Goal: Task Accomplishment & Management: Manage account settings

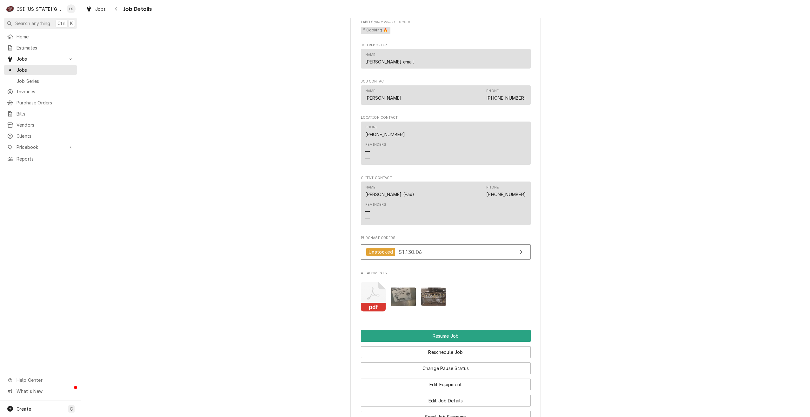
scroll to position [858, 0]
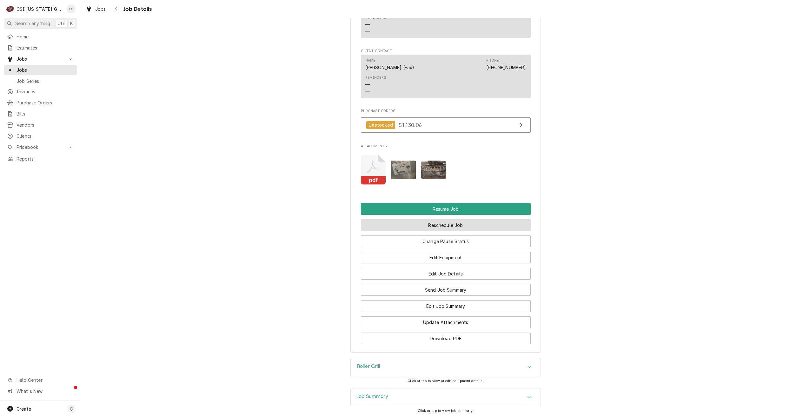
click at [465, 219] on button "Reschedule Job" at bounding box center [446, 225] width 170 height 12
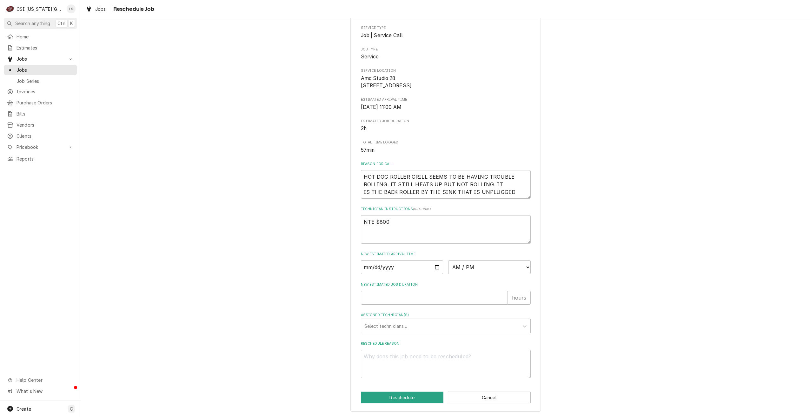
scroll to position [79, 0]
click at [435, 268] on input "Date" at bounding box center [402, 267] width 83 height 14
type input "2025-08-18"
type textarea "x"
click at [459, 270] on select "AM / PM 6:00 AM 6:15 AM 6:30 AM 6:45 AM 7:00 AM 7:15 AM 7:30 AM 7:45 AM 8:00 AM…" at bounding box center [489, 267] width 83 height 14
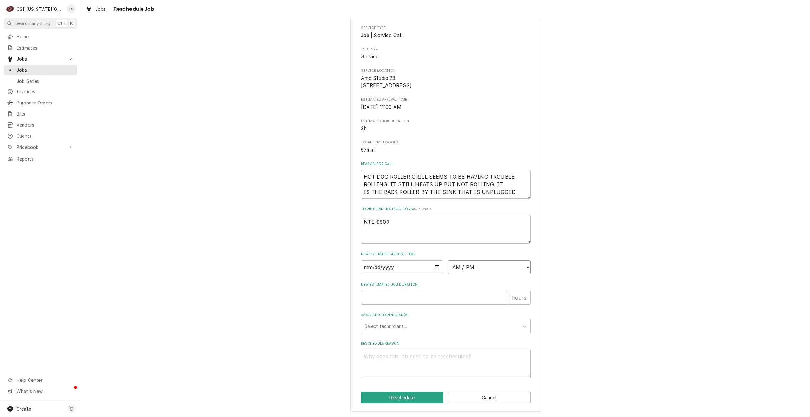
select select "08:00:00"
click at [448, 260] on select "AM / PM 6:00 AM 6:15 AM 6:30 AM 6:45 AM 7:00 AM 7:15 AM 7:30 AM 7:45 AM 8:00 AM…" at bounding box center [489, 267] width 83 height 14
click at [437, 293] on input "New Estimated Job Duration" at bounding box center [434, 298] width 147 height 14
type textarea "x"
type input "2"
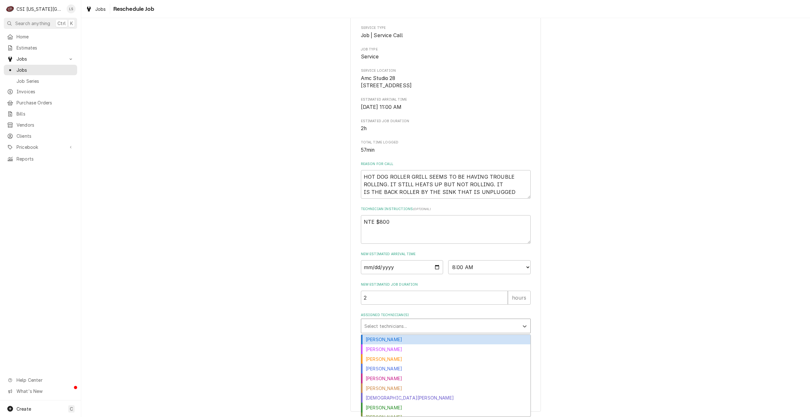
click at [453, 330] on div "Assigned Technician(s)" at bounding box center [440, 325] width 151 height 11
type input "ha"
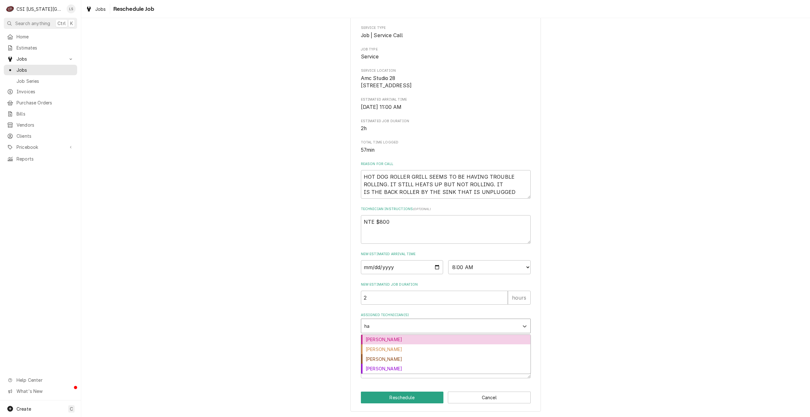
click at [451, 336] on div "Brian Hawkins" at bounding box center [445, 340] width 169 height 10
type textarea "x"
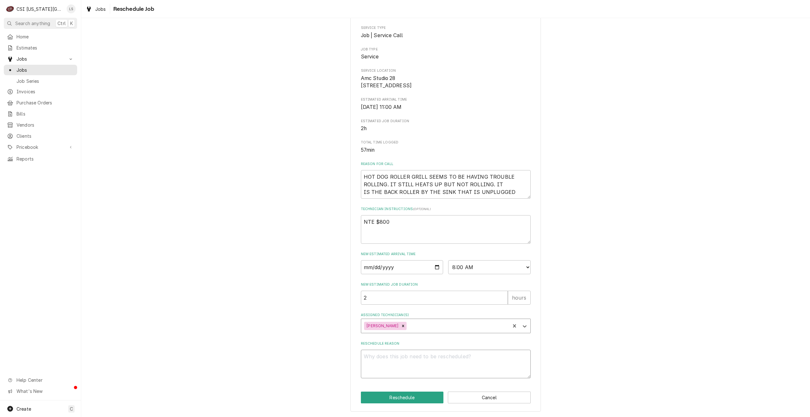
click at [427, 364] on textarea "Reschedule Reason" at bounding box center [446, 364] width 170 height 29
type textarea "x"
type textarea "R"
type textarea "x"
type textarea "Re"
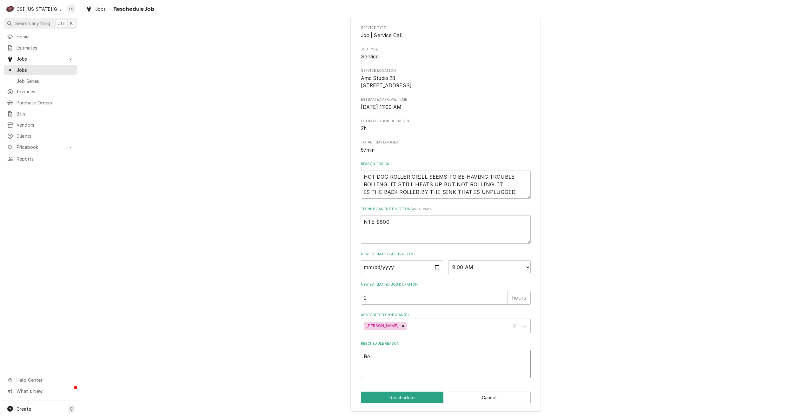
type textarea "x"
type textarea "Ret"
type textarea "x"
type textarea "Retu"
type textarea "x"
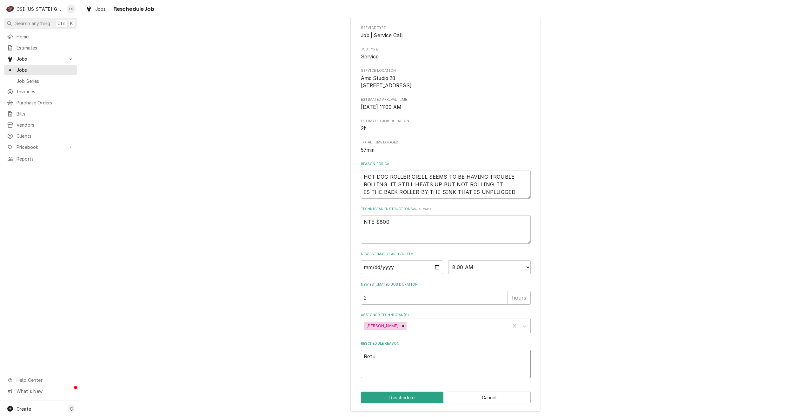
type textarea "Retur"
type textarea "x"
type textarea "Return"
type textarea "x"
type textarea "Return"
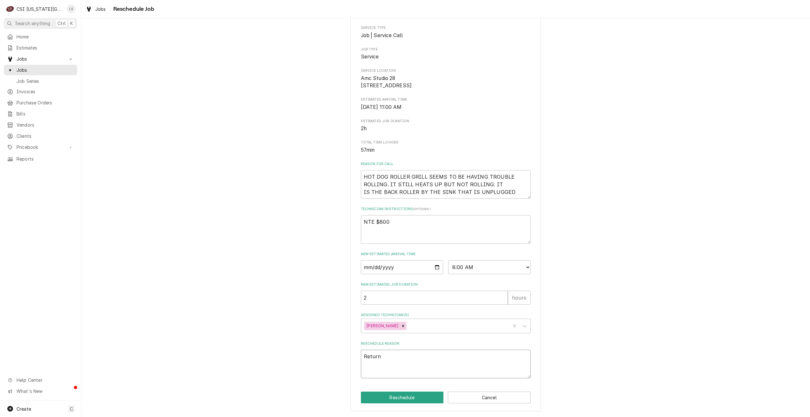
type textarea "x"
type textarea "Return w"
type textarea "x"
type textarea "Return wi"
type textarea "x"
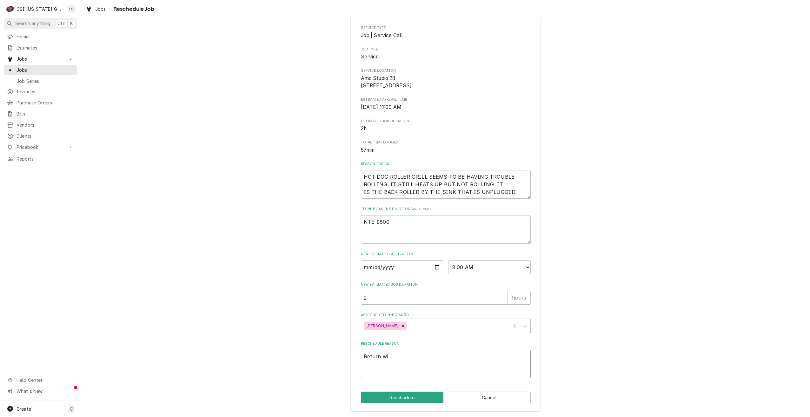
type textarea "Return wit"
type textarea "x"
type textarea "Return with"
type textarea "x"
type textarea "Return with"
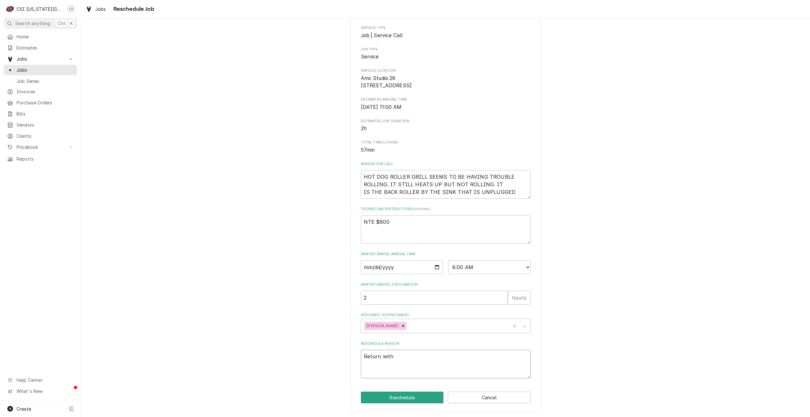
type textarea "x"
type textarea "Return with p"
type textarea "x"
type textarea "Return with pa"
type textarea "x"
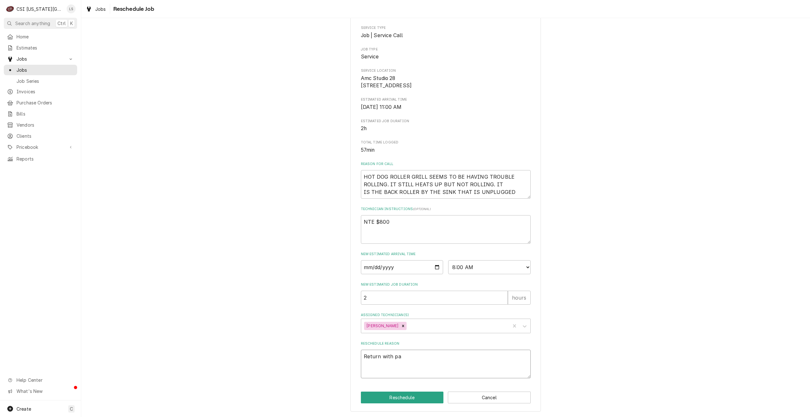
type textarea "Return with par"
type textarea "x"
type textarea "Return with part"
type textarea "x"
type textarea "Return with parts"
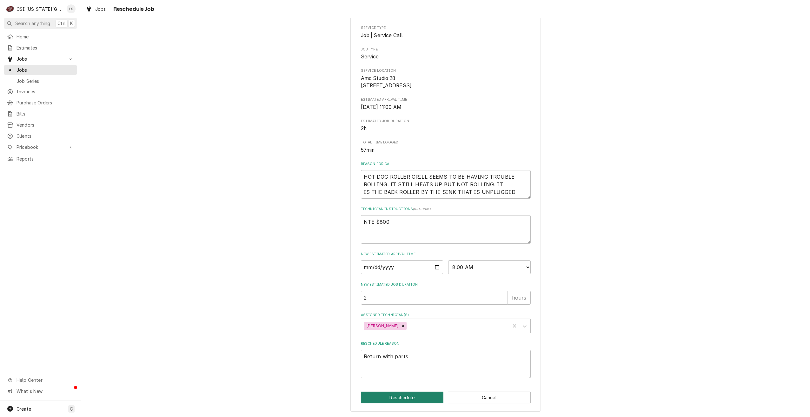
click at [397, 396] on button "Reschedule" at bounding box center [402, 398] width 83 height 12
type textarea "x"
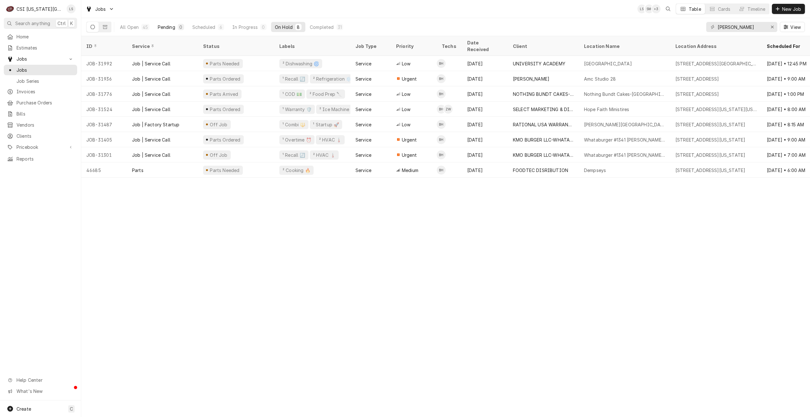
click at [168, 24] on div "Pending" at bounding box center [166, 27] width 17 height 7
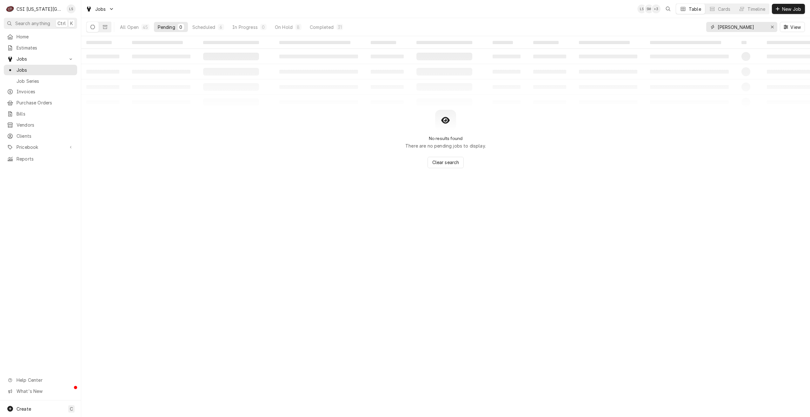
click at [727, 27] on input "hawkins" at bounding box center [742, 27] width 48 height 10
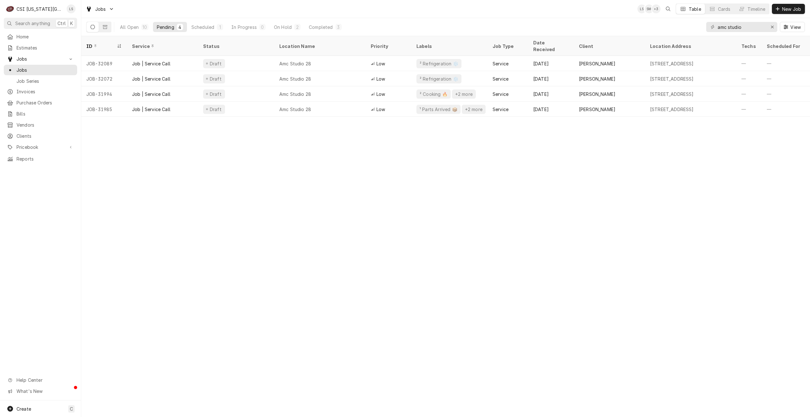
click at [443, 5] on div "Jobs LS SM + 3 Table Cards Timeline New Job" at bounding box center [445, 9] width 729 height 18
click at [215, 30] on button "Scheduled 1" at bounding box center [207, 27] width 39 height 10
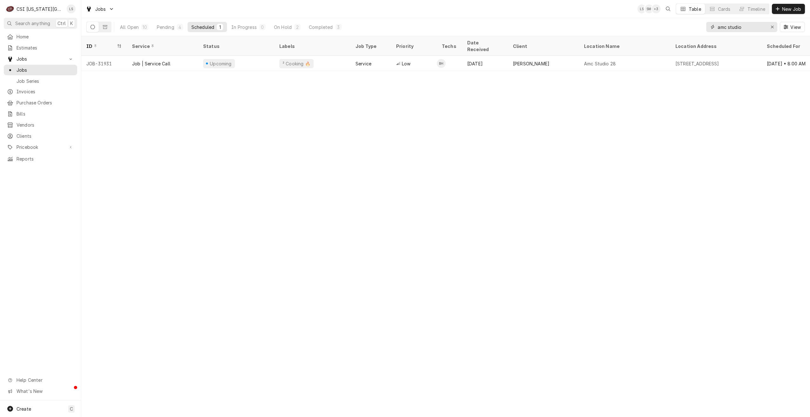
drag, startPoint x: 741, startPoint y: 27, endPoint x: 697, endPoint y: 27, distance: 44.5
click at [697, 27] on div "All Open 10 Pending 4 Scheduled 1 In Progress 0 On Hold 2 Completed 3 amc studi…" at bounding box center [445, 27] width 719 height 18
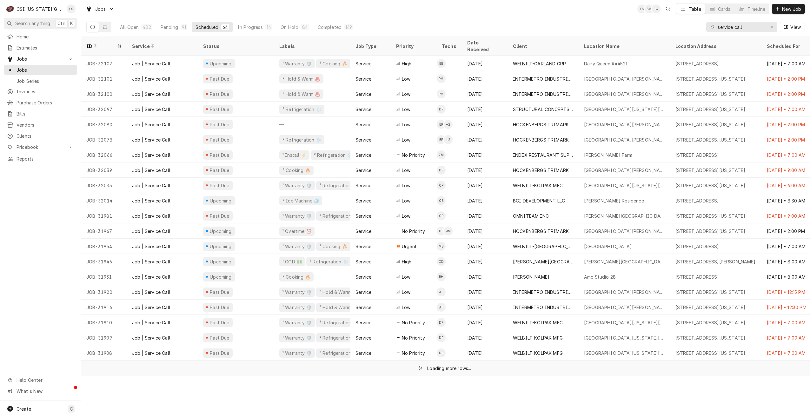
drag, startPoint x: 534, startPoint y: 17, endPoint x: 449, endPoint y: 18, distance: 85.1
click at [534, 17] on div "Jobs LS SM + 4 Table Cards Timeline New Job" at bounding box center [445, 9] width 729 height 18
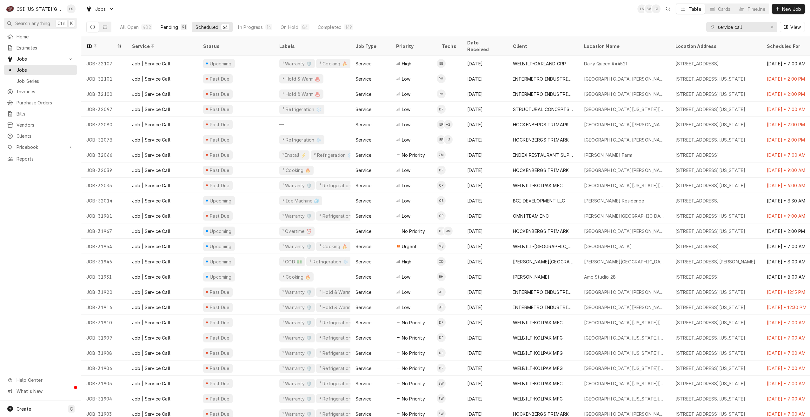
click at [173, 24] on div "Pending" at bounding box center [169, 27] width 17 height 7
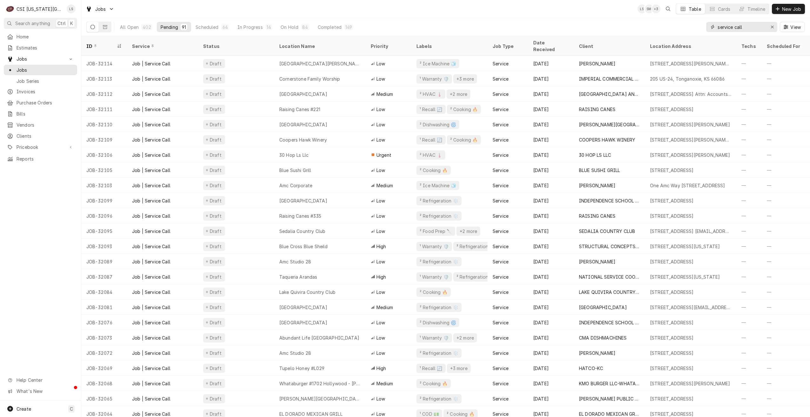
drag, startPoint x: 752, startPoint y: 30, endPoint x: 714, endPoint y: 28, distance: 38.2
click at [715, 28] on div "service call" at bounding box center [742, 27] width 71 height 10
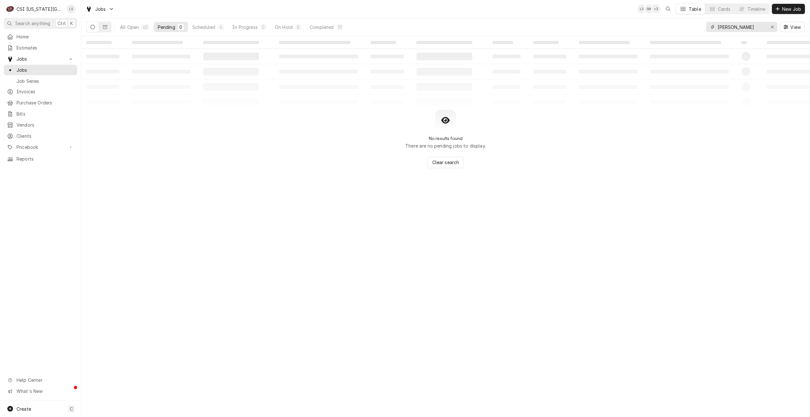
type input "hawkins"
click at [527, 13] on div "Jobs LS SM + 3 Table Cards Timeline New Job" at bounding box center [445, 9] width 729 height 18
click at [215, 24] on button "Scheduled 6" at bounding box center [208, 27] width 39 height 10
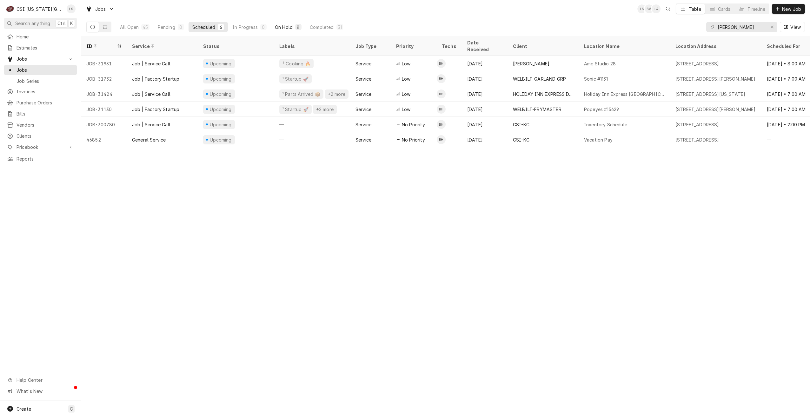
click at [278, 29] on div "On Hold" at bounding box center [284, 27] width 18 height 7
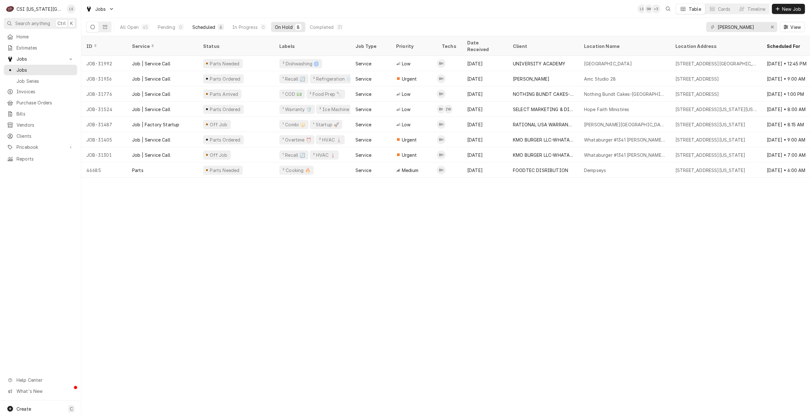
click at [201, 26] on div "Scheduled" at bounding box center [203, 27] width 23 height 7
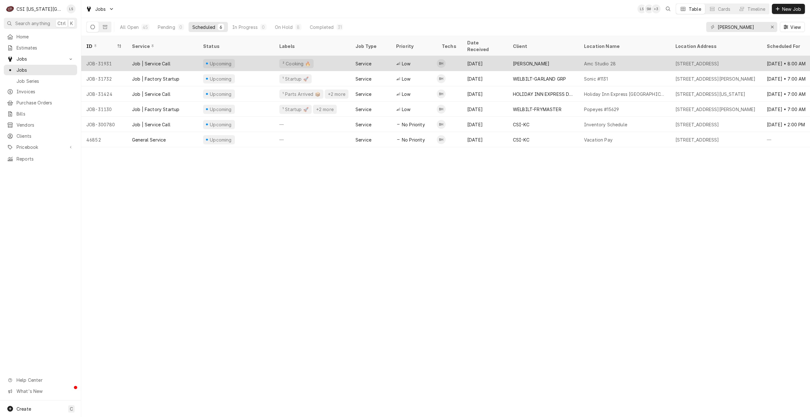
click at [532, 58] on div "VIVIAN" at bounding box center [543, 63] width 71 height 15
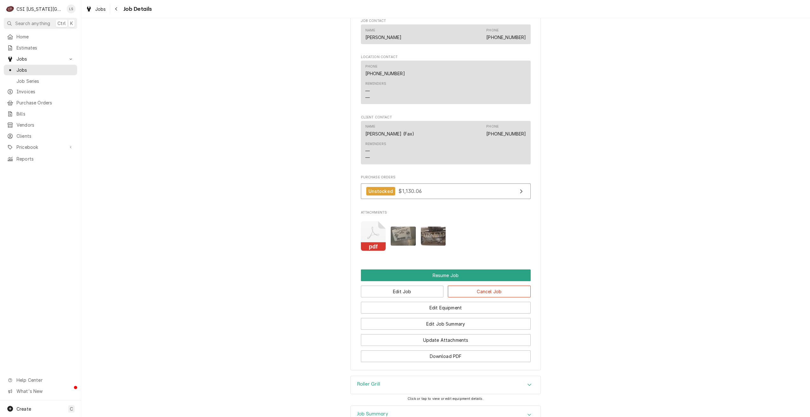
scroll to position [833, 0]
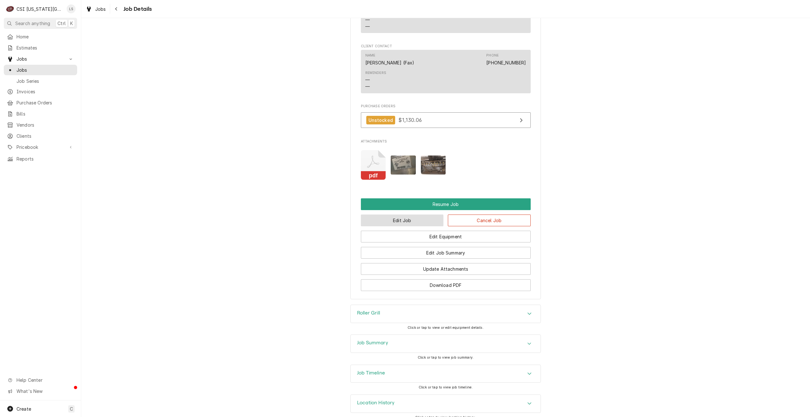
click at [399, 215] on button "Edit Job" at bounding box center [402, 221] width 83 height 12
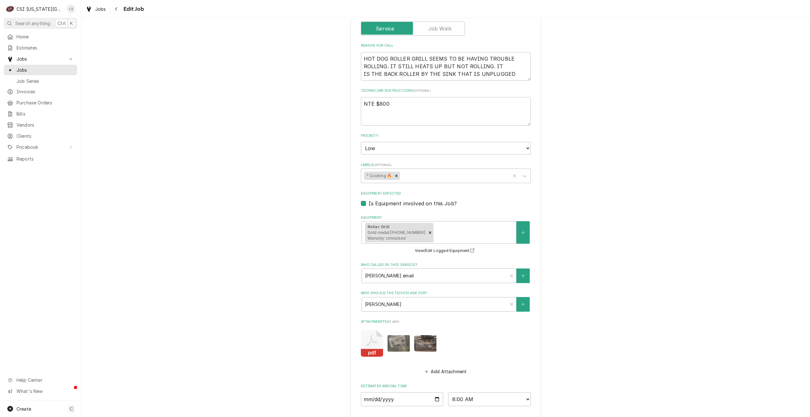
scroll to position [560, 0]
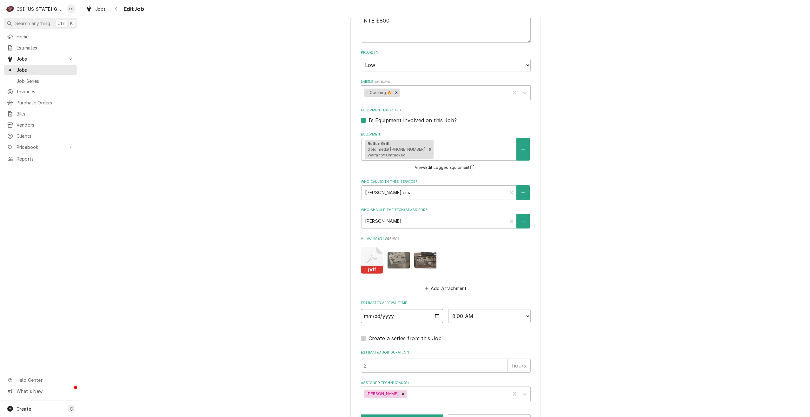
click at [434, 309] on input "2025-08-18" at bounding box center [402, 316] width 83 height 14
type textarea "x"
type input "2025-08-20"
click at [398, 415] on button "Save" at bounding box center [402, 421] width 83 height 12
type textarea "x"
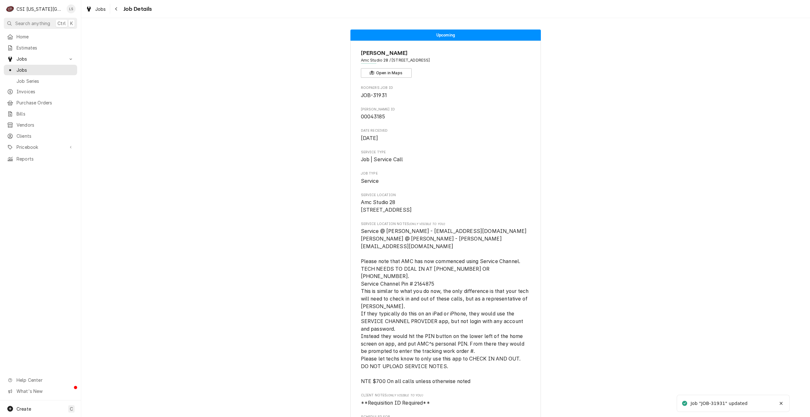
drag, startPoint x: 67, startPoint y: 66, endPoint x: 78, endPoint y: 70, distance: 11.0
click at [67, 67] on span "Jobs" at bounding box center [45, 70] width 57 height 7
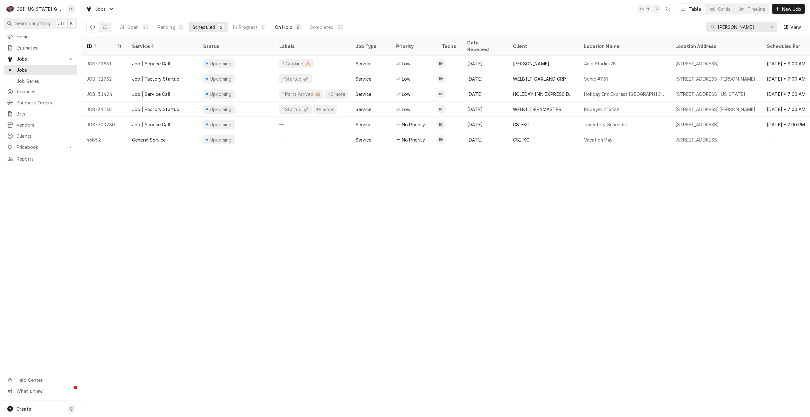
click at [293, 26] on button "On Hold 8" at bounding box center [288, 27] width 34 height 10
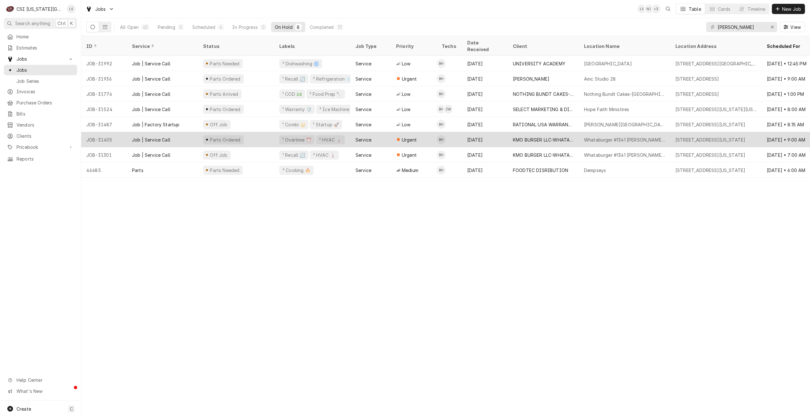
click at [602, 132] on div "Whataburger #1341 [PERSON_NAME][GEOGRAPHIC_DATA]" at bounding box center [624, 139] width 91 height 15
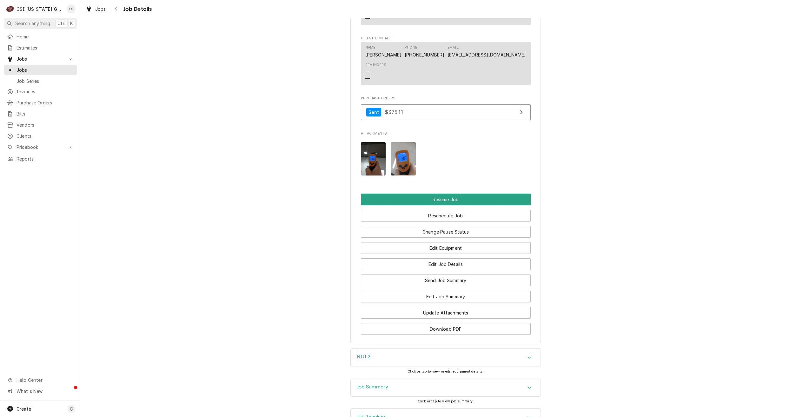
scroll to position [982, 0]
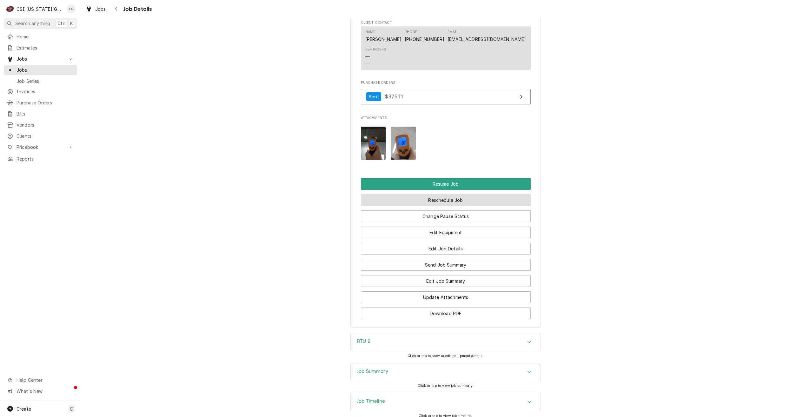
click at [436, 194] on button "Reschedule Job" at bounding box center [446, 200] width 170 height 12
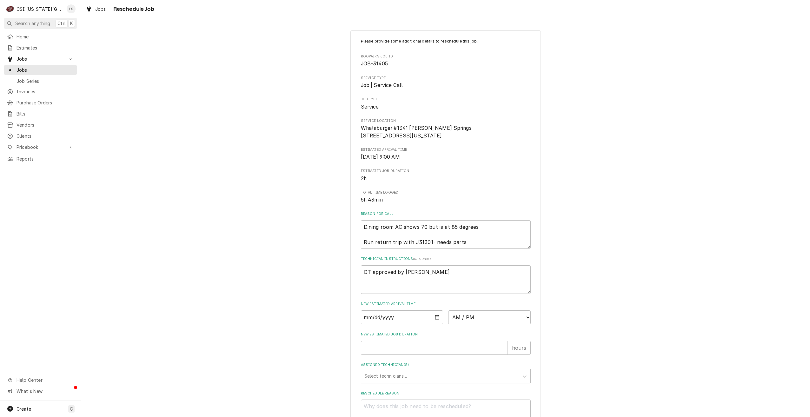
scroll to position [57, 0]
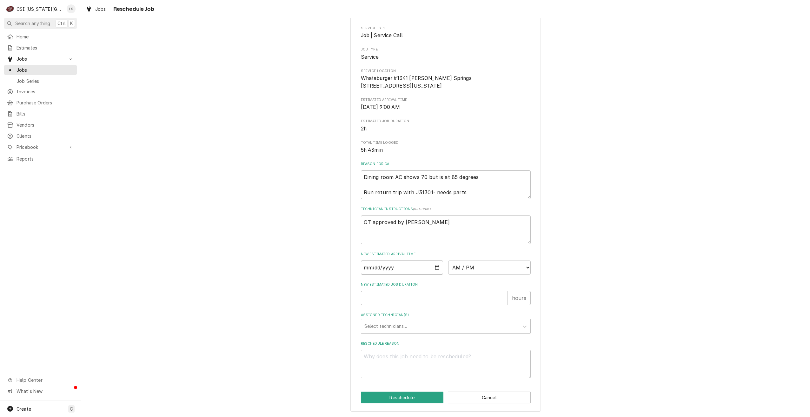
click at [434, 265] on input "Date" at bounding box center [402, 268] width 83 height 14
type textarea "x"
type input "[DATE]"
click at [500, 271] on select "AM / PM 6:00 AM 6:15 AM 6:30 AM 6:45 AM 7:00 AM 7:15 AM 7:30 AM 7:45 AM 8:00 AM…" at bounding box center [489, 268] width 83 height 14
select select "07:00:00"
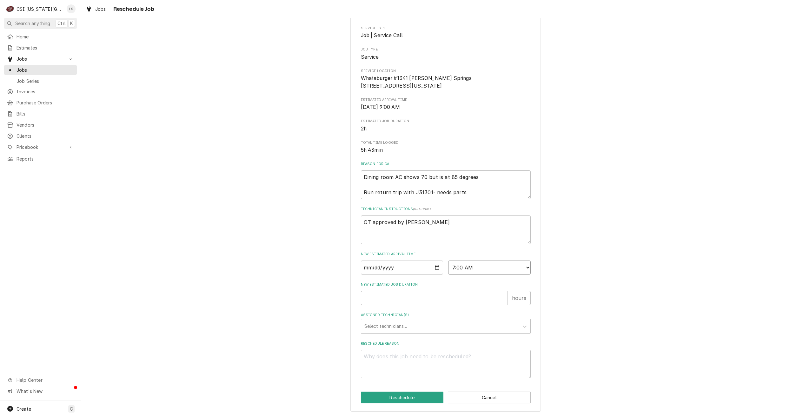
click at [448, 261] on select "AM / PM 6:00 AM 6:15 AM 6:30 AM 6:45 AM 7:00 AM 7:15 AM 7:30 AM 7:45 AM 8:00 AM…" at bounding box center [489, 268] width 83 height 14
click at [455, 298] on input "New Estimated Job Duration" at bounding box center [434, 298] width 147 height 14
type textarea "x"
type input "2"
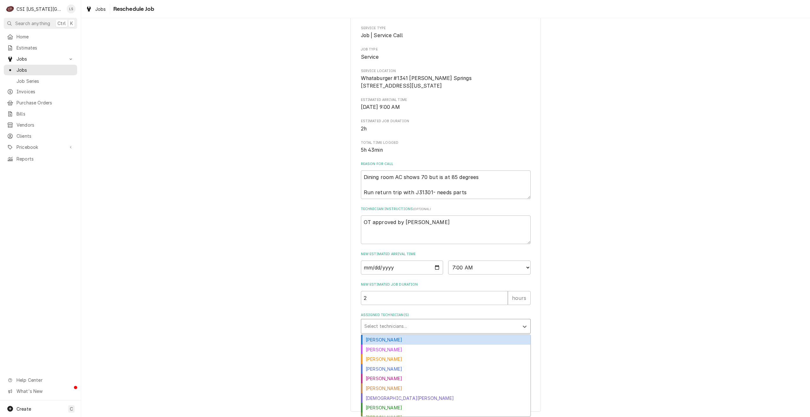
click at [450, 324] on div "Assigned Technician(s)" at bounding box center [440, 326] width 151 height 11
type input "haw"
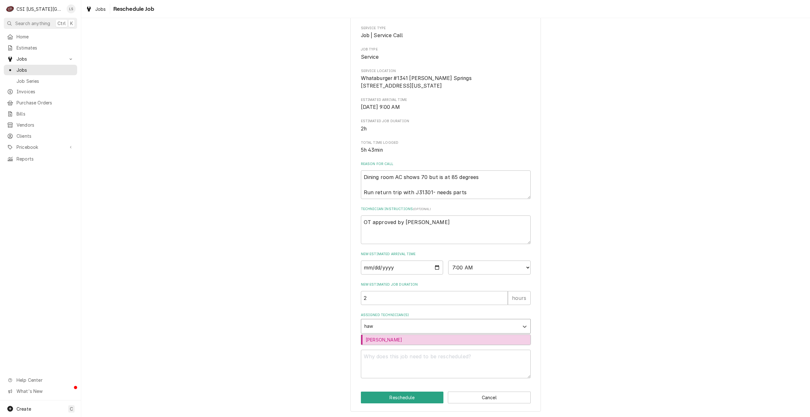
click at [442, 336] on div "Brian Hawkins" at bounding box center [445, 340] width 169 height 10
type textarea "x"
click at [451, 363] on textarea "Reschedule Reason" at bounding box center [446, 364] width 170 height 29
type textarea "x"
type textarea "R"
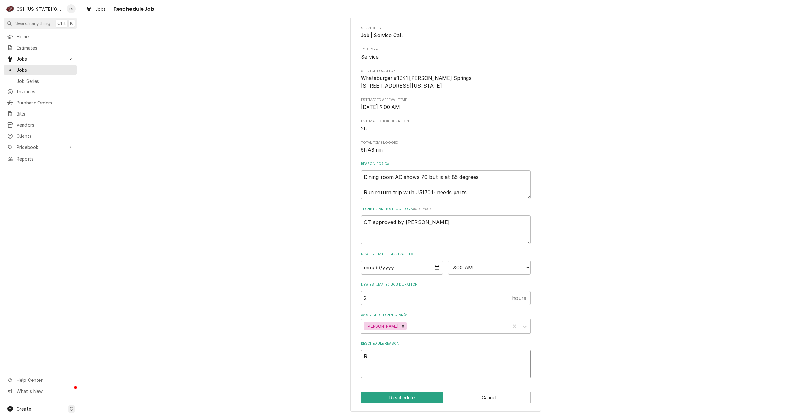
type textarea "x"
type textarea "RE"
type textarea "x"
type textarea "REt"
type textarea "x"
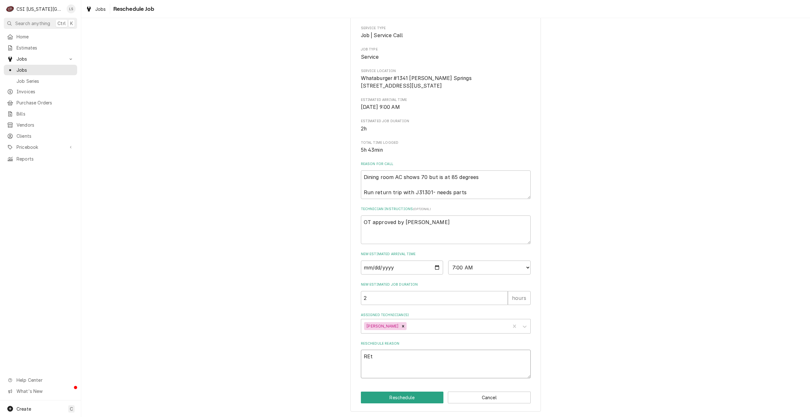
type textarea "REtu"
type textarea "x"
type textarea "REtur"
type textarea "x"
type textarea "REturn"
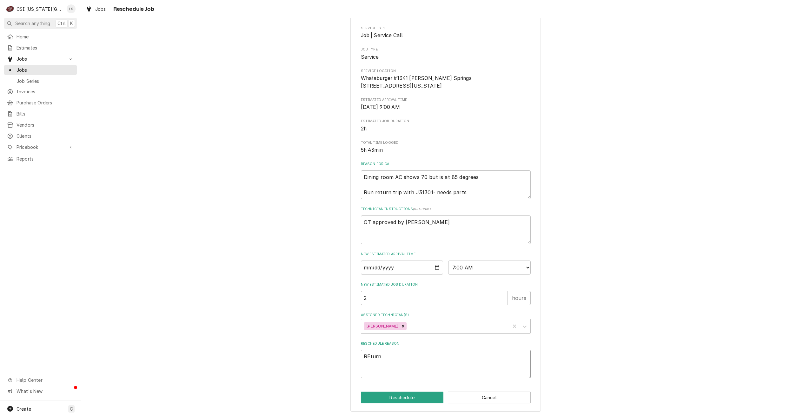
type textarea "x"
type textarea "REturn"
type textarea "x"
type textarea "REturn w"
type textarea "x"
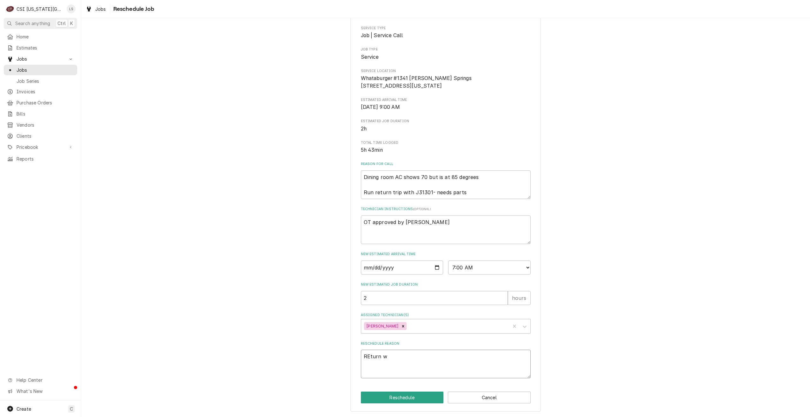
type textarea "REturn wi"
type textarea "x"
type textarea "REturn wit"
type textarea "x"
type textarea "REturn with"
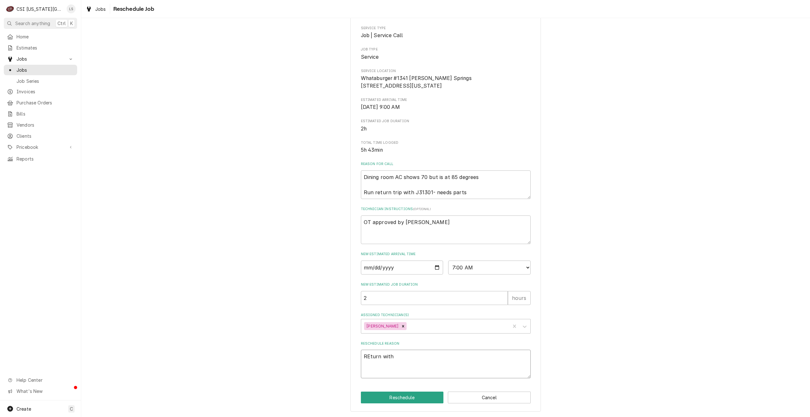
type textarea "x"
type textarea "REturn wit"
type textarea "x"
type textarea "REturn wi"
type textarea "x"
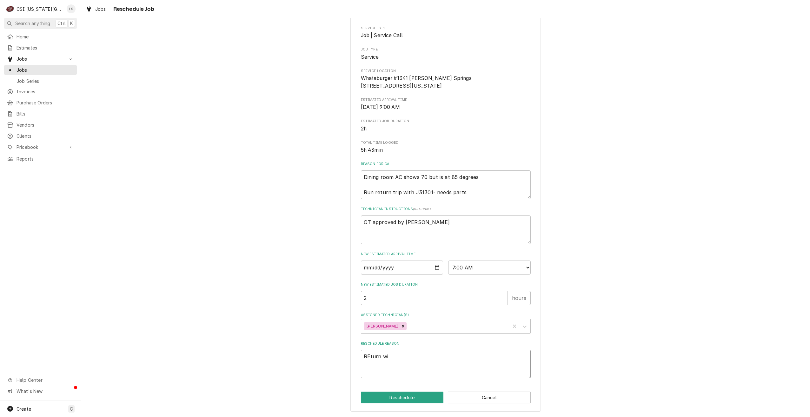
type textarea "REturn w"
type textarea "x"
type textarea "REturn"
type textarea "x"
type textarea "REturn"
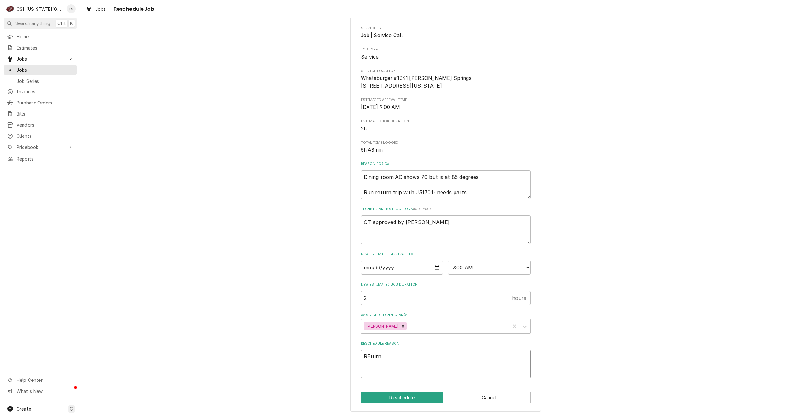
type textarea "x"
type textarea "REtur"
type textarea "x"
type textarea "REtu"
type textarea "x"
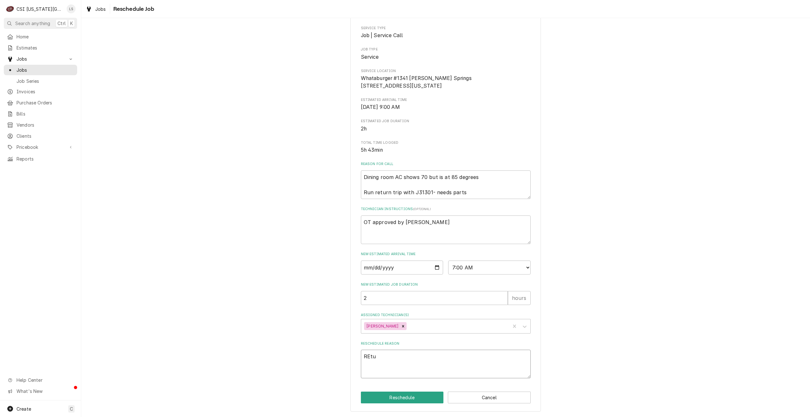
type textarea "REt"
type textarea "x"
type textarea "RE"
type textarea "x"
type textarea "R"
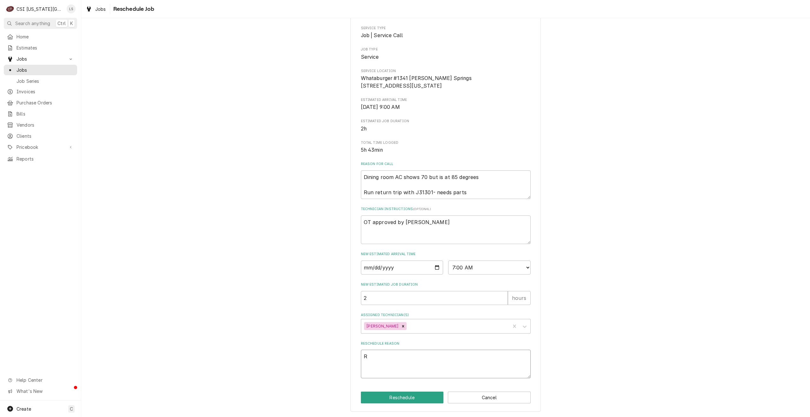
type textarea "x"
type textarea "Re"
type textarea "x"
type textarea "Ret"
type textarea "x"
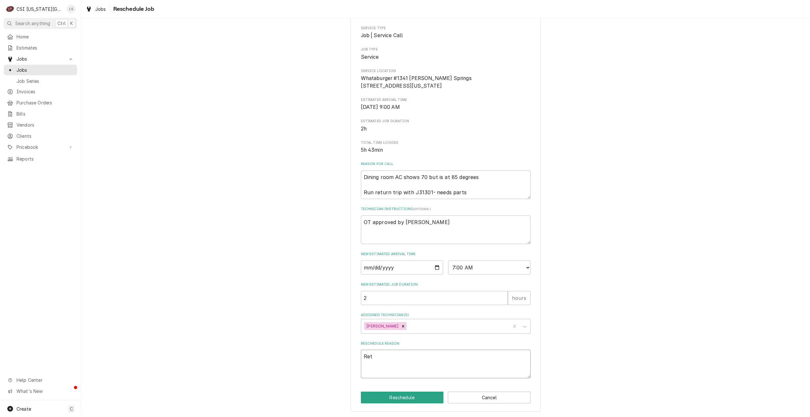
type textarea "Retr"
type textarea "x"
type textarea "Retru"
type textarea "x"
type textarea "Retrun"
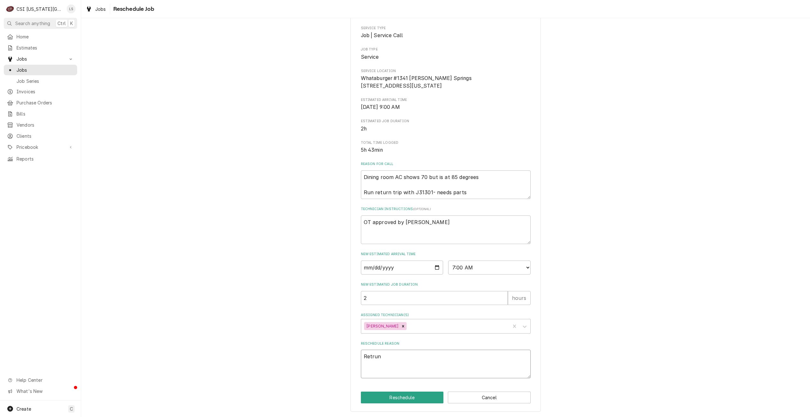
type textarea "x"
type textarea "Retrun"
type textarea "x"
type textarea "Retrun"
type textarea "x"
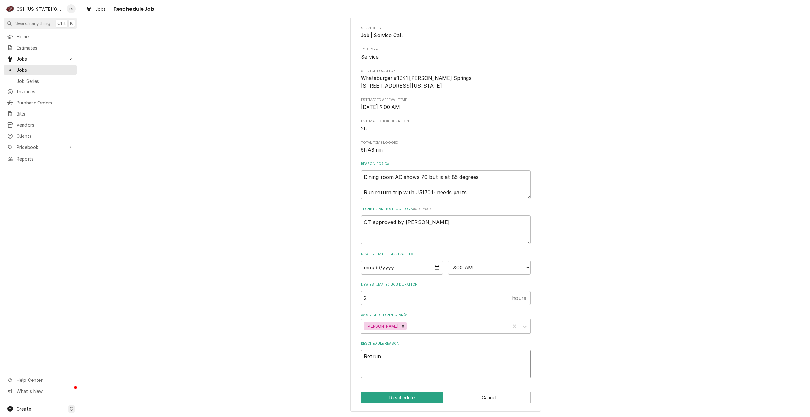
type textarea "Retru"
type textarea "x"
type textarea "Retr"
type textarea "x"
type textarea "Ret"
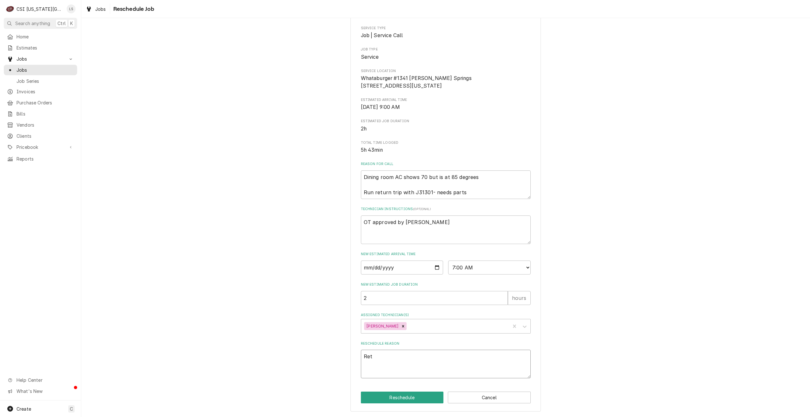
type textarea "x"
type textarea "Re"
type textarea "x"
type textarea "Ret"
type textarea "x"
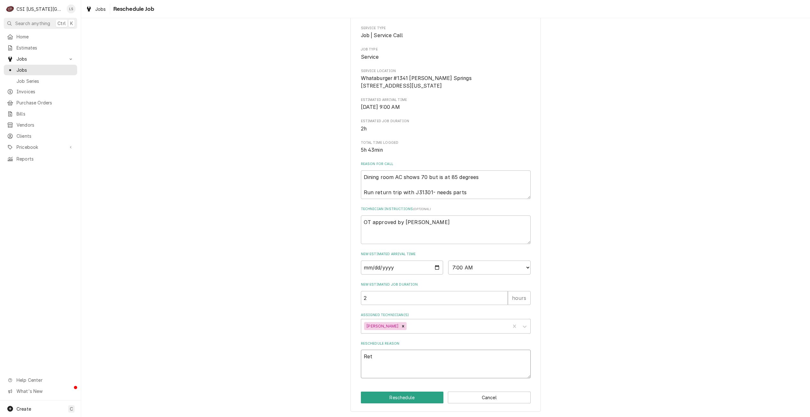
type textarea "Retu"
type textarea "x"
type textarea "Retur"
type textarea "x"
type textarea "Return"
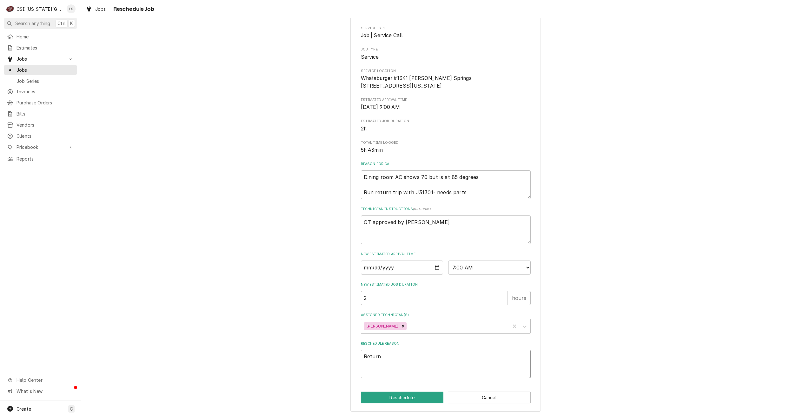
type textarea "x"
type textarea "Return"
type textarea "x"
type textarea "Return w"
type textarea "x"
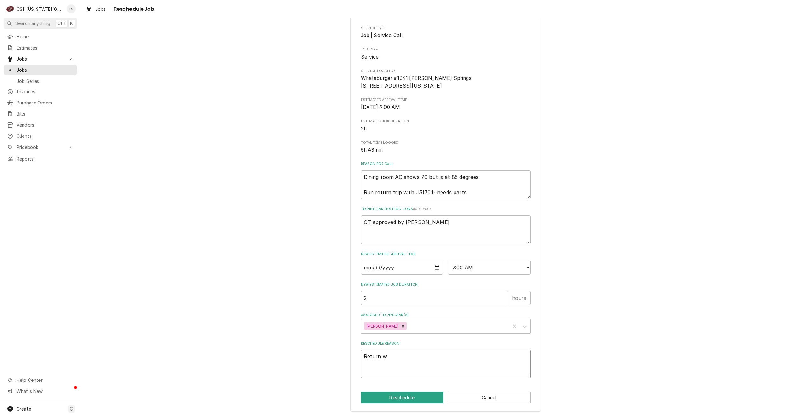
type textarea "Return wi"
type textarea "x"
type textarea "Return wit"
type textarea "x"
type textarea "Return with"
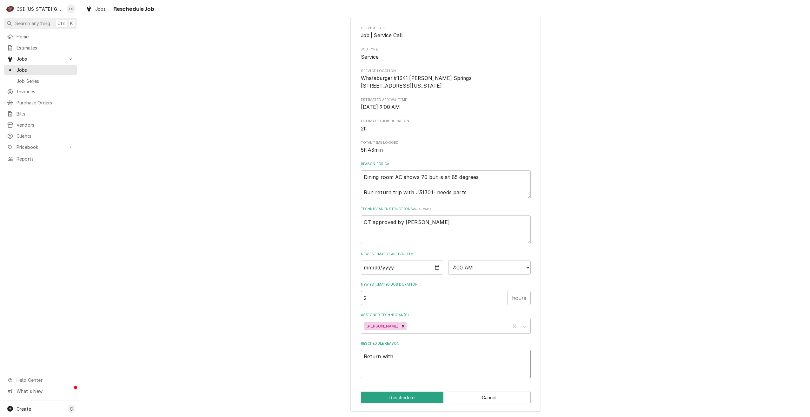
type textarea "x"
type textarea "Return with"
type textarea "x"
type textarea "Return with p"
type textarea "x"
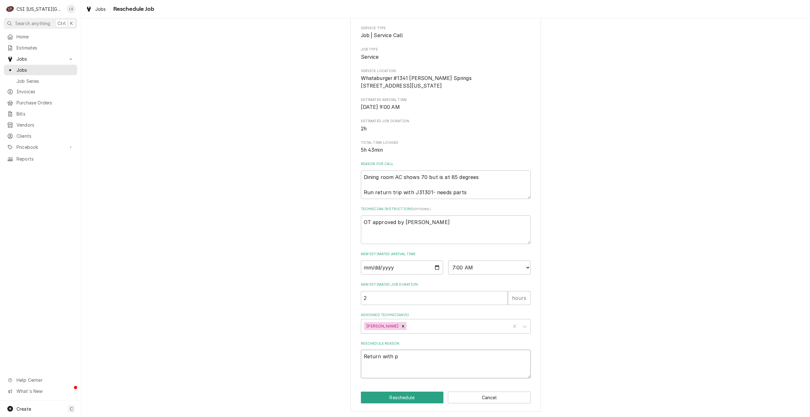
type textarea "Return with pa"
type textarea "x"
type textarea "Return with par"
type textarea "x"
type textarea "Return with part"
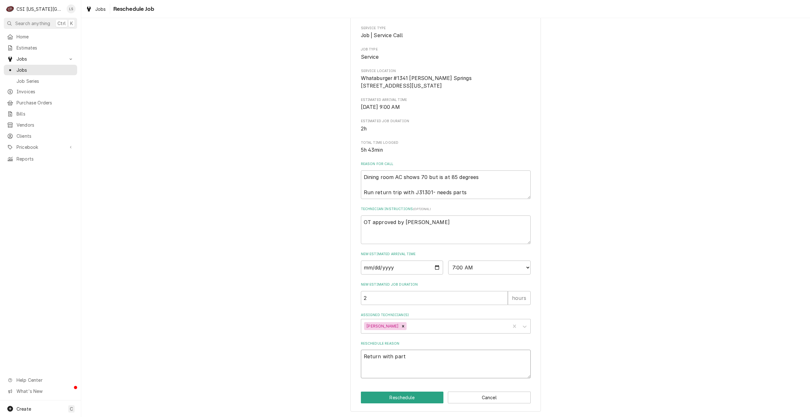
type textarea "x"
type textarea "Return with parts"
click at [434, 401] on button "Reschedule" at bounding box center [402, 398] width 83 height 12
type textarea "x"
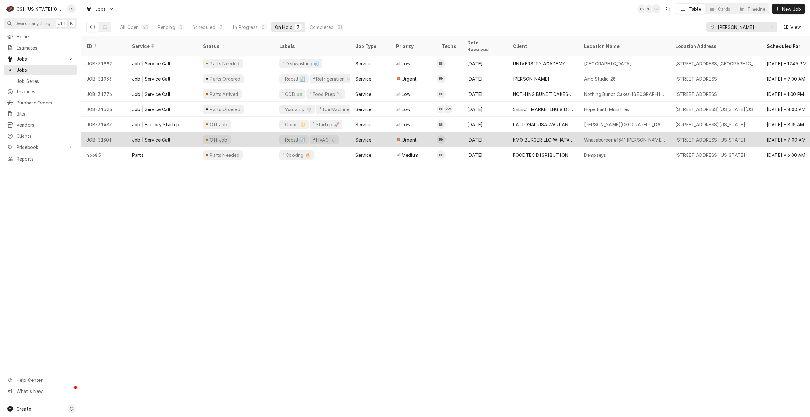
click at [615, 137] on div "Whataburger #1341 Tiffany Springs" at bounding box center [624, 140] width 81 height 7
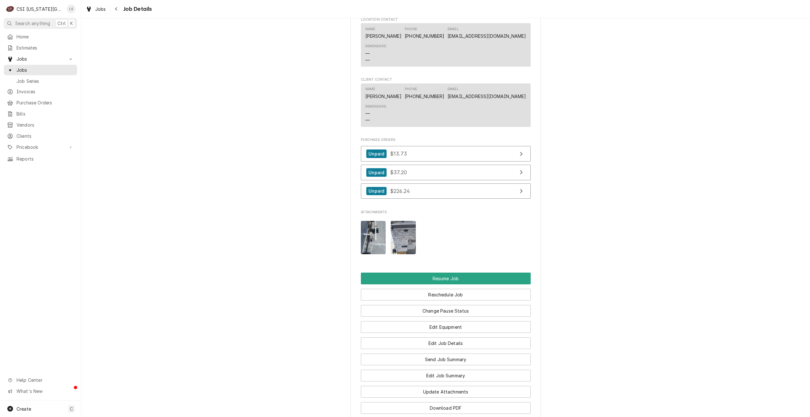
scroll to position [978, 0]
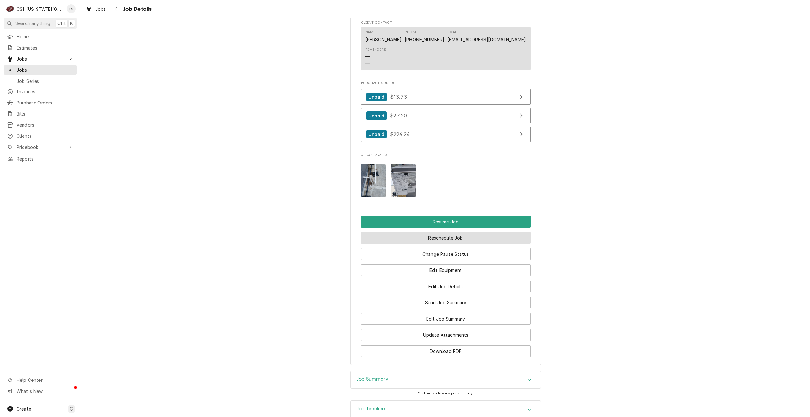
click button "Reschedule Job"
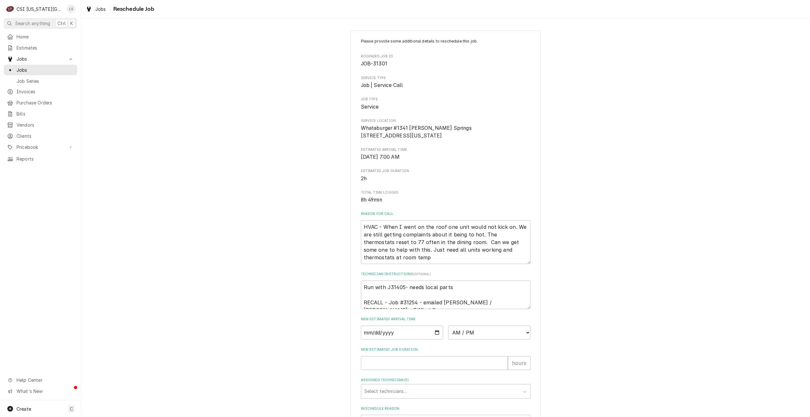
scroll to position [73, 0]
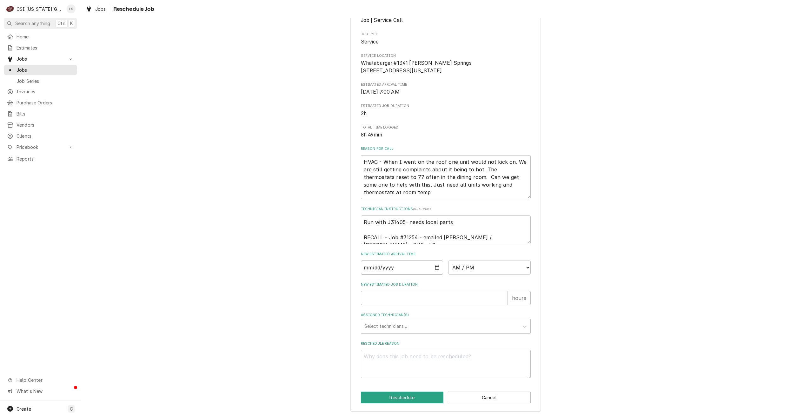
click input "Date"
type textarea "x"
type input "2025-08-18"
click select "AM / PM 6:00 AM 6:15 AM 6:30 AM 6:45 AM 7:00 AM 7:15 AM 7:30 AM 7:45 AM 8:00 AM…"
select select "09:00:00"
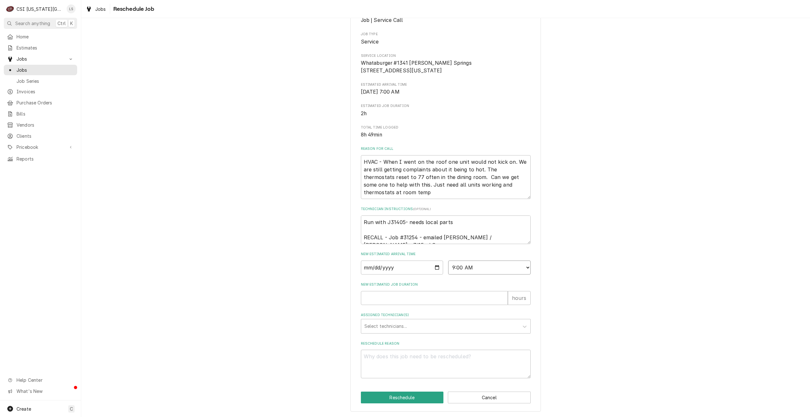
click select "AM / PM 6:00 AM 6:15 AM 6:30 AM 6:45 AM 7:00 AM 7:15 AM 7:30 AM 7:45 AM 8:00 AM…"
click input "New Estimated Job Duration"
type textarea "x"
type input "2"
click div "Assigned Technician(s)"
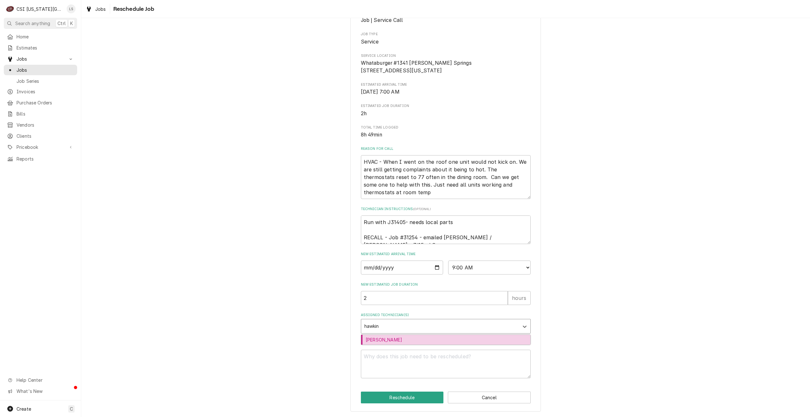
type input "hawkins"
click div "Brian Hawkins"
type textarea "x"
click textarea "Reschedule Reason"
type textarea "x"
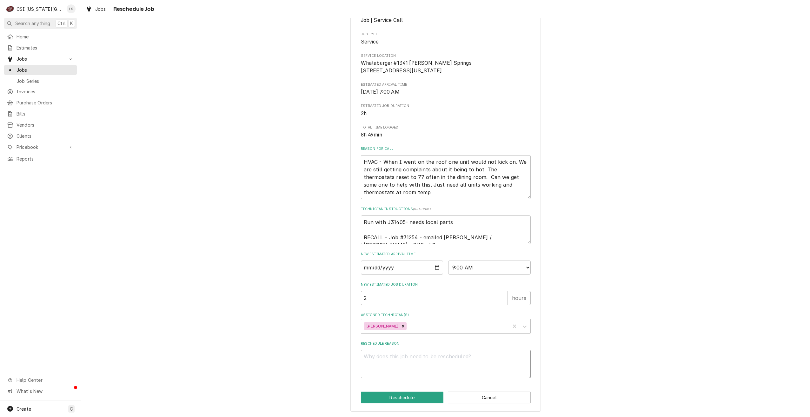
type textarea "R"
type textarea "x"
type textarea "RE"
type textarea "x"
type textarea "REt"
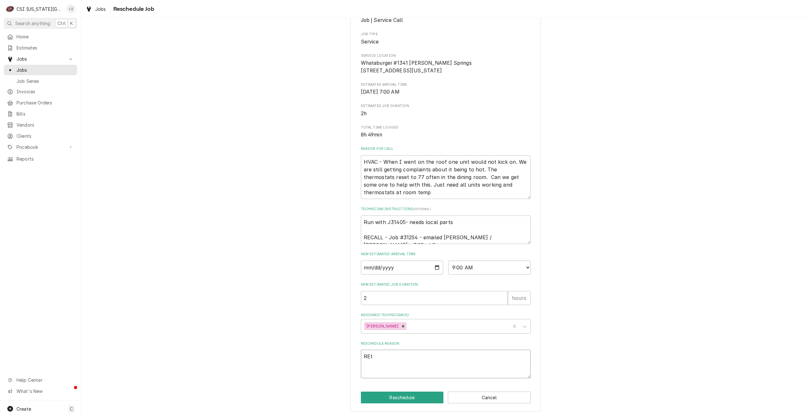
type textarea "x"
type textarea "REtu"
type textarea "x"
type textarea "REtur"
type textarea "x"
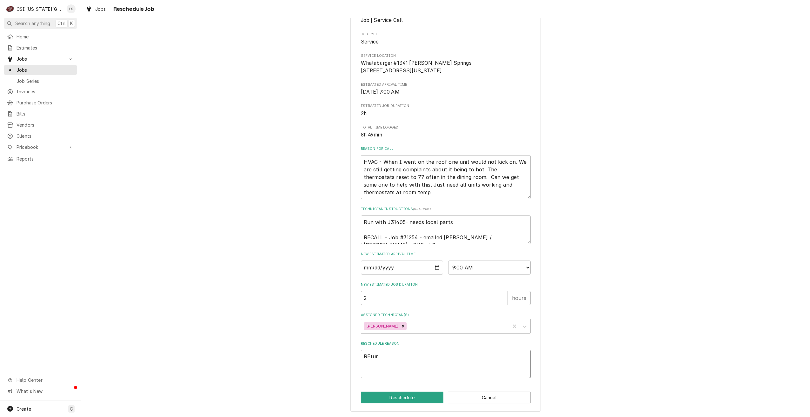
type textarea "REturn"
type textarea "x"
type textarea "REturn"
type textarea "x"
type textarea "REturn"
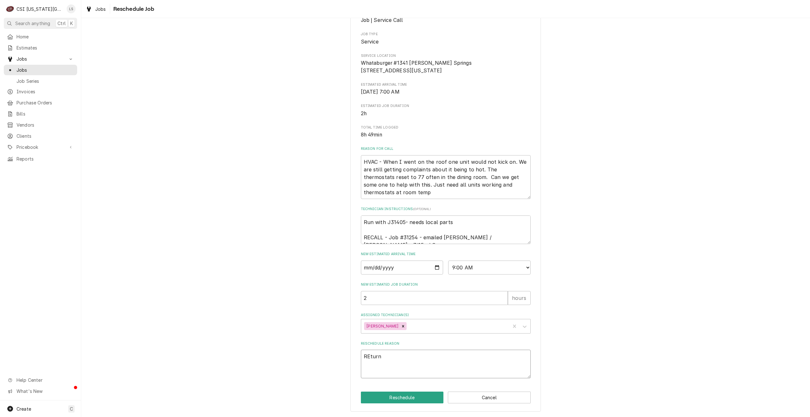
type textarea "x"
type textarea "REtur"
type textarea "x"
type textarea "REtu"
type textarea "x"
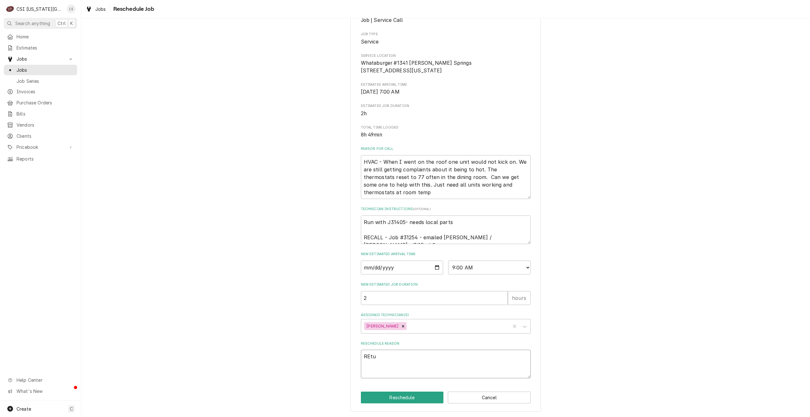
type textarea "REt"
type textarea "x"
type textarea "RE"
type textarea "x"
type textarea "R"
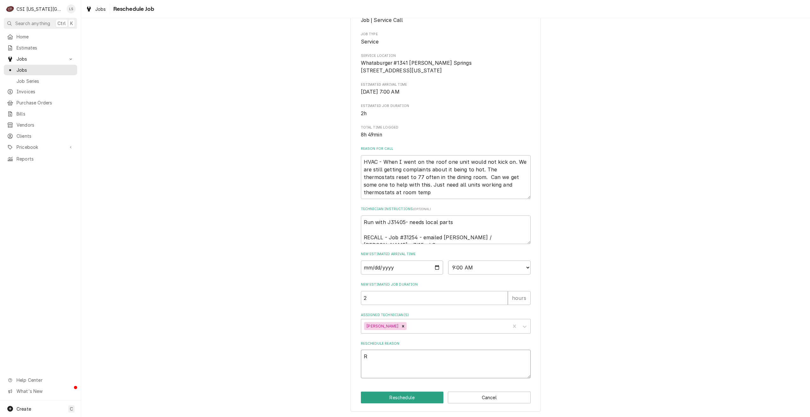
type textarea "x"
type textarea "Re"
type textarea "x"
type textarea "Ret"
type textarea "x"
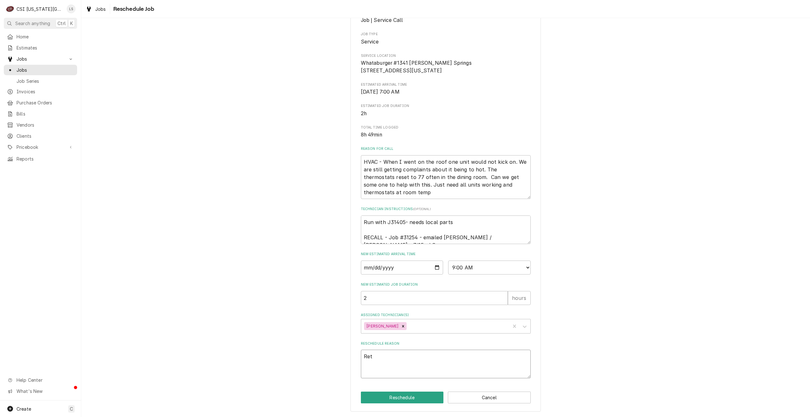
type textarea "Retu"
type textarea "x"
type textarea "Retur"
type textarea "x"
type textarea "Return"
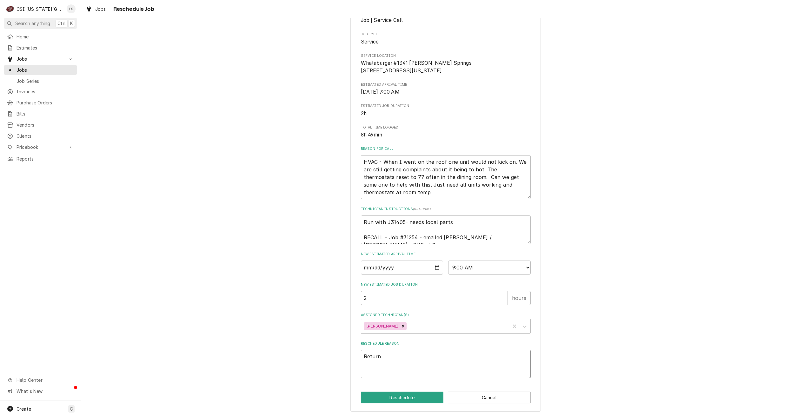
type textarea "x"
type textarea "Return"
type textarea "x"
type textarea "Return wi"
type textarea "x"
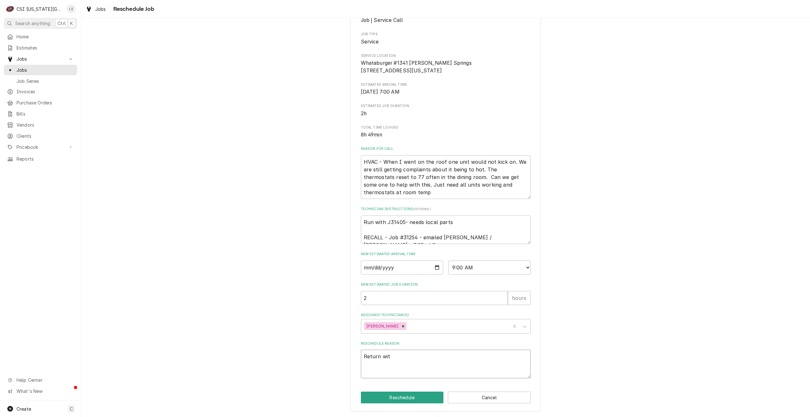
type textarea "Return with"
type textarea "x"
type textarea "Return with"
type textarea "x"
type textarea "Return with p"
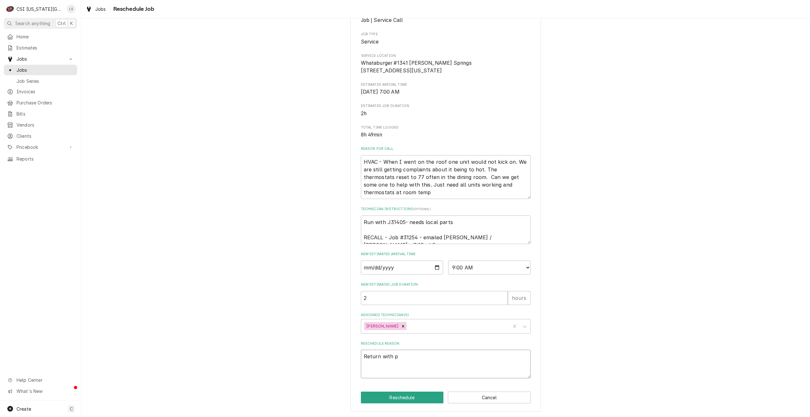
type textarea "x"
type textarea "Return with pa"
type textarea "x"
type textarea "Return with par"
type textarea "x"
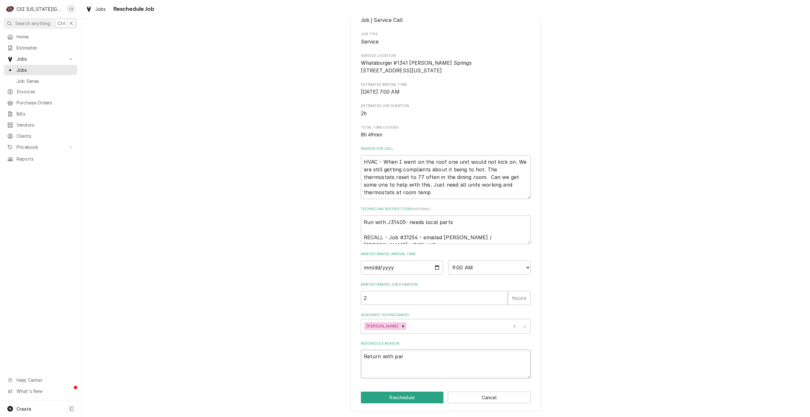
type textarea "Return with part"
type textarea "x"
type textarea "Return with parts"
click button "Reschedule"
type textarea "x"
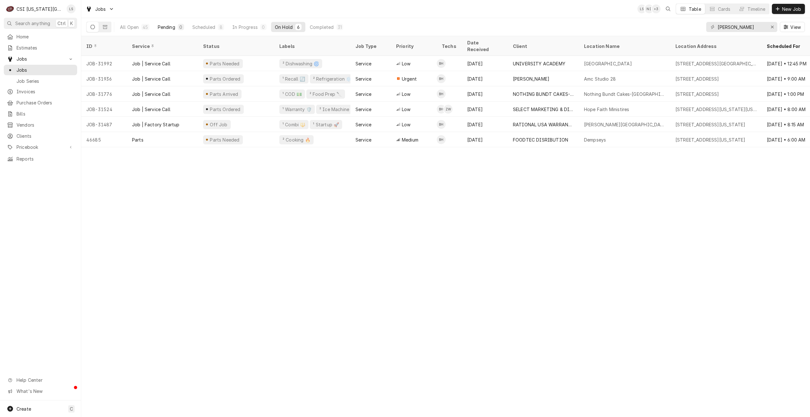
click at [168, 27] on div "Pending" at bounding box center [166, 27] width 17 height 7
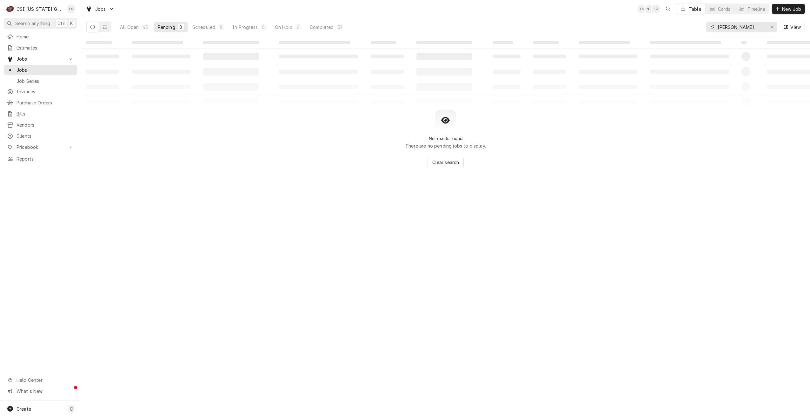
click at [731, 28] on input "[PERSON_NAME]" at bounding box center [742, 27] width 48 height 10
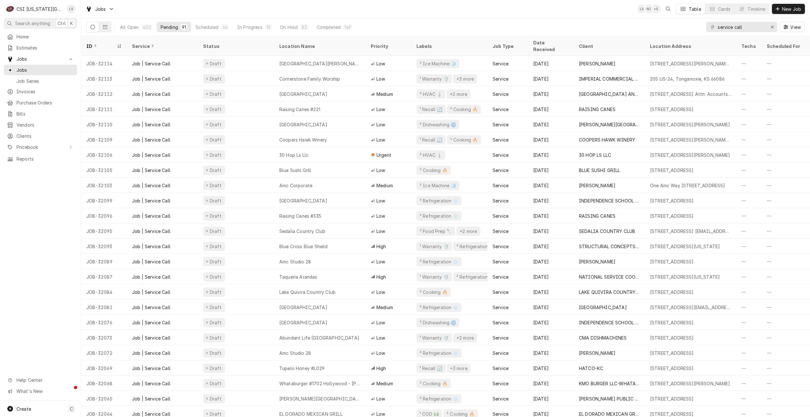
click at [272, 8] on div "Jobs LS NI + 5 Table Cards Timeline New Job" at bounding box center [445, 9] width 729 height 18
drag, startPoint x: 754, startPoint y: 28, endPoint x: 665, endPoint y: 32, distance: 89.0
click at [665, 32] on div "All Open 402 Pending 91 Scheduled 66 In Progress 13 On Hold 83 Completed 149 se…" at bounding box center [445, 27] width 719 height 18
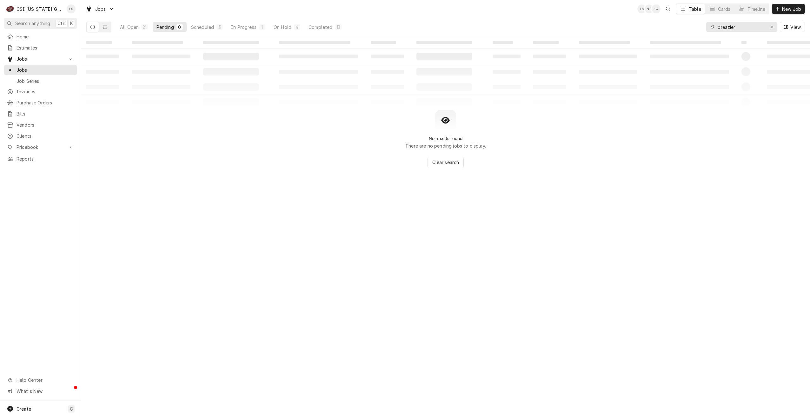
click at [719, 26] on input "breazier" at bounding box center [742, 27] width 48 height 10
type input "breazier"
click at [574, 17] on div "Jobs LS NI + 4 Table Cards Timeline New Job" at bounding box center [445, 9] width 729 height 18
click at [254, 26] on div "In Progress" at bounding box center [243, 27] width 25 height 7
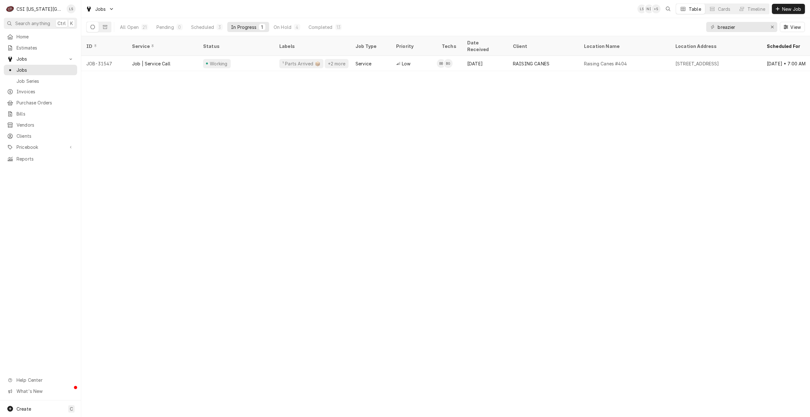
click at [516, 4] on div "Jobs LS NI + 5 Table Cards Timeline New Job" at bounding box center [445, 9] width 729 height 18
drag, startPoint x: 172, startPoint y: 30, endPoint x: 176, endPoint y: 30, distance: 3.8
click at [172, 30] on button "Pending 0" at bounding box center [170, 27] width 34 height 10
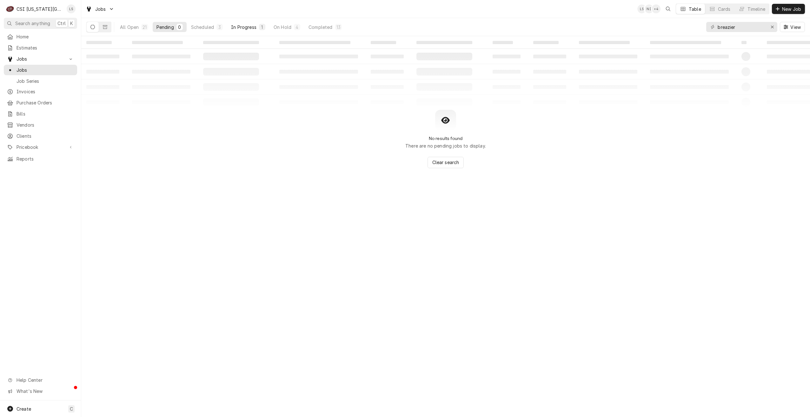
click at [259, 28] on button "In Progress 1" at bounding box center [248, 27] width 42 height 10
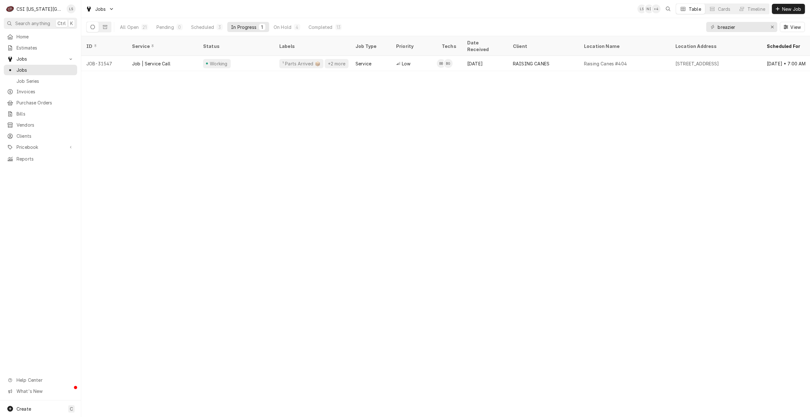
click at [536, 17] on div "Jobs LS NI + 4 Table Cards Timeline New Job" at bounding box center [445, 9] width 729 height 18
drag, startPoint x: 484, startPoint y: 9, endPoint x: 407, endPoint y: 19, distance: 77.8
click at [484, 9] on div "Jobs LS LS + 3 Table Cards Timeline New Job" at bounding box center [445, 9] width 729 height 18
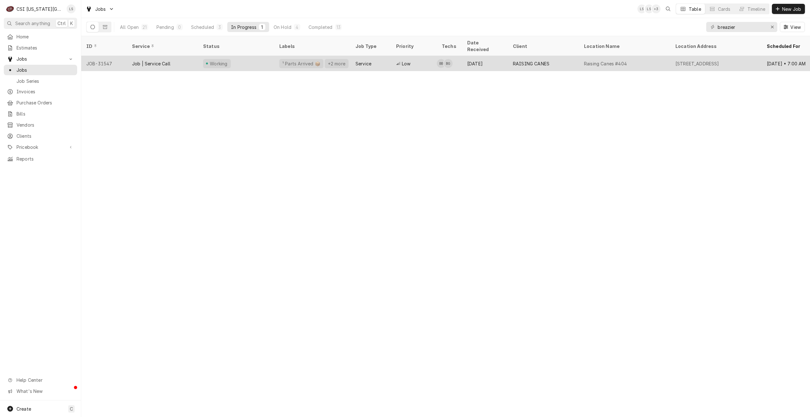
click at [461, 56] on td "BB BG" at bounding box center [449, 63] width 25 height 15
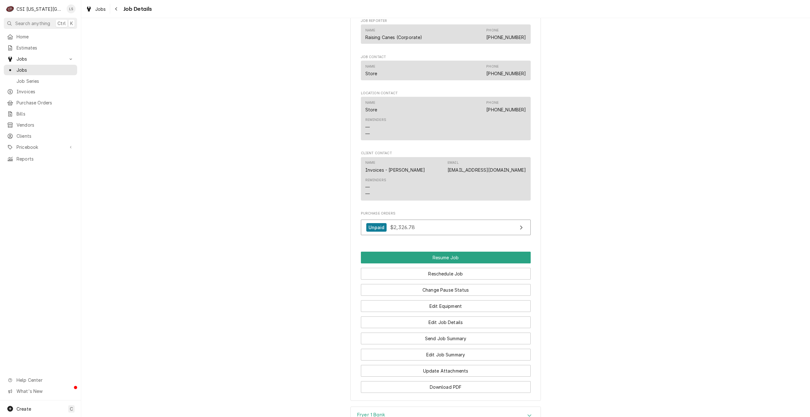
scroll to position [1112, 0]
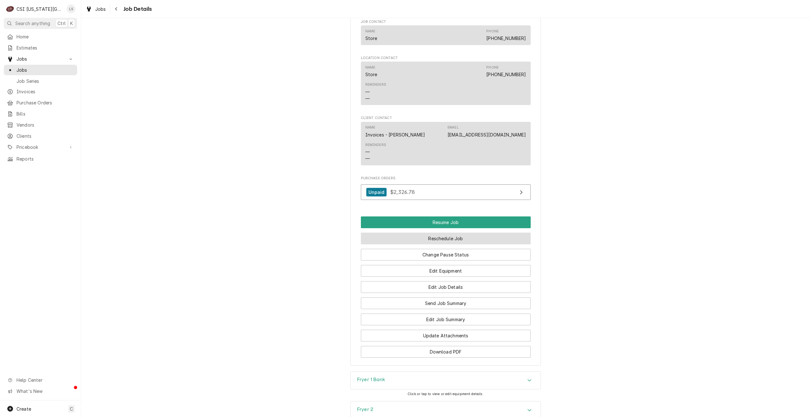
click at [443, 240] on button "Reschedule Job" at bounding box center [446, 239] width 170 height 12
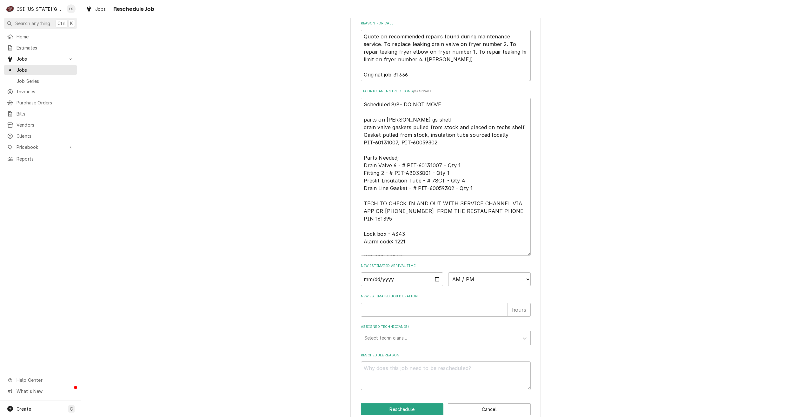
scroll to position [210, 0]
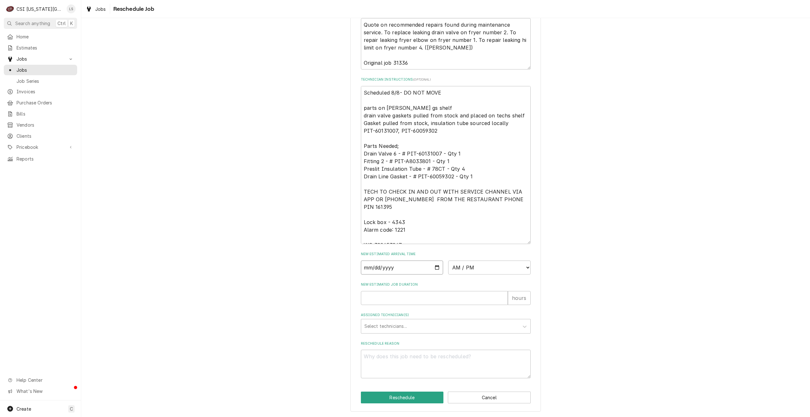
click at [431, 267] on input "Date" at bounding box center [402, 268] width 83 height 14
click at [435, 268] on input "Date" at bounding box center [402, 268] width 83 height 14
type textarea "x"
type input "2025-08-19"
click at [451, 268] on select "AM / PM 6:00 AM 6:15 AM 6:30 AM 6:45 AM 7:00 AM 7:15 AM 7:30 AM 7:45 AM 8:00 AM…" at bounding box center [489, 268] width 83 height 14
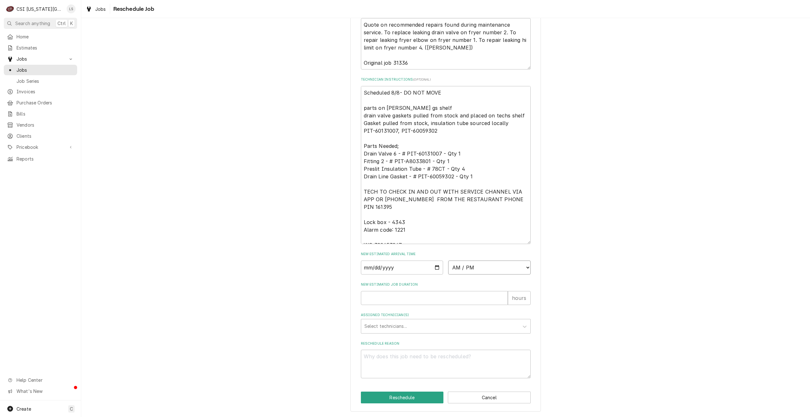
select select "07:00:00"
click at [448, 261] on select "AM / PM 6:00 AM 6:15 AM 6:30 AM 6:45 AM 7:00 AM 7:15 AM 7:30 AM 7:45 AM 8:00 AM…" at bounding box center [489, 268] width 83 height 14
click at [457, 302] on input "New Estimated Job Duration" at bounding box center [434, 298] width 147 height 14
type textarea "x"
type input "2"
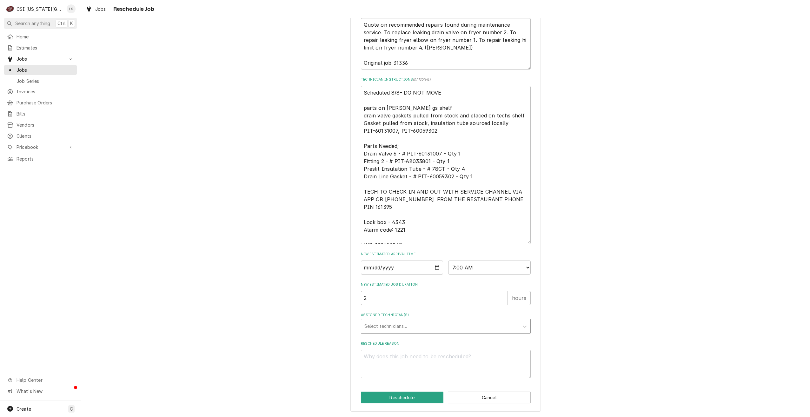
click at [448, 326] on div "Assigned Technician(s)" at bounding box center [440, 326] width 151 height 11
type input "brea"
click at [444, 341] on div "[PERSON_NAME]" at bounding box center [445, 340] width 169 height 10
type textarea "x"
click at [444, 360] on textarea "Reschedule Reason" at bounding box center [446, 364] width 170 height 29
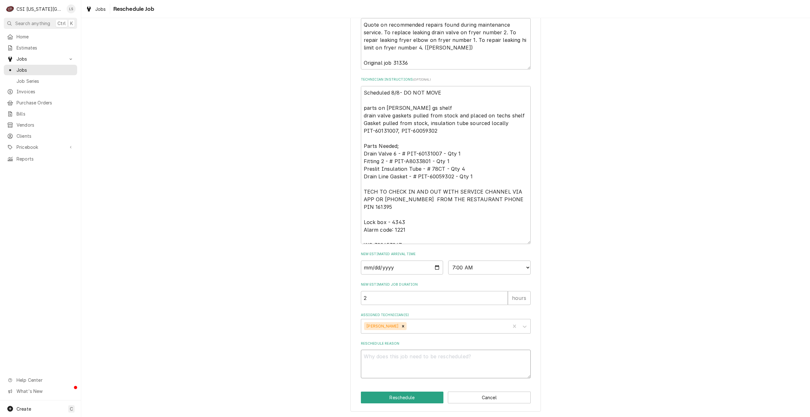
type textarea "x"
type textarea "Re"
type textarea "x"
type textarea "Ret"
type textarea "x"
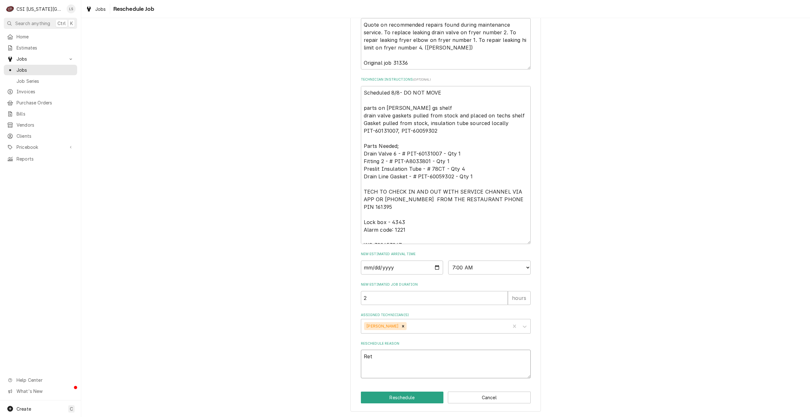
type textarea "Retu"
type textarea "x"
type textarea "Retur"
type textarea "x"
type textarea "Return"
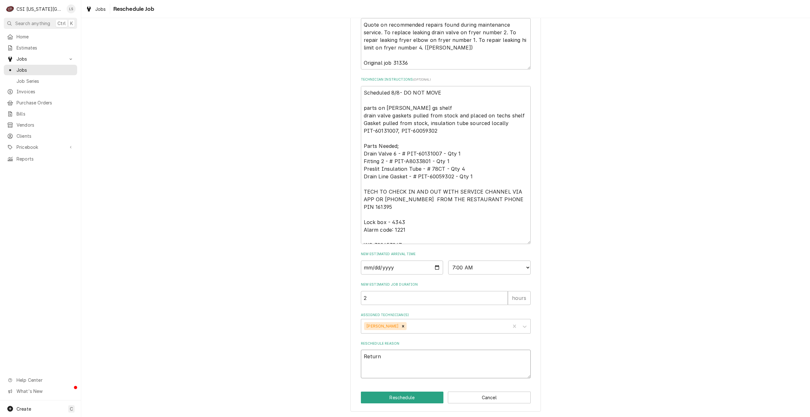
type textarea "x"
type textarea "Return"
type textarea "x"
type textarea "Return w"
type textarea "x"
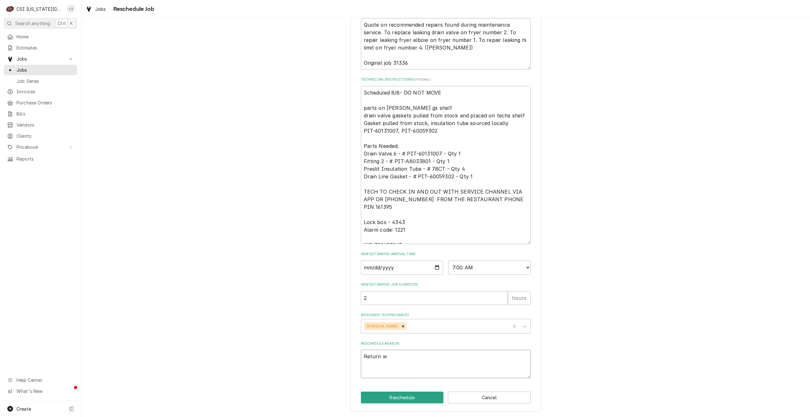
type textarea "Return wi"
type textarea "x"
type textarea "Return wit"
type textarea "x"
type textarea "Return with"
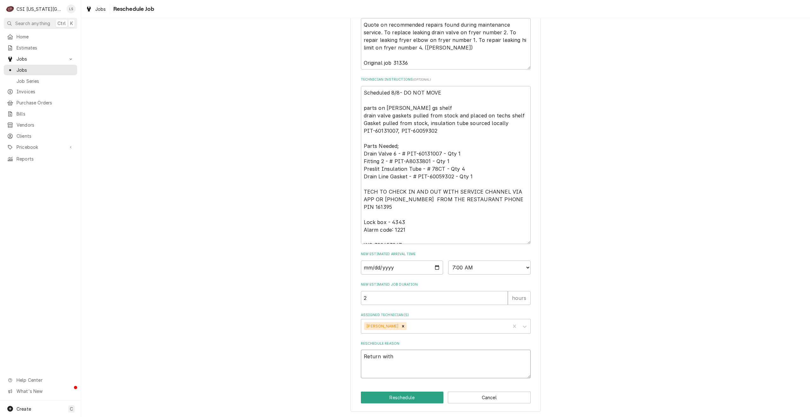
type textarea "x"
type textarea "Return with"
type textarea "x"
type textarea "Return with p"
type textarea "x"
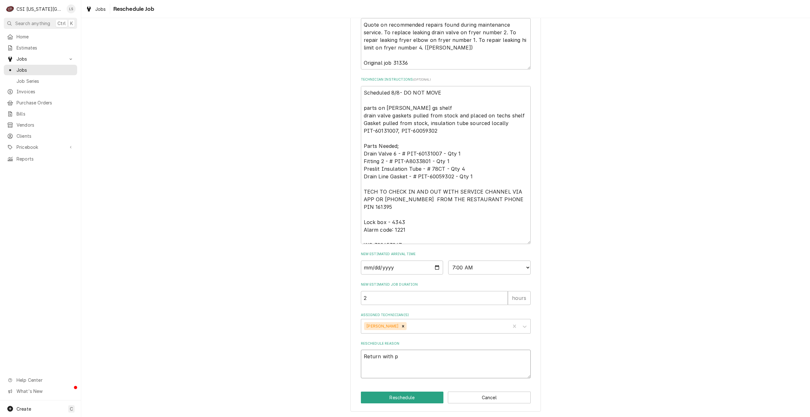
type textarea "Return with pa"
type textarea "x"
type textarea "Return with par"
type textarea "x"
type textarea "Return with part"
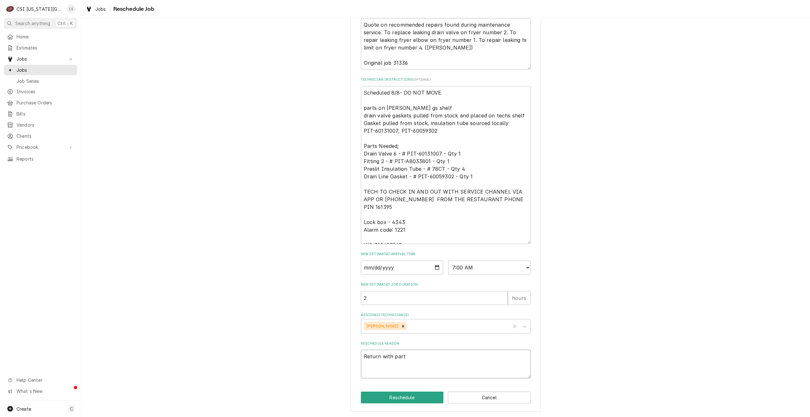
type textarea "x"
type textarea "Return with parts"
click at [391, 393] on button "Reschedule" at bounding box center [402, 398] width 83 height 12
type textarea "x"
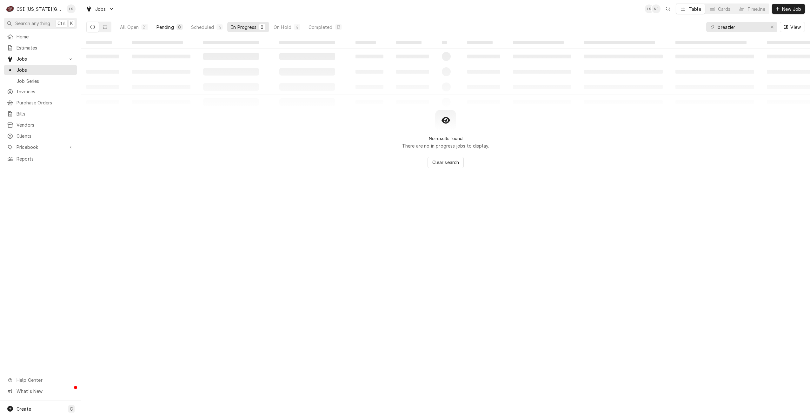
click at [172, 27] on div "Pending" at bounding box center [165, 27] width 17 height 7
click at [730, 29] on input "breazier" at bounding box center [742, 27] width 48 height 10
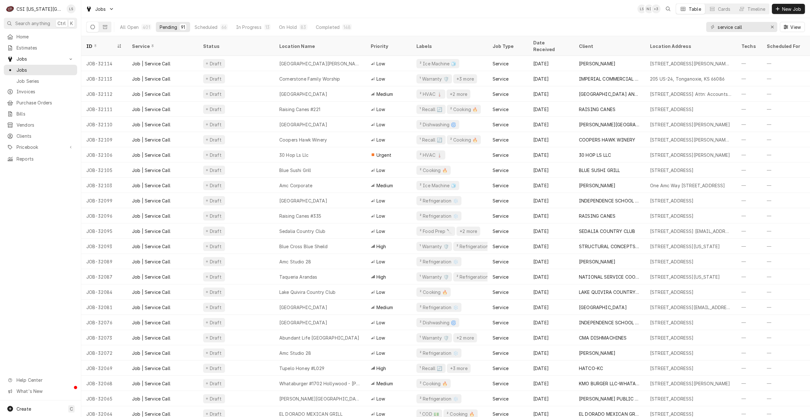
click at [569, 10] on div "Jobs LS NI + 3 Table Cards Timeline New Job" at bounding box center [445, 9] width 729 height 18
drag, startPoint x: 755, startPoint y: 31, endPoint x: 677, endPoint y: 24, distance: 78.5
click at [677, 24] on div "All Open 401 Pending 91 Scheduled 66 In Progress 13 On Hold 83 Completed 148 se…" at bounding box center [445, 27] width 719 height 18
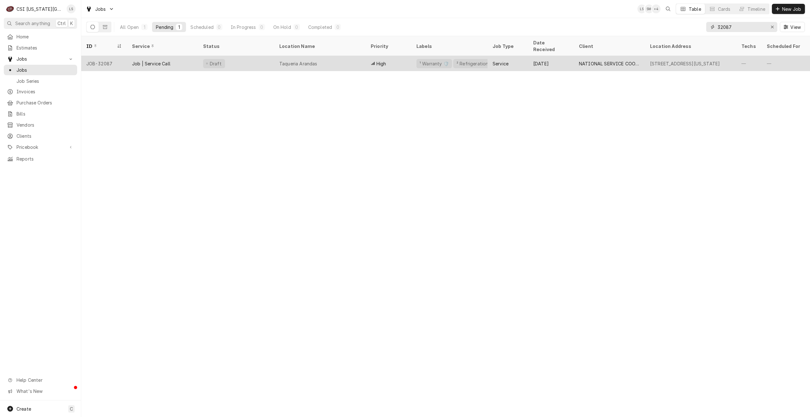
type input "32087"
click at [332, 56] on div "Taqueria Arandas" at bounding box center [319, 63] width 91 height 15
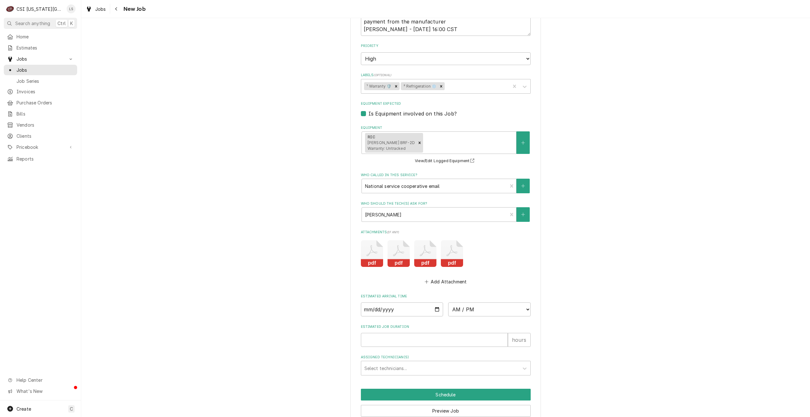
scroll to position [820, 0]
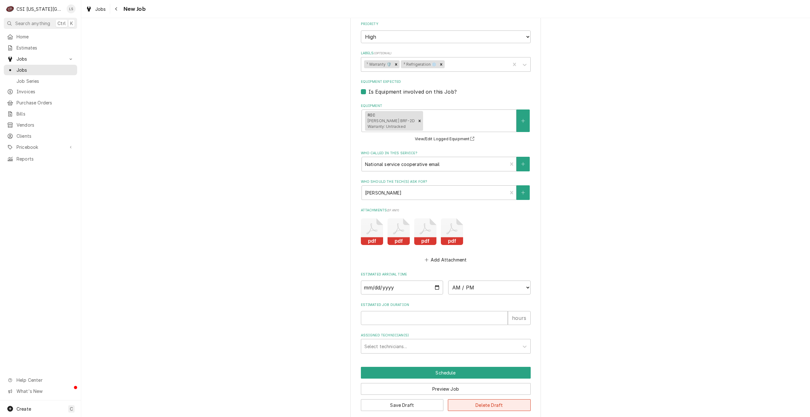
click at [473, 400] on button "Delete Draft" at bounding box center [489, 406] width 83 height 12
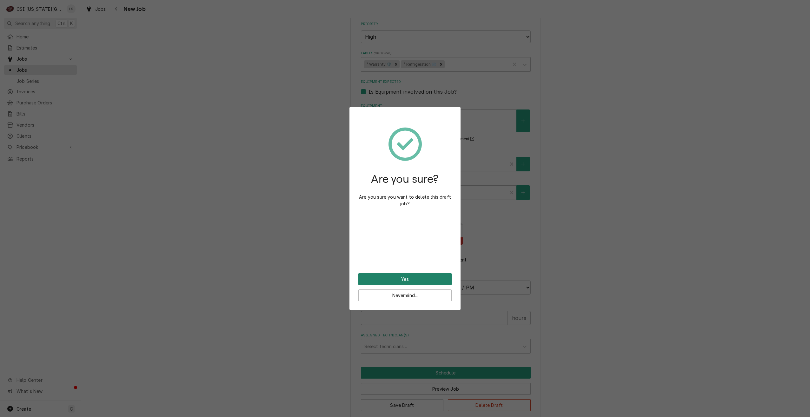
click at [395, 278] on button "Yes" at bounding box center [405, 279] width 93 height 12
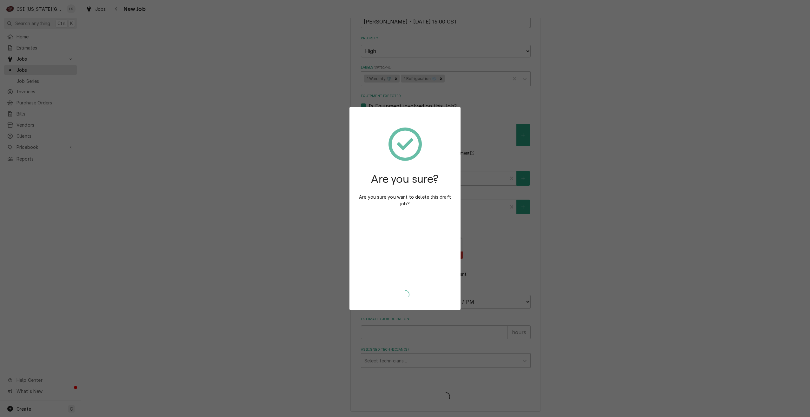
scroll to position [798, 0]
type textarea "x"
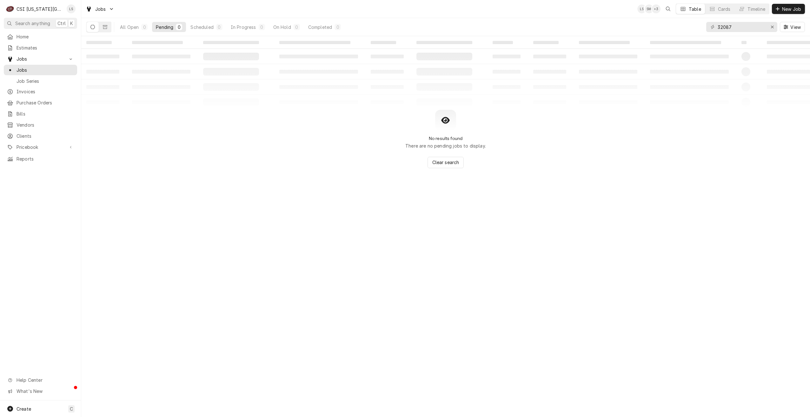
click at [393, 12] on div "Jobs LS SM + 3 Table Cards Timeline New Job" at bounding box center [445, 9] width 729 height 18
click at [724, 26] on input "32087" at bounding box center [742, 27] width 48 height 10
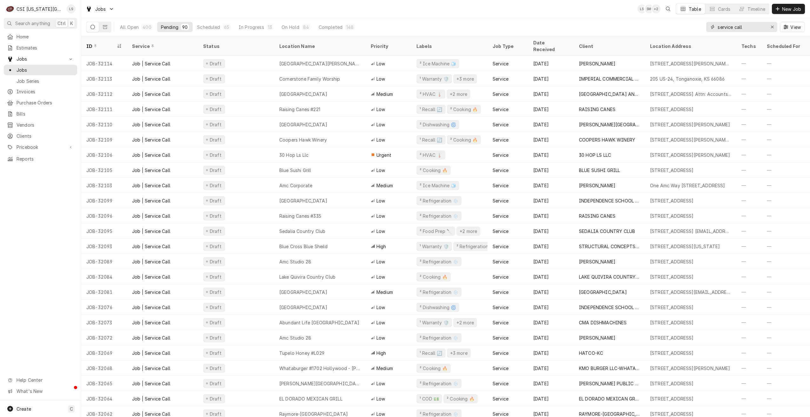
drag, startPoint x: 754, startPoint y: 29, endPoint x: 686, endPoint y: 23, distance: 67.9
click at [686, 23] on div "All Open 400 Pending 90 Scheduled 65 In Progress 13 On Hold 84 Completed 148 se…" at bounding box center [445, 27] width 719 height 18
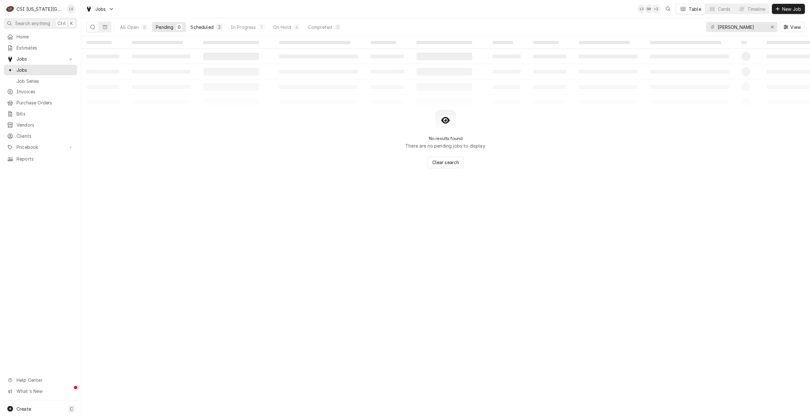
click at [212, 28] on div "Scheduled" at bounding box center [202, 27] width 23 height 7
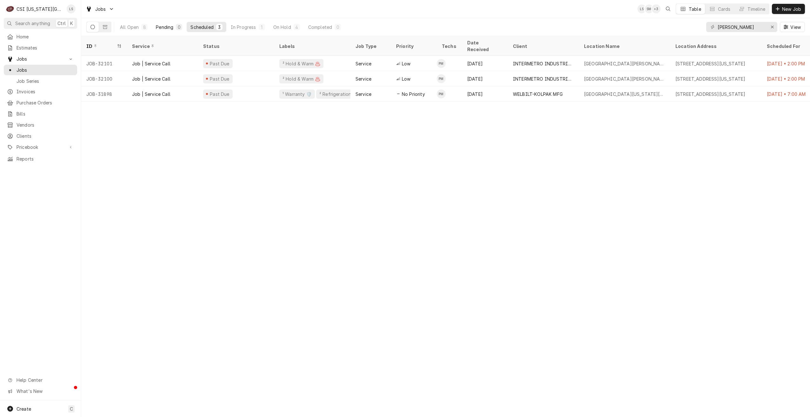
click at [172, 25] on div "Pending" at bounding box center [164, 27] width 17 height 7
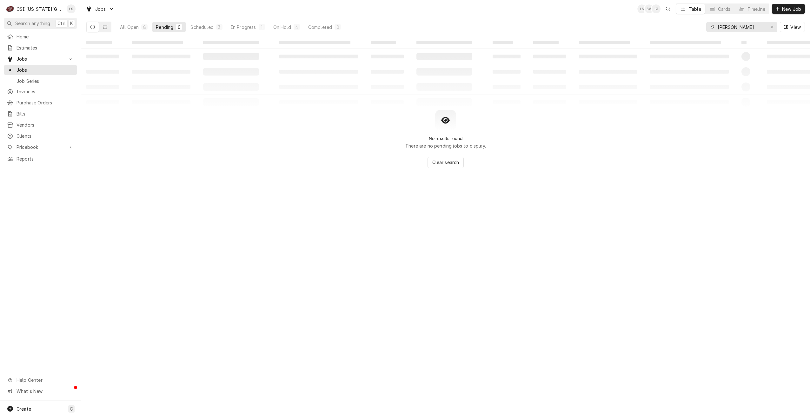
click at [735, 28] on input "preston" at bounding box center [742, 27] width 48 height 10
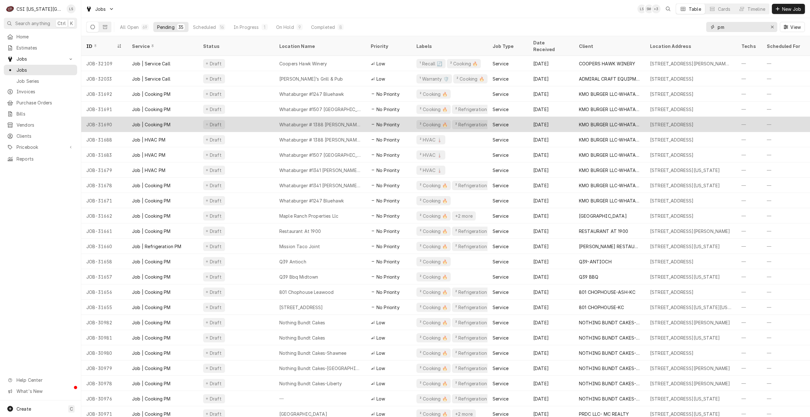
type input "pm"
click at [262, 117] on div "Draft" at bounding box center [236, 124] width 76 height 15
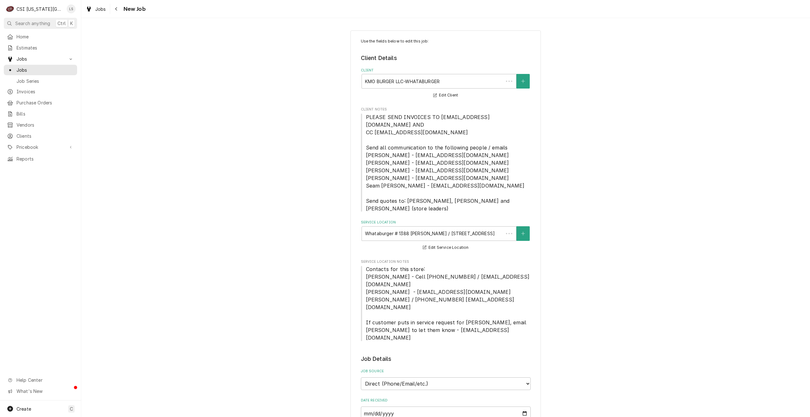
type textarea "x"
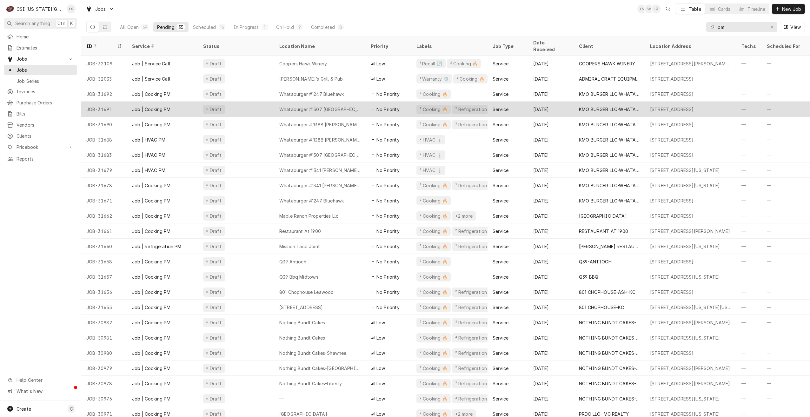
click at [335, 102] on div "Whataburger #1507 Grandview" at bounding box center [319, 109] width 91 height 15
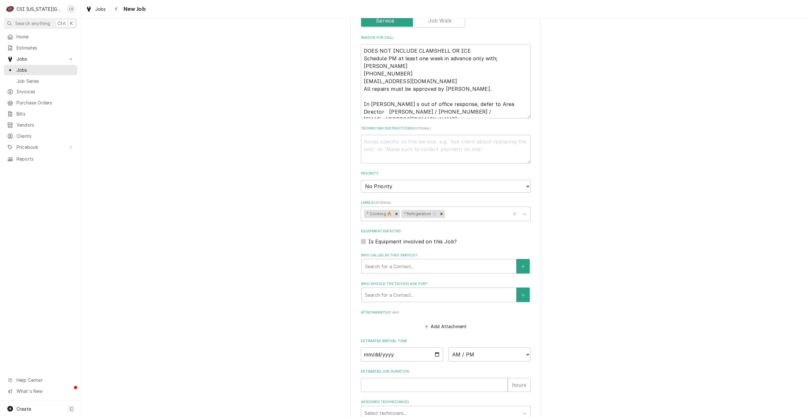
scroll to position [530, 0]
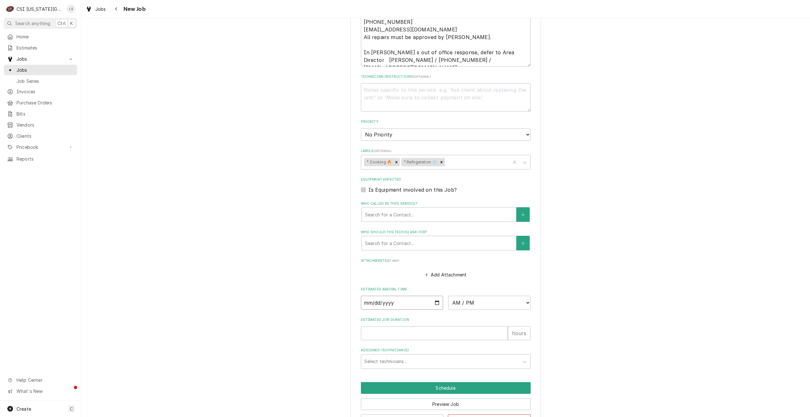
click at [434, 296] on input "Date" at bounding box center [402, 303] width 83 height 14
type textarea "x"
type input "[DATE]"
click at [436, 296] on input "[DATE]" at bounding box center [402, 303] width 83 height 14
type textarea "x"
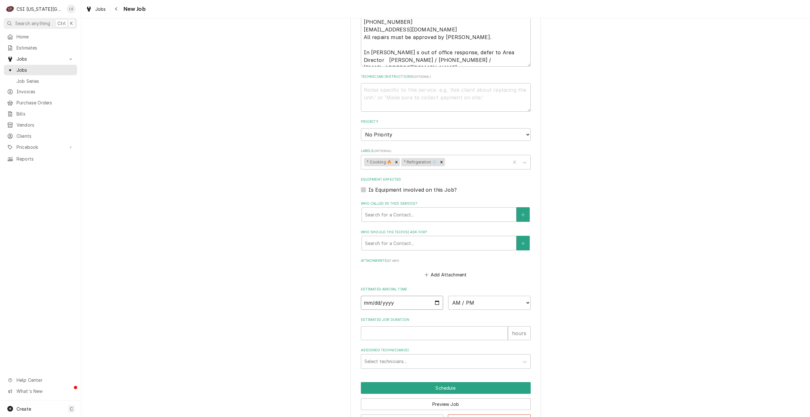
type input "[DATE]"
click at [467, 296] on select "AM / PM 6:00 AM 6:15 AM 6:30 AM 6:45 AM 7:00 AM 7:15 AM 7:30 AM 7:45 AM 8:00 AM…" at bounding box center [489, 303] width 83 height 14
type textarea "x"
select select "07:00:00"
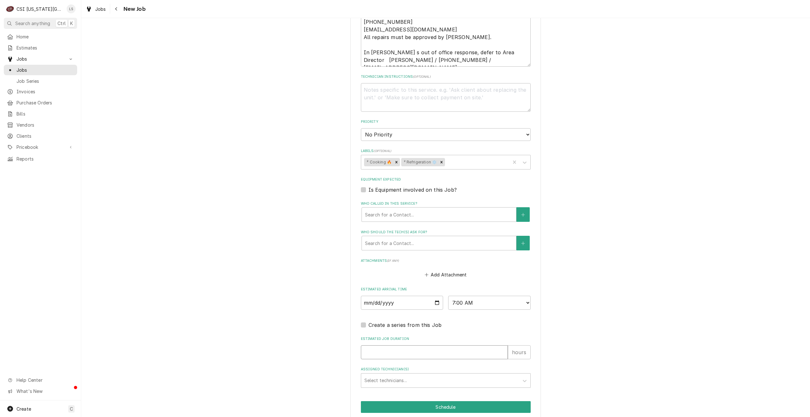
click at [466, 346] on input "Estimated Job Duration" at bounding box center [434, 353] width 147 height 14
type textarea "x"
type input "2"
type textarea "x"
type input "2"
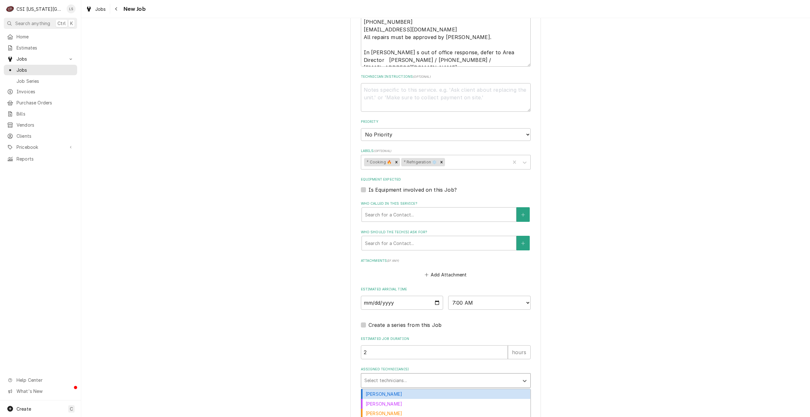
click at [470, 375] on div "Assigned Technician(s)" at bounding box center [440, 380] width 151 height 11
type input "pres"
click at [454, 389] on div "Preston Merriman" at bounding box center [445, 394] width 169 height 10
type textarea "x"
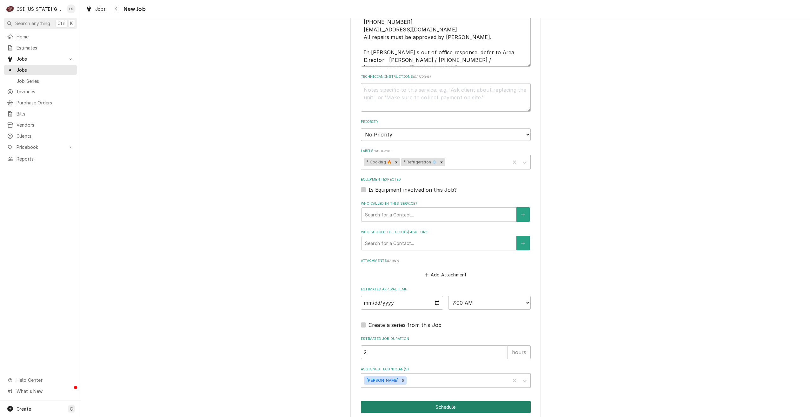
click at [453, 401] on button "Schedule" at bounding box center [446, 407] width 170 height 12
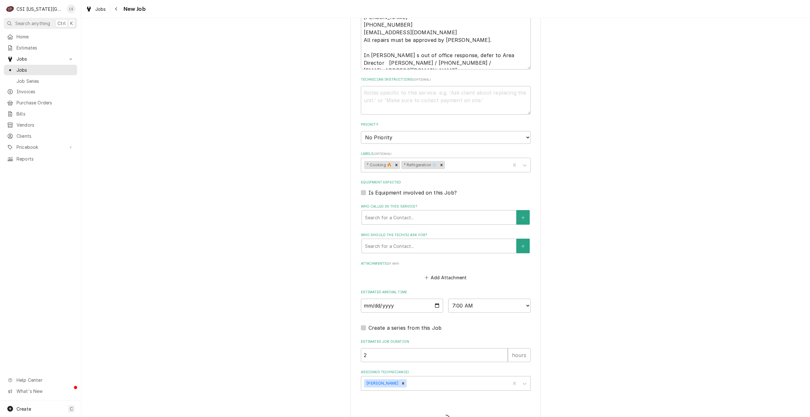
type textarea "x"
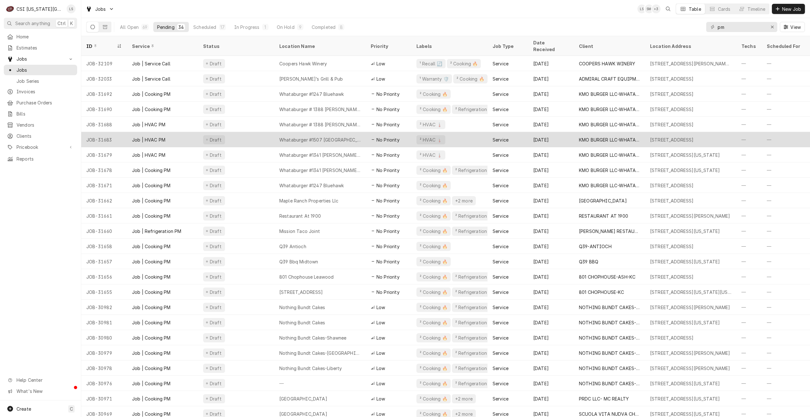
click at [264, 132] on div "Draft" at bounding box center [236, 139] width 76 height 15
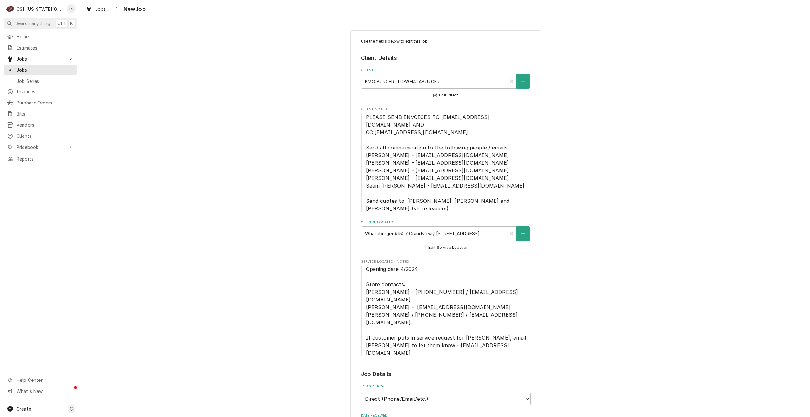
type textarea "x"
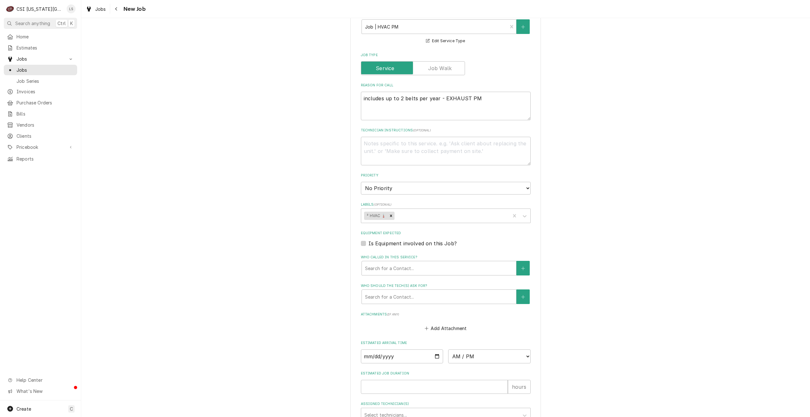
scroll to position [484, 0]
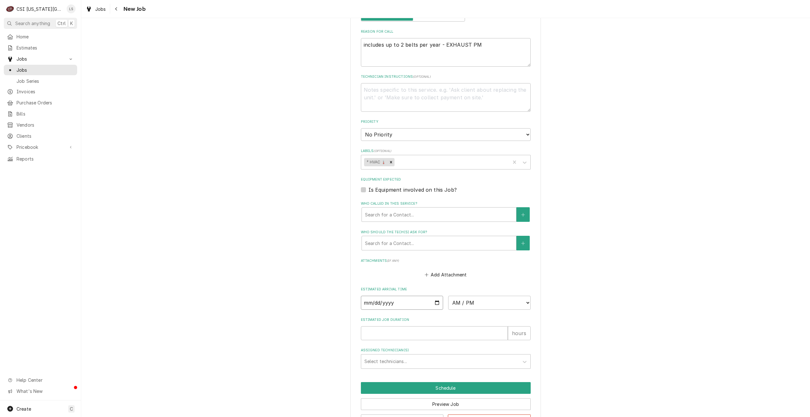
click at [433, 296] on input "Date" at bounding box center [402, 303] width 83 height 14
type input "2025-08-18"
type textarea "x"
click at [461, 296] on select "AM / PM 6:00 AM 6:15 AM 6:30 AM 6:45 AM 7:00 AM 7:15 AM 7:30 AM 7:45 AM 8:00 AM…" at bounding box center [489, 303] width 83 height 14
select select "09:00:00"
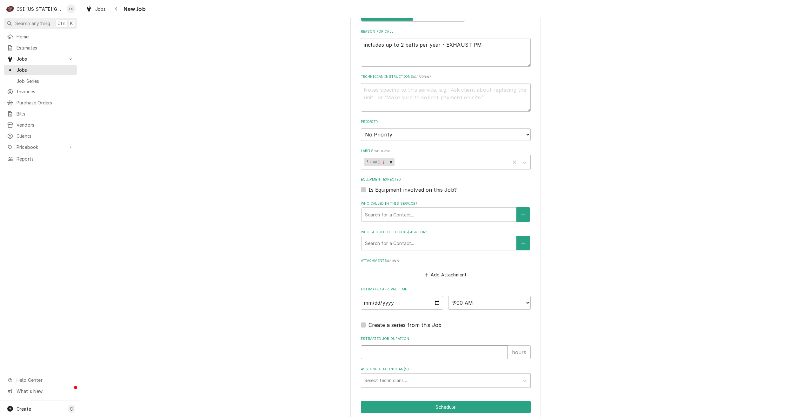
click at [457, 346] on input "Estimated Job Duration" at bounding box center [434, 353] width 147 height 14
type textarea "x"
type input "2"
type textarea "x"
type input "2"
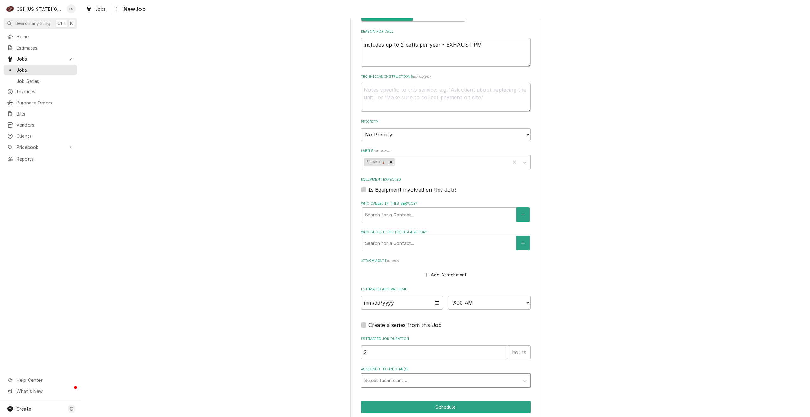
click at [449, 375] on div "Assigned Technician(s)" at bounding box center [440, 380] width 151 height 11
type input "pres"
click at [442, 389] on div "Preston Merriman" at bounding box center [445, 394] width 169 height 10
type textarea "x"
click at [453, 401] on button "Schedule" at bounding box center [446, 407] width 170 height 12
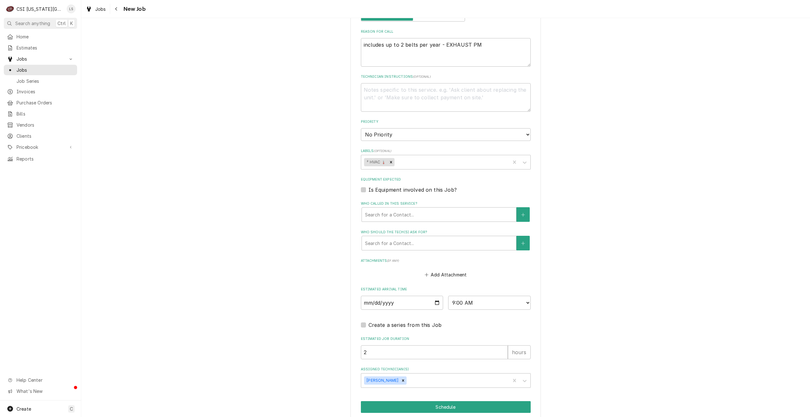
scroll to position [481, 0]
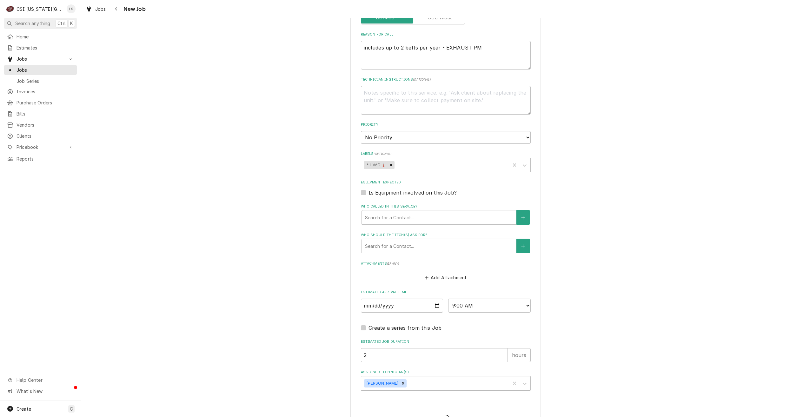
type textarea "x"
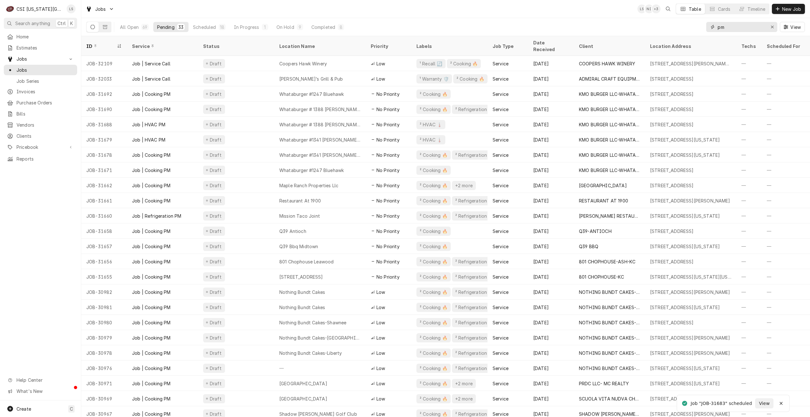
drag, startPoint x: 752, startPoint y: 31, endPoint x: 705, endPoint y: 30, distance: 47.0
click at [705, 30] on div "All Open 69 Pending 33 Scheduled 18 In Progress 1 On Hold 9 Completed 8 pm View" at bounding box center [445, 27] width 719 height 18
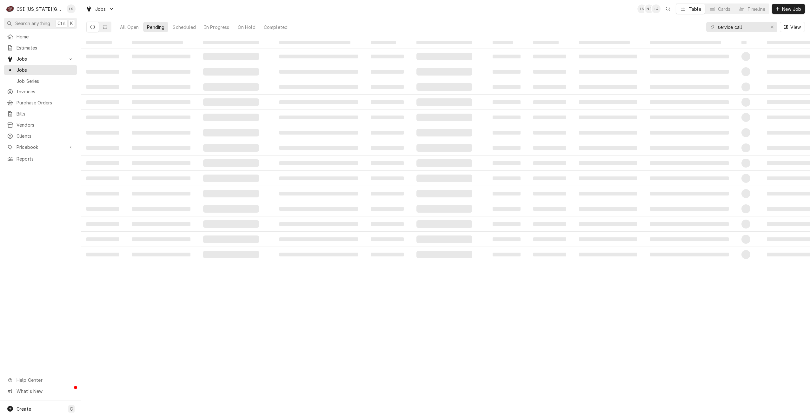
click at [557, 15] on div "Jobs LS NI + 4 Table Cards Timeline New Job" at bounding box center [445, 9] width 729 height 18
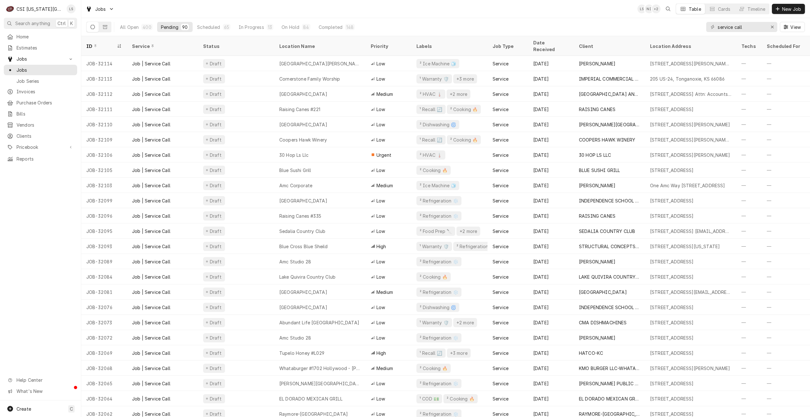
click at [540, 15] on div "Jobs LS NI + 2 Table Cards Timeline New Job" at bounding box center [445, 9] width 729 height 18
click at [501, 15] on div "Jobs LS NI + 2 Table Cards Timeline New Job" at bounding box center [445, 9] width 729 height 18
click at [528, 13] on div "Jobs LS NI + 2 Table Cards Timeline New Job" at bounding box center [445, 9] width 729 height 18
click at [408, 15] on div "Jobs LS NI + 2 Table Cards Timeline New Job" at bounding box center [445, 9] width 729 height 18
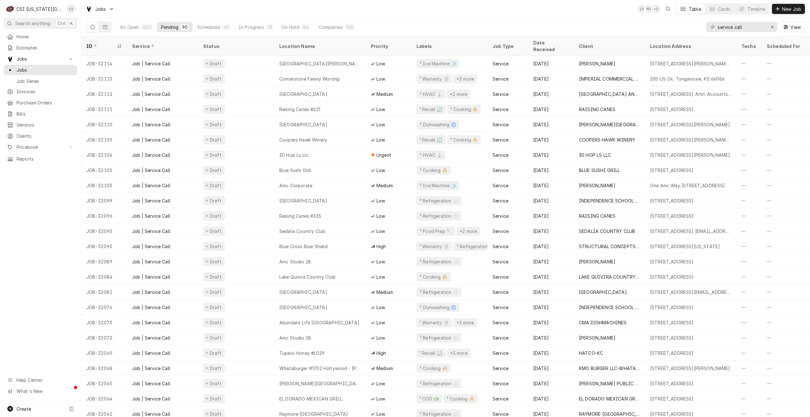
click at [540, 6] on div "Jobs LS NI + 2 Table Cards Timeline New Job" at bounding box center [445, 9] width 729 height 18
click at [535, 12] on div "Jobs LS NI + 2 Table Cards Timeline New Job" at bounding box center [445, 9] width 729 height 18
click at [566, 14] on div "Jobs LS NI + 3 Table Cards Timeline New Job" at bounding box center [445, 9] width 729 height 18
drag, startPoint x: 755, startPoint y: 27, endPoint x: 716, endPoint y: 28, distance: 38.4
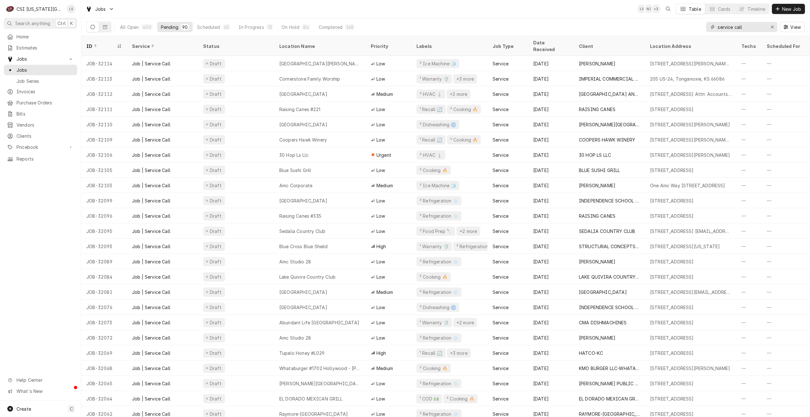
click at [716, 28] on div "service call" at bounding box center [742, 27] width 71 height 10
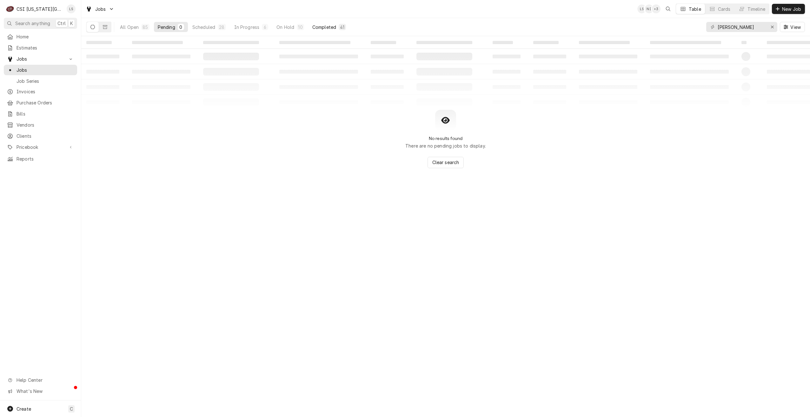
click at [328, 30] on button "Completed 41" at bounding box center [329, 27] width 41 height 10
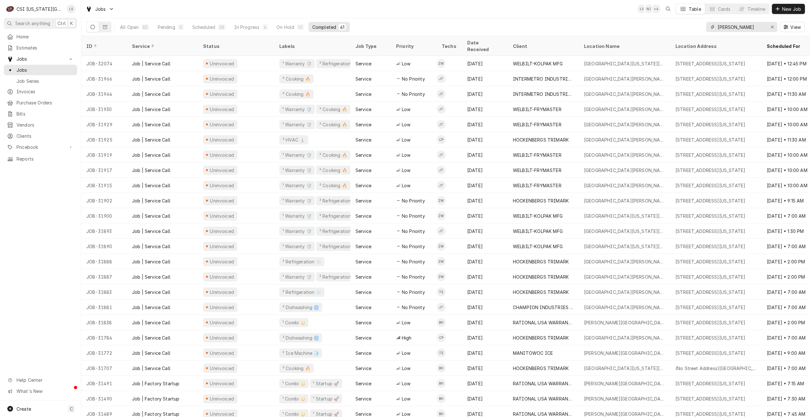
drag, startPoint x: 748, startPoint y: 28, endPoint x: 714, endPoint y: 26, distance: 34.0
click at [714, 26] on div "david booth" at bounding box center [742, 27] width 71 height 10
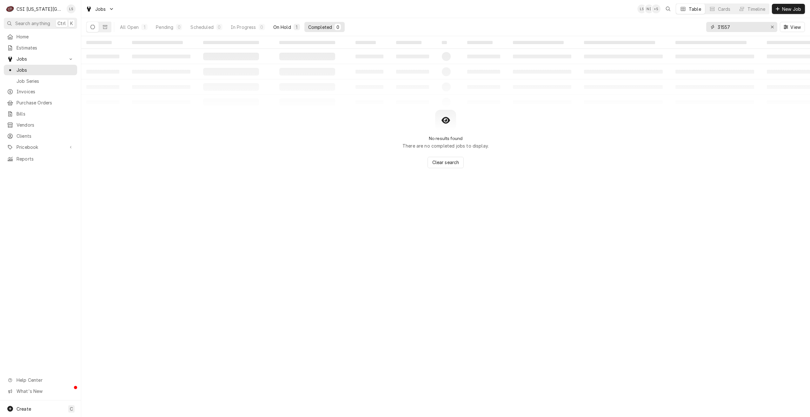
type input "31557"
click at [293, 26] on button "On Hold 1" at bounding box center [287, 27] width 34 height 10
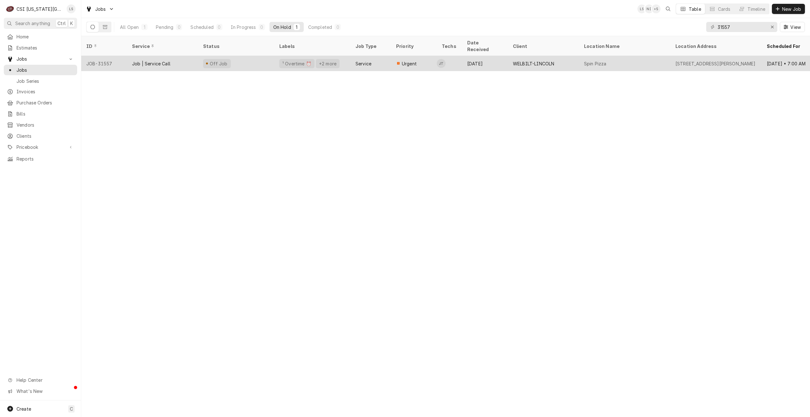
click at [491, 61] on div "[DATE]" at bounding box center [485, 63] width 46 height 15
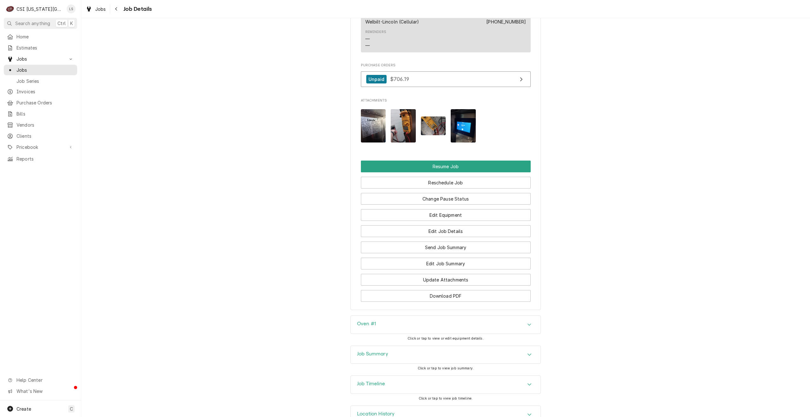
scroll to position [1106, 0]
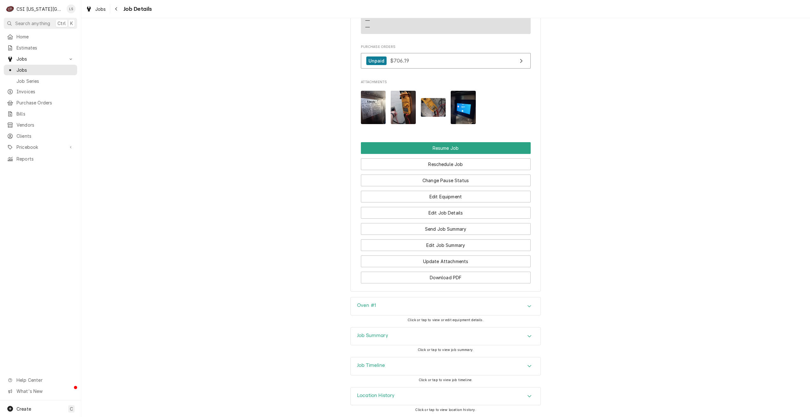
click at [517, 339] on div "Job Summary" at bounding box center [446, 337] width 190 height 18
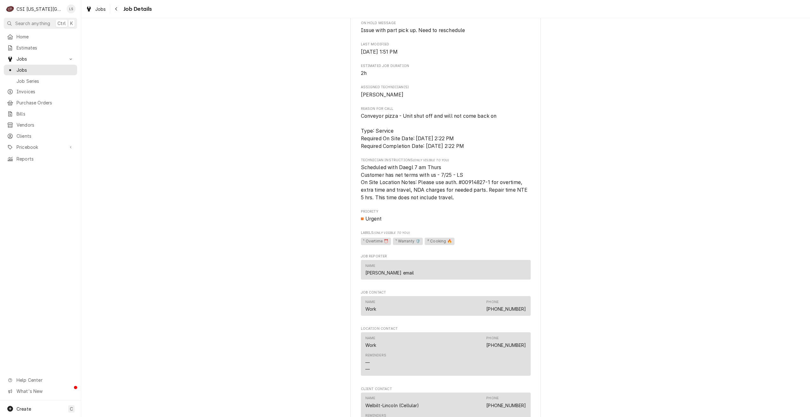
scroll to position [693, 0]
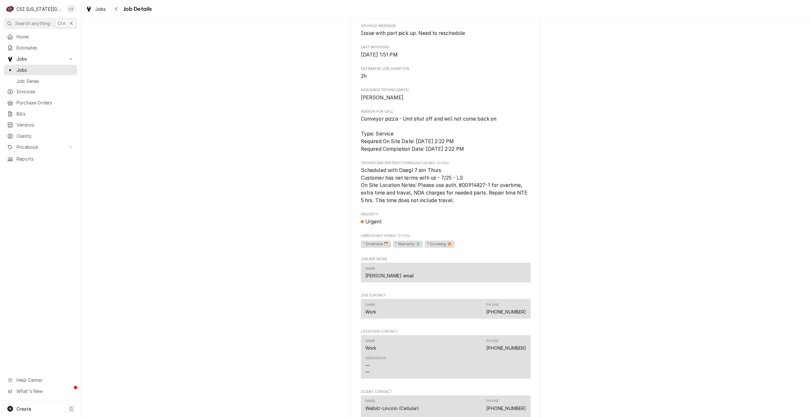
click at [627, 156] on div "Off Job WELBILT-LINCOLN Spin Pizza / 9474 Renner Blvd, Lenexa, KS 66219 Open in…" at bounding box center [445, 17] width 729 height 1371
click at [66, 70] on span "Jobs" at bounding box center [45, 70] width 57 height 7
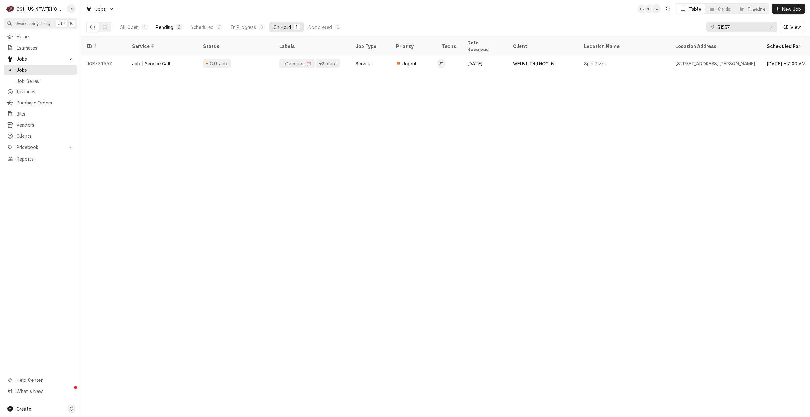
click at [175, 28] on button "Pending 0" at bounding box center [169, 27] width 34 height 10
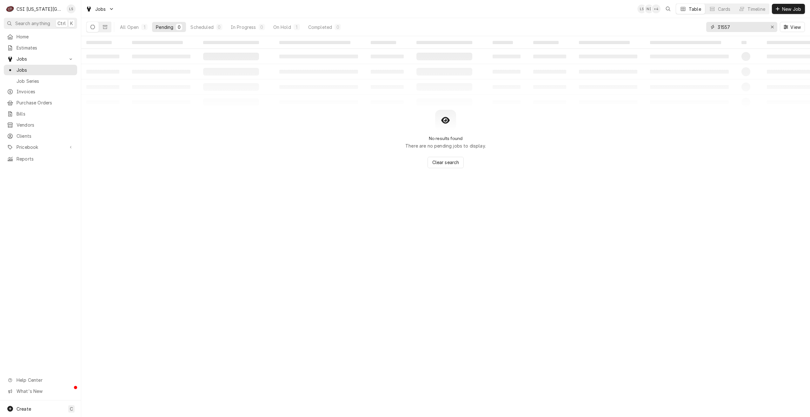
drag, startPoint x: 739, startPoint y: 27, endPoint x: 712, endPoint y: 30, distance: 27.2
click at [712, 30] on div "31557" at bounding box center [742, 27] width 71 height 10
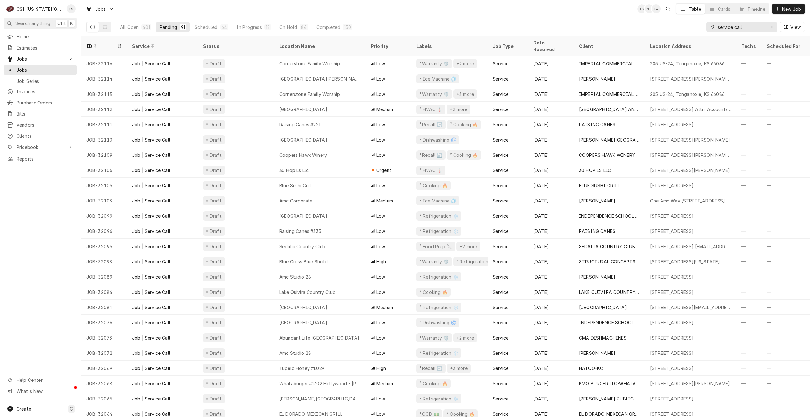
type input "service call"
click at [459, 13] on div "Jobs LS NI + 4 Table Cards Timeline New Job" at bounding box center [445, 9] width 729 height 18
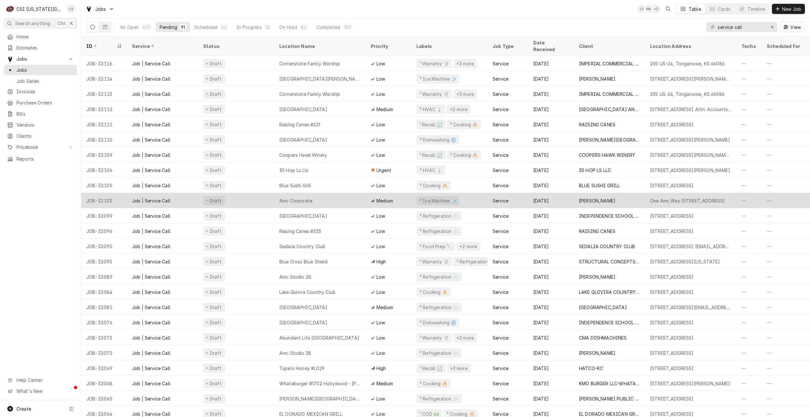
click at [321, 193] on div "Amc Corporate" at bounding box center [319, 200] width 91 height 15
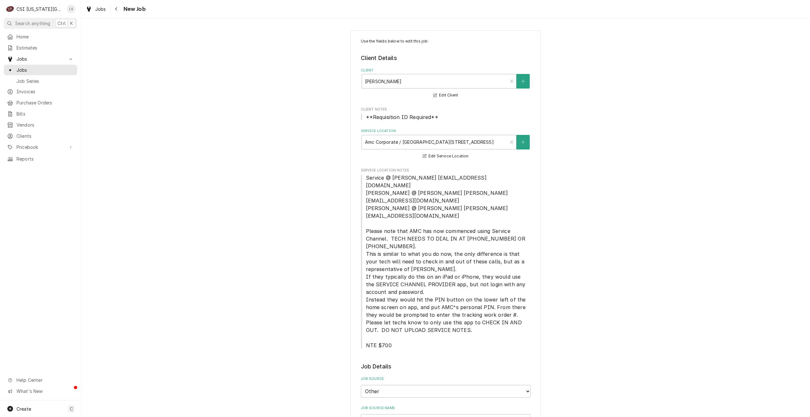
type textarea "x"
click at [46, 69] on span "Jobs" at bounding box center [45, 70] width 57 height 7
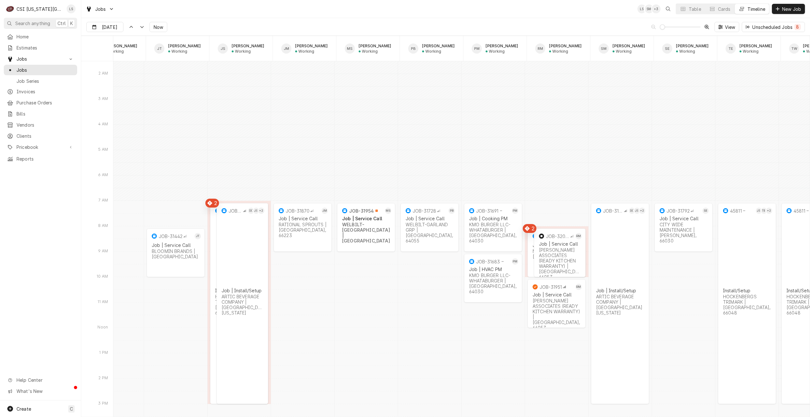
scroll to position [0, 741]
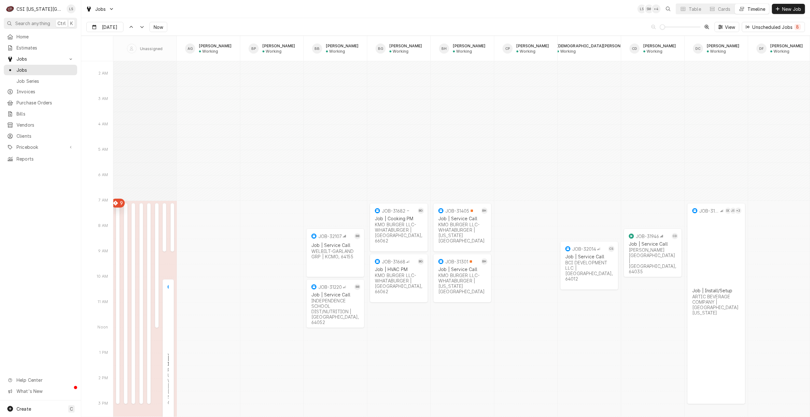
click at [209, 11] on div "Jobs LS SM + 4 Table Cards Timeline New Job" at bounding box center [445, 9] width 729 height 18
click at [152, 29] on span "Now" at bounding box center [158, 27] width 12 height 7
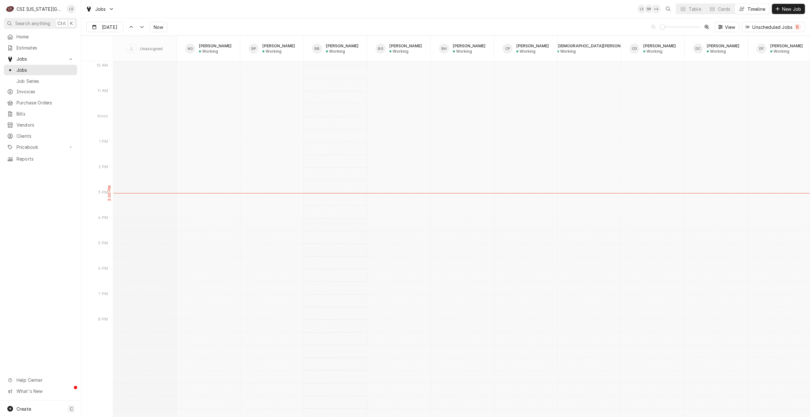
scroll to position [5592, 0]
type input "[DATE]"
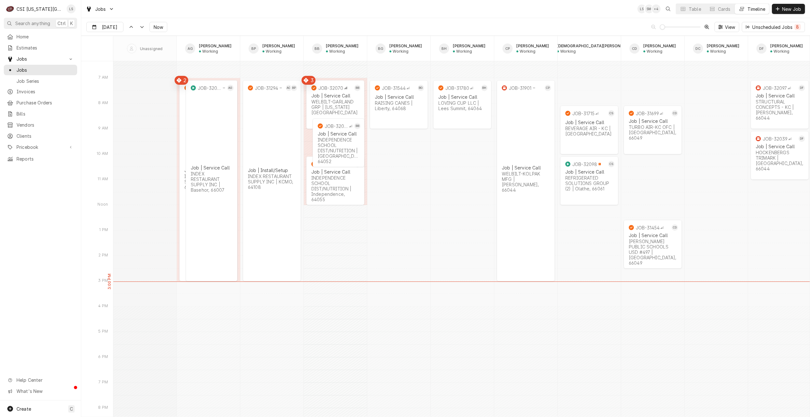
click at [279, 14] on div "Jobs LS SM + 4 Table Cards Timeline New Job" at bounding box center [445, 9] width 729 height 18
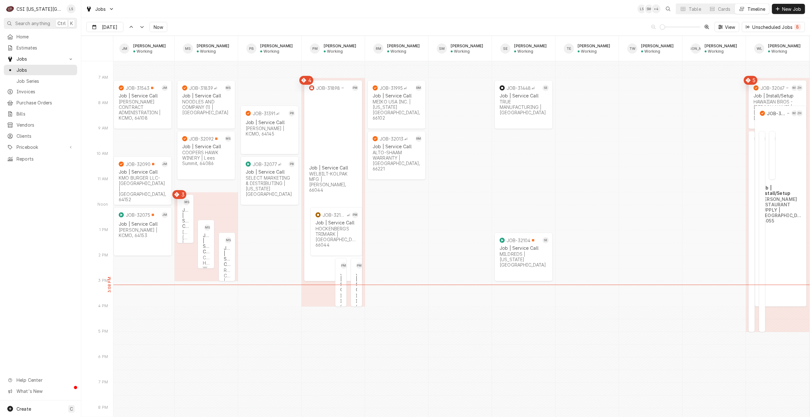
scroll to position [0, 941]
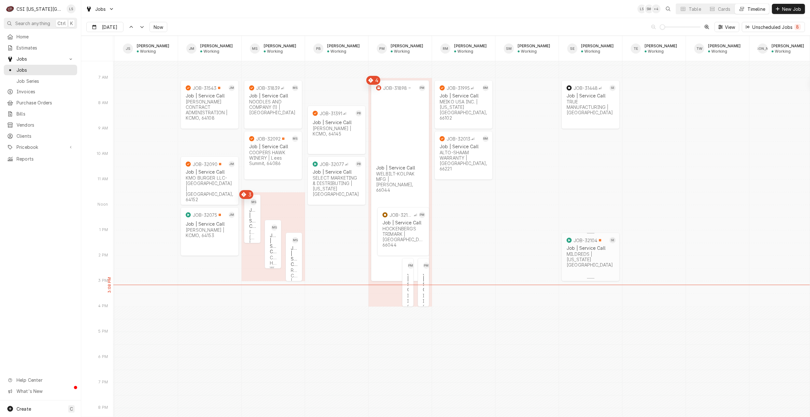
click at [595, 262] on div "Job | Service Call MILDREDS | Kansas City, 64112" at bounding box center [591, 256] width 50 height 25
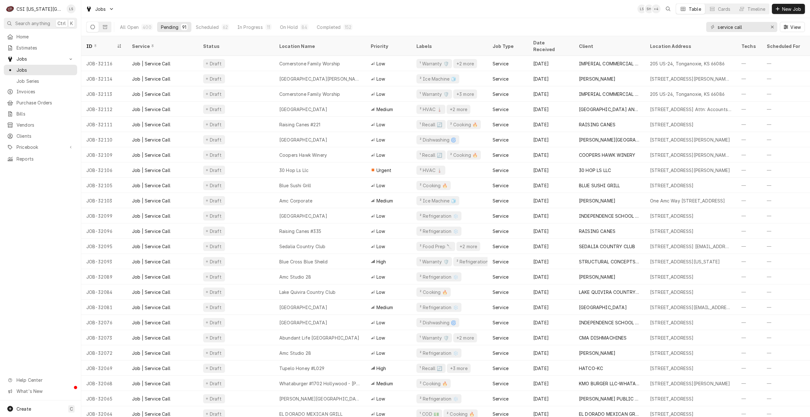
click at [569, 12] on div "Jobs LS SH + 4 Table Cards Timeline New Job" at bounding box center [445, 9] width 729 height 18
click at [257, 7] on div "Jobs LS SH + 4 Table Cards Timeline New Job" at bounding box center [445, 9] width 729 height 18
click at [559, 13] on div "Jobs LS SH + 4 Table Cards Timeline New Job" at bounding box center [445, 9] width 729 height 18
click at [553, 11] on div "Jobs LS SH + 4 Table Cards Timeline New Job" at bounding box center [445, 9] width 729 height 18
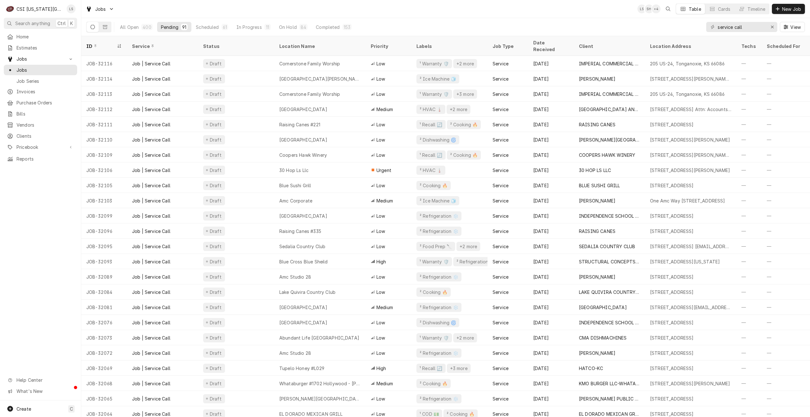
click at [553, 11] on div "Jobs LS SH + 4 Table Cards Timeline New Job" at bounding box center [445, 9] width 729 height 18
click at [581, 11] on div "Jobs LS NI + 4 Table Cards Timeline New Job" at bounding box center [445, 9] width 729 height 18
click at [589, 13] on div "Jobs LS NI + 3 Table Cards Timeline New Job" at bounding box center [445, 9] width 729 height 18
click at [585, 15] on div "Jobs LS NI + 4 Table Cards Timeline New Job" at bounding box center [445, 9] width 729 height 18
click at [245, 11] on div "Jobs LS NI + 5 Table Cards Timeline New Job" at bounding box center [445, 9] width 729 height 18
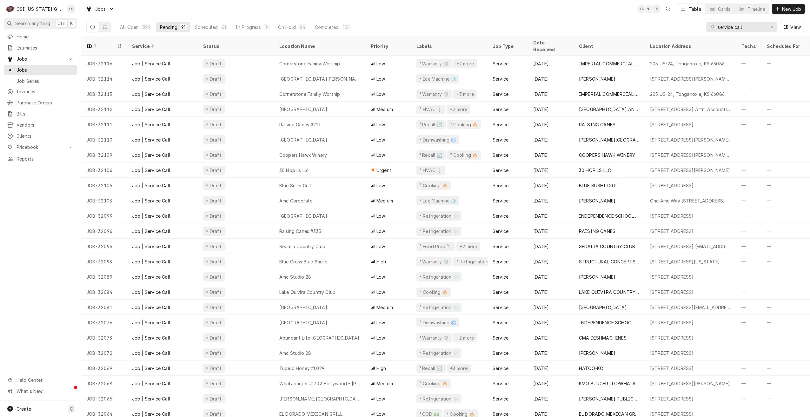
click at [274, 8] on div "Jobs LS NI + 5 Table Cards Timeline New Job" at bounding box center [445, 9] width 729 height 18
click at [445, 10] on div "Jobs LS NI + 5 Table Cards Timeline New Job" at bounding box center [445, 9] width 729 height 18
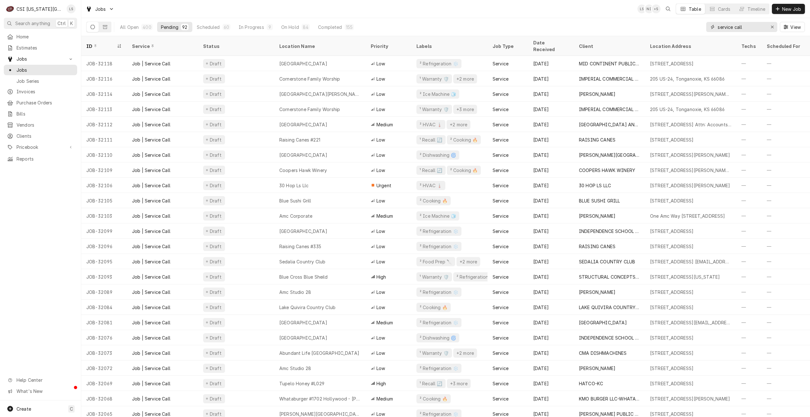
drag, startPoint x: 753, startPoint y: 30, endPoint x: 698, endPoint y: 30, distance: 54.9
click at [698, 30] on div "All Open 400 Pending 92 Scheduled 60 In Progress 9 On Hold 84 Completed 155 ser…" at bounding box center [445, 27] width 719 height 18
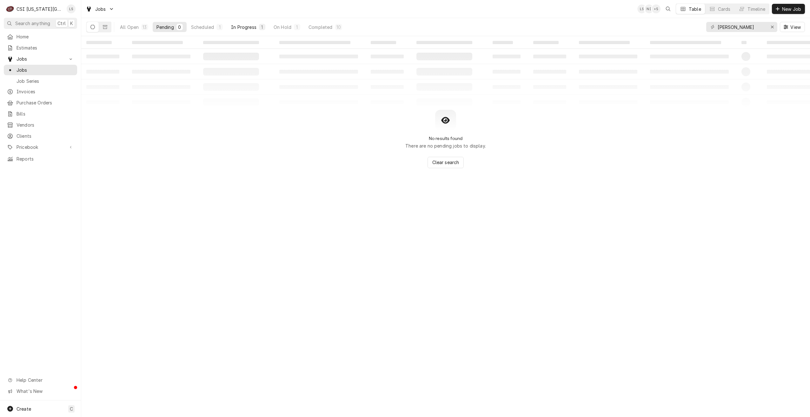
click at [248, 27] on div "In Progress" at bounding box center [243, 27] width 25 height 7
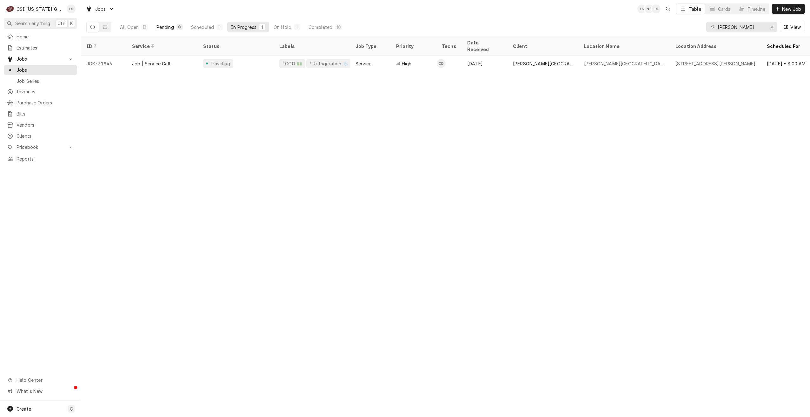
click at [172, 26] on div "Pending" at bounding box center [165, 27] width 17 height 7
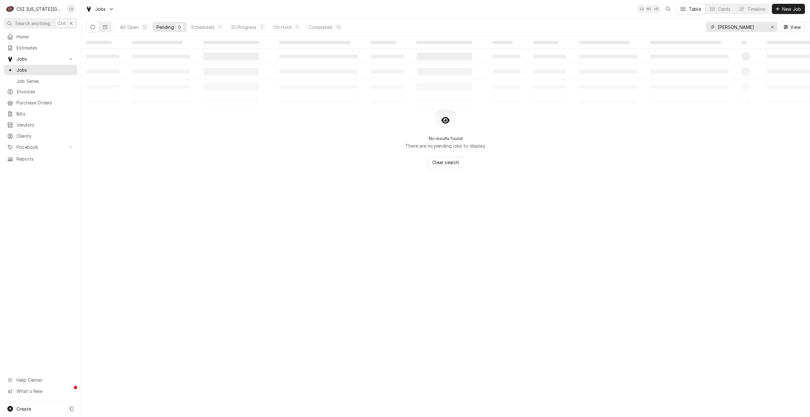
click at [746, 28] on input "cody" at bounding box center [742, 27] width 48 height 10
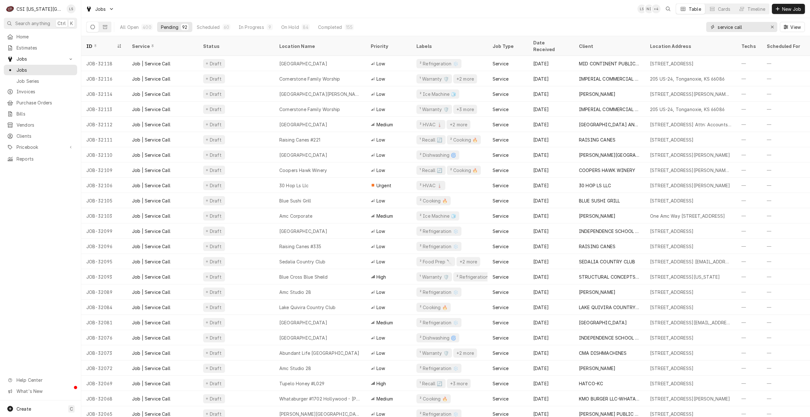
type input "service call"
click at [541, 18] on div "Jobs LS NI + 4 Table Cards Timeline New Job" at bounding box center [445, 9] width 729 height 18
click at [240, 9] on div "Jobs LS NI + 4 Table Cards Timeline New Job" at bounding box center [445, 9] width 729 height 18
click at [606, 11] on div "Jobs LS NI + 5 Table Cards Timeline New Job" at bounding box center [445, 9] width 729 height 18
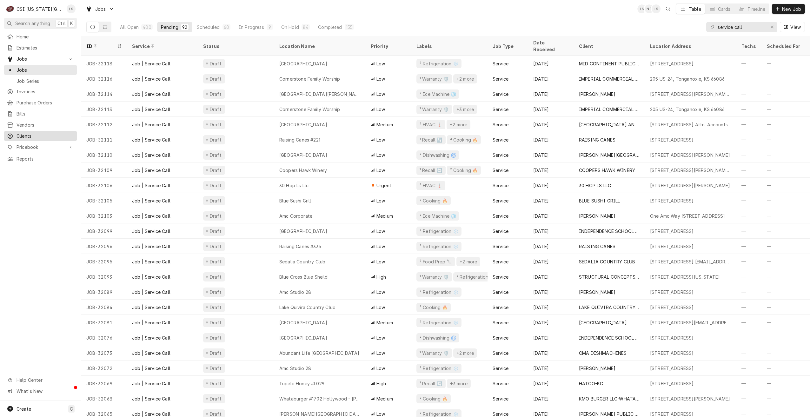
click at [32, 132] on div "Clients" at bounding box center [40, 136] width 71 height 8
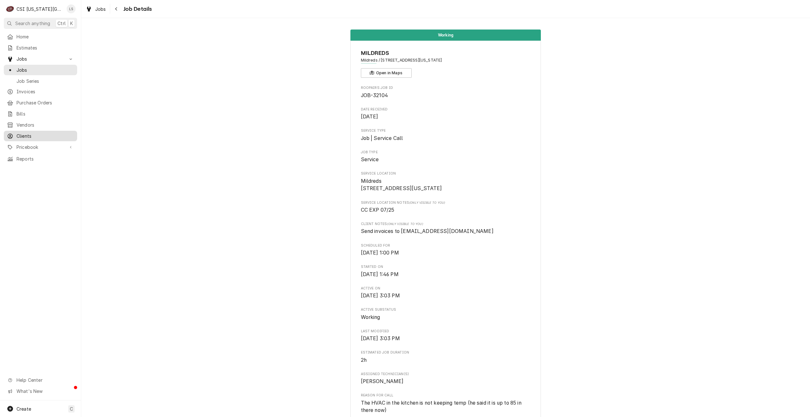
click at [24, 136] on div "Clients" at bounding box center [40, 136] width 71 height 8
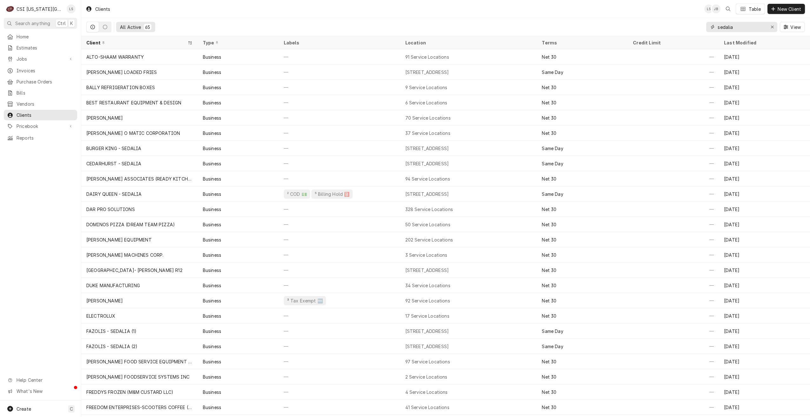
click at [728, 30] on input "sedalia" at bounding box center [742, 27] width 48 height 10
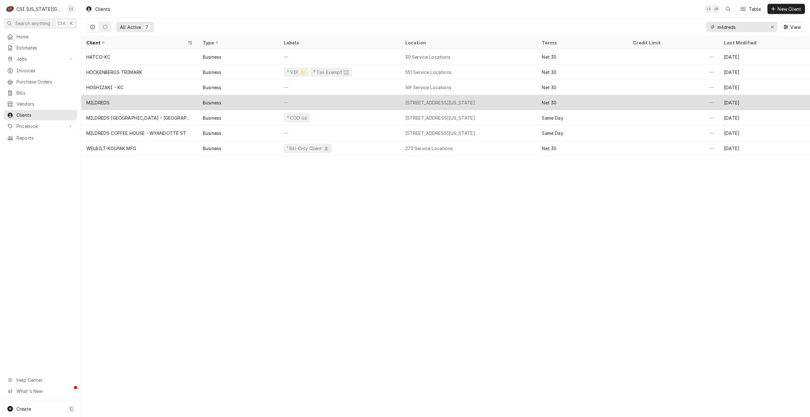
type input "mildreds"
click at [261, 103] on div "Business" at bounding box center [238, 102] width 81 height 15
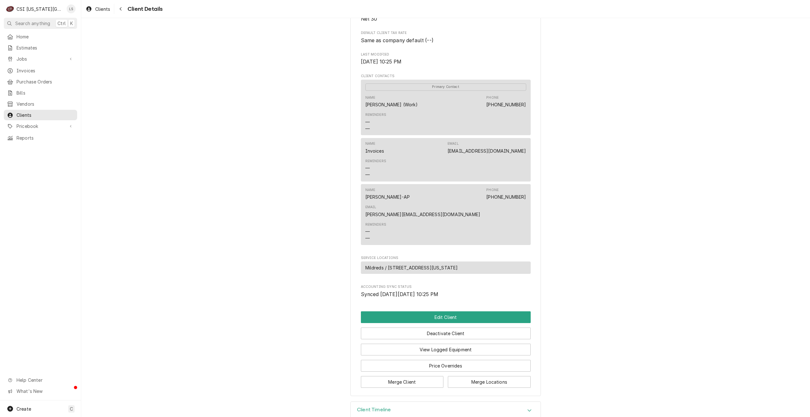
scroll to position [164, 0]
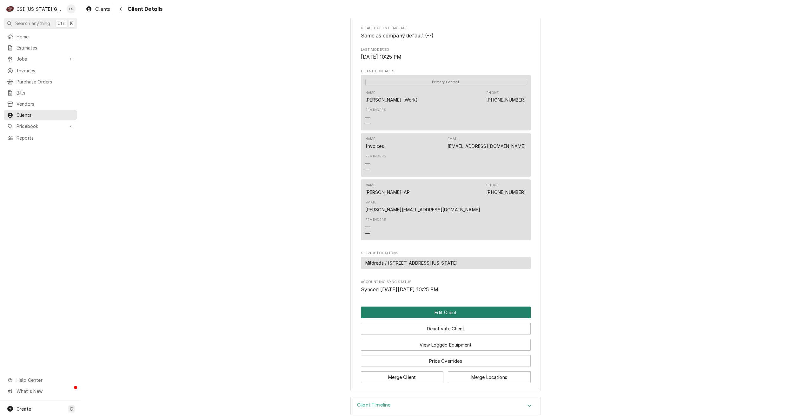
click at [441, 307] on button "Edit Client" at bounding box center [446, 313] width 170 height 12
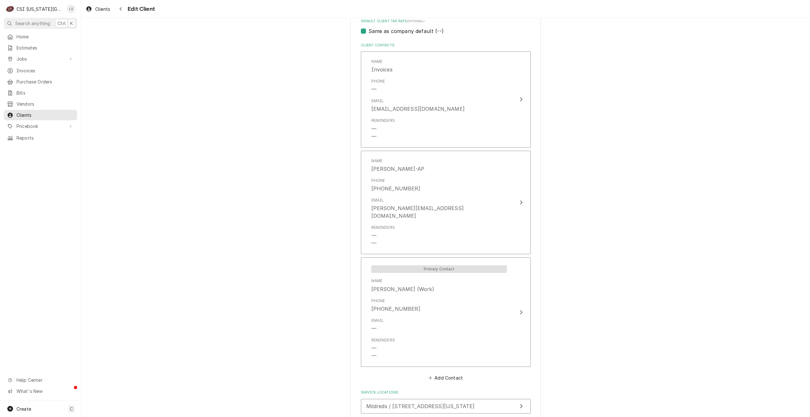
scroll to position [492, 0]
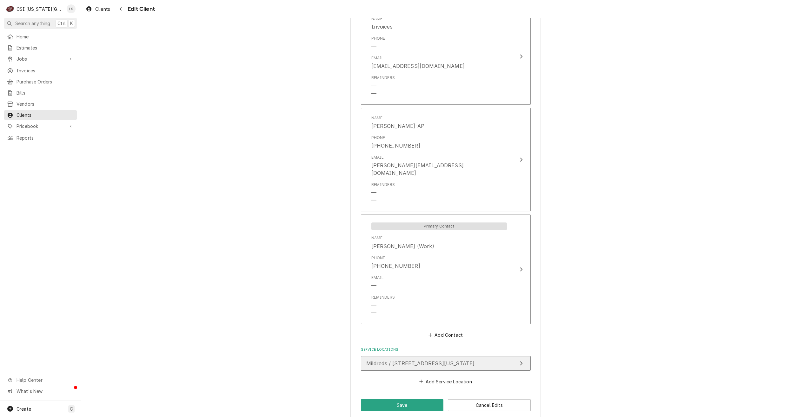
click at [471, 360] on span "Mildreds / 5060 Main Street, Kansas City, MO 64112" at bounding box center [421, 363] width 109 height 6
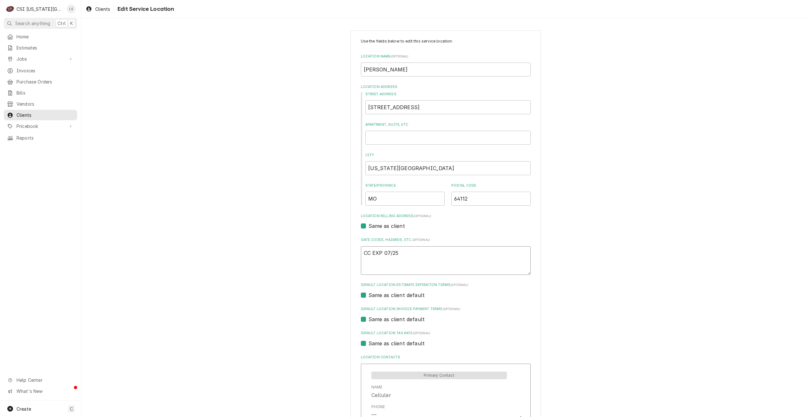
drag, startPoint x: 407, startPoint y: 252, endPoint x: 347, endPoint y: 251, distance: 60.0
type textarea "x"
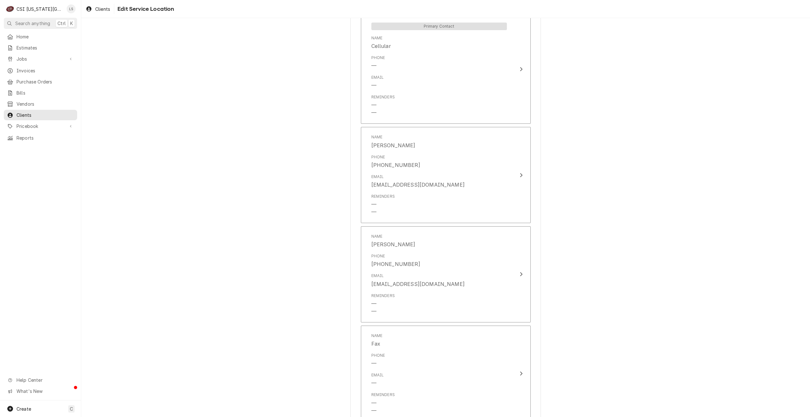
scroll to position [508, 0]
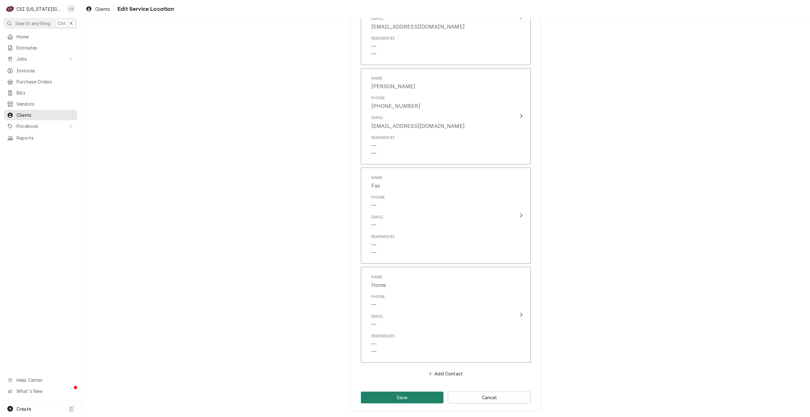
click at [389, 396] on button "Save" at bounding box center [402, 398] width 83 height 12
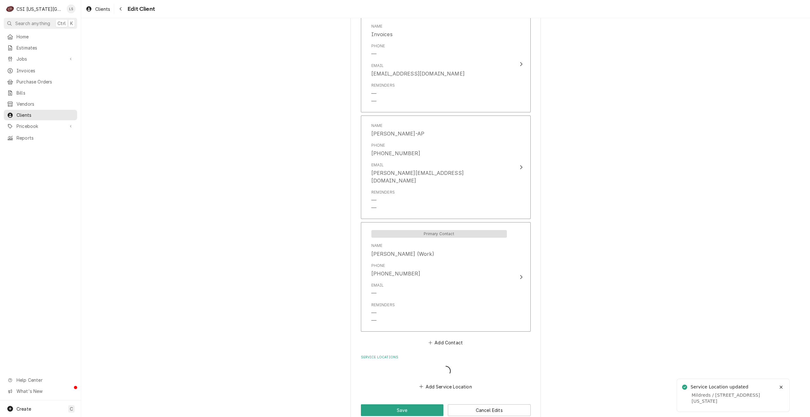
scroll to position [484, 0]
click at [410, 407] on button "Save" at bounding box center [402, 413] width 83 height 12
type textarea "x"
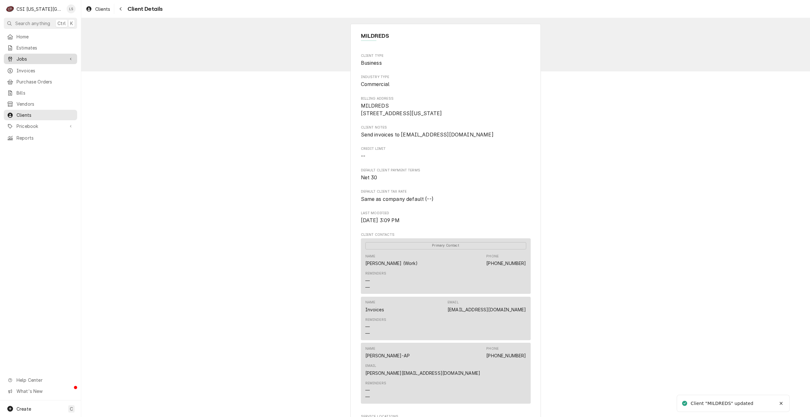
click at [28, 57] on span "Jobs" at bounding box center [41, 59] width 48 height 7
click at [29, 69] on span "Jobs" at bounding box center [45, 70] width 57 height 7
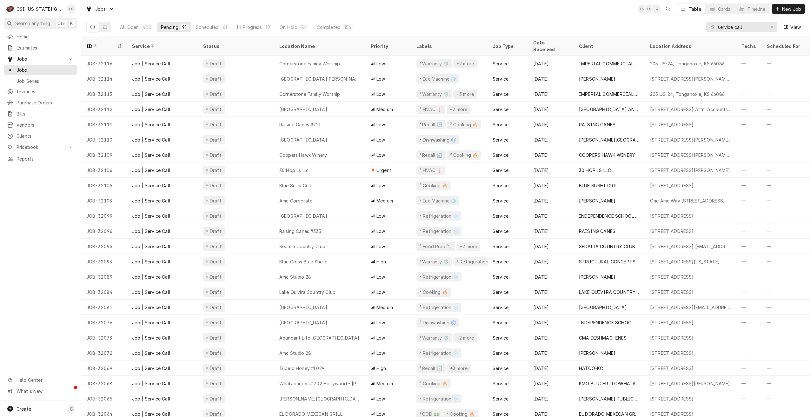
click at [385, 7] on div "Jobs LS LS + 4 Table Cards Timeline New Job" at bounding box center [445, 9] width 729 height 18
click at [748, 9] on div "Timeline" at bounding box center [757, 9] width 18 height 7
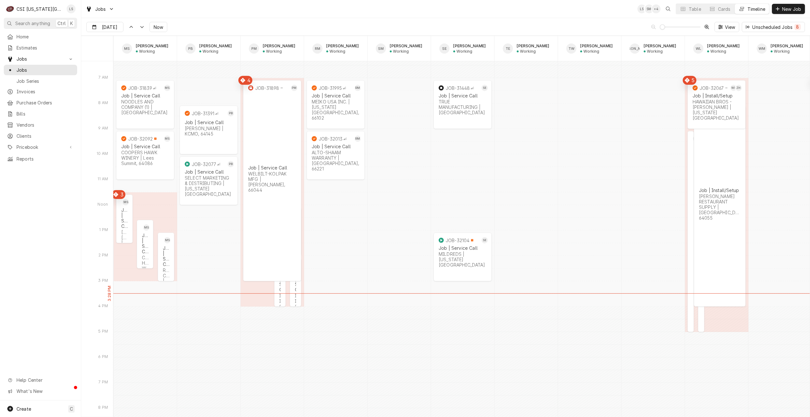
click at [293, 15] on div "Jobs LS SM + 4 Table Cards Timeline New Job" at bounding box center [445, 9] width 729 height 18
click at [293, 15] on div "Jobs LS SM + 5 Table Cards Timeline New Job" at bounding box center [445, 9] width 729 height 18
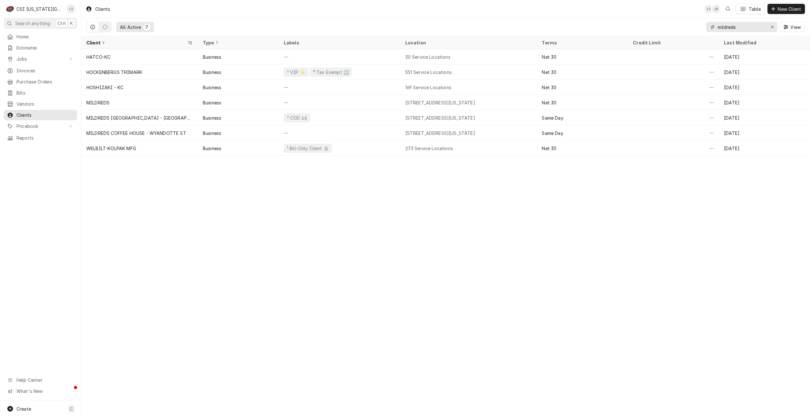
click at [726, 26] on input "mildreds" at bounding box center [742, 27] width 48 height 10
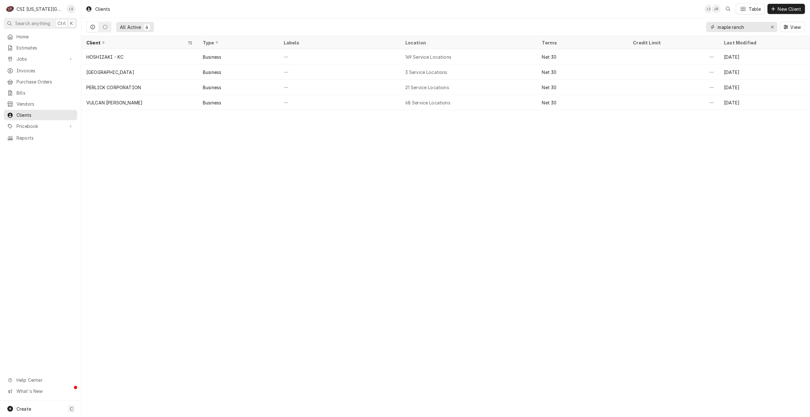
type input "maple ranch"
click at [552, 4] on div "Clients LS JB Table New Client" at bounding box center [445, 9] width 729 height 18
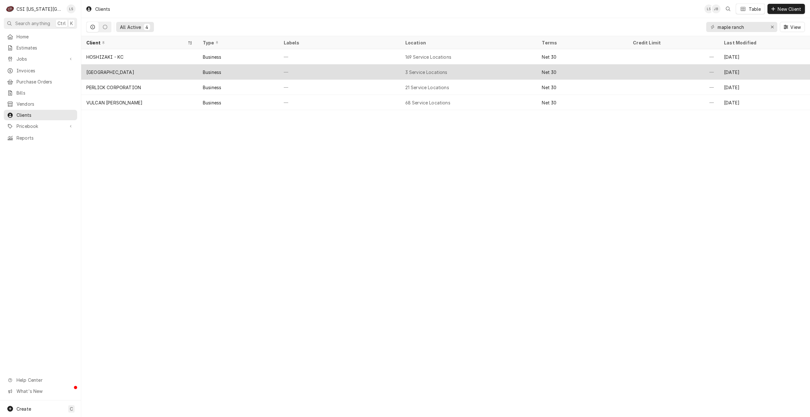
click at [374, 72] on div "—" at bounding box center [340, 71] width 122 height 15
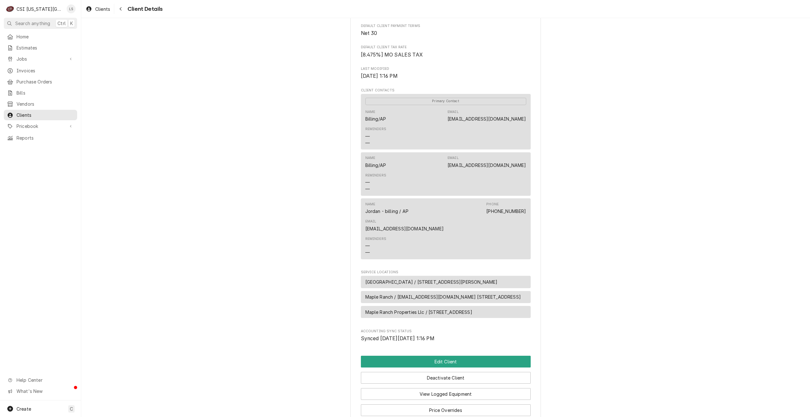
scroll to position [260, 0]
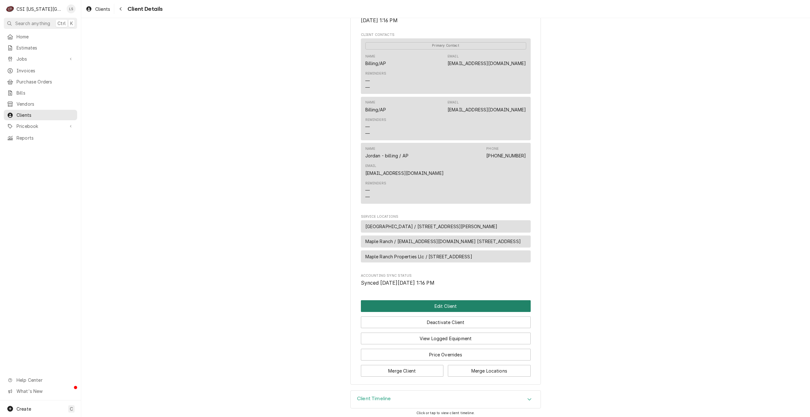
click at [448, 302] on button "Edit Client" at bounding box center [446, 306] width 170 height 12
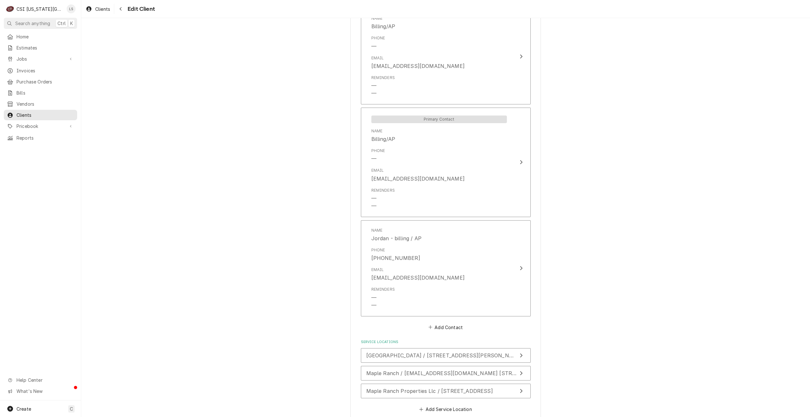
scroll to position [607, 0]
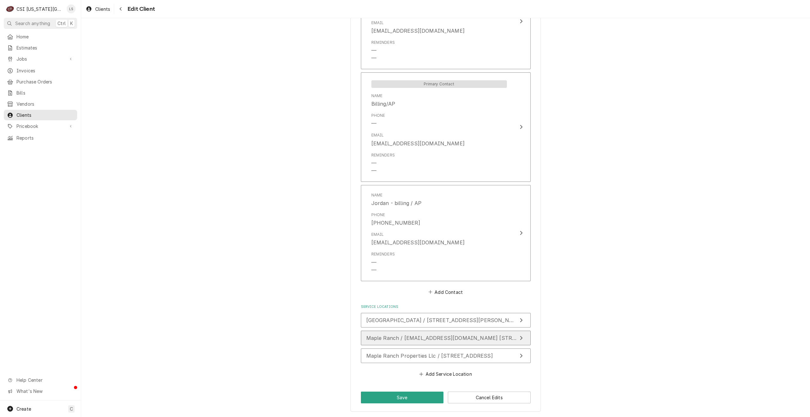
click at [488, 337] on span "Maple Ranch / [EMAIL_ADDRESS][DOMAIN_NAME] [STREET_ADDRESS]" at bounding box center [459, 338] width 185 height 6
type textarea "x"
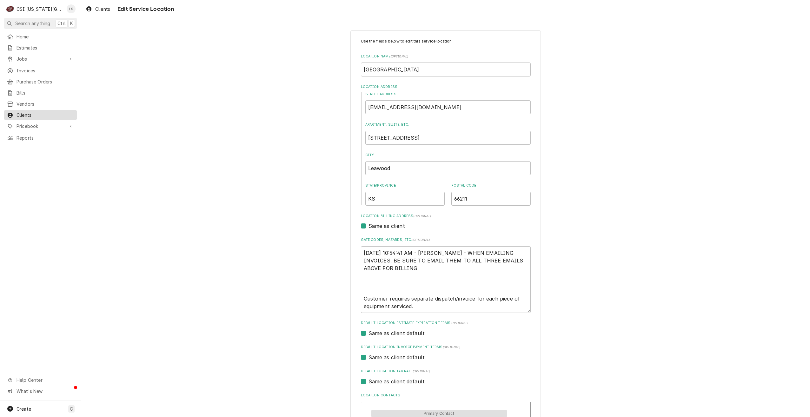
click at [49, 114] on span "Clients" at bounding box center [45, 115] width 57 height 7
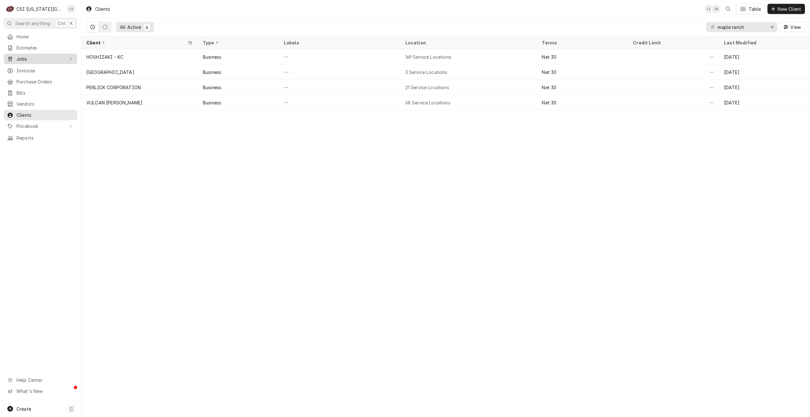
click at [25, 61] on link "Jobs" at bounding box center [40, 59] width 73 height 10
click at [27, 67] on span "Jobs" at bounding box center [45, 70] width 57 height 7
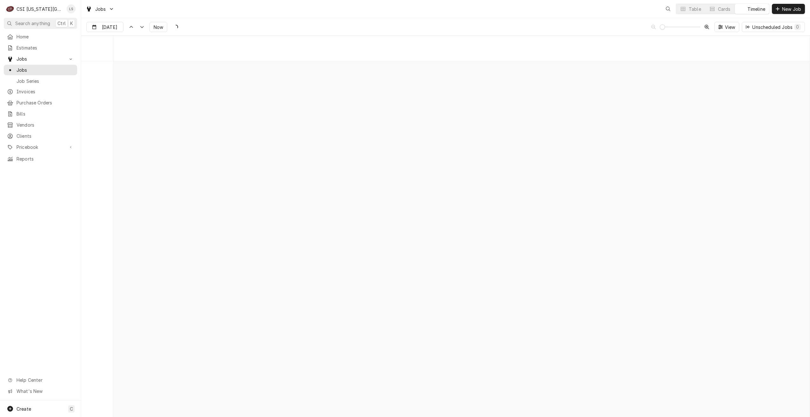
scroll to position [7294, 0]
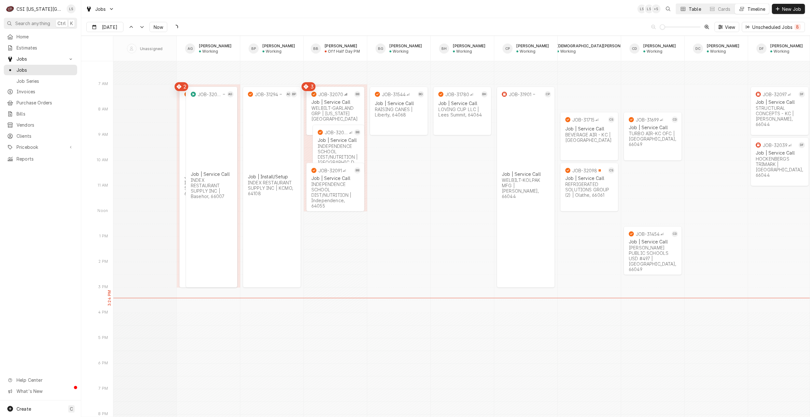
click at [690, 11] on div "Table" at bounding box center [695, 9] width 12 height 7
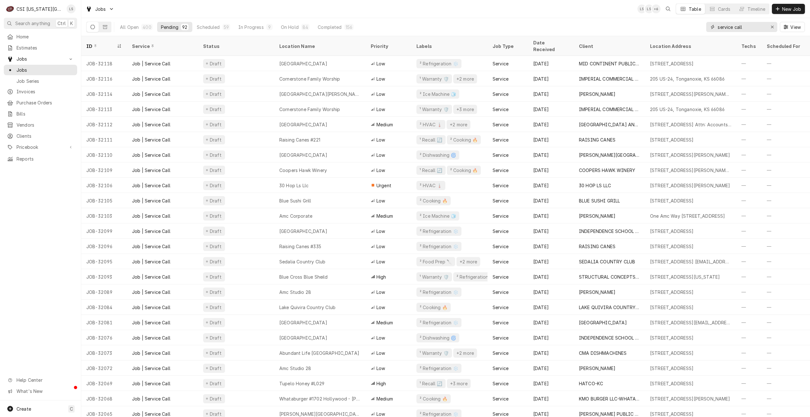
drag, startPoint x: 754, startPoint y: 30, endPoint x: 680, endPoint y: 25, distance: 74.5
click at [680, 25] on div "All Open 400 Pending 92 Scheduled 59 In Progress 9 On Hold 84 Completed 156 ser…" at bounding box center [445, 27] width 719 height 18
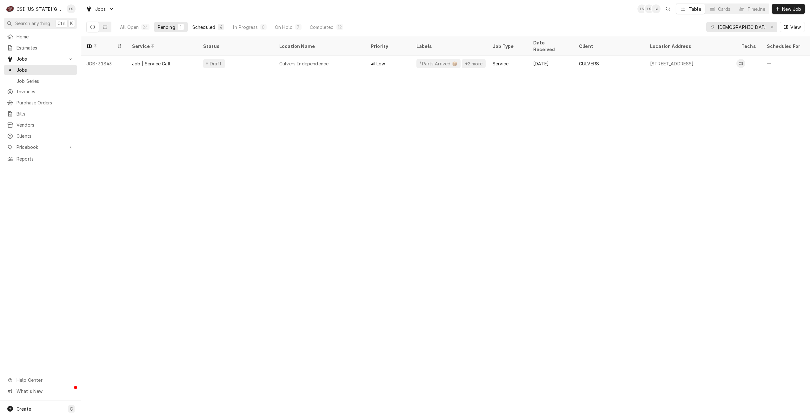
click at [213, 24] on div "Scheduled" at bounding box center [203, 27] width 23 height 7
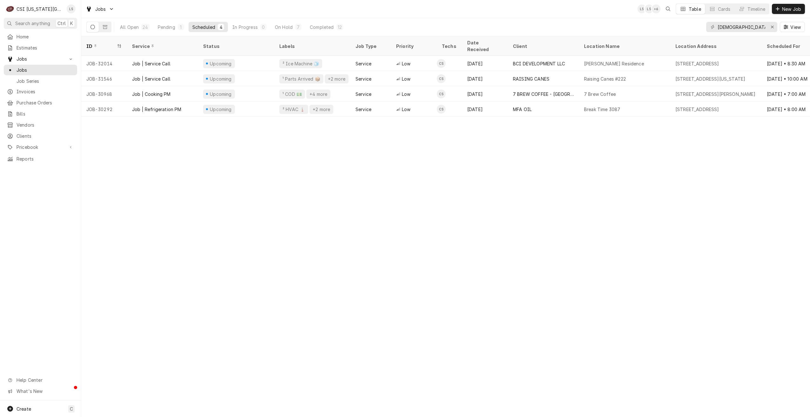
click at [421, 16] on div "Jobs LS LS + 6 Table Cards Timeline New Job" at bounding box center [445, 9] width 729 height 18
click at [581, 12] on div "Jobs LS LS + 6 Table Cards Timeline New Job" at bounding box center [445, 9] width 729 height 18
click at [521, 5] on div "Jobs LS LS + 6 Table Cards Timeline New Job" at bounding box center [445, 9] width 729 height 18
click at [521, 5] on div "Jobs LS LS + 5 Table Cards Timeline New Job" at bounding box center [445, 9] width 729 height 18
click at [167, 26] on div "Pending" at bounding box center [166, 27] width 17 height 7
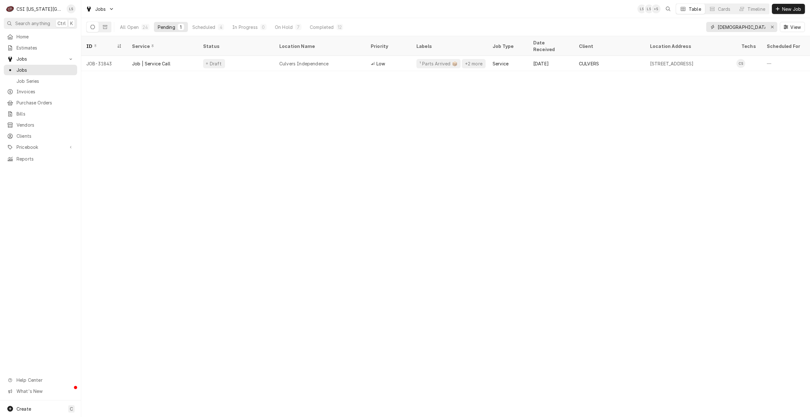
click at [727, 27] on input "christian" at bounding box center [742, 27] width 48 height 10
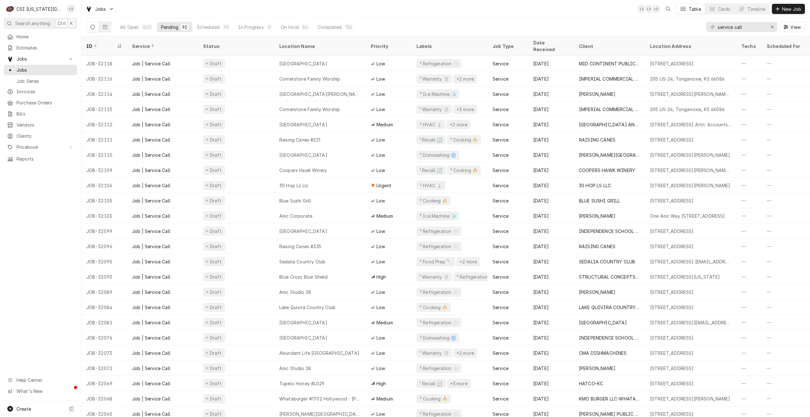
click at [532, 0] on div "Jobs LS LS + 5 Table Cards Timeline New Job" at bounding box center [445, 9] width 729 height 18
click at [528, 8] on div "Jobs LS LS + 5 Table Cards Timeline New Job" at bounding box center [445, 9] width 729 height 18
click at [528, 8] on div "Jobs LS LS + 3 Table Cards Timeline New Job" at bounding box center [445, 9] width 729 height 18
click at [220, 6] on div "Jobs LS LS + 4 Table Cards Timeline New Job" at bounding box center [445, 9] width 729 height 18
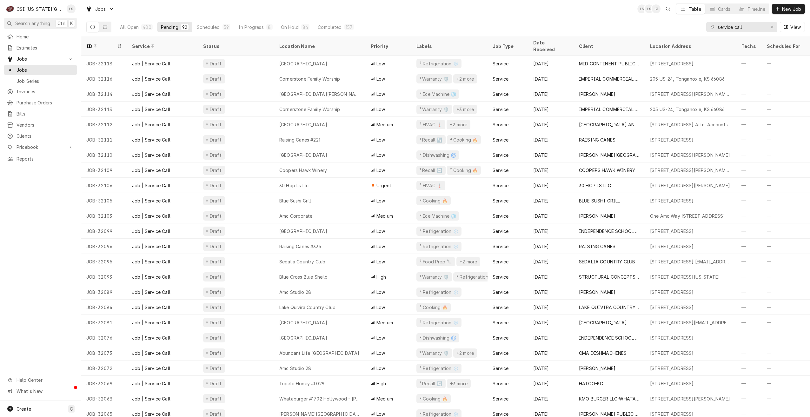
click at [220, 6] on div "Jobs LS LS + 3 Table Cards Timeline New Job" at bounding box center [445, 9] width 729 height 18
click at [609, 20] on div "All Open 400 Pending 92 Scheduled 59 In Progress 8 On Hold 84 Completed 157 ser…" at bounding box center [445, 27] width 719 height 18
click at [522, 15] on div "Jobs LS LS + 3 Table Cards Timeline New Job" at bounding box center [445, 9] width 729 height 18
drag, startPoint x: 565, startPoint y: 19, endPoint x: 484, endPoint y: 44, distance: 84.8
click at [565, 19] on div "All Open 400 Pending 92 Scheduled 59 In Progress 8 On Hold 84 Completed 157 ser…" at bounding box center [445, 27] width 719 height 18
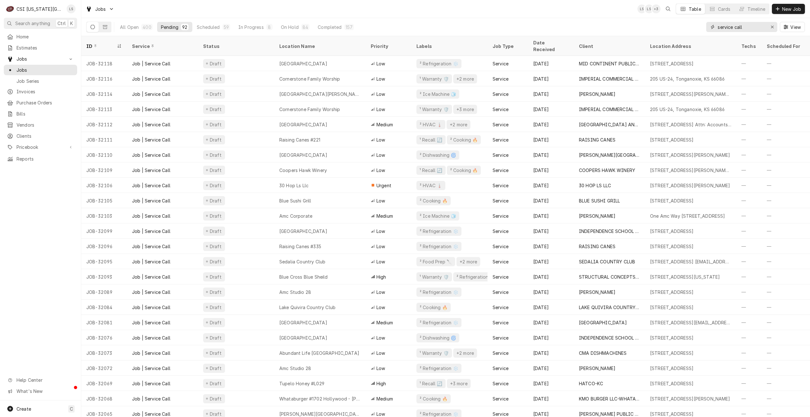
drag, startPoint x: 752, startPoint y: 31, endPoint x: 695, endPoint y: 24, distance: 57.7
click at [695, 24] on div "All Open 400 Pending 92 Scheduled 59 In Progress 8 On Hold 84 Completed 157 ser…" at bounding box center [445, 27] width 719 height 18
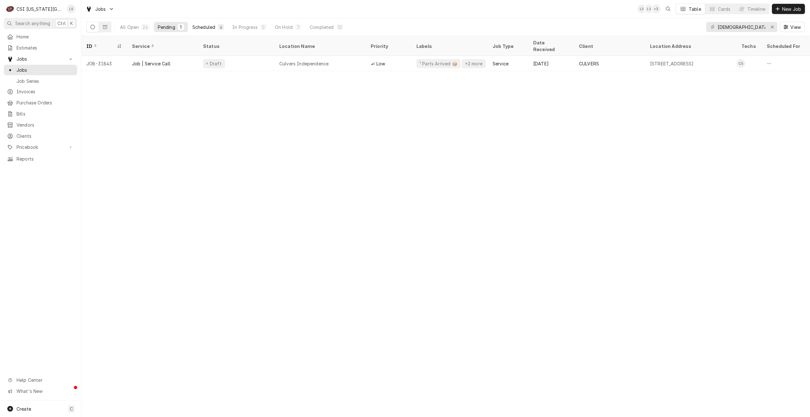
click at [214, 25] on div "Scheduled" at bounding box center [203, 27] width 23 height 7
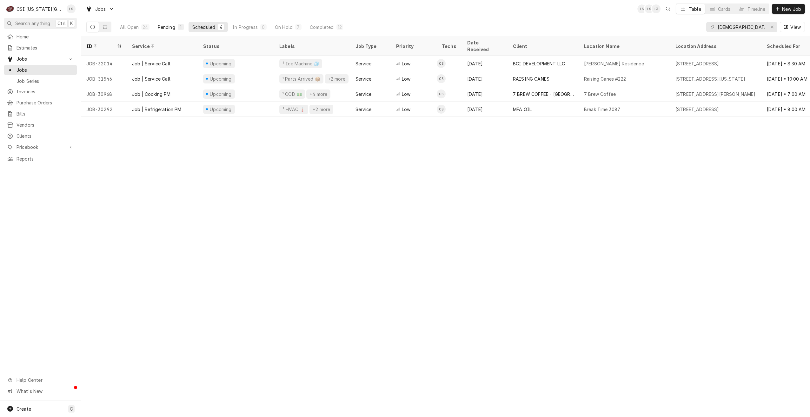
drag, startPoint x: 163, startPoint y: 31, endPoint x: 333, endPoint y: 37, distance: 169.7
click at [163, 31] on button "Pending 1" at bounding box center [171, 27] width 34 height 10
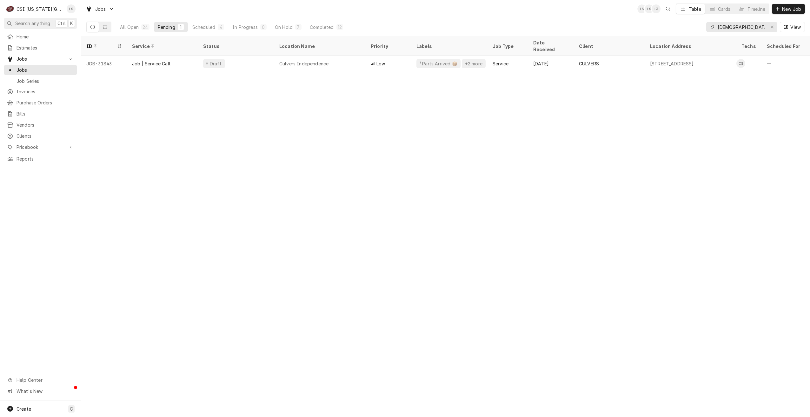
click at [736, 28] on input "christian" at bounding box center [742, 27] width 48 height 10
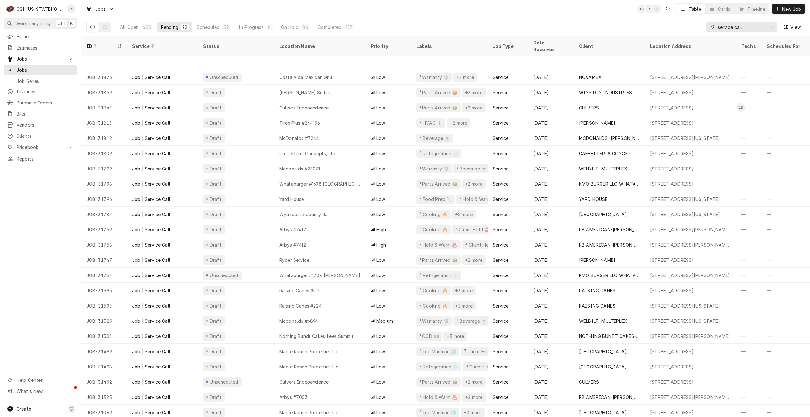
scroll to position [1038, 0]
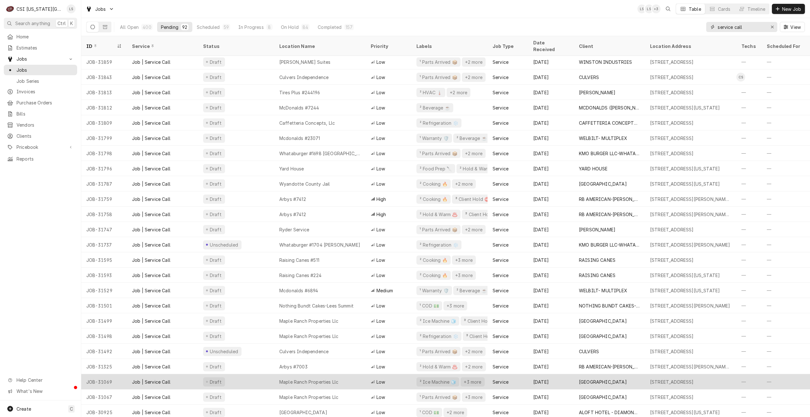
type input "service call"
click at [353, 374] on div "Maple Ranch Properties Llc" at bounding box center [319, 381] width 91 height 15
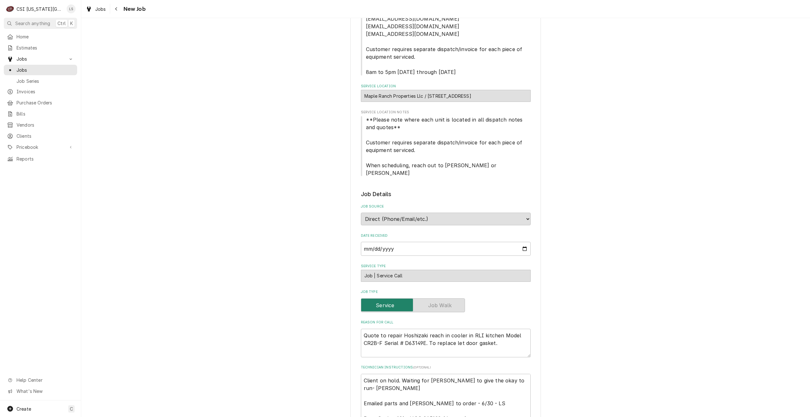
scroll to position [159, 0]
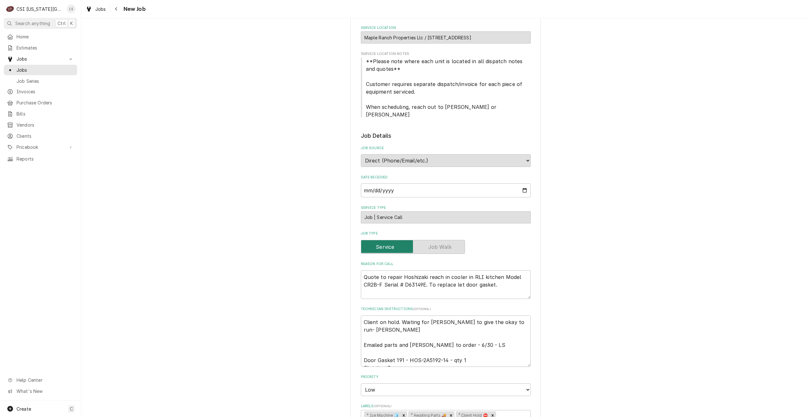
type textarea "x"
drag, startPoint x: 362, startPoint y: 330, endPoint x: 359, endPoint y: 305, distance: 25.5
click at [361, 307] on div "Technician Instructions ( optional ) Client on hold. Waiting for Vicky to give …" at bounding box center [446, 337] width 170 height 60
type textarea "Emailed parts and Lindy to order - 6/30 - LS Door Gasket 191 - HOS-2A5192-14 - …"
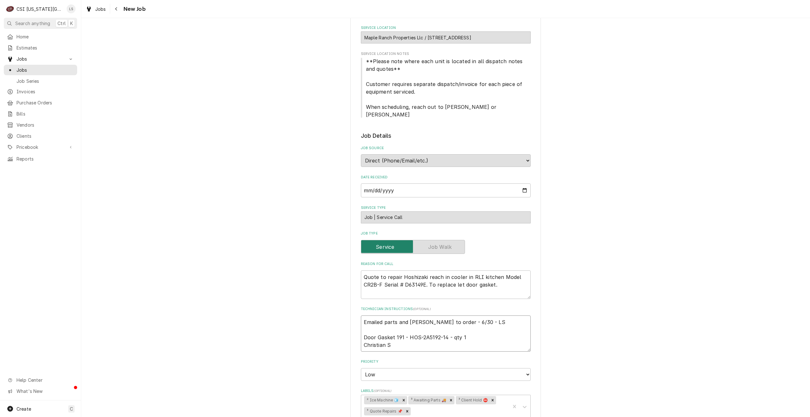
type textarea "x"
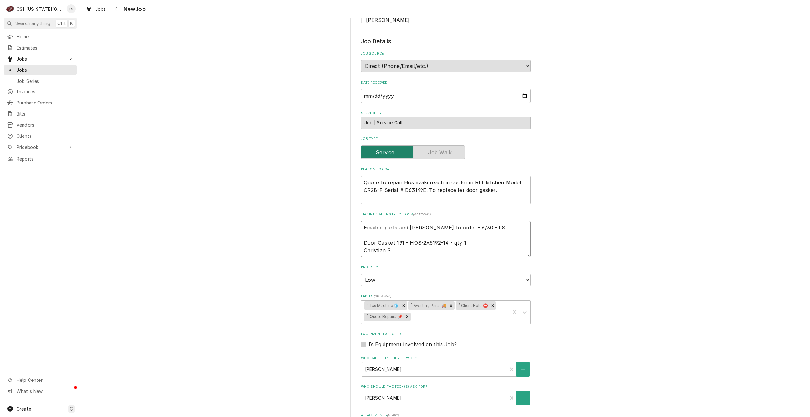
scroll to position [254, 0]
click at [492, 303] on icon "Remove ³ Client Hold ⛔️" at bounding box center [493, 305] width 4 height 4
type textarea "Emailed parts and Lindy to order - 6/30 - LS Door Gasket 191 - HOS-2A5192-14 - …"
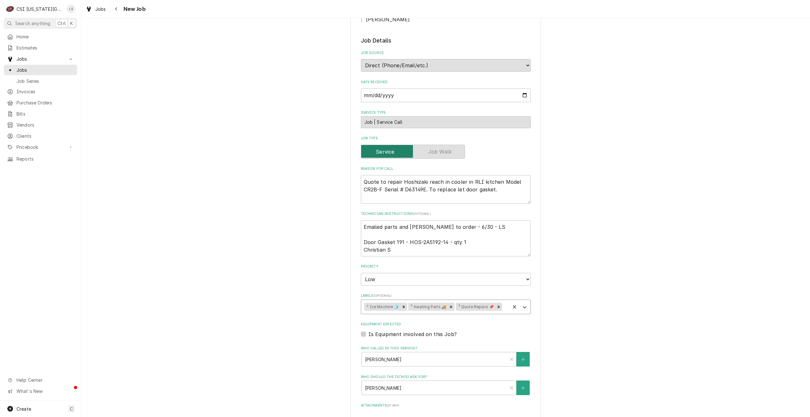
type textarea "x"
click at [361, 220] on textarea "Emailed parts and Lindy to order - 6/30 - LS Door Gasket 191 - HOS-2A5192-14 - …" at bounding box center [446, 238] width 170 height 36
type textarea "Emailed parts and Lindy to order - 6/30 - LS Door Gasket 191 - HOS-2A5192-14 - …"
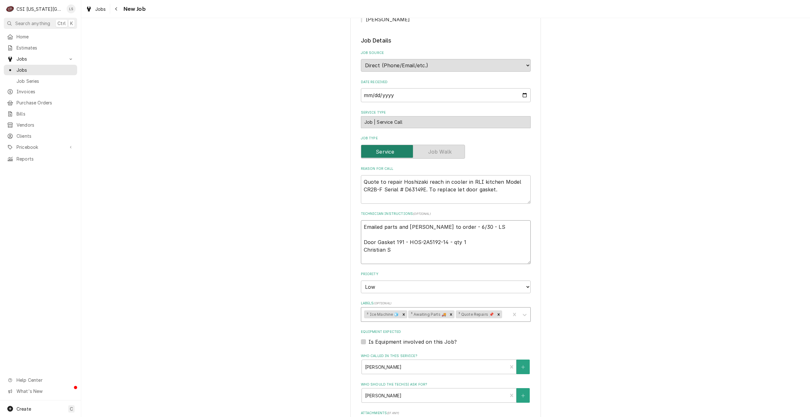
type textarea "x"
type textarea "Emailed parts and Lindy to order - 6/30 - LS Door Gasket 191 - HOS-2A5192-14 - …"
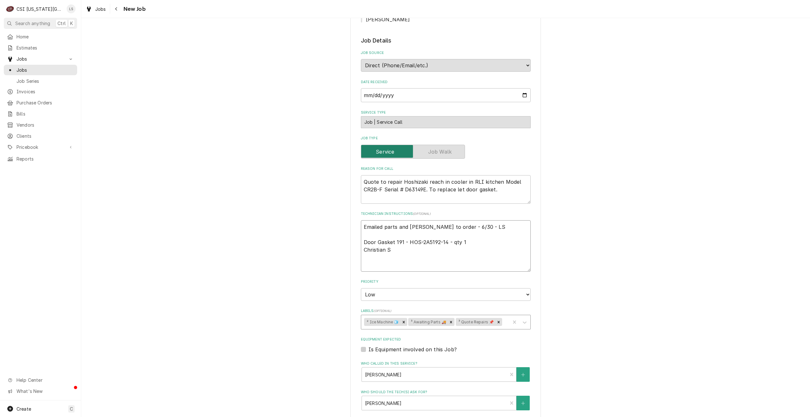
type textarea "x"
type textarea "N Emailed parts and Lindy to order - 6/30 - LS Door Gasket 191 - HOS-2A5192-14 …"
type textarea "x"
type textarea "No Emailed parts and Lindy to order - 6/30 - LS Door Gasket 191 - HOS-2A5192-14…"
type textarea "x"
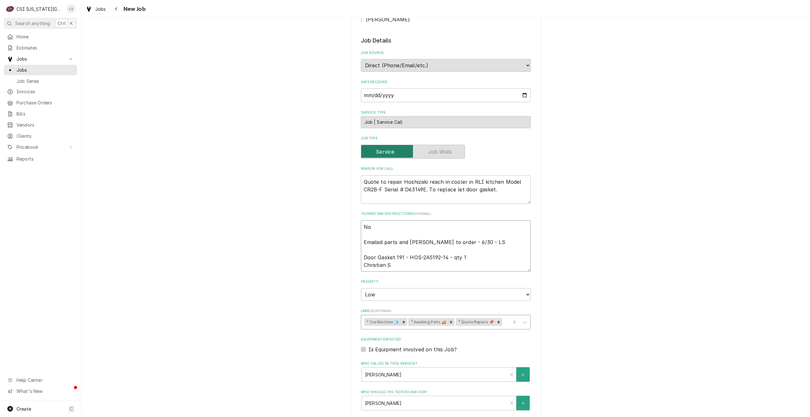
type textarea "No Emailed parts and Lindy to order - 6/30 - LS Door Gasket 191 - HOS-2A5192-14…"
type textarea "x"
type textarea "No l Emailed parts and Lindy to order - 6/30 - LS Door Gasket 191 - HOS-2A5192-…"
type textarea "x"
type textarea "No lo Emailed parts and Lindy to order - 6/30 - LS Door Gasket 191 - HOS-2A5192…"
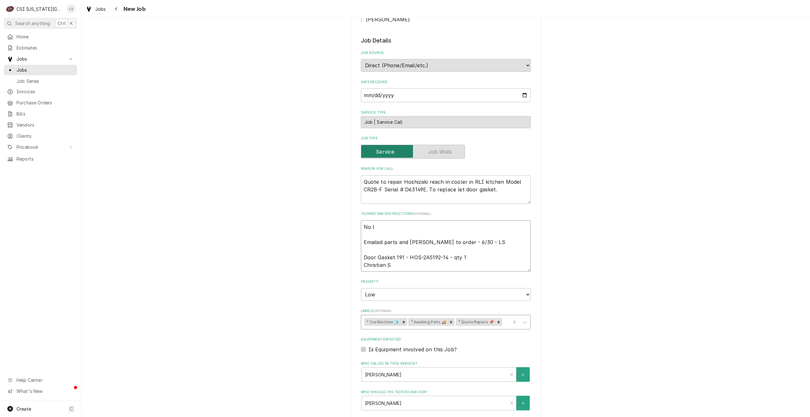
type textarea "x"
type textarea "No lon Emailed parts and Lindy to order - 6/30 - LS Door Gasket 191 - HOS-2A519…"
type textarea "x"
type textarea "No long Emailed parts and Lindy to order - 6/30 - LS Door Gasket 191 - HOS-2A51…"
type textarea "x"
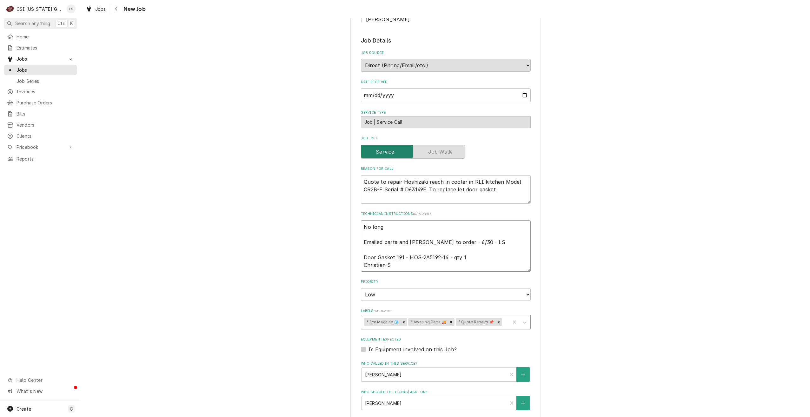
type textarea "No longe Emailed parts and Lindy to order - 6/30 - LS Door Gasket 191 - HOS-2A5…"
type textarea "x"
type textarea "No longer Emailed parts and Lindy to order - 6/30 - LS Door Gasket 191 - HOS-2A…"
type textarea "x"
type textarea "No longer Emailed parts and Lindy to order - 6/30 - LS Door Gasket 191 - HOS-2A…"
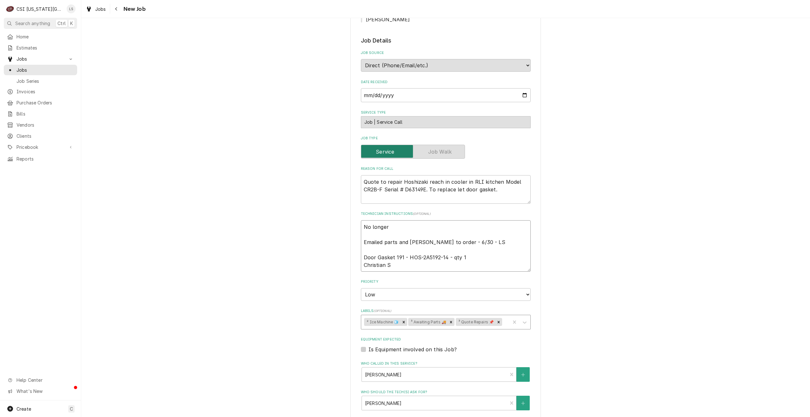
type textarea "x"
type textarea "No longer o Emailed parts and Lindy to order - 6/30 - LS Door Gasket 191 - HOS-…"
type textarea "x"
type textarea "No longer on Emailed parts and Lindy to order - 6/30 - LS Door Gasket 191 - HOS…"
type textarea "x"
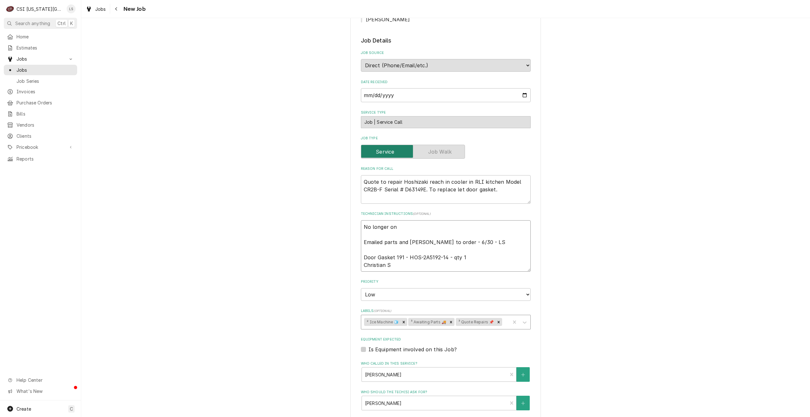
type textarea "No longer on Emailed parts and Lindy to order - 6/30 - LS Door Gasket 191 - HOS…"
type textarea "x"
type textarea "No longer on h Emailed parts and Lindy to order - 6/30 - LS Door Gasket 191 - H…"
type textarea "x"
type textarea "No longer on ho Emailed parts and Lindy to order - 6/30 - LS Door Gasket 191 - …"
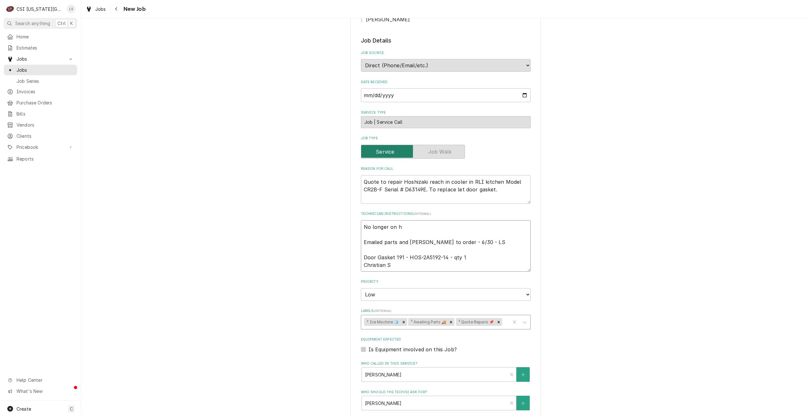
type textarea "x"
type textarea "No longer on hol Emailed parts and Lindy to order - 6/30 - LS Door Gasket 191 -…"
type textarea "x"
type textarea "No longer on hold Emailed parts and Lindy to order - 6/30 - LS Door Gasket 191 …"
type textarea "x"
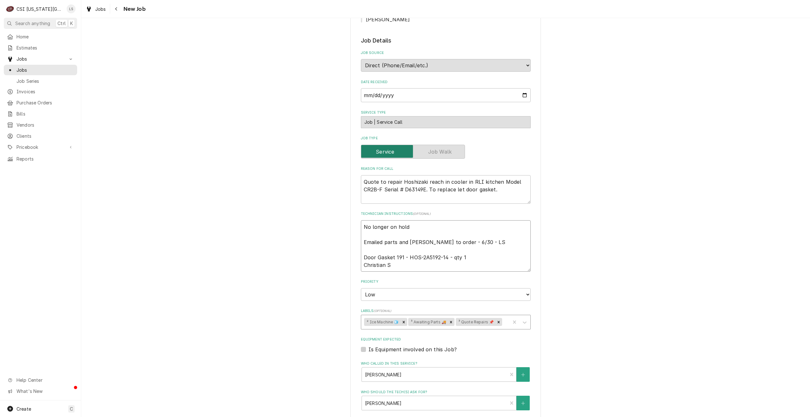
type textarea "No longer on hold- Emailed parts and Lindy to order - 6/30 - LS Door Gasket 191…"
type textarea "x"
type textarea "No longer on hold- Emailed parts and Lindy to order - 6/30 - LS Door Gasket 191…"
type textarea "x"
type textarea "No longer on hold- L Emailed parts and Lindy to order - 6/30 - LS Door Gasket 1…"
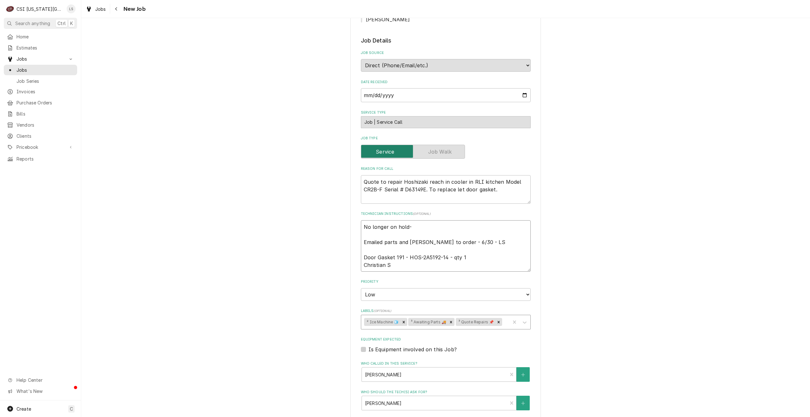
type textarea "x"
type textarea "No longer on hold- Li Emailed parts and Lindy to order - 6/30 - LS Door Gasket …"
type textarea "x"
type textarea "No longer on hold- Lin Emailed parts and Lindy to order - 6/30 - LS Door Gasket…"
type textarea "x"
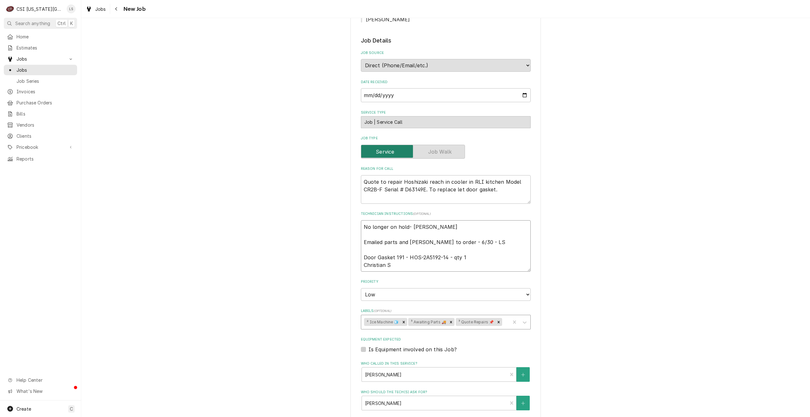
type textarea "No longer on hold- Lind Emailed parts and Lindy to order - 6/30 - LS Door Gaske…"
type textarea "x"
type textarea "No longer on hold- Lindy Emailed parts and Lindy to order - 6/30 - LS Door Gask…"
type textarea "x"
type textarea "No longer on hold- Lindy Emailed parts and Lindy to order - 6/30 - LS Door Gask…"
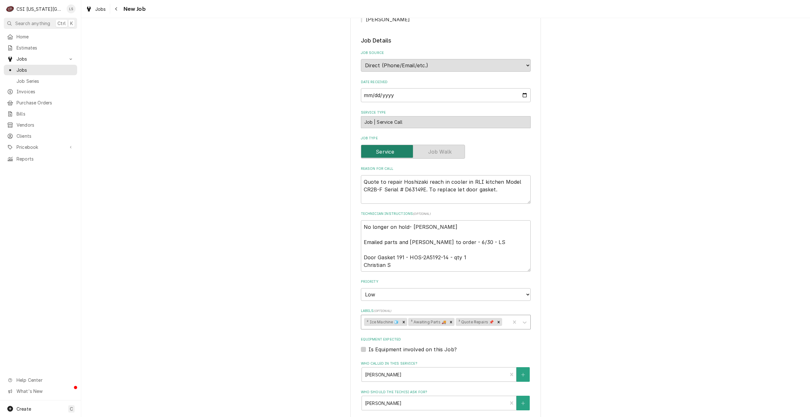
click at [600, 185] on div "Use the fields below to edit this job: Client Details Client MAPLE RANCH Client…" at bounding box center [445, 186] width 729 height 830
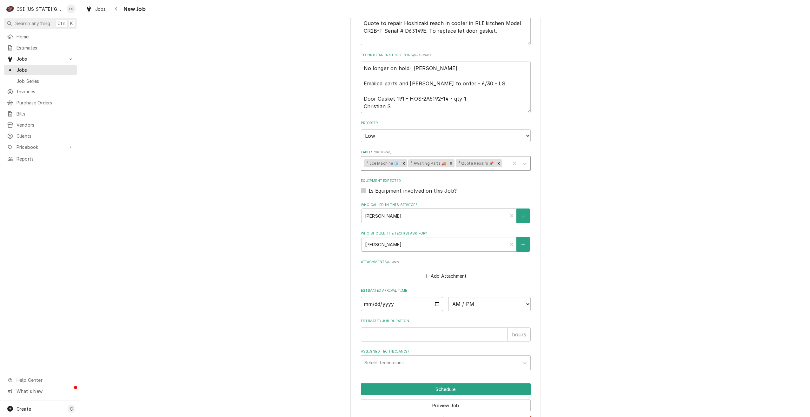
scroll to position [429, 0]
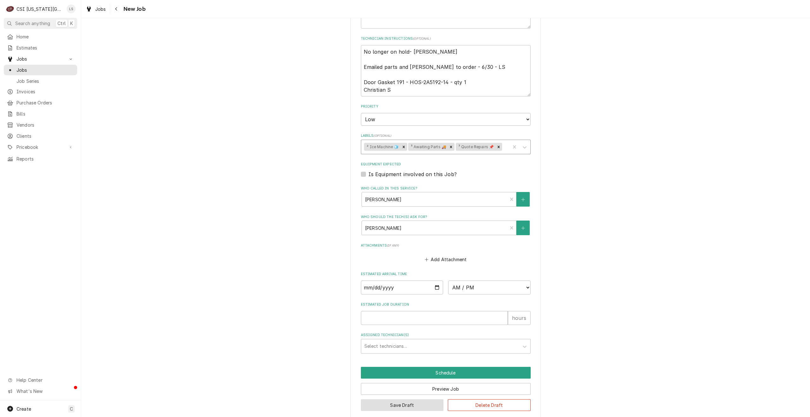
click at [400, 400] on button "Save Draft" at bounding box center [402, 406] width 83 height 12
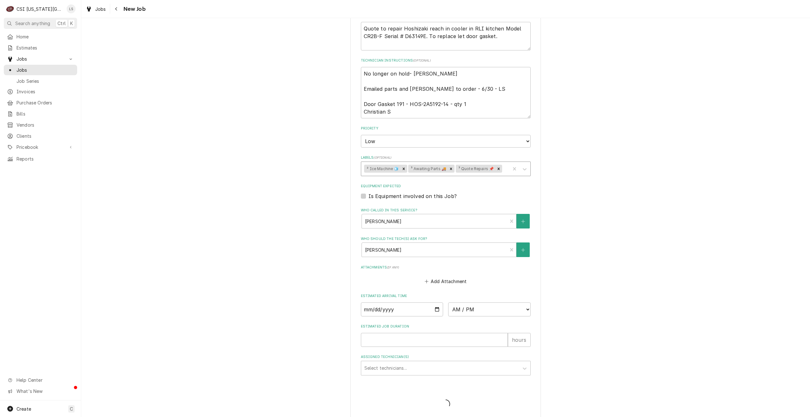
type textarea "x"
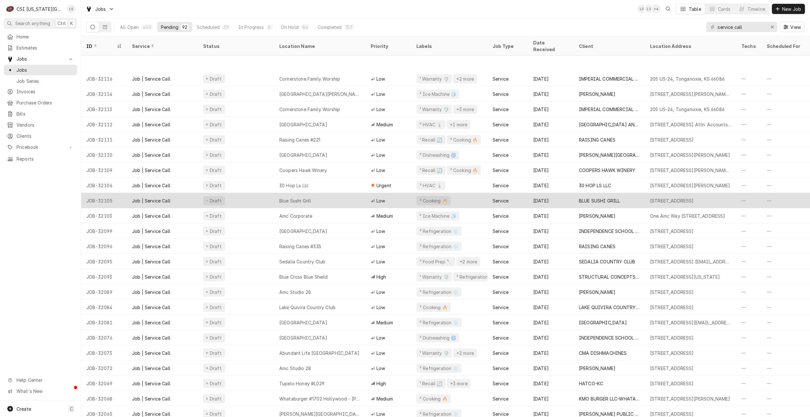
scroll to position [47, 0]
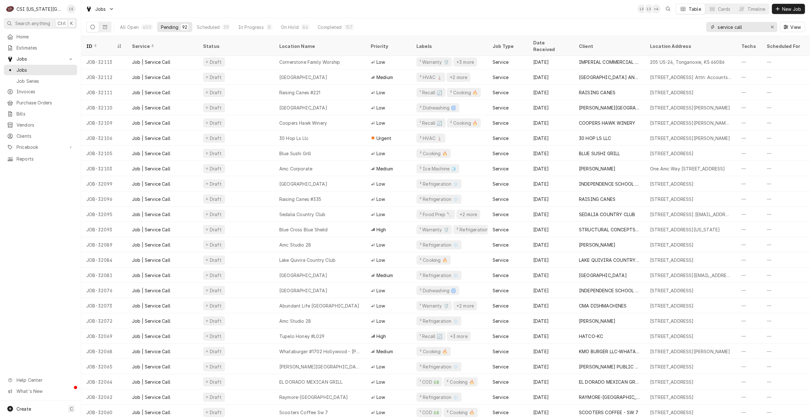
drag, startPoint x: 753, startPoint y: 24, endPoint x: 697, endPoint y: 25, distance: 55.9
click at [697, 25] on div "All Open 400 Pending 92 Scheduled 59 In Progress 8 On Hold 84 Completed 157 ser…" at bounding box center [445, 27] width 719 height 18
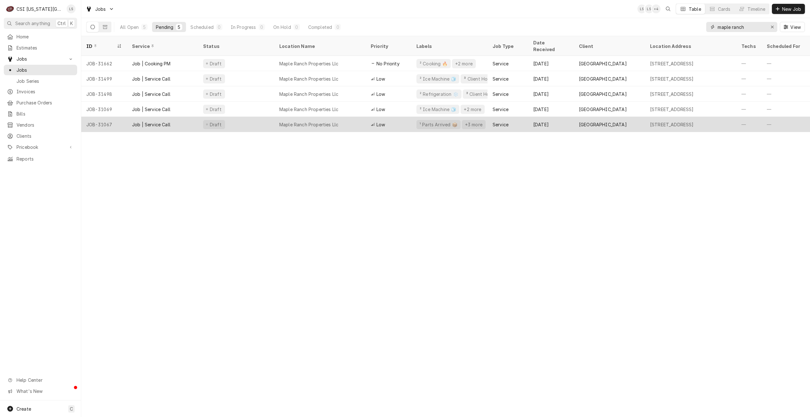
type input "maple ranch"
click at [348, 118] on div "Maple Ranch Properties Llc" at bounding box center [319, 124] width 91 height 15
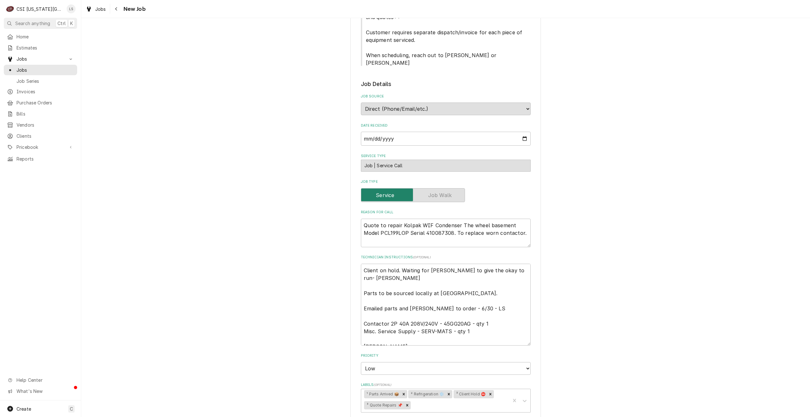
scroll to position [222, 0]
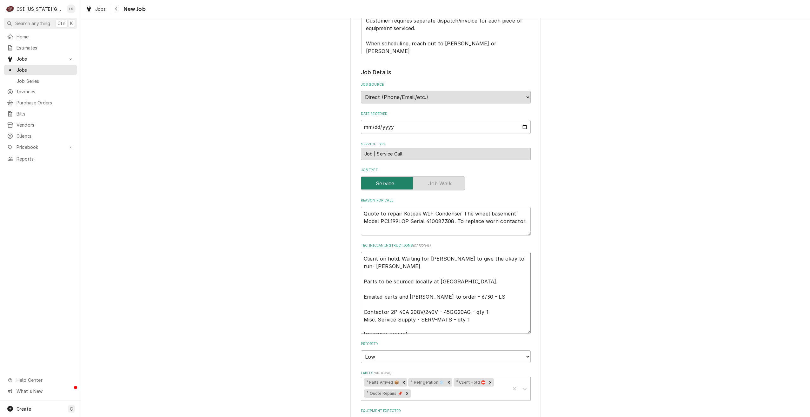
click at [361, 252] on textarea "Client on hold. Waiting for [PERSON_NAME] to give the okay to run- [PERSON_NAME…" at bounding box center [446, 293] width 170 height 82
type textarea "x"
type textarea "Client on hold. Waiting for [PERSON_NAME] to give the okay to run- [PERSON_NAME…"
type textarea "x"
type textarea "N Client on hold. Waiting for [PERSON_NAME] to give the okay to run- [PERSON_NA…"
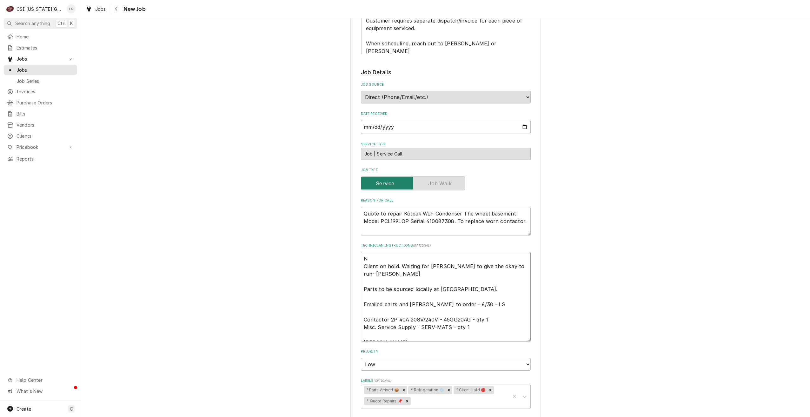
type textarea "x"
type textarea "No Client on hold. Waiting for Vicky to give the okay to run- Lindy Parts to be…"
type textarea "x"
type textarea "No Client on hold. Waiting for Vicky to give the okay to run- Lindy Parts to be…"
type textarea "x"
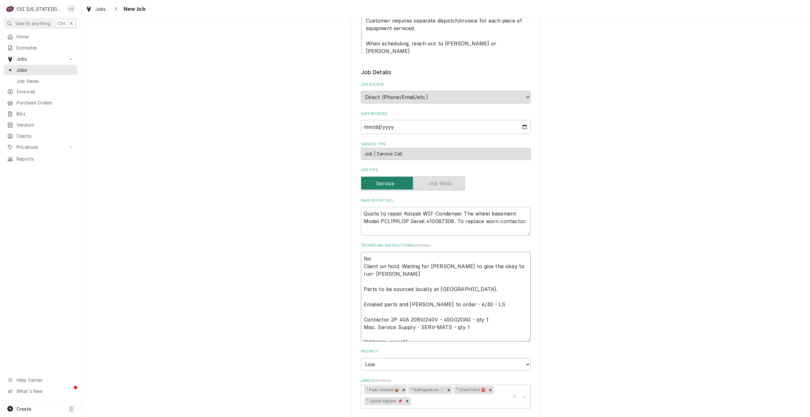
type textarea "No l Client on hold. Waiting for Vicky to give the okay to run- Lindy Parts to …"
type textarea "x"
type textarea "No lo Client on hold. Waiting for Vicky to give the okay to run- Lindy Parts to…"
type textarea "x"
type textarea "No lon Client on hold. Waiting for Vicky to give the okay to run- Lindy Parts t…"
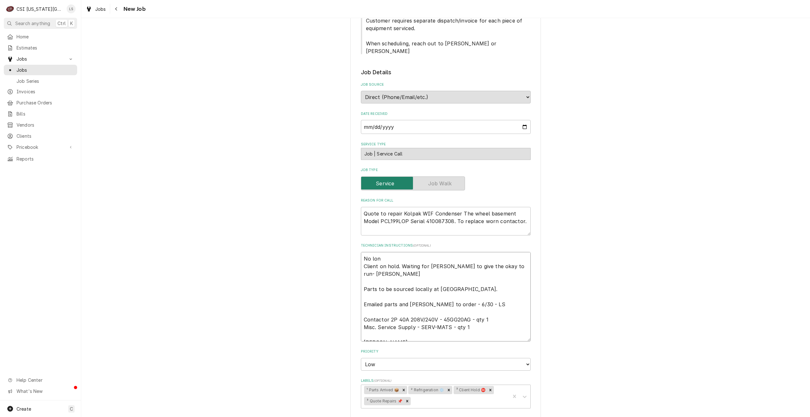
type textarea "x"
type textarea "No long Client on hold. Waiting for Vicky to give the okay to run- Lindy Parts …"
type textarea "x"
type textarea "No longe Client on hold. Waiting for Vicky to give the okay to run- Lindy Parts…"
type textarea "x"
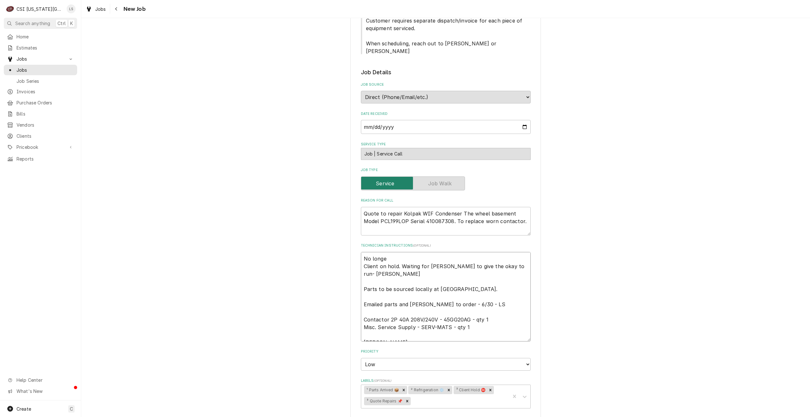
type textarea "No longer Client on hold. Waiting for Vicky to give the okay to run- Lindy Part…"
type textarea "x"
type textarea "No longer Client on hold. Waiting for Vicky to give the okay to run- Lindy Part…"
type textarea "x"
type textarea "No longer o Client on hold. Waiting for Vicky to give the okay to run- Lindy Pa…"
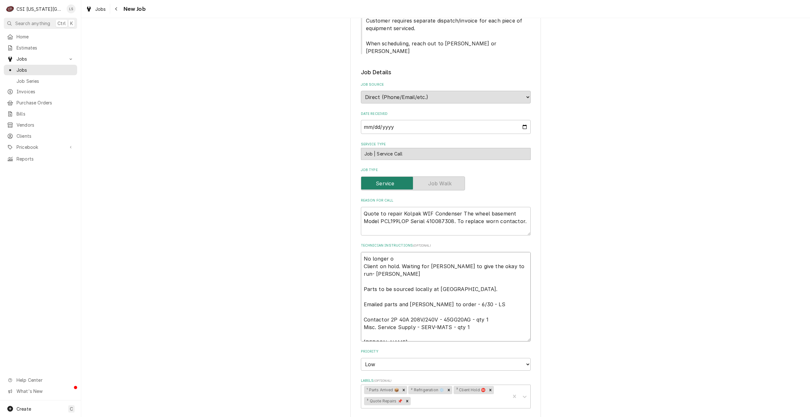
type textarea "x"
type textarea "No longer on Client on hold. Waiting for Vicky to give the okay to run- Lindy P…"
type textarea "x"
type textarea "No longer onh Client on hold. Waiting for Vicky to give the okay to run- Lindy …"
type textarea "x"
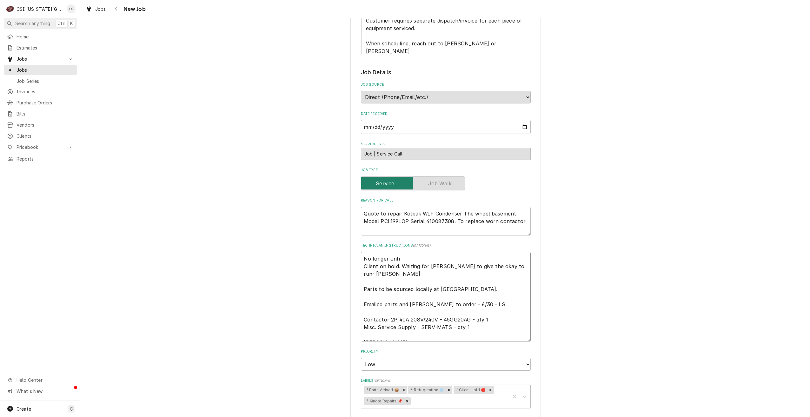
type textarea "No longer onho Client on hold. Waiting for Vicky to give the okay to run- Lindy…"
type textarea "x"
type textarea "No longer onhol Client on hold. Waiting for Vicky to give the okay to run- Lind…"
type textarea "x"
type textarea "No longer onho Client on hold. Waiting for Vicky to give the okay to run- Lindy…"
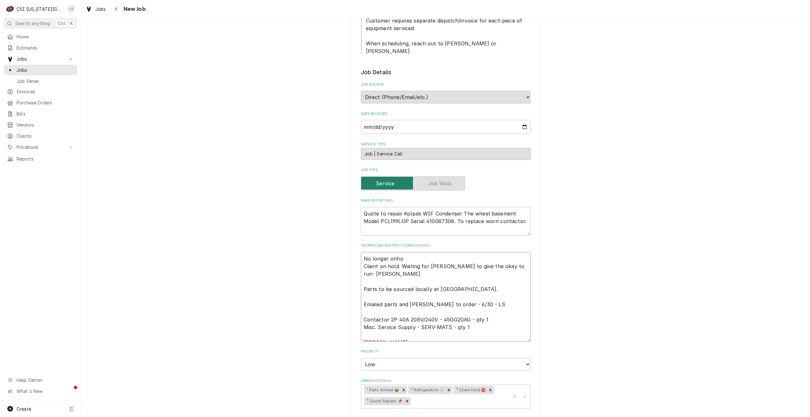
type textarea "x"
type textarea "No longer onh Client on hold. Waiting for Vicky to give the okay to run- Lindy …"
type textarea "x"
type textarea "No longer on Client on hold. Waiting for Vicky to give the okay to run- Lindy P…"
type textarea "x"
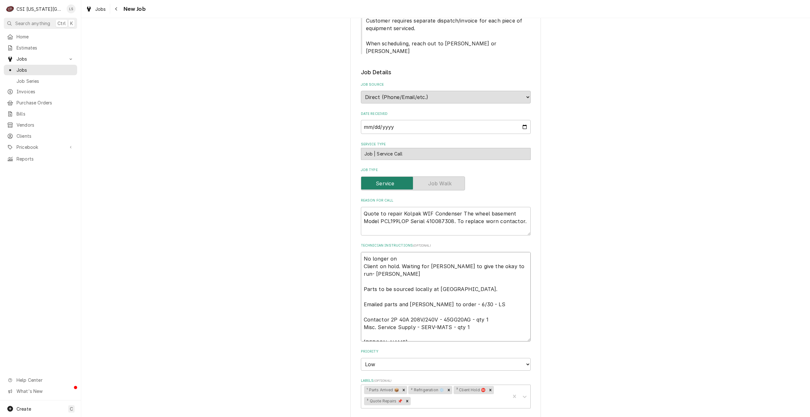
type textarea "No longer on Client on hold. Waiting for Vicky to give the okay to run- Lindy P…"
type textarea "x"
type textarea "No longer on h Client on hold. Waiting for Vicky to give the okay to run- Lindy…"
type textarea "x"
type textarea "No longer on ho Client on hold. Waiting for Vicky to give the okay to run- Lind…"
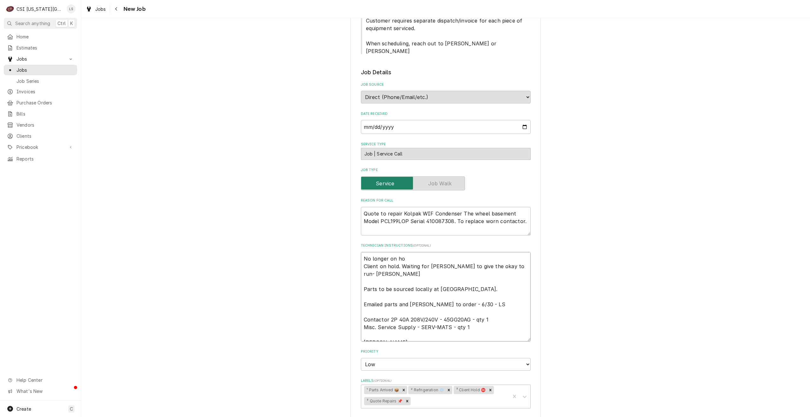
type textarea "x"
type textarea "No longer on hold Client on hold. Waiting for Vicky to give the okay to run- Li…"
type textarea "x"
type textarea "No longer on hold, Client on hold. Waiting for Vicky to give the okay to run- L…"
type textarea "x"
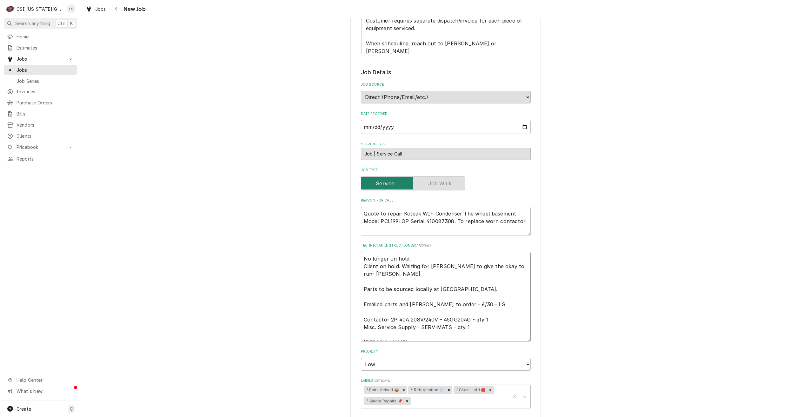
type textarea "No longer on hold, Client on hold. Waiting for Vicky to give the okay to run- L…"
type textarea "x"
type textarea "No longer on hold, g Client on hold. Waiting for Vicky to give the okay to run-…"
type textarea "x"
type textarea "No longer on hold, go Client on hold. Waiting for Vicky to give the okay to run…"
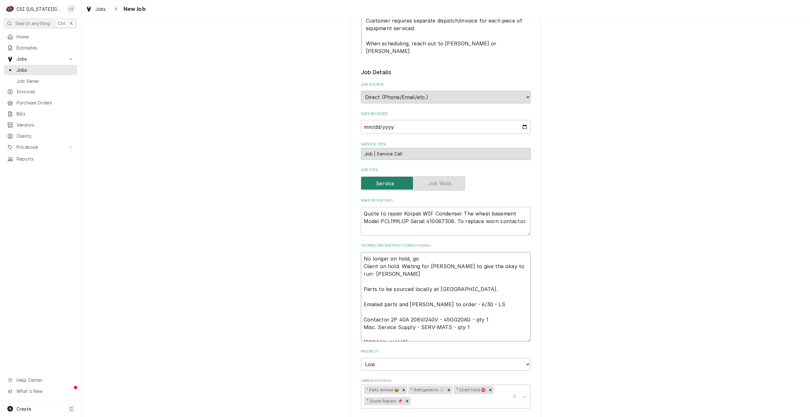
type textarea "x"
type textarea "No longer on hold, goo Client on hold. Waiting for Vicky to give the okay to ru…"
type textarea "x"
type textarea "No longer on hold, good Client on hold. Waiting for Vicky to give the okay to r…"
type textarea "x"
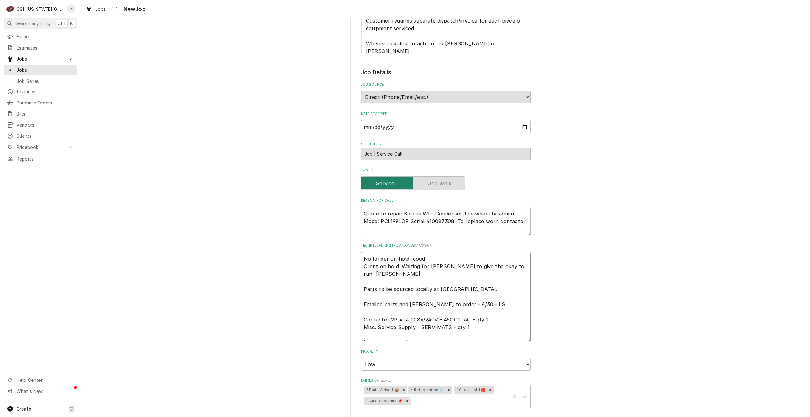
type textarea "No longer on hold, good Client on hold. Waiting for Vicky to give the okay to r…"
type textarea "x"
type textarea "No longer on hold, good t Client on hold. Waiting for Vicky to give the okay to…"
type textarea "x"
type textarea "No longer on hold, good to Client on hold. Waiting for Vicky to give the okay t…"
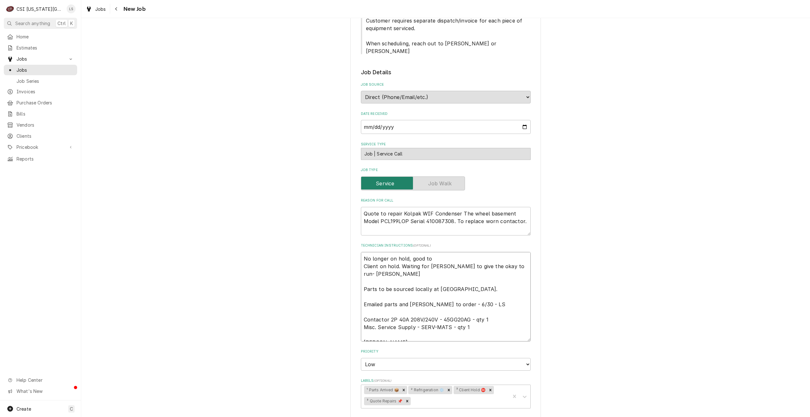
type textarea "x"
type textarea "No longer on hold, good to Client on hold. Waiting for Vicky to give the okay t…"
type textarea "x"
type textarea "No longer on hold, good to ru Client on hold. Waiting for Vicky to give the oka…"
type textarea "x"
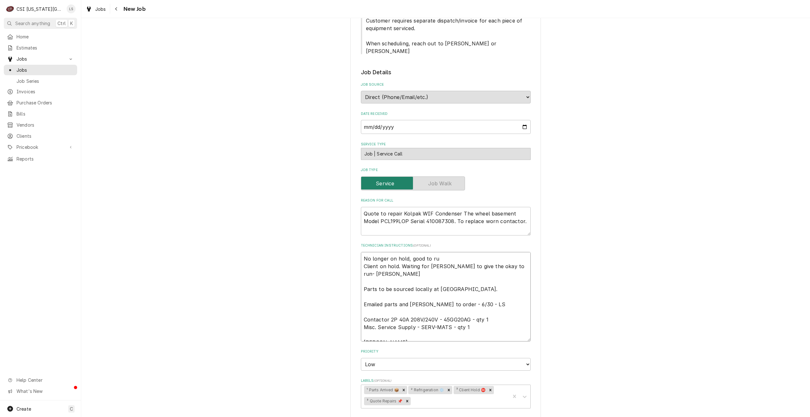
type textarea "No longer on hold, good to run Client on hold. Waiting for Vicky to give the ok…"
type textarea "x"
type textarea "No longer on hold, good to run- Client on hold. Waiting for Vicky to give the o…"
type textarea "x"
type textarea "No longer on hold, good to run- Client on hold. Waiting for Vicky to give the o…"
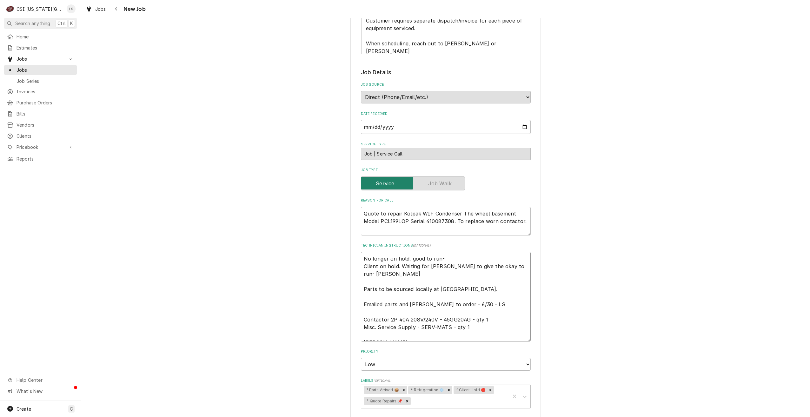
type textarea "x"
type textarea "No longer on hold, good to run- L Client on hold. Waiting for Vicky to give the…"
type textarea "x"
type textarea "No longer on hold, good to run- Li Client on hold. Waiting for Vicky to give th…"
type textarea "x"
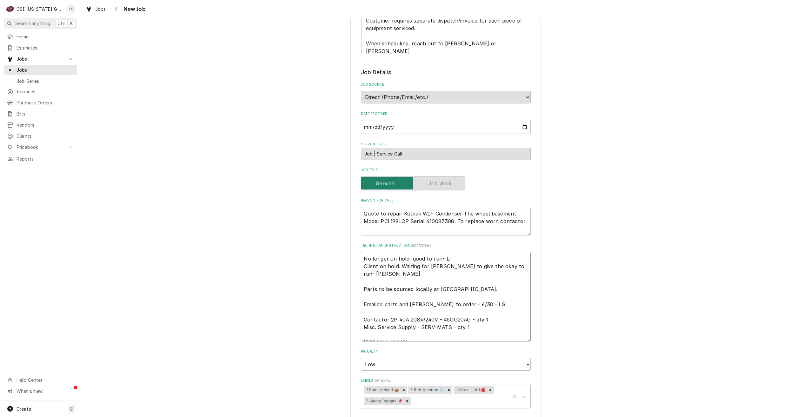
type textarea "No longer on hold, good to run- Lin Client on hold. Waiting for Vicky to give t…"
type textarea "x"
type textarea "No longer on hold, good to run- Lind Client on hold. Waiting for Vicky to give …"
type textarea "x"
type textarea "No longer on hold, good to run- Lindy Client on hold. Waiting for Vicky to give…"
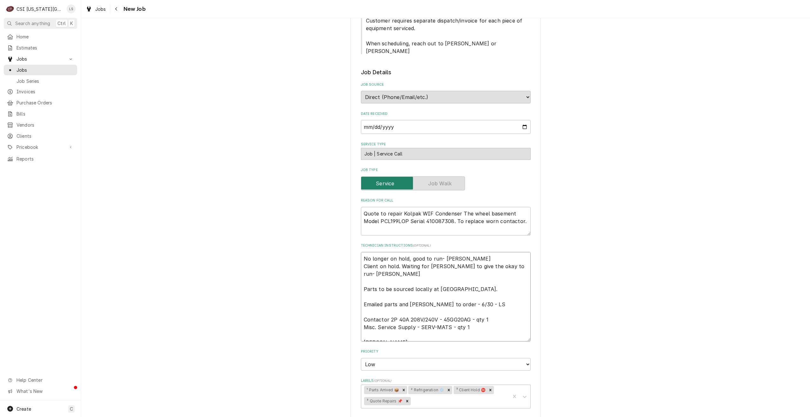
type textarea "x"
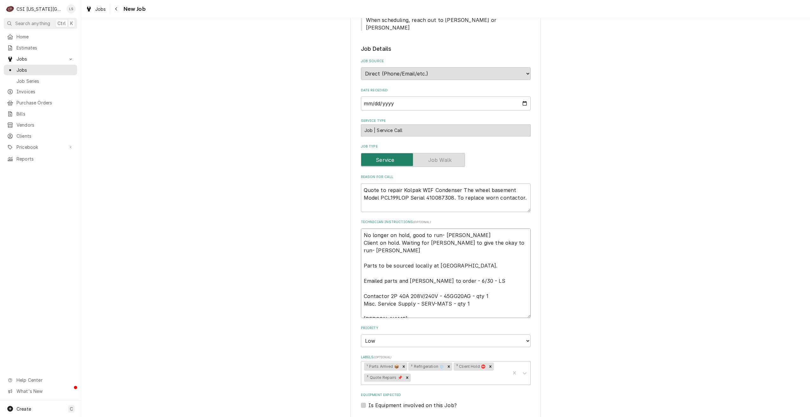
scroll to position [349, 0]
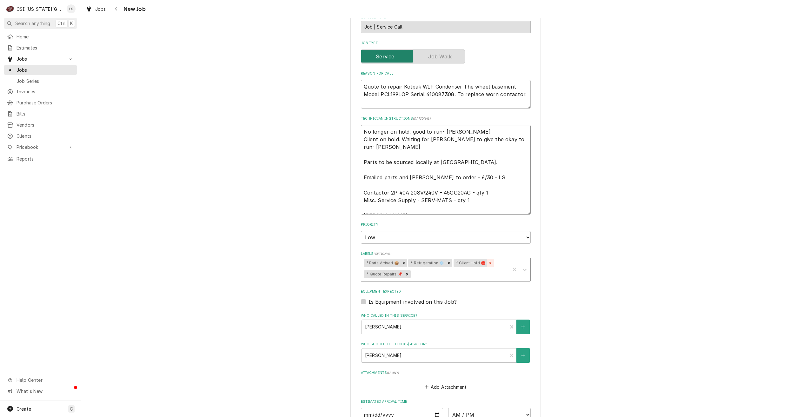
click at [489, 261] on icon "Remove ³ Client Hold ⛔️" at bounding box center [490, 263] width 4 height 4
type textarea "No longer on hold, good to run- Lindy Client on hold. Waiting for Vicky to give…"
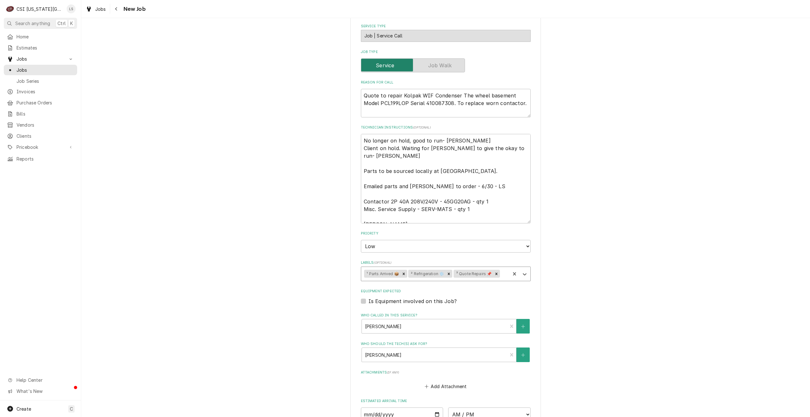
scroll to position [467, 0]
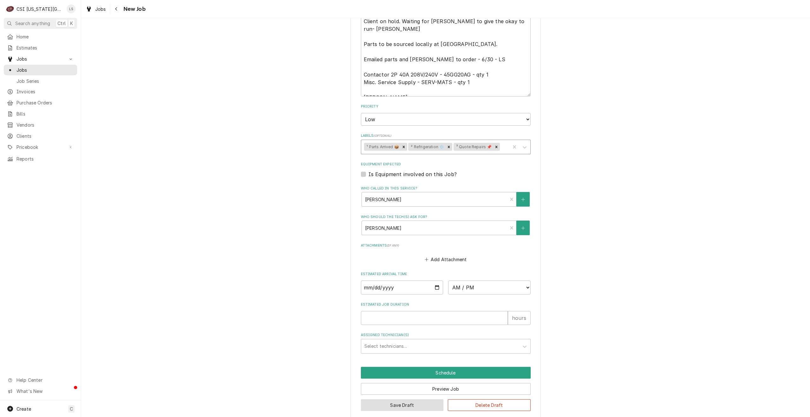
click at [385, 400] on button "Save Draft" at bounding box center [402, 406] width 83 height 12
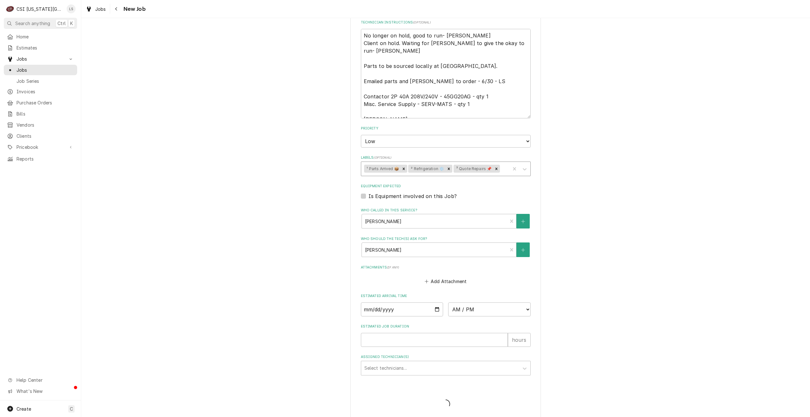
type textarea "x"
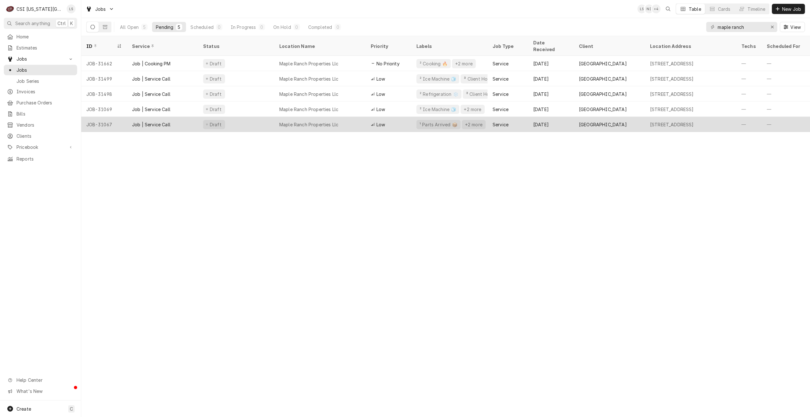
click at [347, 122] on div "Maple Ranch Properties Llc" at bounding box center [319, 124] width 91 height 15
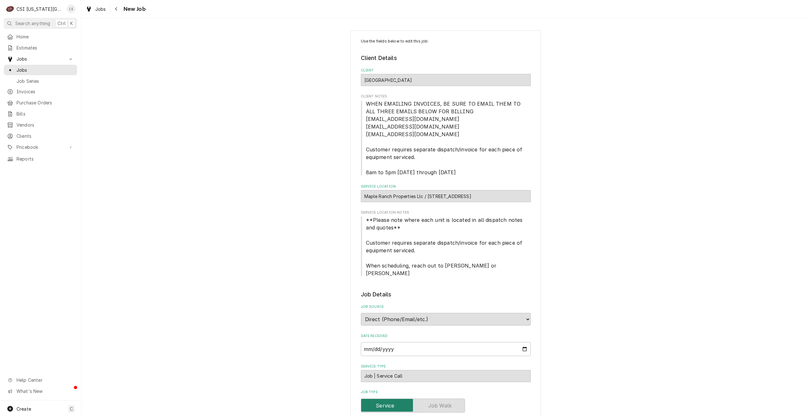
type textarea "x"
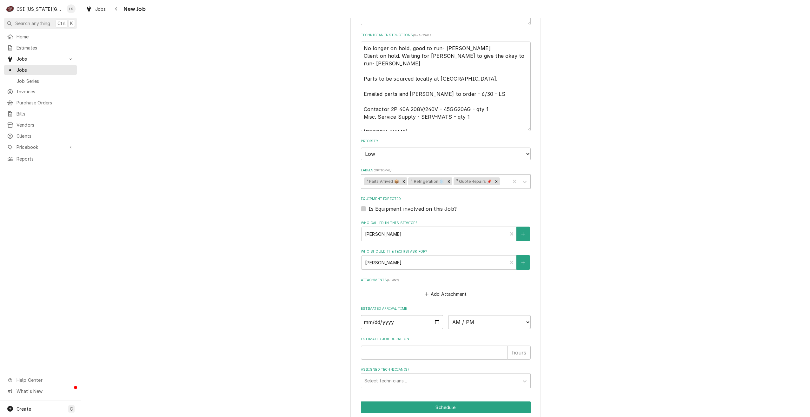
scroll to position [467, 0]
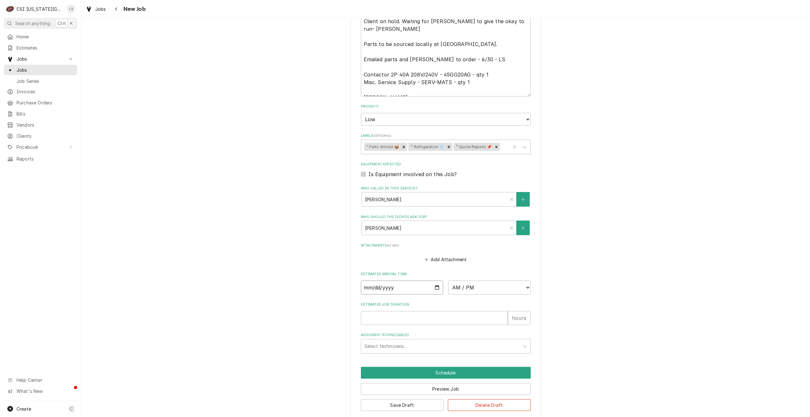
click at [436, 281] on input "Date" at bounding box center [402, 288] width 83 height 14
type input "2025-08-19"
type textarea "x"
click at [457, 281] on select "AM / PM 6:00 AM 6:15 AM 6:30 AM 6:45 AM 7:00 AM 7:15 AM 7:30 AM 7:45 AM 8:00 AM…" at bounding box center [489, 288] width 83 height 14
select select "08:00:00"
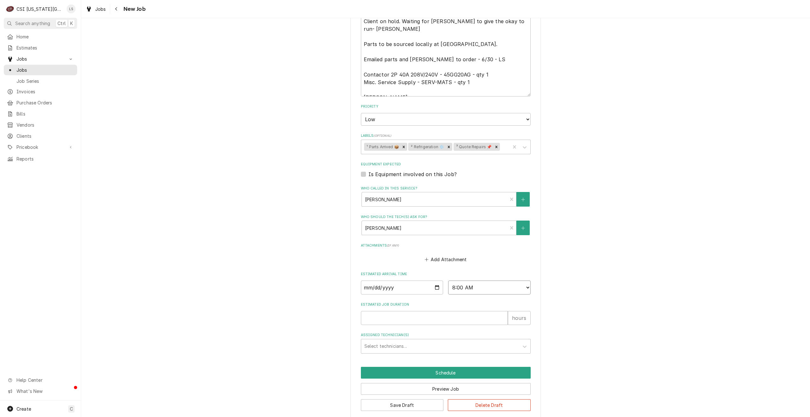
click at [448, 281] on select "AM / PM 6:00 AM 6:15 AM 6:30 AM 6:45 AM 7:00 AM 7:15 AM 7:30 AM 7:45 AM 8:00 AM…" at bounding box center [489, 288] width 83 height 14
click at [468, 311] on input "Estimated Job Duration" at bounding box center [434, 318] width 147 height 14
type textarea "x"
type input "2"
type textarea "x"
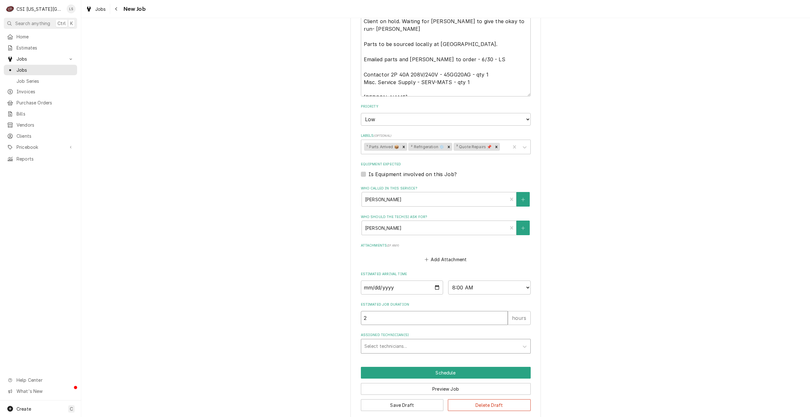
type input "2"
click at [464, 341] on div "Assigned Technician(s)" at bounding box center [440, 346] width 151 height 11
type input "chri"
click at [452, 355] on div "[DEMOGRAPHIC_DATA][PERSON_NAME]" at bounding box center [445, 360] width 169 height 10
type textarea "x"
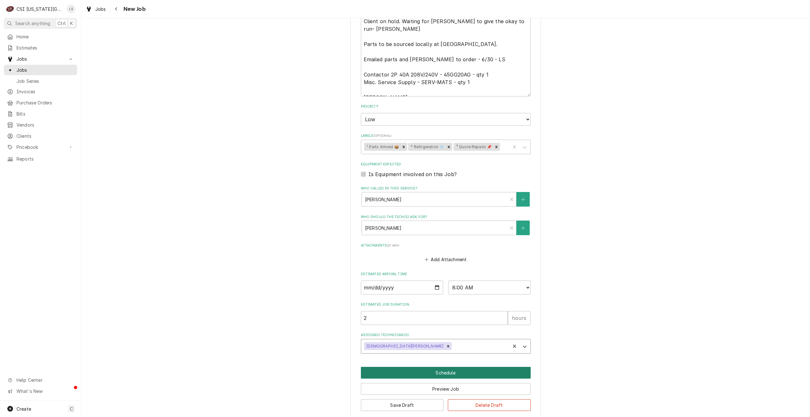
click at [438, 367] on button "Schedule" at bounding box center [446, 373] width 170 height 12
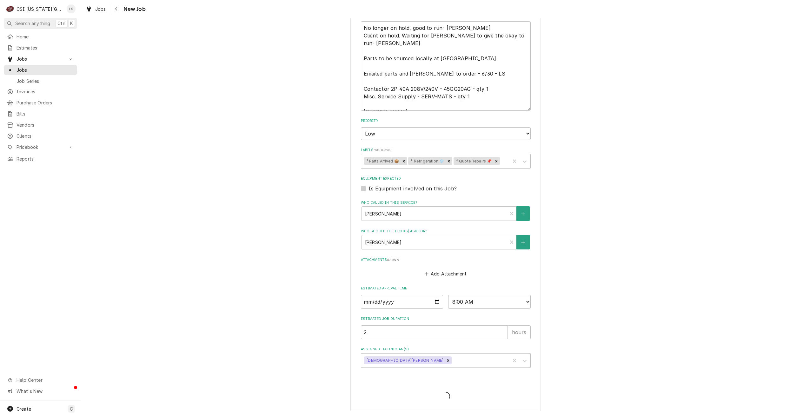
scroll to position [446, 0]
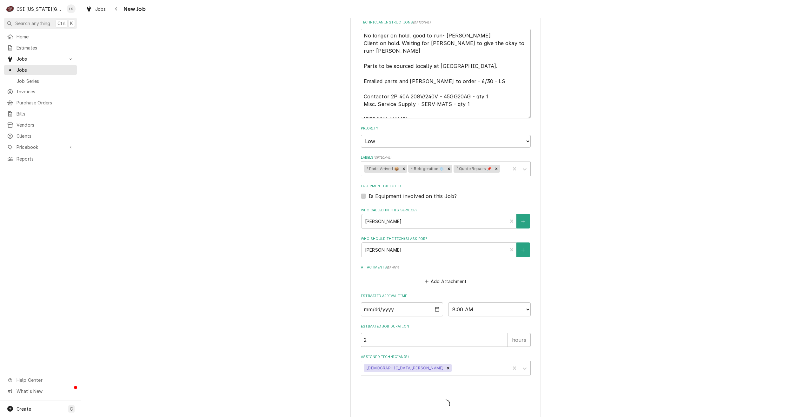
type textarea "x"
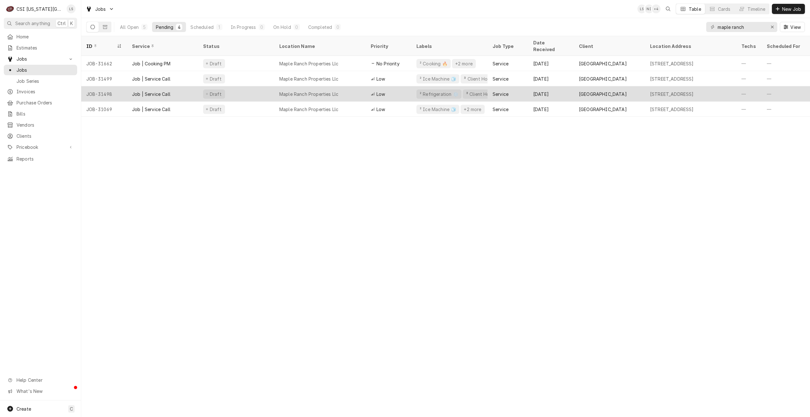
click at [338, 91] on div "Maple Ranch Properties Llc" at bounding box center [308, 94] width 59 height 7
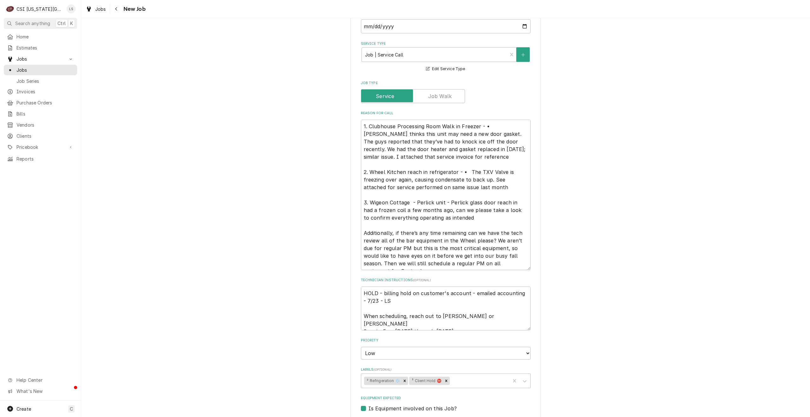
scroll to position [508, 0]
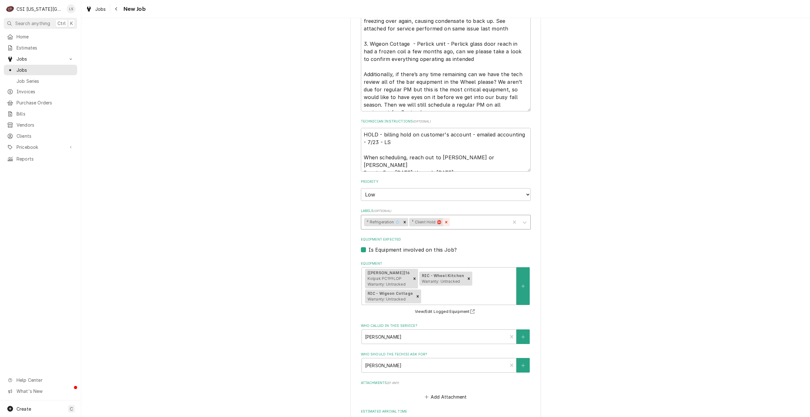
click at [444, 218] on div "Remove ³ Client Hold ⛔️" at bounding box center [446, 222] width 7 height 8
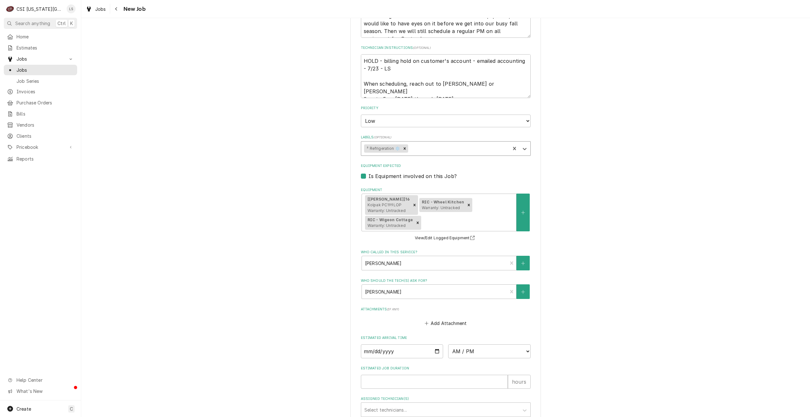
scroll to position [518, 0]
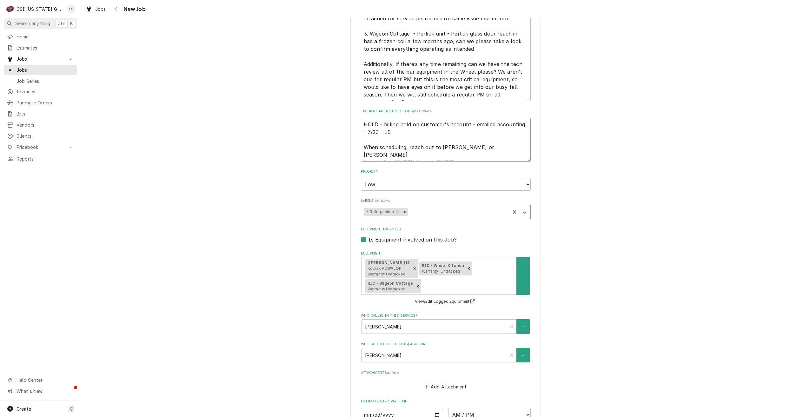
click at [361, 118] on textarea "HOLD - billing hold on customer's account - emailed accounting - 7/23 - LS When…" at bounding box center [446, 140] width 170 height 44
type textarea "x"
type textarea "HOLD - billing hold on customer's account - emailed accounting - 7/23 - LS When…"
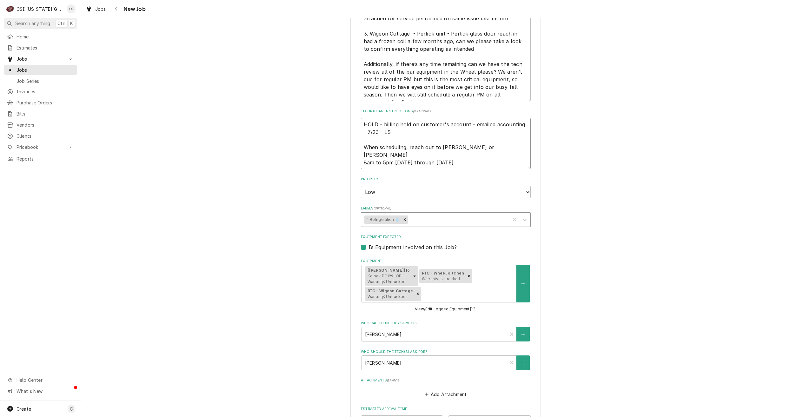
type textarea "x"
type textarea "N HOLD - billing hold on customer's account - emailed accounting - 7/23 - LS Wh…"
type textarea "x"
type textarea "No HOLD - billing hold on customer's account - emailed accounting - 7/23 - LS W…"
type textarea "x"
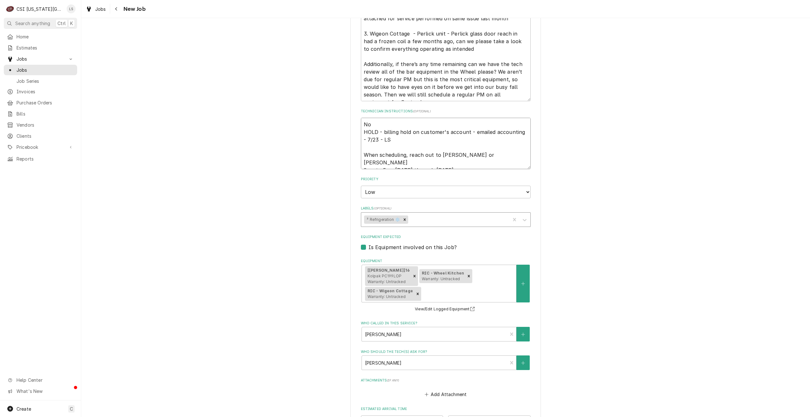
type textarea "No HOLD - billing hold on customer's account - emailed accounting - 7/23 - LS W…"
type textarea "x"
type textarea "No l HOLD - billing hold on customer's account - emailed accounting - 7/23 - LS…"
type textarea "x"
type textarea "No lo HOLD - billing hold on customer's account - emailed accounting - 7/23 - L…"
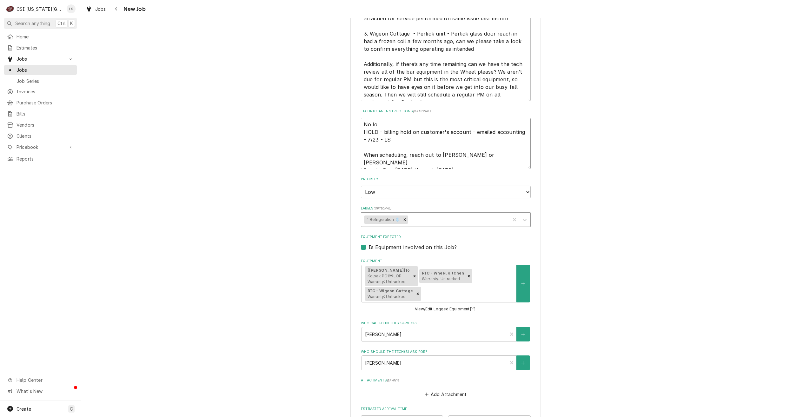
type textarea "x"
type textarea "No lon HOLD - billing hold on customer's account - emailed accounting - 7/23 - …"
type textarea "x"
type textarea "No long HOLD - billing hold on customer's account - emailed accounting - 7/23 -…"
type textarea "x"
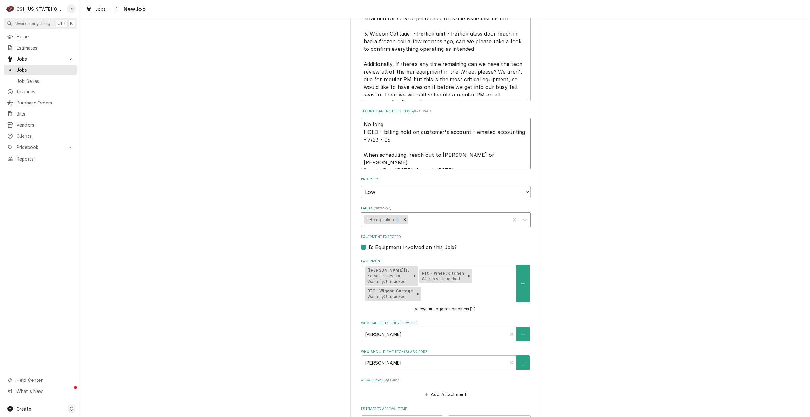
type textarea "No longe HOLD - billing hold on customer's account - emailed accounting - 7/23 …"
type textarea "x"
type textarea "No longer HOLD - billing hold on customer's account - emailed accounting - 7/23…"
type textarea "x"
type textarea "No longer HOLD - billing hold on customer's account - emailed accounting - 7/23…"
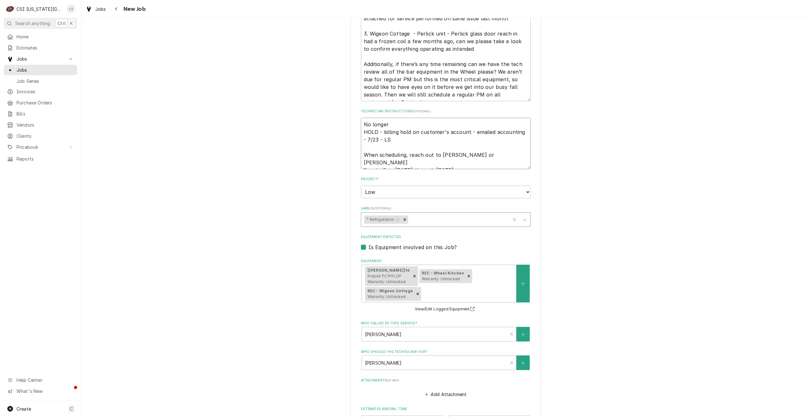
type textarea "x"
type textarea "No longer o HOLD - billing hold on customer's account - emailed accounting - 7/…"
type textarea "x"
type textarea "No longer on HOLD - billing hold on customer's account - emailed accounting - 7…"
type textarea "x"
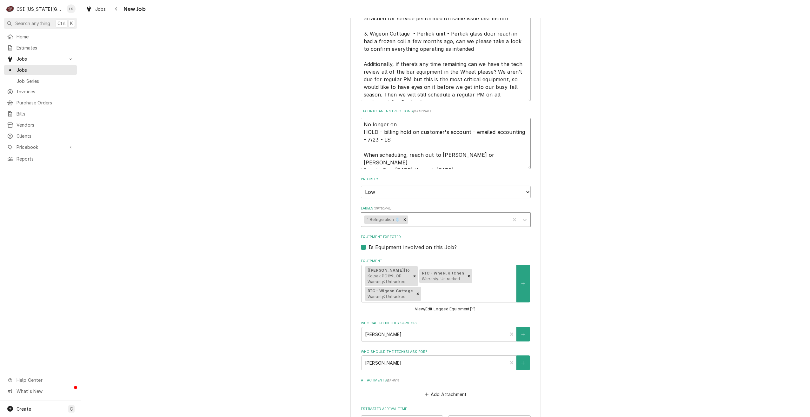
type textarea "No longer on HOLD - billing hold on customer's account - emailed accounting - 7…"
type textarea "x"
type textarea "No longer on h HOLD - billing hold on customer's account - emailed accounting -…"
type textarea "x"
type textarea "No longer on ho HOLD - billing hold on customer's account - emailed accounting …"
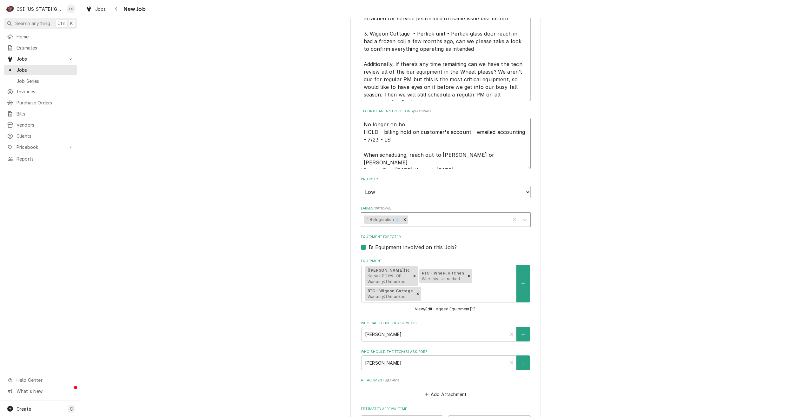
type textarea "x"
type textarea "No longer on hol HOLD - billing hold on customer's account - emailed accounting…"
type textarea "x"
type textarea "No longer on hold HOLD - billing hold on customer's account - emailed accountin…"
type textarea "x"
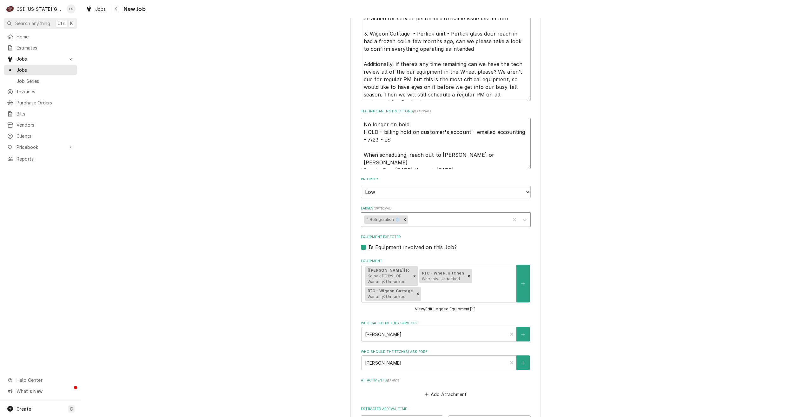
type textarea "No longer on hold, HOLD - billing hold on customer's account - emailed accounti…"
type textarea "x"
type textarea "No longer on hold, HOLD - billing hold on customer's account - emailed accounti…"
type textarea "x"
type textarea "No longer on hold, g HOLD - billing hold on customer's account - emailed accoun…"
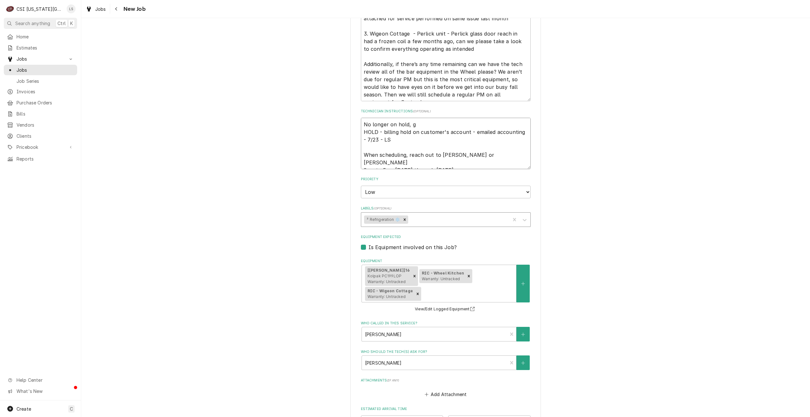
type textarea "x"
type textarea "No longer on hold, go HOLD - billing hold on customer's account - emailed accou…"
type textarea "x"
type textarea "No longer on hold, goo HOLD - billing hold on customer's account - emailed acco…"
type textarea "x"
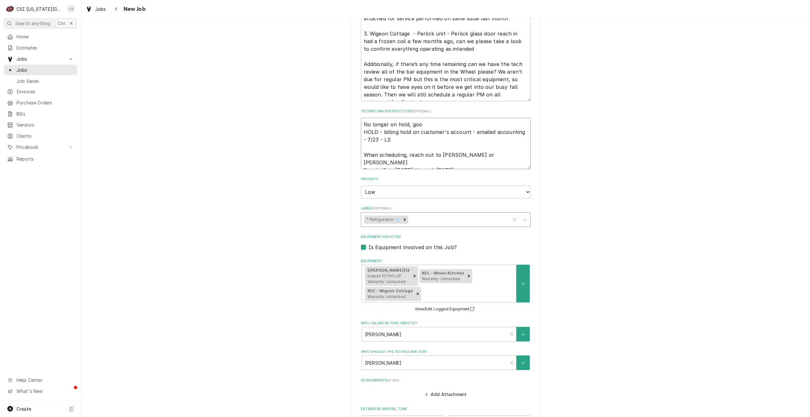
type textarea "No longer on hold, good HOLD - billing hold on customer's account - emailed acc…"
type textarea "x"
type textarea "No longer on hold, good HOLD - billing hold on customer's account - emailed acc…"
type textarea "x"
type textarea "No longer on hold, good t HOLD - billing hold on customer's account - emailed a…"
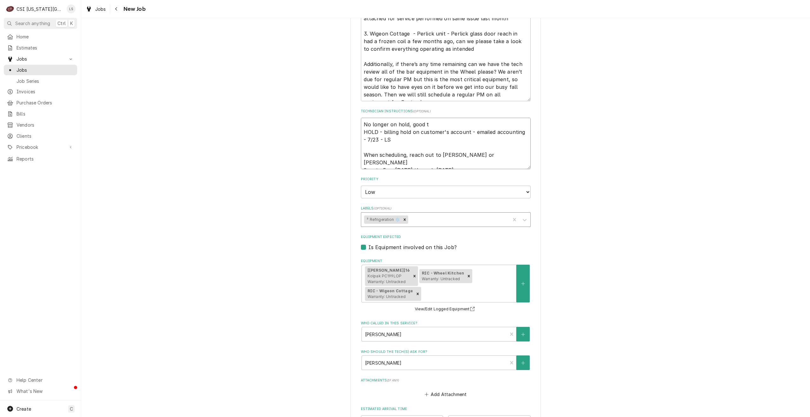
type textarea "x"
type textarea "No longer on hold, good to HOLD - billing hold on customer's account - emailed …"
type textarea "x"
type textarea "No longer on hold, good to HOLD - billing hold on customer's account - emailed …"
type textarea "x"
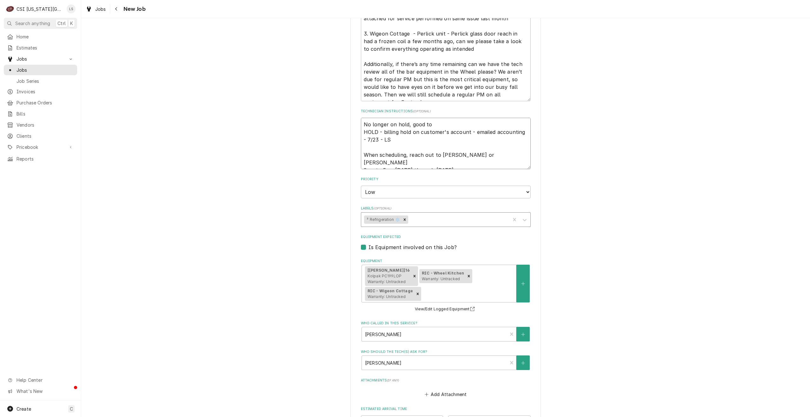
type textarea "No longer on hold, good to r HOLD - billing hold on customer's account - emaile…"
type textarea "x"
type textarea "No longer on hold, good to ry HOLD - billing hold on customer's account - email…"
type textarea "x"
type textarea "No longer on hold, good to ryn HOLD - billing hold on customer's account - emai…"
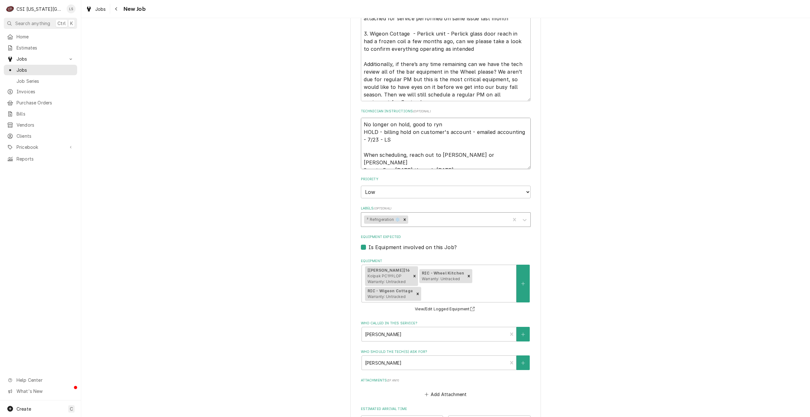
type textarea "x"
type textarea "No longer on hold, good to ry HOLD - billing hold on customer's account - email…"
type textarea "x"
type textarea "No longer on hold, good to r HOLD - billing hold on customer's account - emaile…"
type textarea "x"
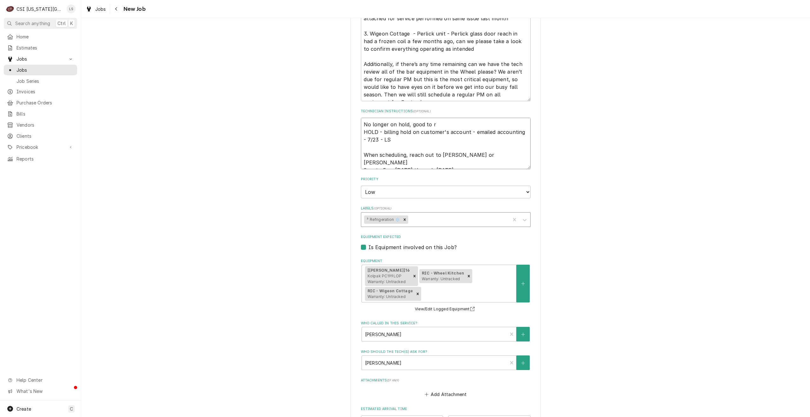
type textarea "No longer on hold, good to ru HOLD - billing hold on customer's account - email…"
type textarea "x"
type textarea "No longer on hold, good to run HOLD - billing hold on customer's account - emai…"
type textarea "x"
type textarea "No longer on hold, good to run- HOLD - billing hold on customer's account - ema…"
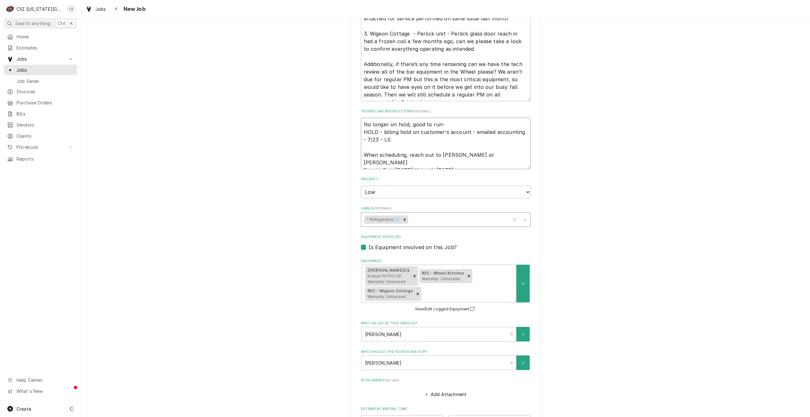
type textarea "x"
type textarea "No longer on hold, good to run- HOLD - billing hold on customer's account - ema…"
type textarea "x"
type textarea "No longer on hold, good to run- L HOLD - billing hold on customer's account - e…"
type textarea "x"
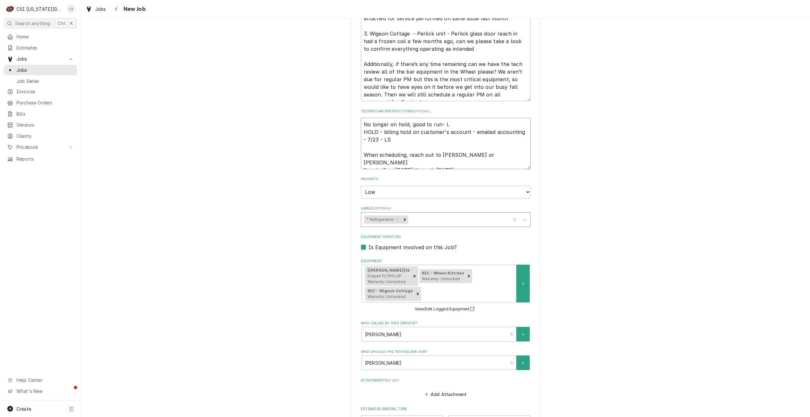
type textarea "No longer on hold, good to run- Li HOLD - billing hold on customer's account - …"
type textarea "x"
type textarea "No longer on hold, good to run- Lin HOLD - billing hold on customer's account -…"
type textarea "x"
type textarea "No longer on hold, good to run- [PERSON_NAME] HOLD - billing hold on customer's…"
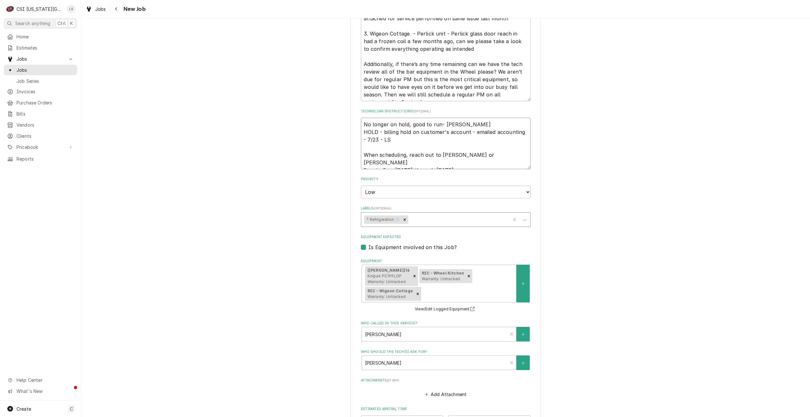
type textarea "x"
type textarea "No longer on hold, good to run- [PERSON_NAME] HOLD - billing hold on customer's…"
type textarea "x"
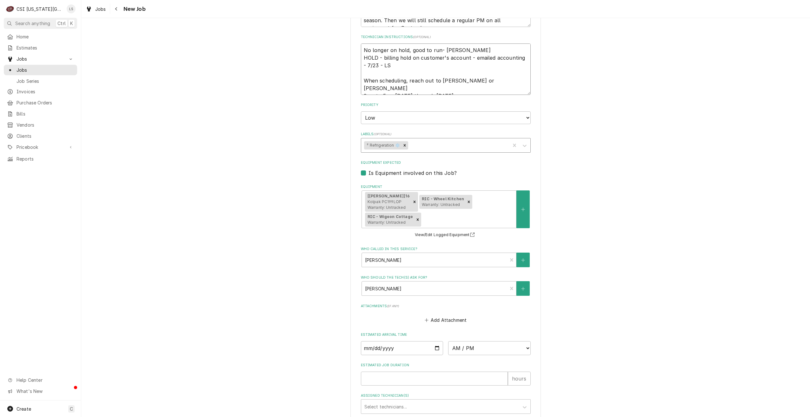
scroll to position [653, 0]
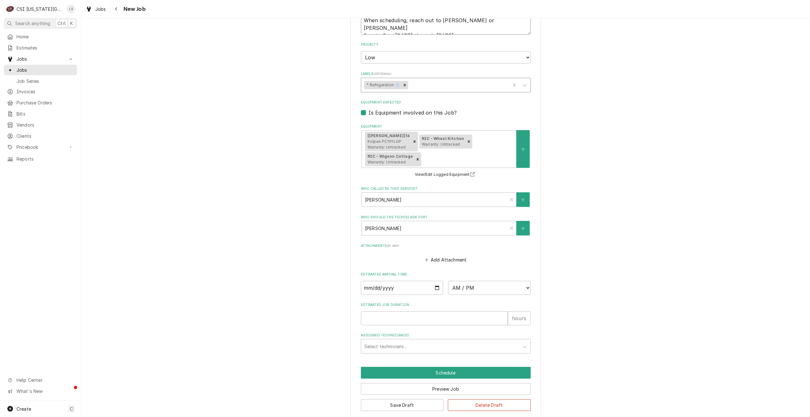
type textarea "No longer on hold, good to run- Lindy HOLD - billing hold on customer's account…"
click at [434, 282] on input "Date" at bounding box center [402, 288] width 83 height 14
type input "2025-08-19"
type textarea "x"
click at [468, 283] on select "AM / PM 6:00 AM 6:15 AM 6:30 AM 6:45 AM 7:00 AM 7:15 AM 7:30 AM 7:45 AM 8:00 AM…" at bounding box center [489, 288] width 83 height 14
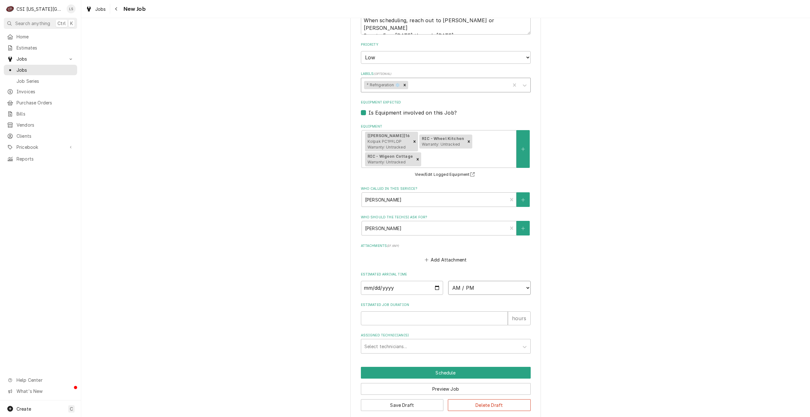
select select "10:00:00"
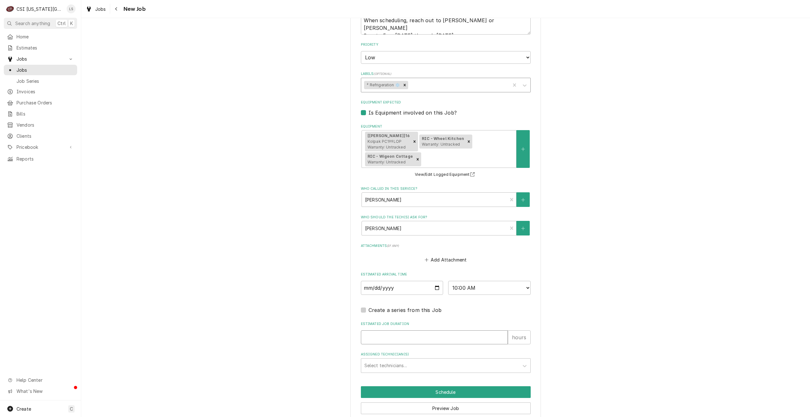
click at [455, 331] on input "Estimated Job Duration" at bounding box center [434, 338] width 147 height 14
type textarea "x"
type input "2"
type textarea "x"
click at [442, 362] on div "Assigned Technician(s)" at bounding box center [440, 365] width 151 height 11
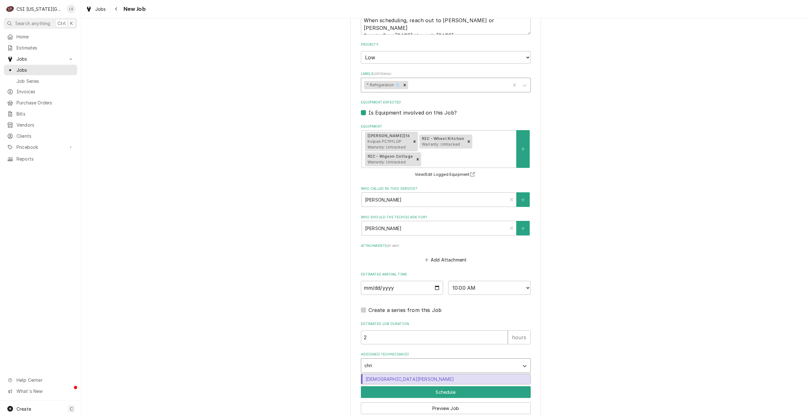
type input "[PERSON_NAME]"
click at [435, 374] on div "[DEMOGRAPHIC_DATA][PERSON_NAME]" at bounding box center [445, 379] width 169 height 10
type textarea "x"
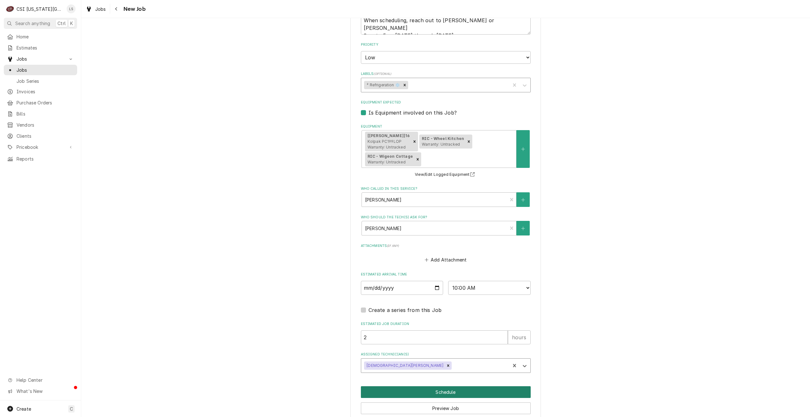
click at [415, 387] on button "Schedule" at bounding box center [446, 393] width 170 height 12
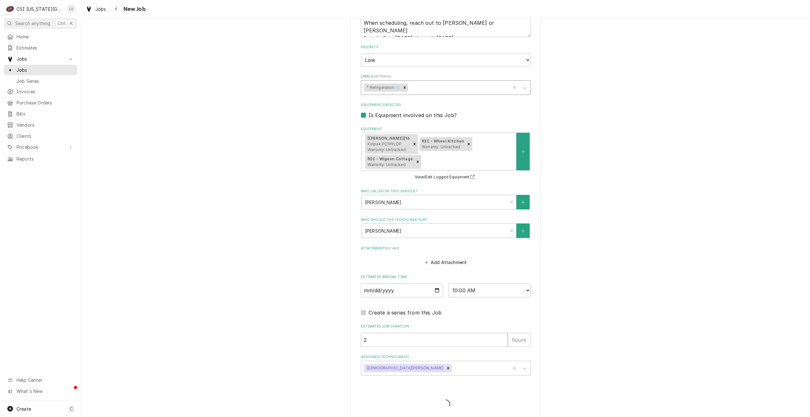
type textarea "x"
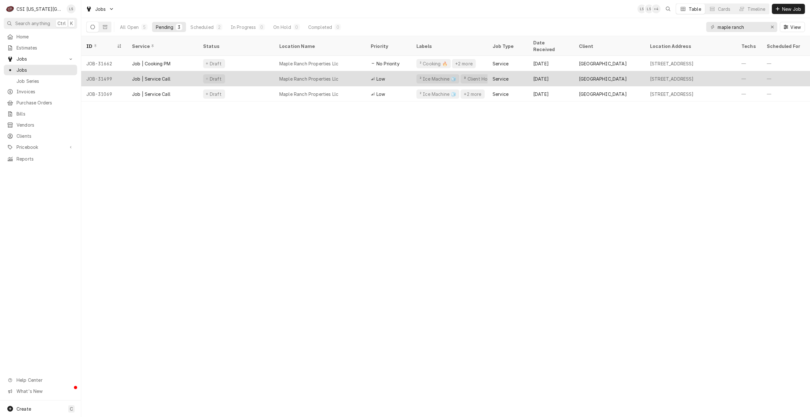
click at [341, 71] on div "Maple Ranch Properties Llc" at bounding box center [319, 78] width 91 height 15
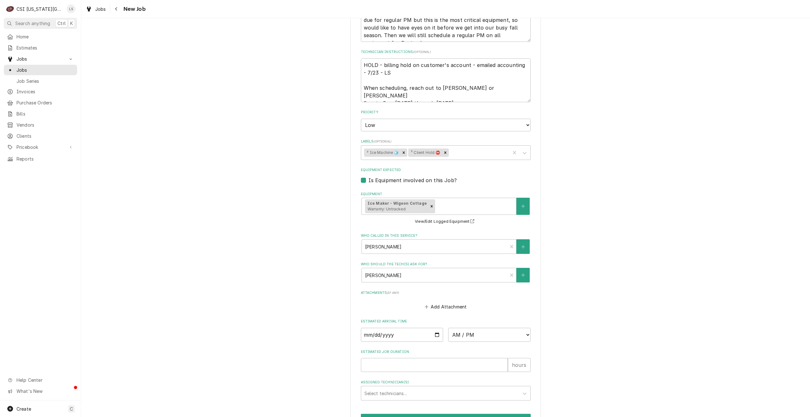
scroll to position [453, 0]
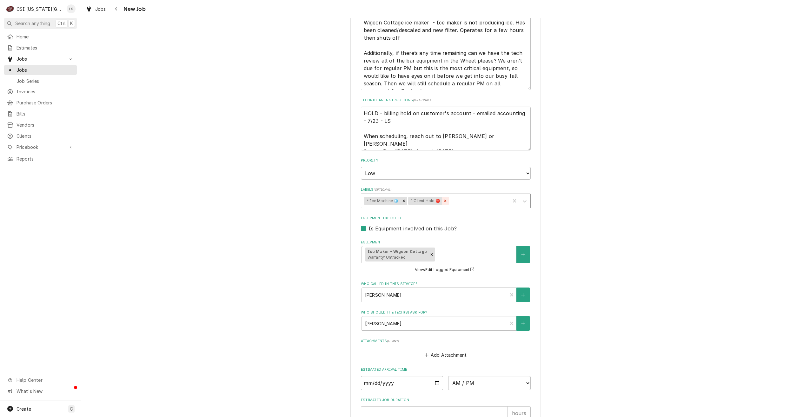
click at [442, 197] on div "Remove ³ Client Hold ⛔️" at bounding box center [445, 201] width 7 height 8
click at [361, 107] on textarea "HOLD - billing hold on customer's account - emailed accounting - 7/23 - LS When…" at bounding box center [446, 129] width 170 height 44
type textarea "x"
type textarea "HOLD - billing hold on customer's account - emailed accounting - 7/23 - LS When…"
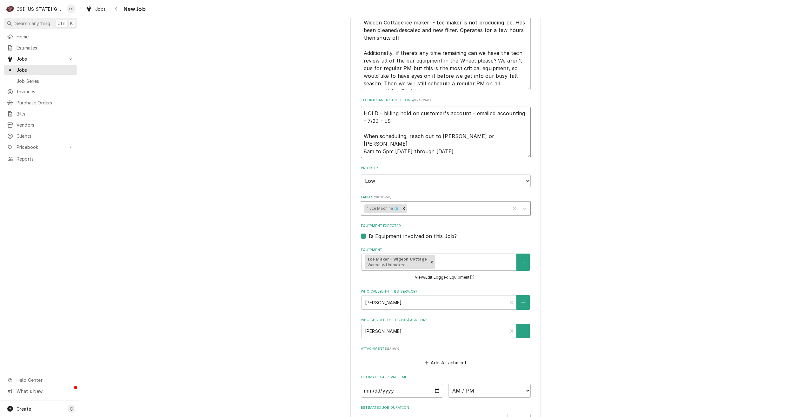
type textarea "x"
type textarea "N HOLD - billing hold on customer's account - emailed accounting - 7/23 - LS Wh…"
type textarea "x"
type textarea "No HOLD - billing hold on customer's account - emailed accounting - 7/23 - LS W…"
type textarea "x"
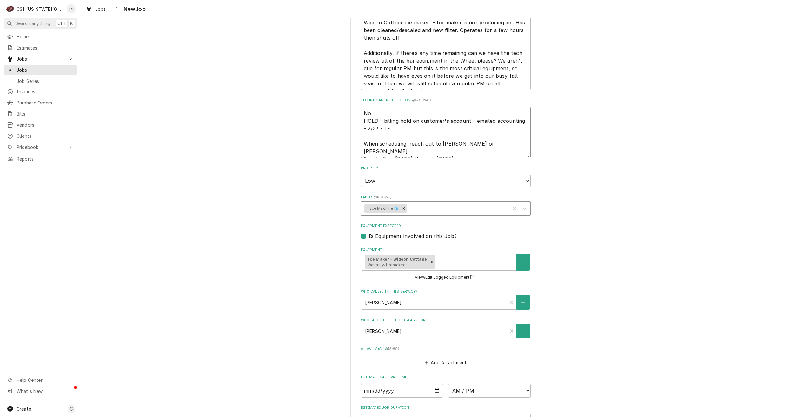
type textarea "No HOLD - billing hold on customer's account - emailed accounting - 7/23 - LS W…"
type textarea "x"
type textarea "No l HOLD - billing hold on customer's account - emailed accounting - 7/23 - LS…"
type textarea "x"
type textarea "No lo HOLD - billing hold on customer's account - emailed accounting - 7/23 - L…"
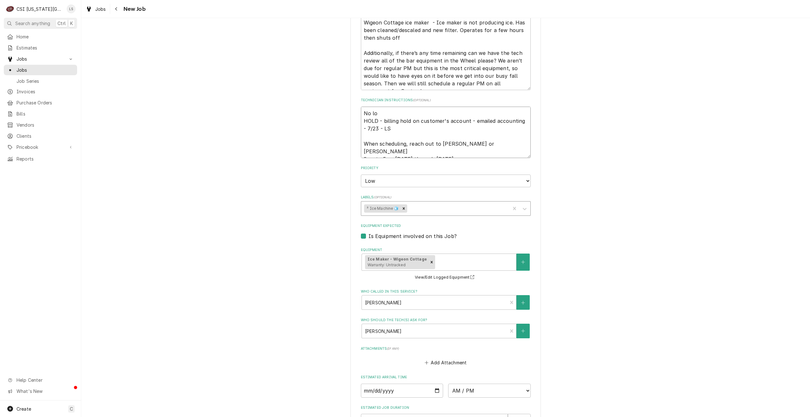
type textarea "x"
type textarea "No lon HOLD - billing hold on customer's account - emailed accounting - 7/23 - …"
type textarea "x"
type textarea "No long HOLD - billing hold on customer's account - emailed accounting - 7/23 -…"
type textarea "x"
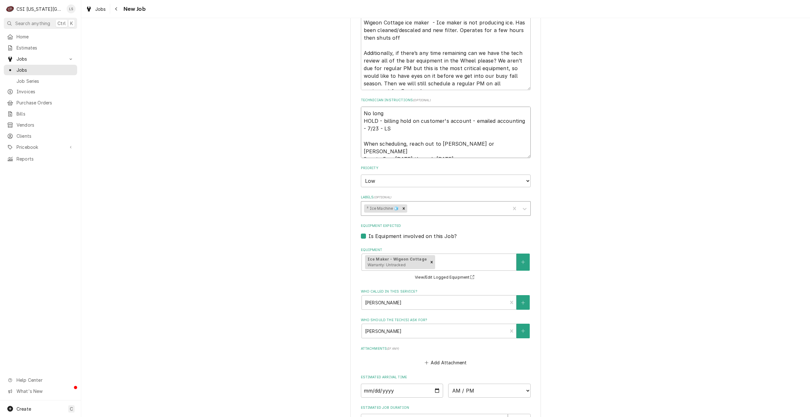
type textarea "No longe HOLD - billing hold on customer's account - emailed accounting - 7/23 …"
type textarea "x"
type textarea "No longer HOLD - billing hold on customer's account - emailed accounting - 7/23…"
type textarea "x"
type textarea "No longer HOLD - billing hold on customer's account - emailed accounting - 7/23…"
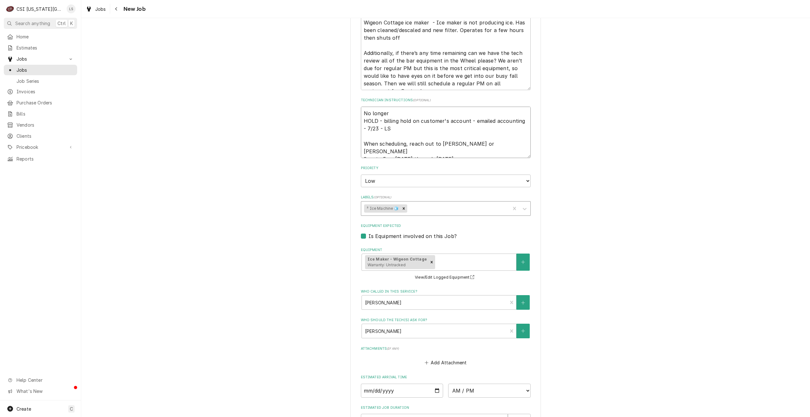
type textarea "x"
type textarea "No longer on HOLD - billing hold on customer's account - emailed accounting - 7…"
type textarea "x"
type textarea "No longer on HOLD - billing hold on customer's account - emailed accounting - 7…"
type textarea "x"
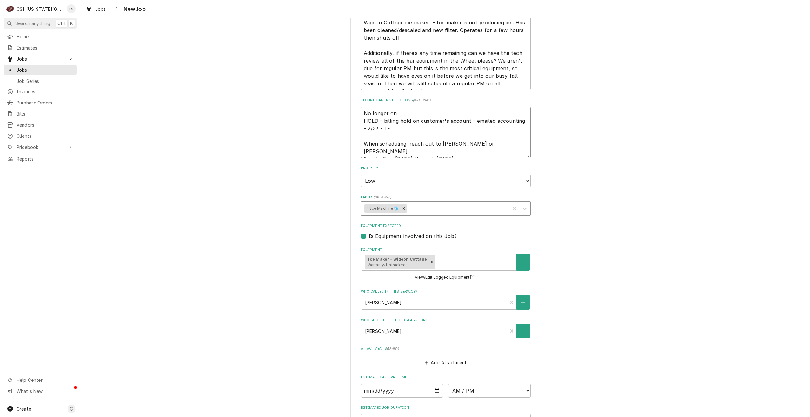
type textarea "No longer on h HOLD - billing hold on customer's account - emailed accounting -…"
type textarea "x"
type textarea "No longer on hi HOLD - billing hold on customer's account - emailed accounting …"
type textarea "x"
type textarea "No longer on h HOLD - billing hold on customer's account - emailed accounting -…"
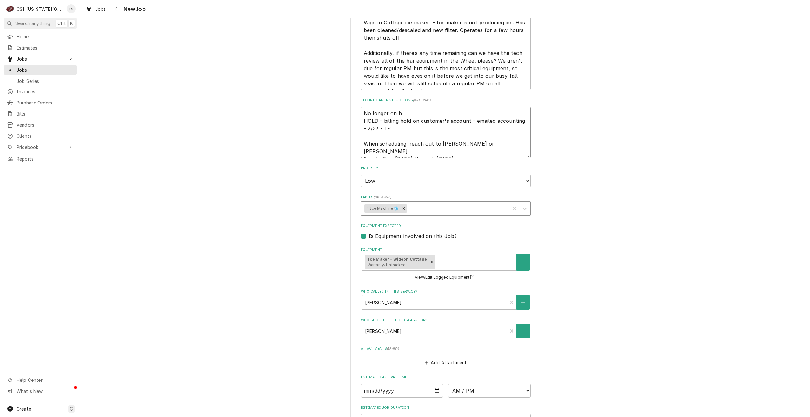
type textarea "x"
type textarea "No longer on ho HOLD - billing hold on customer's account - emailed accounting …"
type textarea "x"
type textarea "No longer on hol HOLD - billing hold on customer's account - emailed accounting…"
type textarea "x"
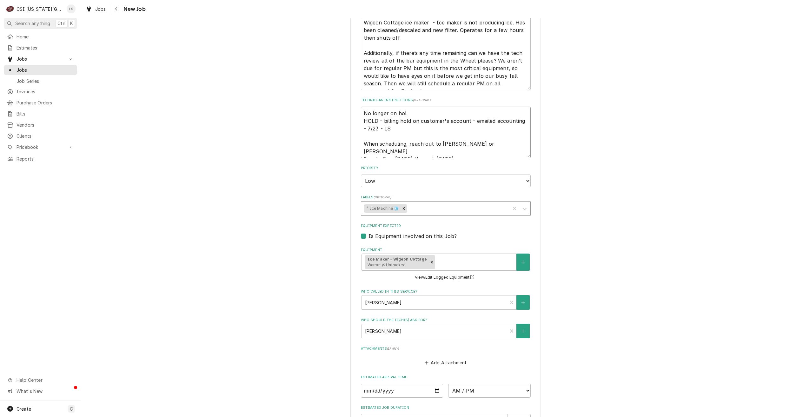
type textarea "No longer on hold HOLD - billing hold on customer's account - emailed accountin…"
type textarea "x"
type textarea "No longer on hold, HOLD - billing hold on customer's account - emailed accounti…"
type textarea "x"
type textarea "No longer on hold, HOLD - billing hold on customer's account - emailed accounti…"
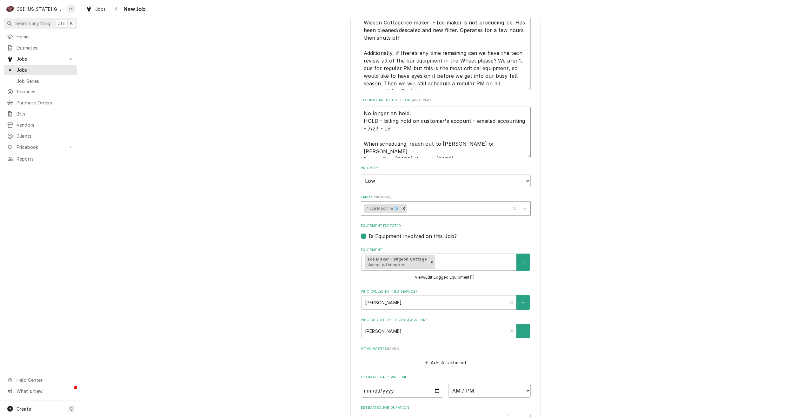
type textarea "x"
type textarea "No longer on hold, go HOLD - billing hold on customer's account - emailed accou…"
type textarea "x"
type textarea "No longer on hold, goo HOLD - billing hold on customer's account - emailed acco…"
type textarea "x"
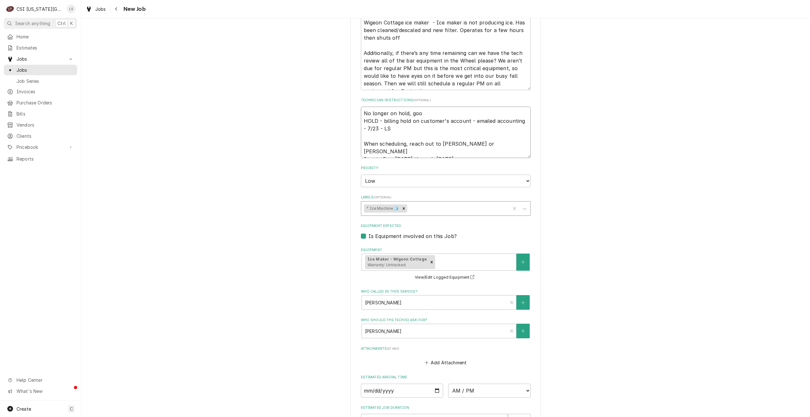
type textarea "No longer on hold, good HOLD - billing hold on customer's account - emailed acc…"
type textarea "x"
type textarea "No longer on hold, good HOLD - billing hold on customer's account - emailed acc…"
type textarea "x"
type textarea "No longer on hold, good t HOLD - billing hold on customer's account - emailed a…"
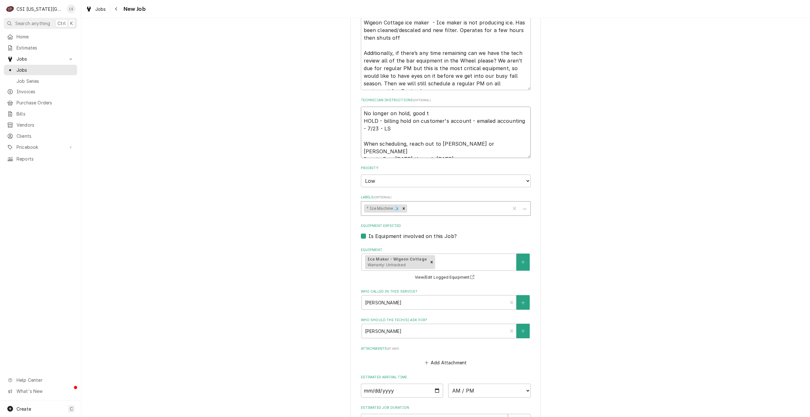
type textarea "x"
type textarea "No longer on hold, good to HOLD - billing hold on customer's account - emailed …"
type textarea "x"
type textarea "No longer on hold, good to HOLD - billing hold on customer's account - emailed …"
type textarea "x"
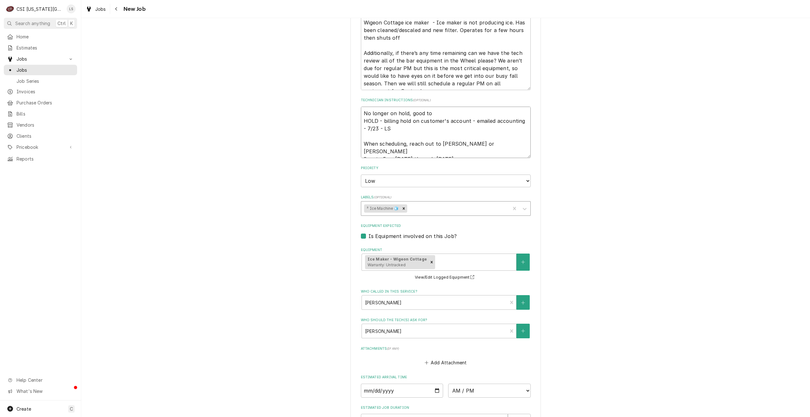
type textarea "No longer on hold, good to r HOLD - billing hold on customer's account - emaile…"
type textarea "x"
type textarea "No longer on hold, good to ru HOLD - billing hold on customer's account - email…"
type textarea "x"
type textarea "No longer on hold, good to run HOLD - billing hold on customer's account - emai…"
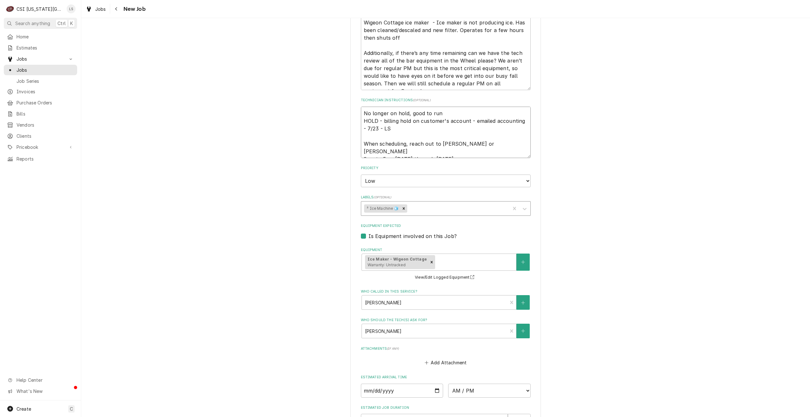
type textarea "x"
type textarea "No longer on hold, good to run- HOLD - billing hold on customer's account - ema…"
type textarea "x"
type textarea "No longer on hold, good to run- HOLD - billing hold on customer's account - ema…"
type textarea "x"
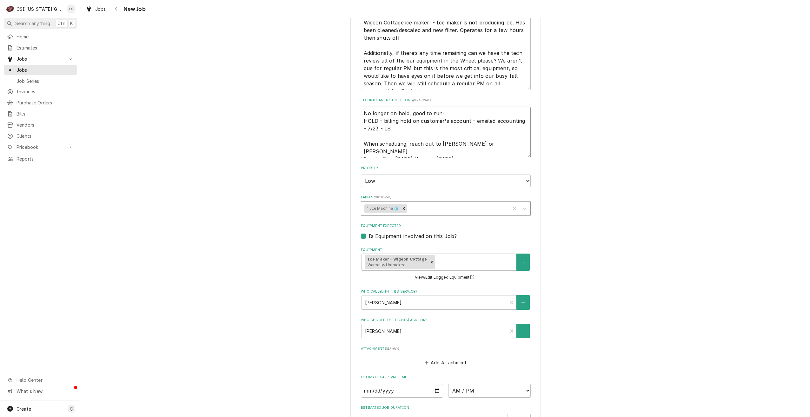
type textarea "No longer on hold, good to run- L HOLD - billing hold on customer's account - e…"
type textarea "x"
type textarea "No longer on hold, good to run- Li HOLD - billing hold on customer's account - …"
type textarea "x"
type textarea "No longer on hold, good to run- Lin HOLD - billing hold on customer's account -…"
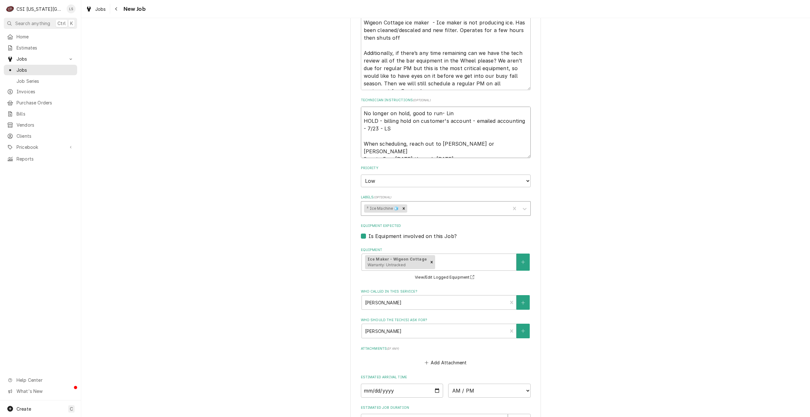
type textarea "x"
type textarea "No longer on hold, good to run- Lind HOLD - billing hold on customer's account …"
type textarea "x"
type textarea "No longer on hold, good to run- Lindy HOLD - billing hold on customer's account…"
type textarea "x"
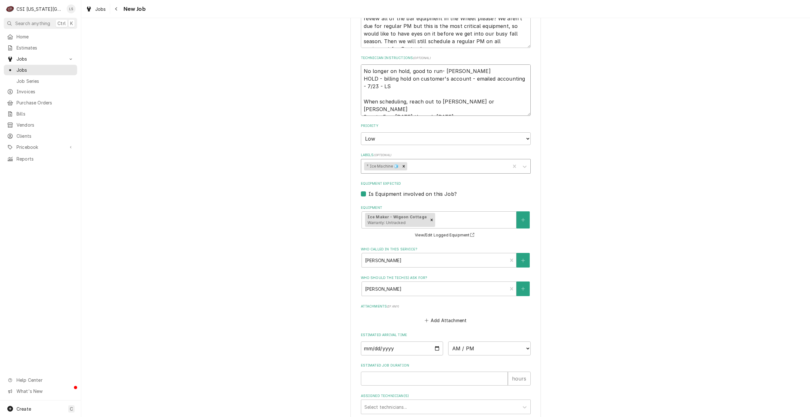
scroll to position [556, 0]
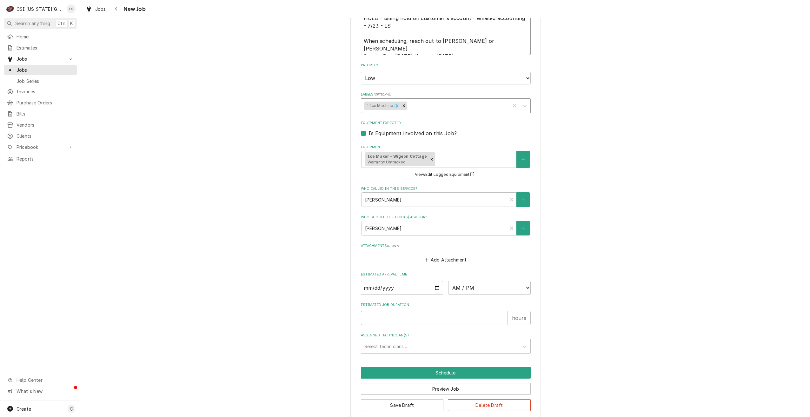
type textarea "No longer on hold, good to run- Lindy HOLD - billing hold on customer's account…"
click at [437, 281] on input "Date" at bounding box center [402, 288] width 83 height 14
type textarea "x"
type input "2025-08-19"
click at [492, 281] on select "AM / PM 6:00 AM 6:15 AM 6:30 AM 6:45 AM 7:00 AM 7:15 AM 7:30 AM 7:45 AM 8:00 AM…" at bounding box center [489, 288] width 83 height 14
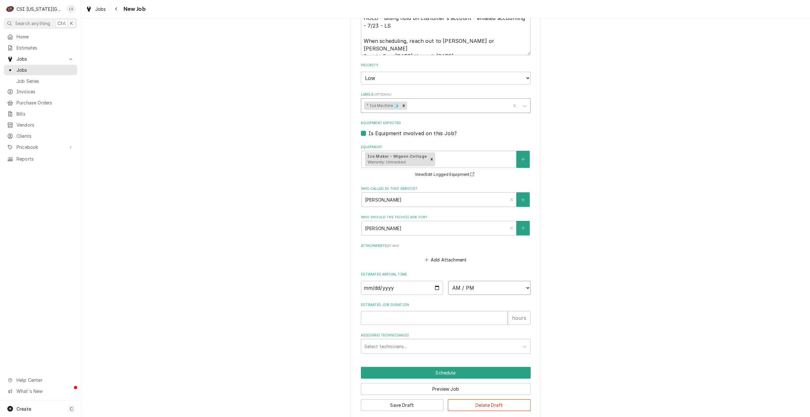
type textarea "x"
select select "12:00:00"
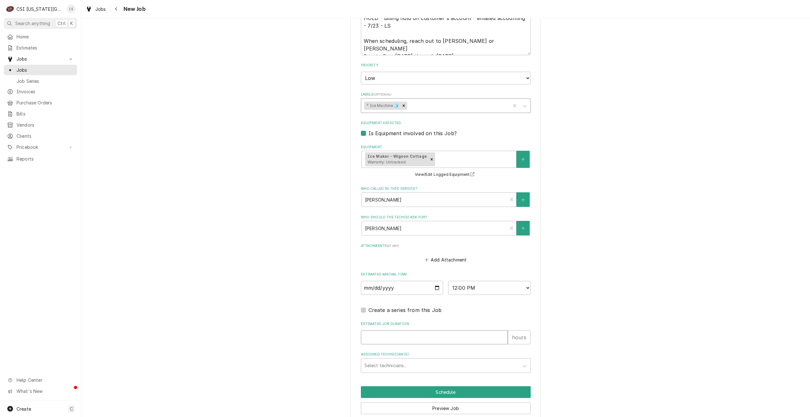
click at [449, 331] on input "Estimated Job Duration" at bounding box center [434, 338] width 147 height 14
type textarea "x"
type input "2"
type textarea "x"
type input "2"
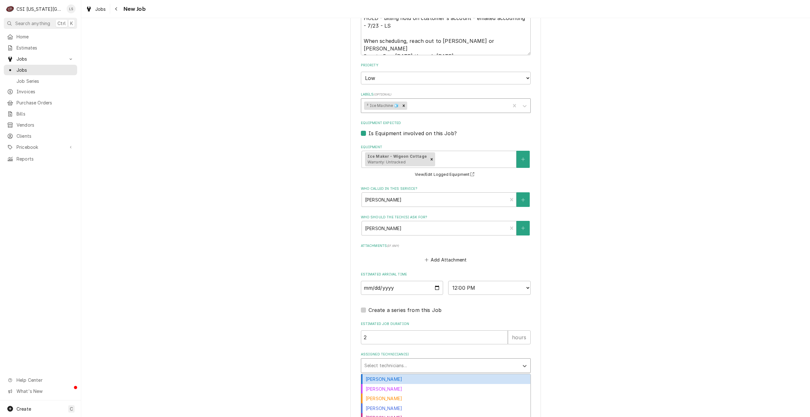
click at [453, 360] on div "Assigned Technician(s)" at bounding box center [440, 365] width 151 height 11
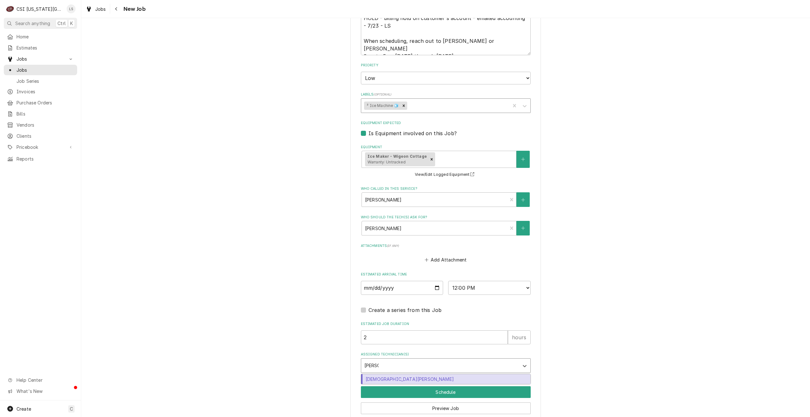
type input "christian"
click at [444, 374] on div "Christian Simmons" at bounding box center [445, 379] width 169 height 10
type textarea "x"
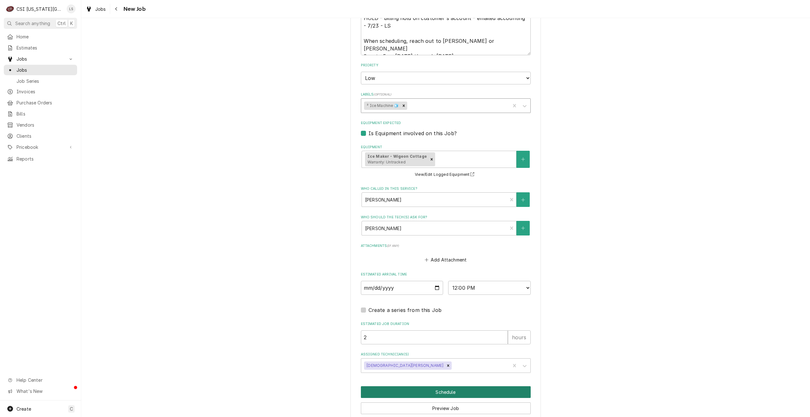
click at [450, 388] on button "Schedule" at bounding box center [446, 393] width 170 height 12
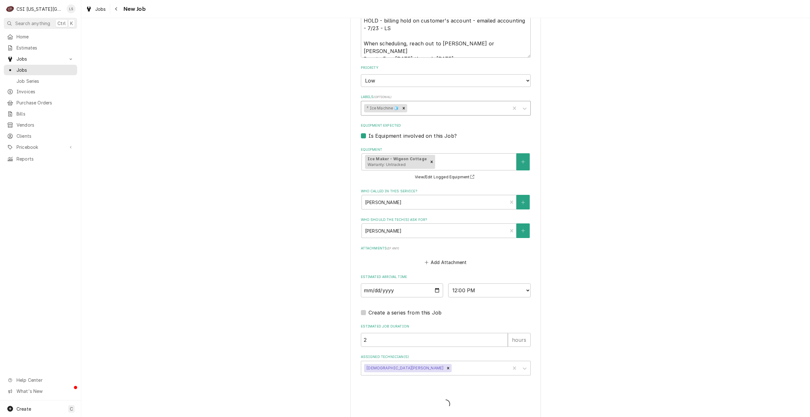
type textarea "x"
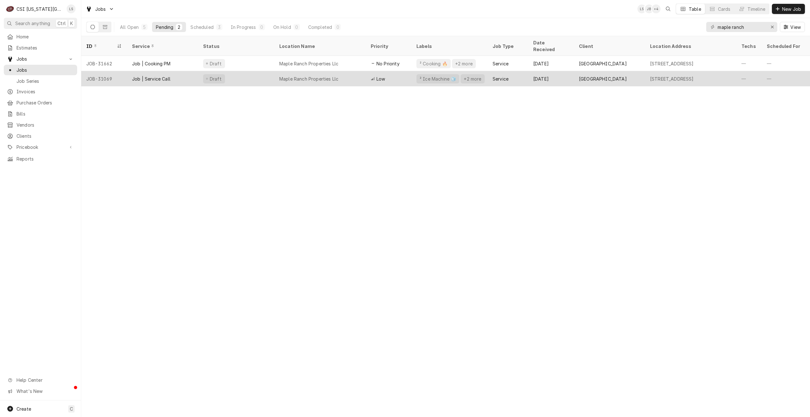
click at [535, 76] on div "[DATE]" at bounding box center [551, 78] width 46 height 15
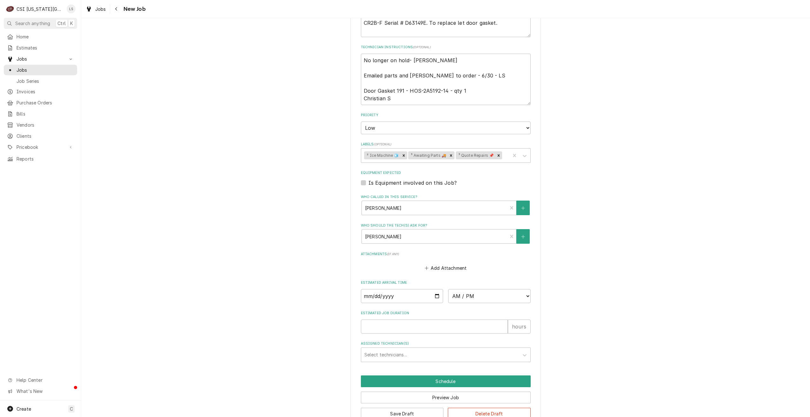
scroll to position [429, 0]
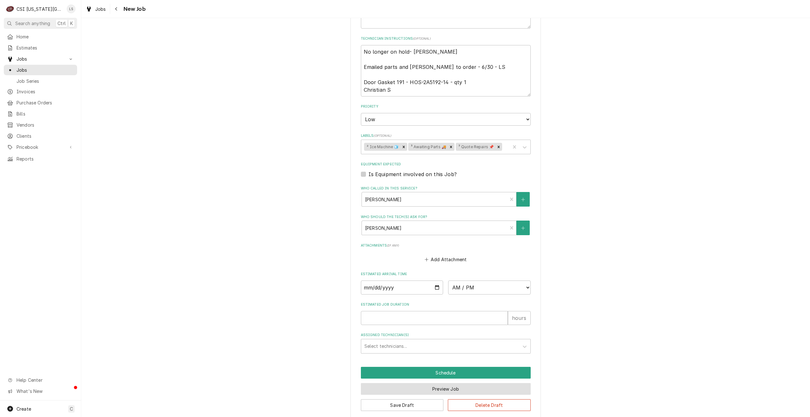
click at [484, 383] on button "Preview Job" at bounding box center [446, 389] width 170 height 12
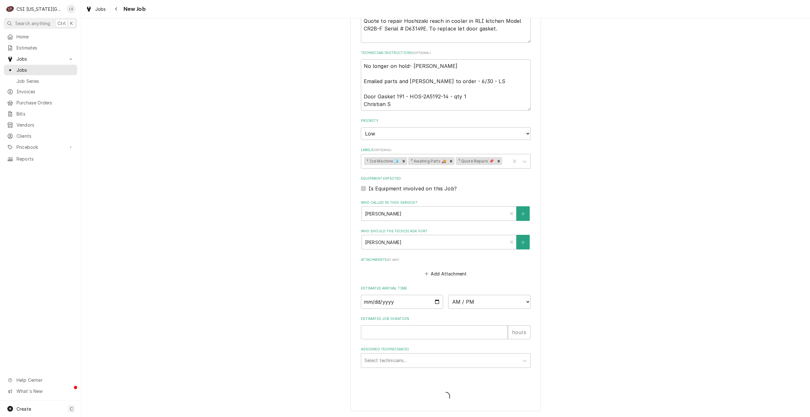
scroll to position [407, 0]
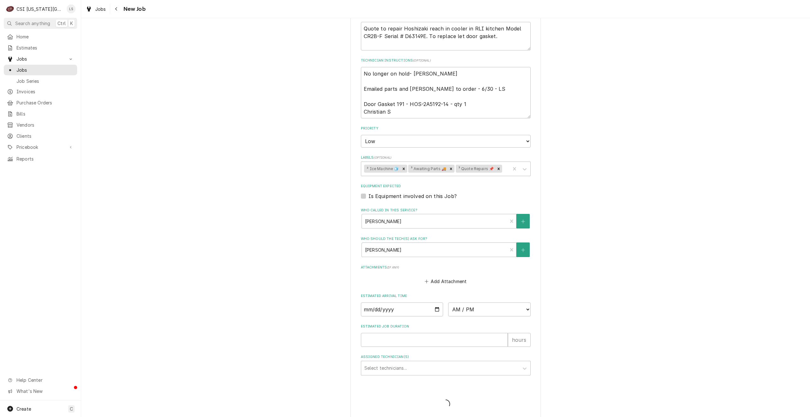
type textarea "x"
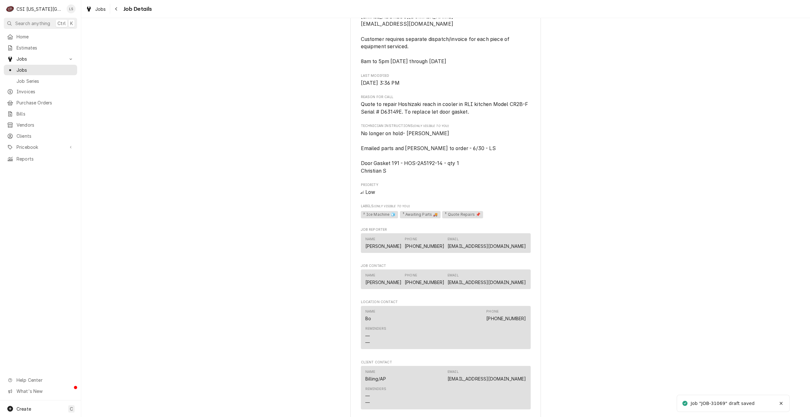
scroll to position [419, 0]
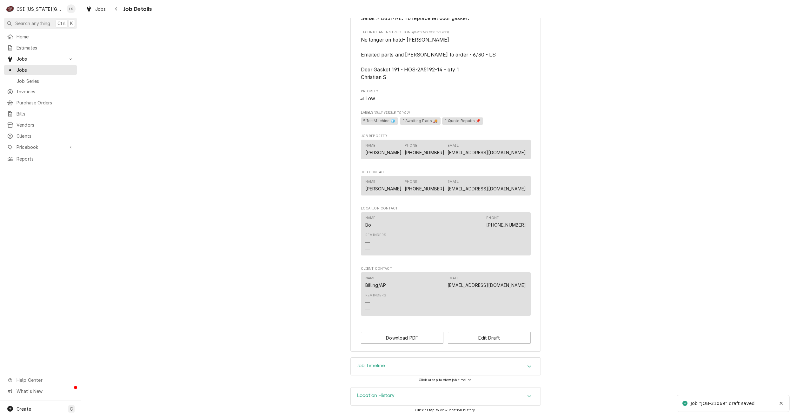
click at [508, 362] on div "Job Timeline" at bounding box center [446, 367] width 190 height 18
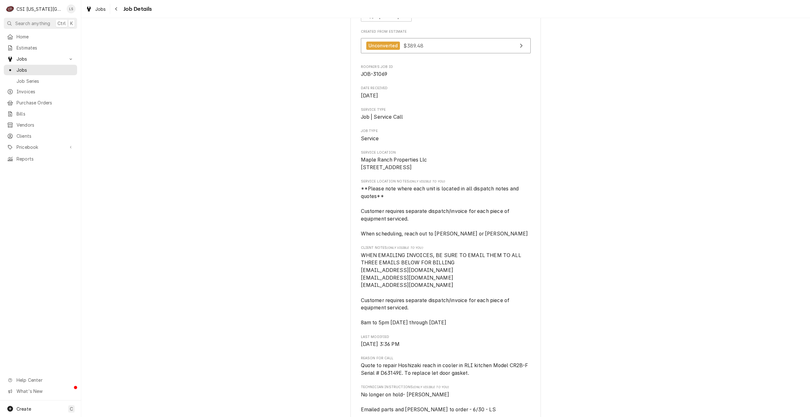
scroll to position [0, 0]
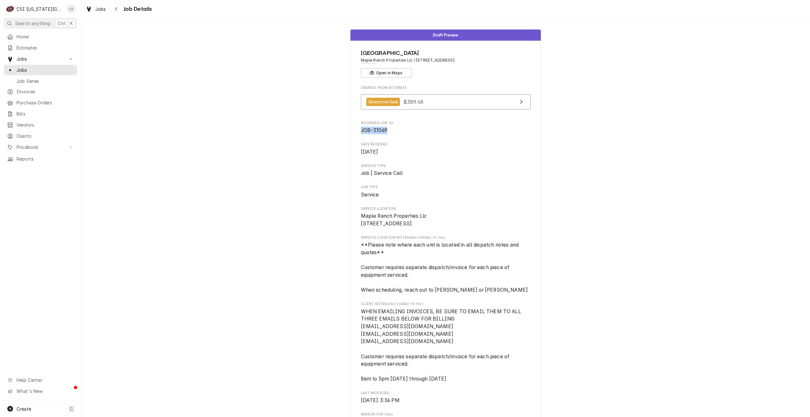
drag, startPoint x: 386, startPoint y: 130, endPoint x: 359, endPoint y: 131, distance: 27.0
click at [361, 131] on span "JOB-31069" at bounding box center [446, 131] width 170 height 8
copy span "JOB-31069"
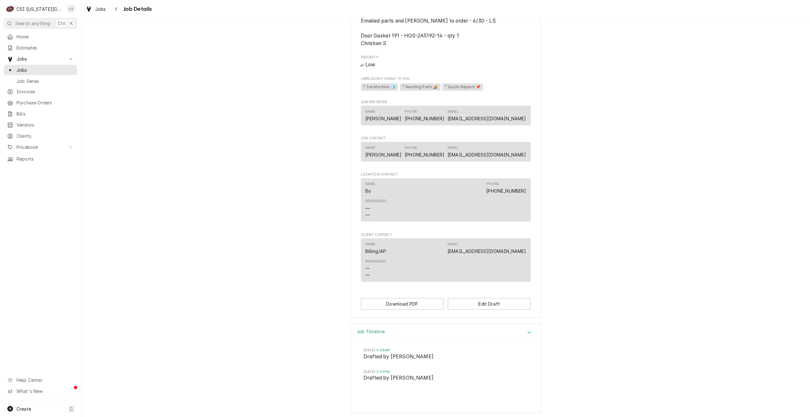
scroll to position [485, 0]
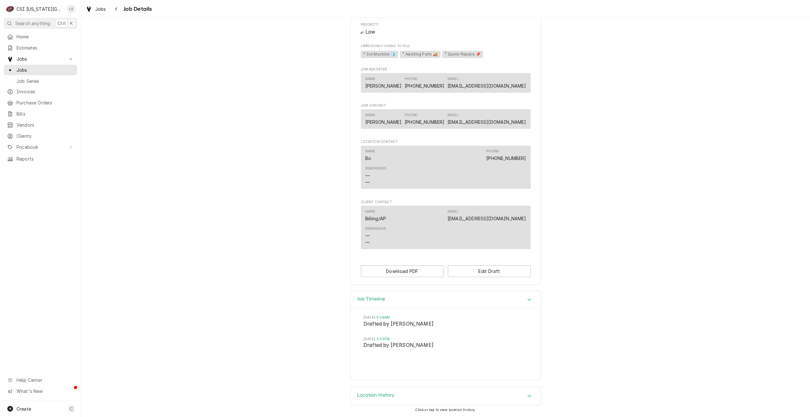
drag, startPoint x: 61, startPoint y: 67, endPoint x: 157, endPoint y: 67, distance: 95.6
click at [61, 67] on span "Jobs" at bounding box center [45, 70] width 57 height 7
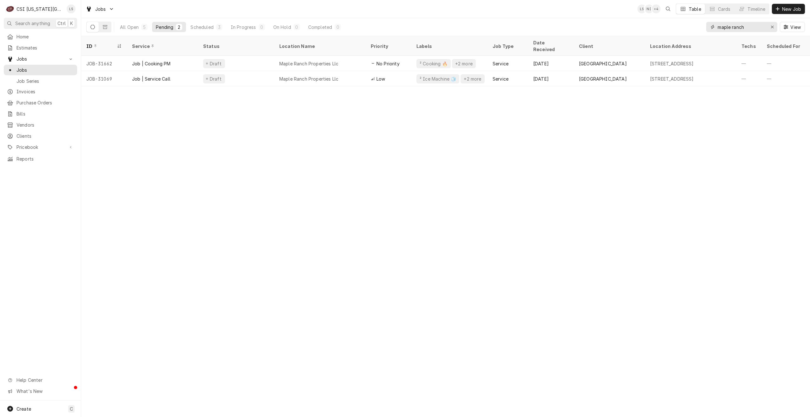
drag, startPoint x: 754, startPoint y: 26, endPoint x: 701, endPoint y: 26, distance: 53.0
click at [701, 26] on div "All Open 5 Pending 2 Scheduled 3 In Progress 0 On Hold 0 Completed 0 maple ranc…" at bounding box center [445, 27] width 719 height 18
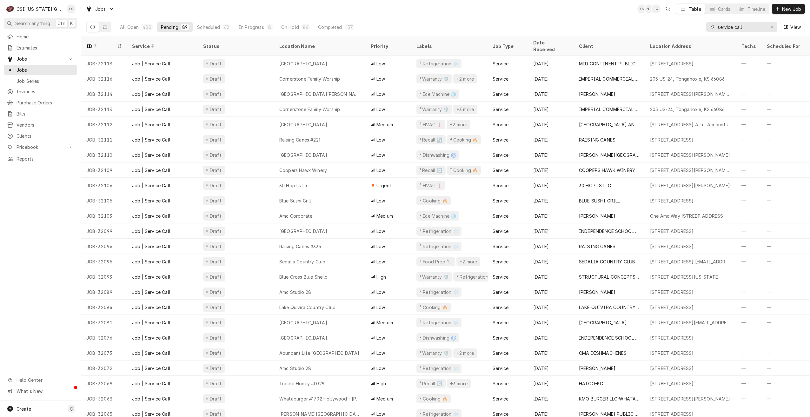
type input "service call"
click at [474, 16] on div "Jobs LS NI + 4 Table Cards Timeline New Job" at bounding box center [445, 9] width 729 height 18
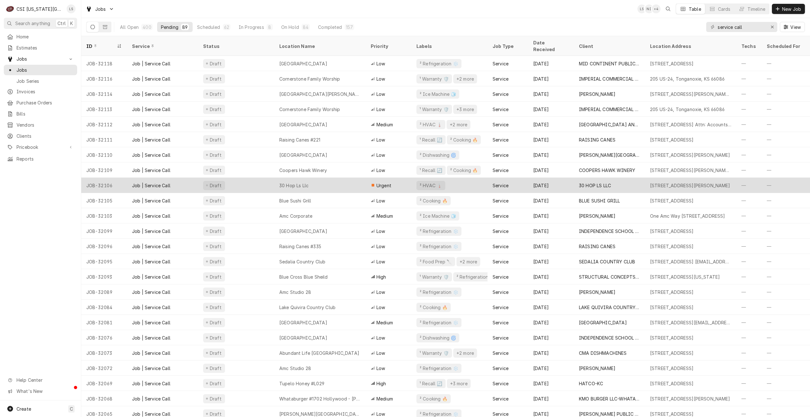
click at [338, 178] on div "30 Hop Ls Llc" at bounding box center [319, 185] width 91 height 15
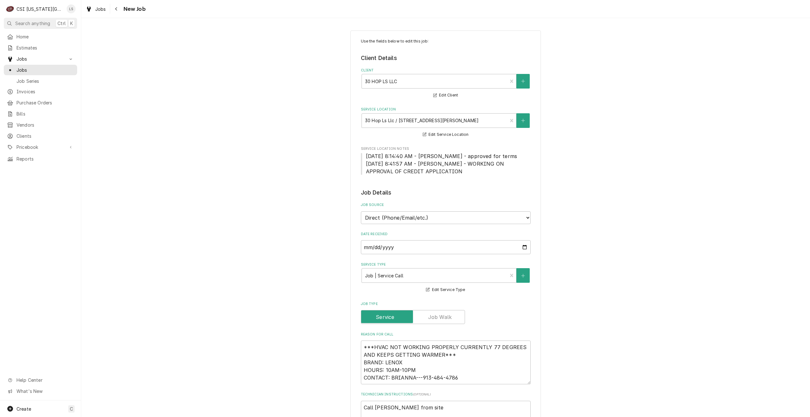
type textarea "x"
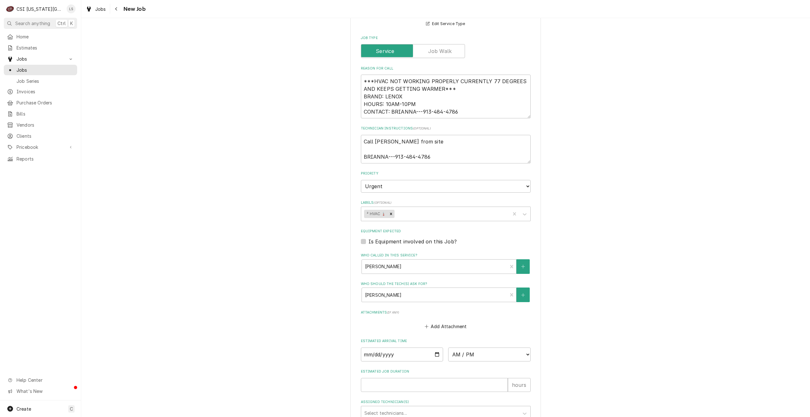
scroll to position [318, 0]
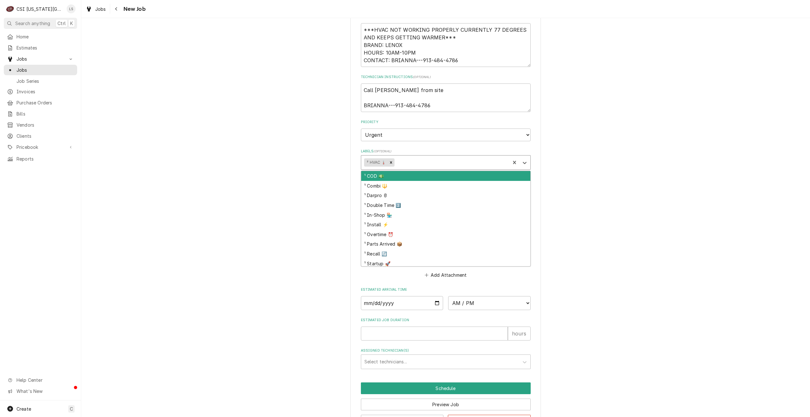
click at [455, 165] on div "Labels" at bounding box center [451, 162] width 111 height 11
type input "over"
click at [454, 177] on div "¹ Overtime ⏰" at bounding box center [445, 176] width 169 height 10
type textarea "x"
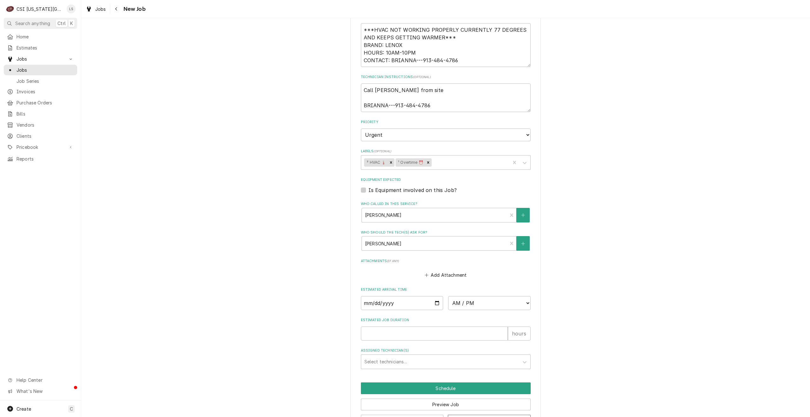
click at [575, 178] on div "Use the fields below to edit this job: Client Details Client 30 HOP LS LLC Edit…" at bounding box center [445, 73] width 729 height 733
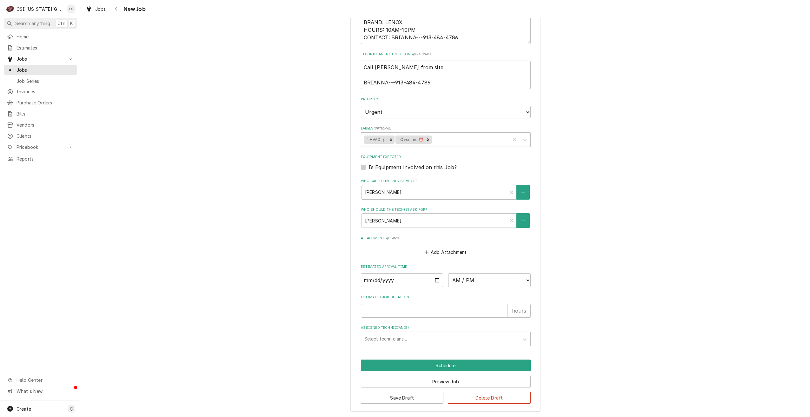
scroll to position [341, 0]
click at [395, 396] on button "Save Draft" at bounding box center [402, 398] width 83 height 12
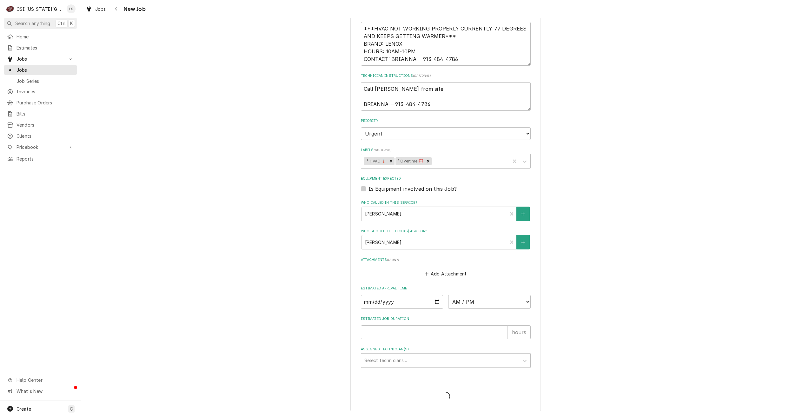
type textarea "x"
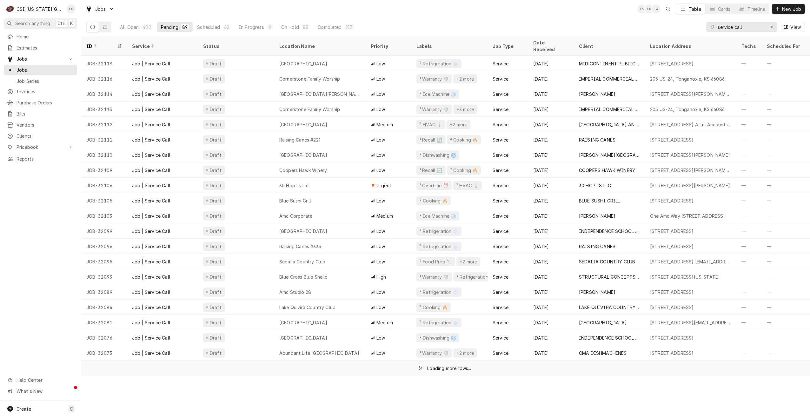
click at [569, 15] on div "Jobs LS LS + 4 Table Cards Timeline New Job" at bounding box center [445, 9] width 729 height 18
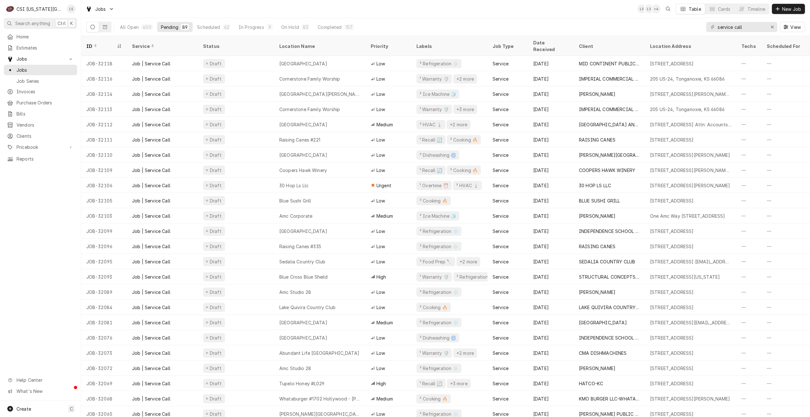
click at [569, 15] on div "Jobs LS LS + 4 Table Cards Timeline New Job" at bounding box center [445, 9] width 729 height 18
click at [528, 6] on div "Jobs LS LS + 4 Table Cards Timeline New Job" at bounding box center [445, 9] width 729 height 18
click at [451, 13] on div "Jobs LS LS + 4 Table Cards Timeline New Job" at bounding box center [445, 9] width 729 height 18
click at [596, 14] on div "Jobs LS LS + 4 Table Cards Timeline New Job" at bounding box center [445, 9] width 729 height 18
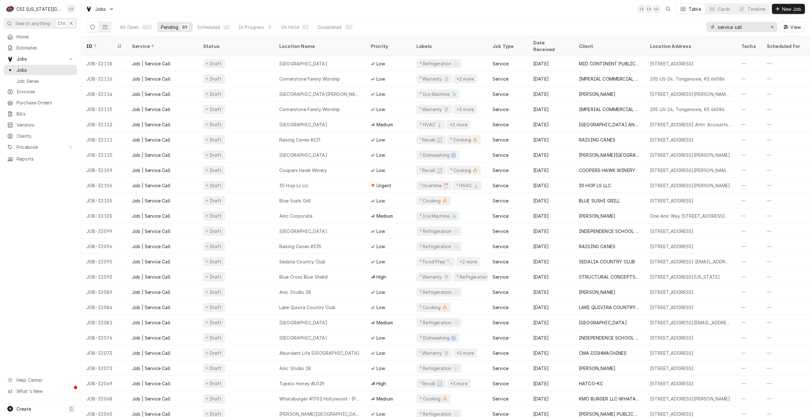
drag, startPoint x: 751, startPoint y: 30, endPoint x: 696, endPoint y: 28, distance: 55.3
click at [696, 28] on div "All Open 400 Pending 89 Scheduled 62 In Progress 9 On Hold 83 Completed 157 ser…" at bounding box center [445, 27] width 719 height 18
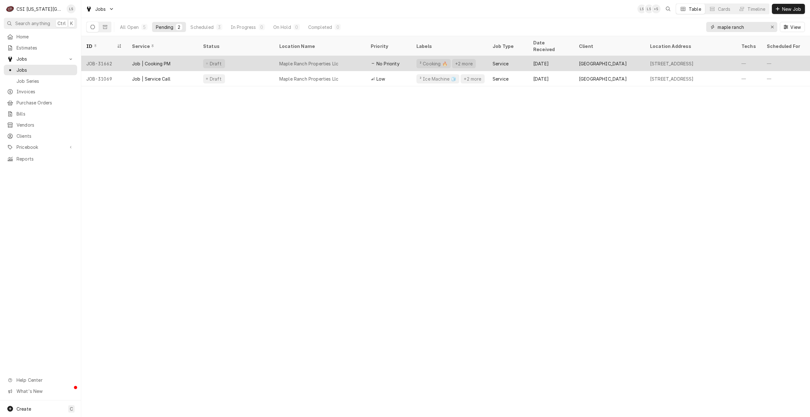
type input "maple ranch"
click at [552, 61] on div "Jul 30" at bounding box center [551, 63] width 46 height 15
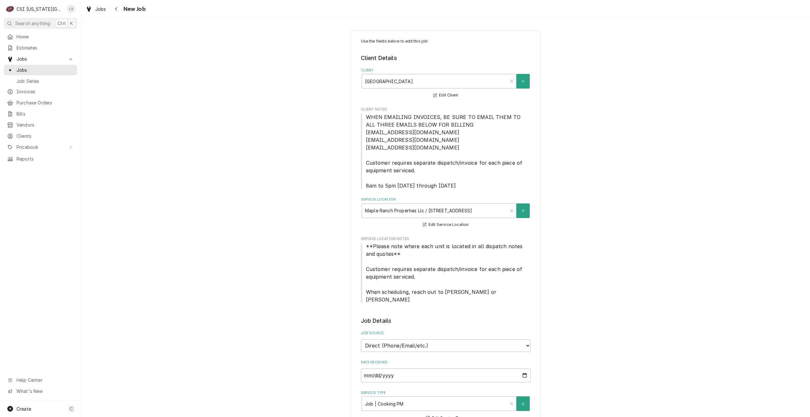
type textarea "x"
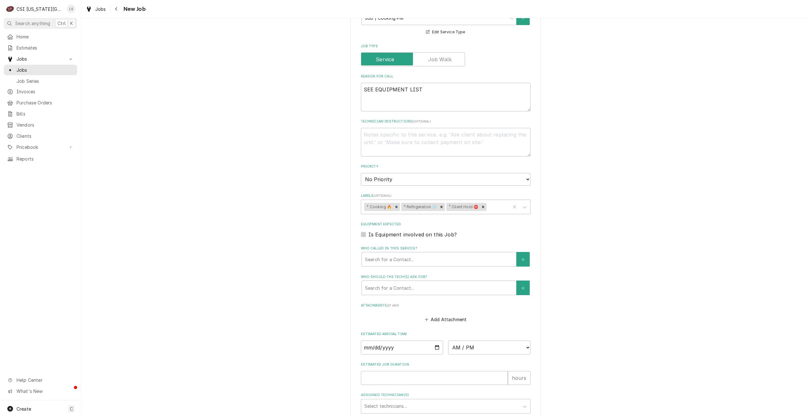
scroll to position [446, 0]
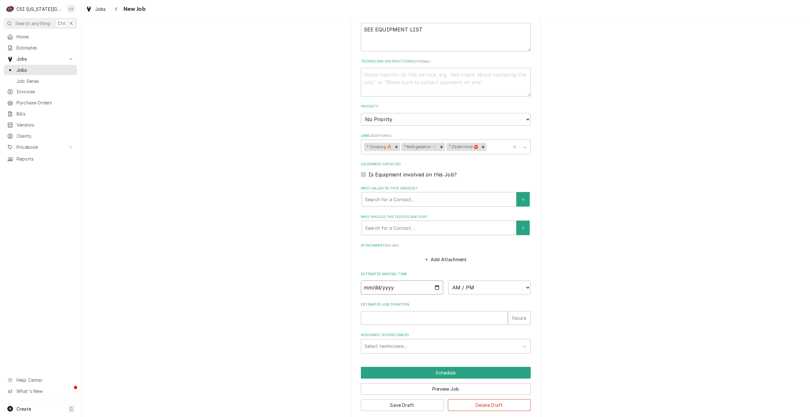
click at [436, 282] on input "Date" at bounding box center [402, 288] width 83 height 14
type input "[DATE]"
type textarea "x"
click at [481, 282] on select "AM / PM 6:00 AM 6:15 AM 6:30 AM 6:45 AM 7:00 AM 7:15 AM 7:30 AM 7:45 AM 8:00 AM…" at bounding box center [489, 288] width 83 height 14
select select "08:00:00"
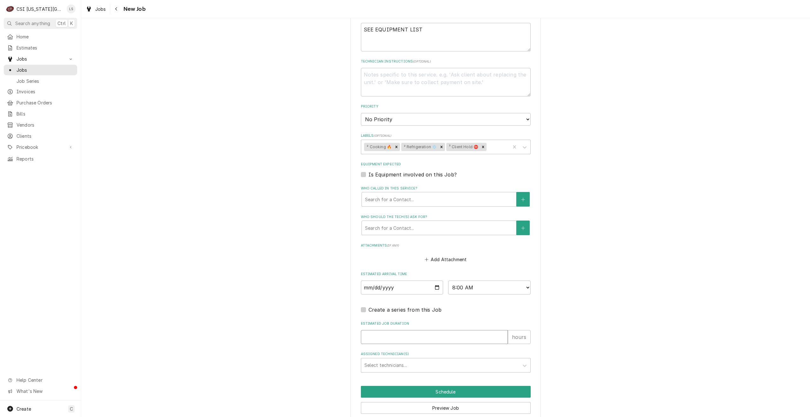
click at [471, 330] on input "Estimated Job Duration" at bounding box center [434, 337] width 147 height 14
type textarea "x"
type input "2"
type textarea "x"
type input "2"
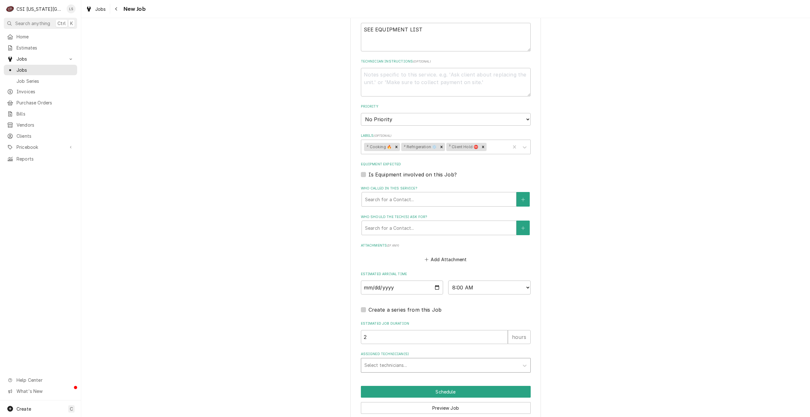
click at [455, 360] on div "Assigned Technician(s)" at bounding box center [440, 365] width 151 height 11
type input "chris"
click at [436, 374] on div "[DEMOGRAPHIC_DATA][PERSON_NAME]" at bounding box center [445, 379] width 169 height 10
type textarea "x"
click at [442, 386] on button "Schedule" at bounding box center [446, 392] width 170 height 12
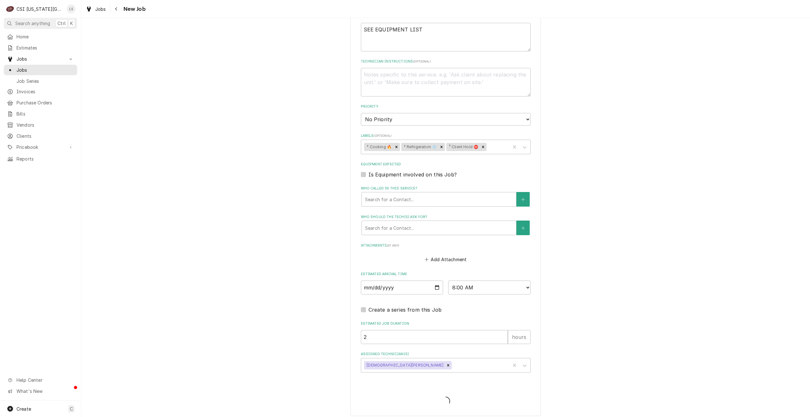
scroll to position [443, 0]
type textarea "x"
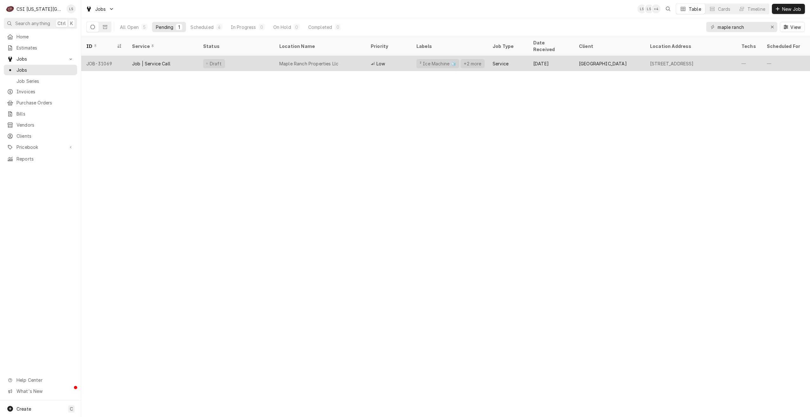
click at [352, 56] on div "Maple Ranch Properties Llc" at bounding box center [319, 63] width 91 height 15
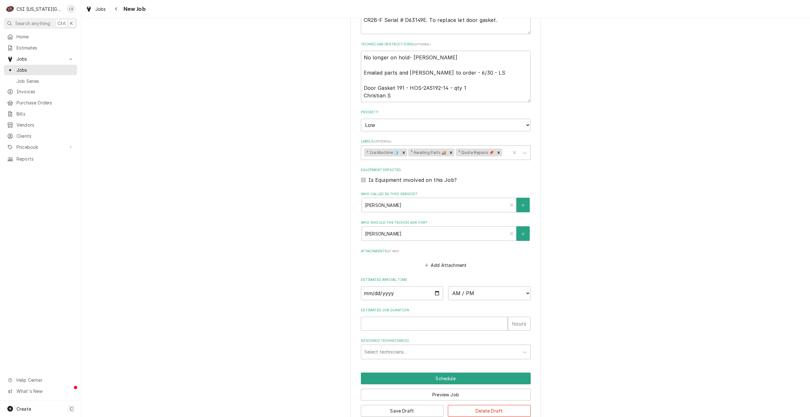
scroll to position [429, 0]
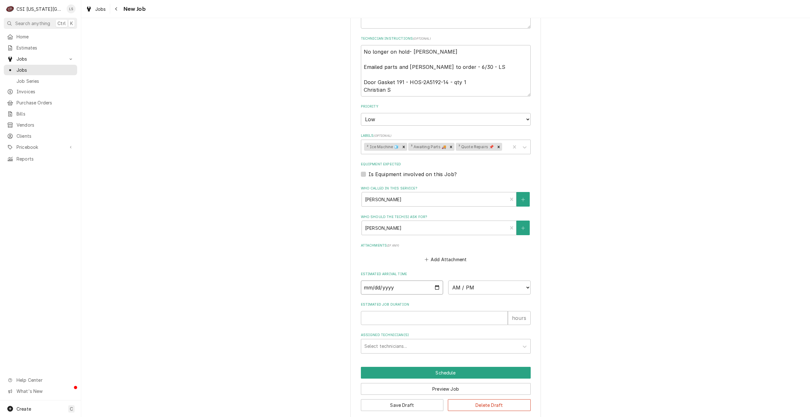
click at [436, 282] on input "Date" at bounding box center [402, 288] width 83 height 14
type textarea "x"
type input "2025-08-28"
type textarea "x"
click at [477, 282] on select "AM / PM 6:00 AM 6:15 AM 6:30 AM 6:45 AM 7:00 AM 7:15 AM 7:30 AM 7:45 AM 8:00 AM…" at bounding box center [489, 288] width 83 height 14
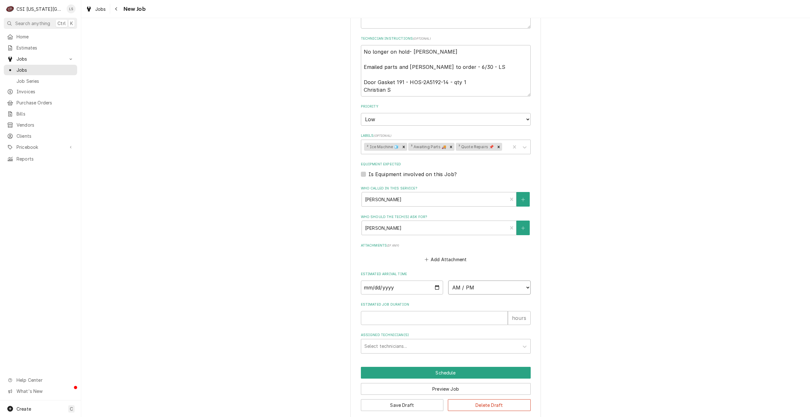
select select "10:00:00"
click at [448, 281] on select "AM / PM 6:00 AM 6:15 AM 6:30 AM 6:45 AM 7:00 AM 7:15 AM 7:30 AM 7:45 AM 8:00 AM…" at bounding box center [489, 288] width 83 height 14
click at [469, 311] on input "Estimated Job Duration" at bounding box center [434, 318] width 147 height 14
type textarea "x"
type input "2"
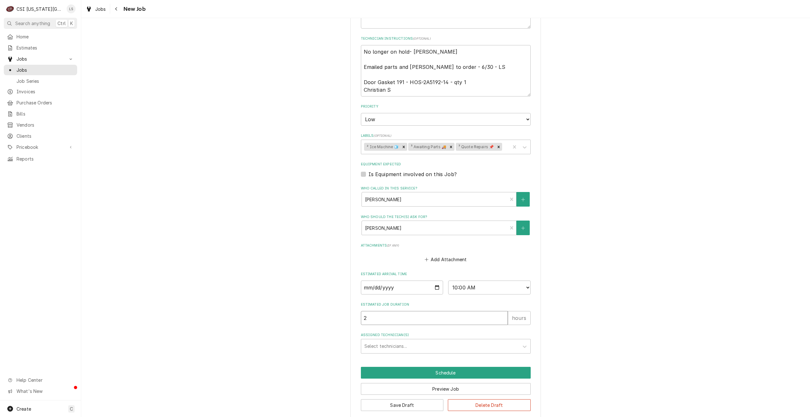
type textarea "x"
type input "2"
click at [473, 341] on div "Assigned Technician(s)" at bounding box center [440, 346] width 151 height 11
type input "christian"
click at [467, 355] on div "[DEMOGRAPHIC_DATA][PERSON_NAME]" at bounding box center [445, 360] width 169 height 10
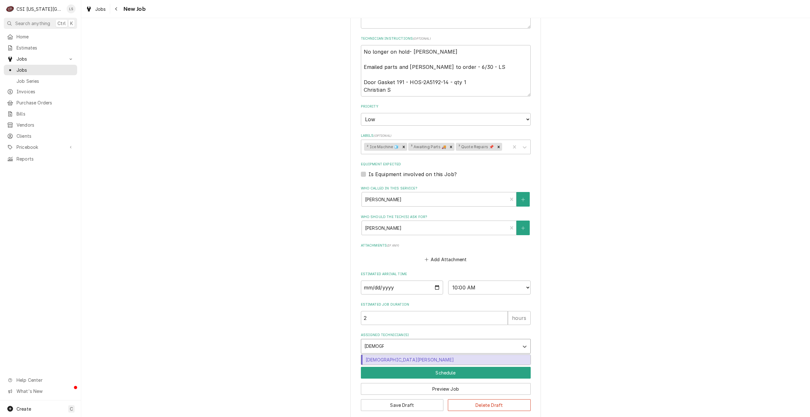
type textarea "x"
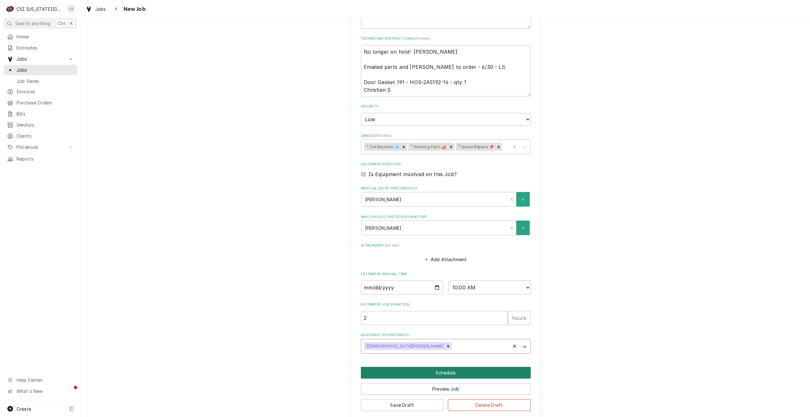
click at [458, 368] on button "Schedule" at bounding box center [446, 373] width 170 height 12
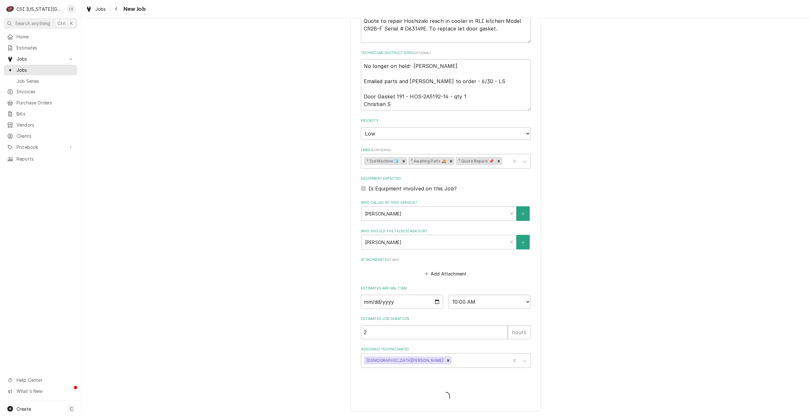
scroll to position [407, 0]
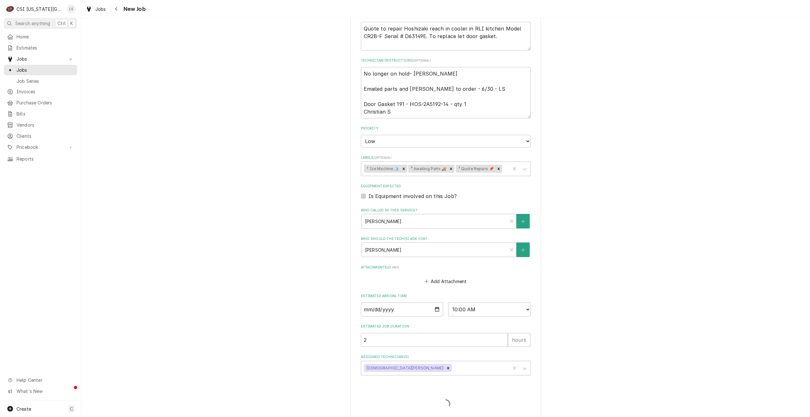
type textarea "x"
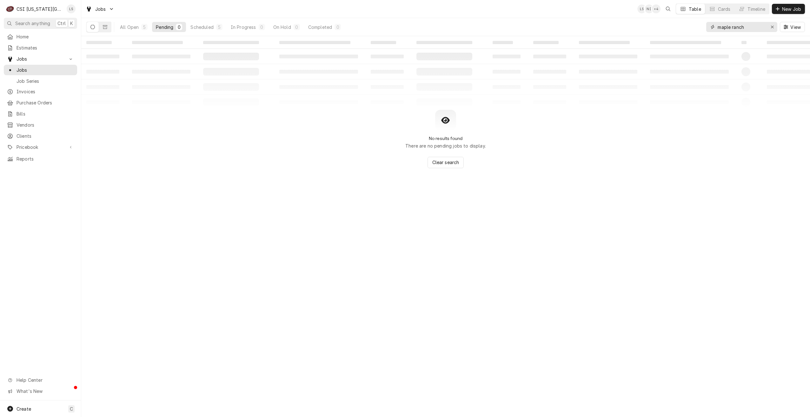
drag, startPoint x: 753, startPoint y: 27, endPoint x: 711, endPoint y: 27, distance: 41.9
click at [711, 27] on div "maple ranch" at bounding box center [742, 27] width 71 height 10
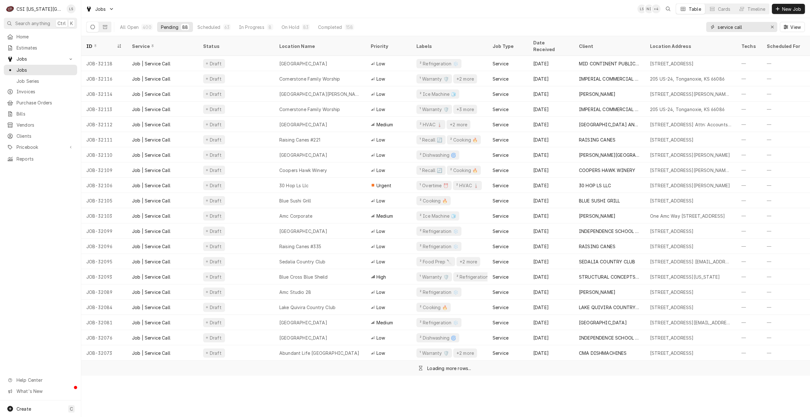
type input "service call"
click at [599, 20] on div "All Open 400 Pending 88 Scheduled 63 In Progress 8 On Hold 83 Completed 158 ser…" at bounding box center [445, 27] width 719 height 18
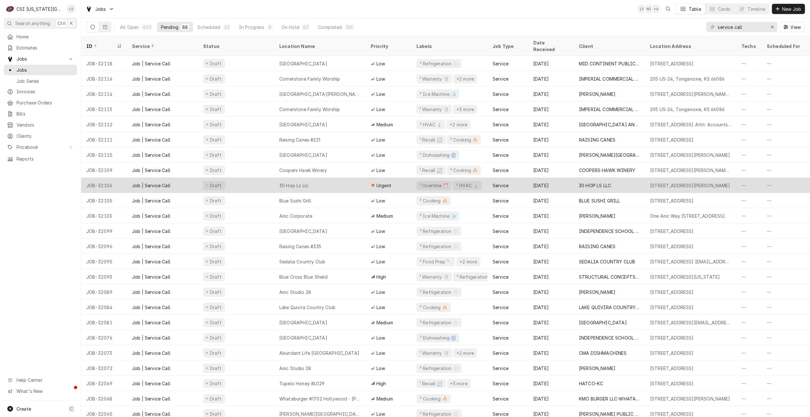
click at [332, 178] on div "30 Hop Ls Llc" at bounding box center [319, 185] width 91 height 15
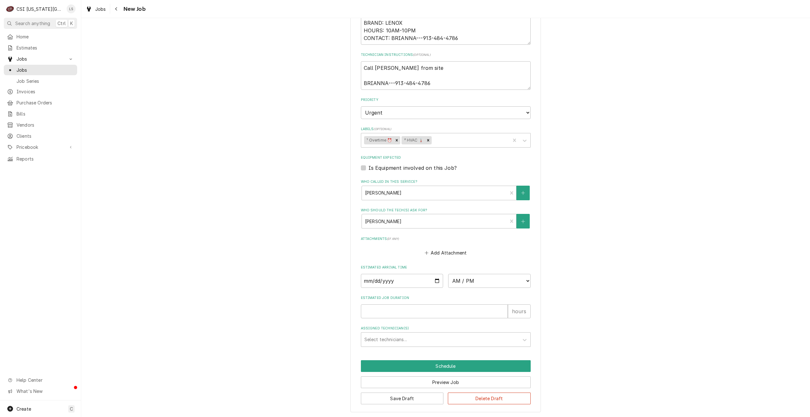
scroll to position [341, 0]
click at [436, 280] on input "Date" at bounding box center [402, 280] width 83 height 14
type textarea "x"
type input "[DATE]"
type textarea "x"
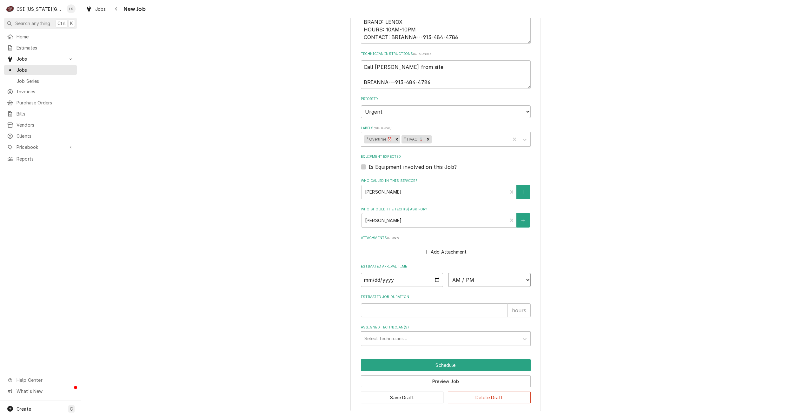
click at [483, 279] on select "AM / PM 6:00 AM 6:15 AM 6:30 AM 6:45 AM 7:00 AM 7:15 AM 7:30 AM 7:45 AM 8:00 AM…" at bounding box center [489, 280] width 83 height 14
select select "16:00:00"
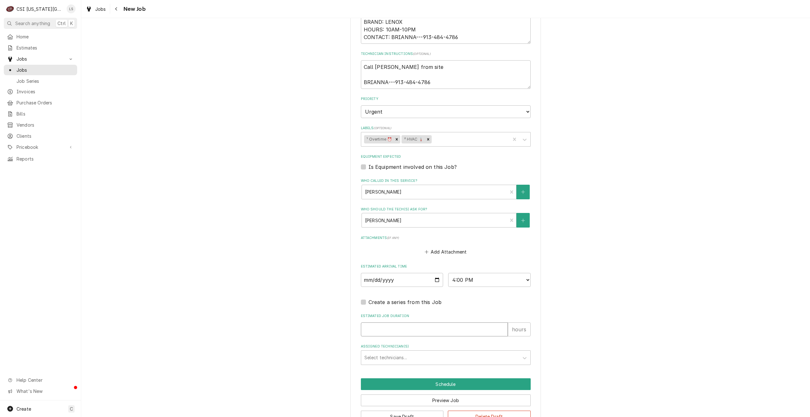
click at [484, 332] on input "Estimated Job Duration" at bounding box center [434, 330] width 147 height 14
type textarea "x"
type input "2"
type textarea "x"
type input "2"
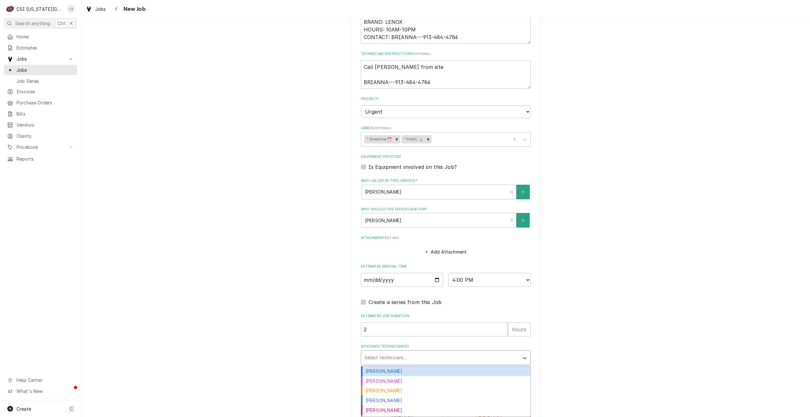
click at [470, 355] on div "Assigned Technician(s)" at bounding box center [440, 357] width 151 height 11
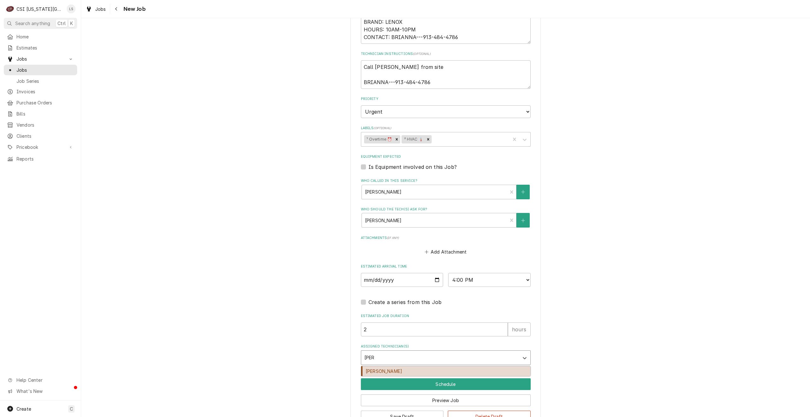
type input "josh"
click at [452, 378] on div "Use the fields below to edit this job: Client Details Client 30 HOP LS LLC Edit…" at bounding box center [446, 60] width 191 height 741
click at [453, 364] on div "Select technicians..." at bounding box center [440, 358] width 158 height 14
type input "josh"
drag, startPoint x: 456, startPoint y: 367, endPoint x: 450, endPoint y: 393, distance: 26.4
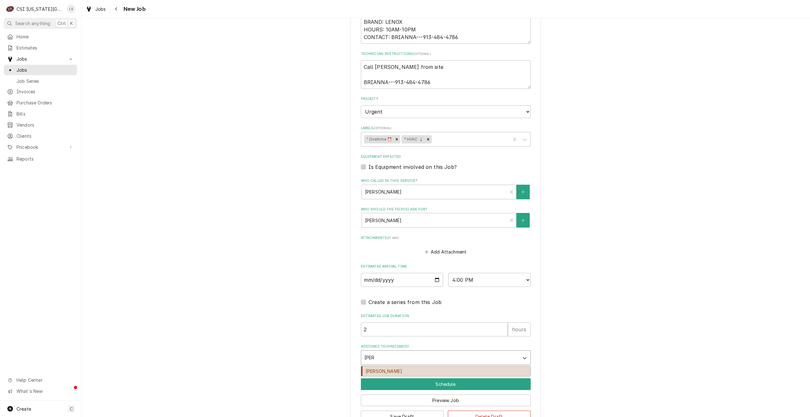
click at [456, 367] on div "Joshua Marshall" at bounding box center [445, 372] width 169 height 10
type textarea "x"
click at [453, 384] on button "Schedule" at bounding box center [446, 385] width 170 height 12
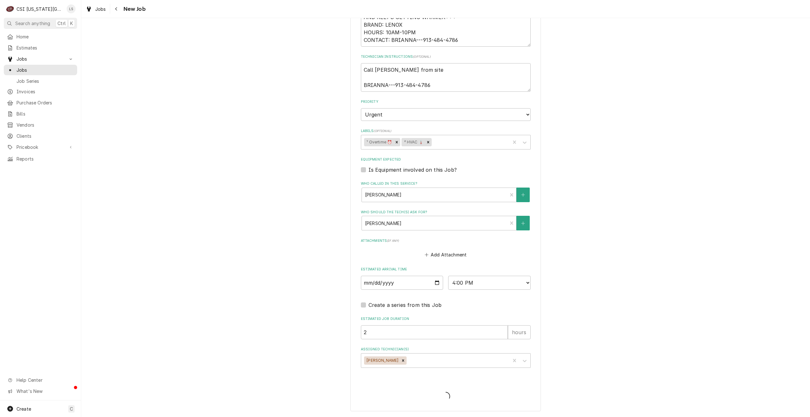
scroll to position [338, 0]
type textarea "x"
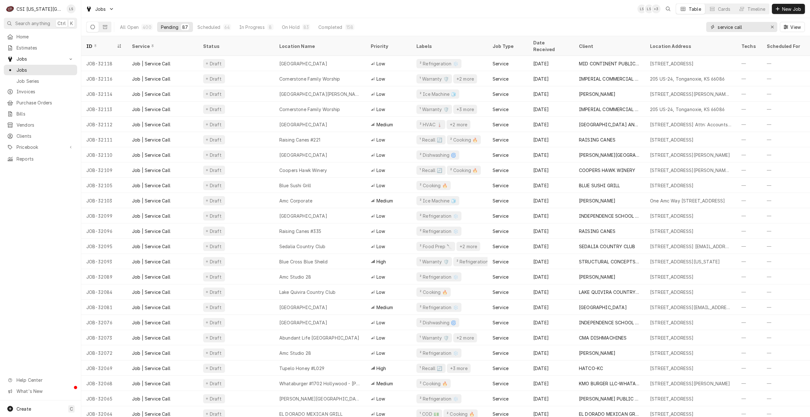
drag, startPoint x: 758, startPoint y: 31, endPoint x: 706, endPoint y: 27, distance: 52.6
click at [706, 27] on div "All Open 400 Pending 87 Scheduled 64 In Progress 8 On Hold 83 Completed 158 ser…" at bounding box center [445, 27] width 719 height 18
type input "h"
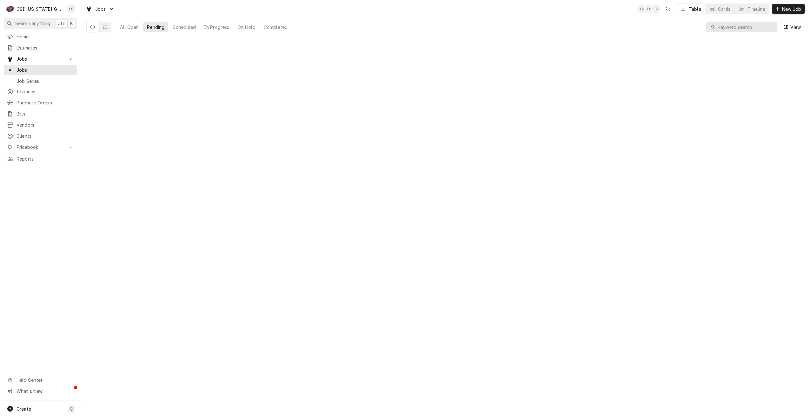
type input "h"
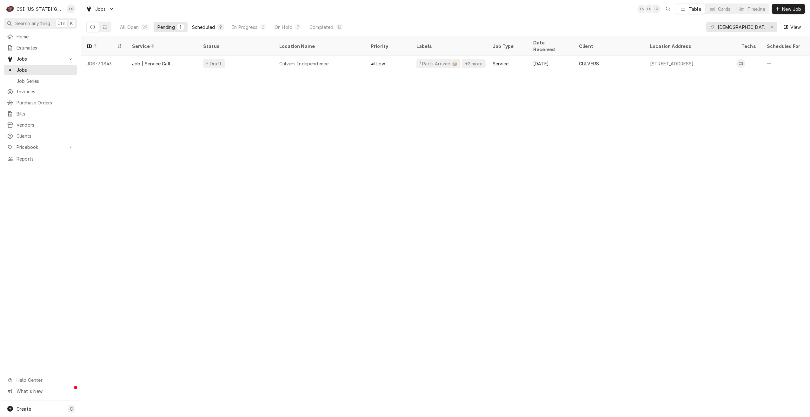
click at [196, 27] on div "Scheduled" at bounding box center [203, 27] width 23 height 7
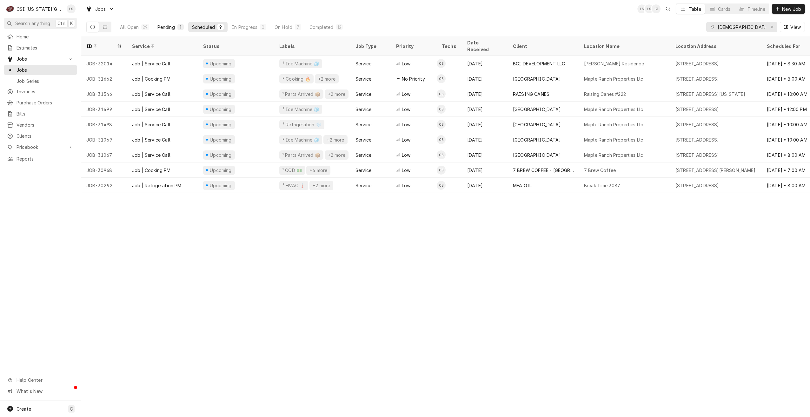
click at [167, 22] on button "Pending 1" at bounding box center [171, 27] width 34 height 10
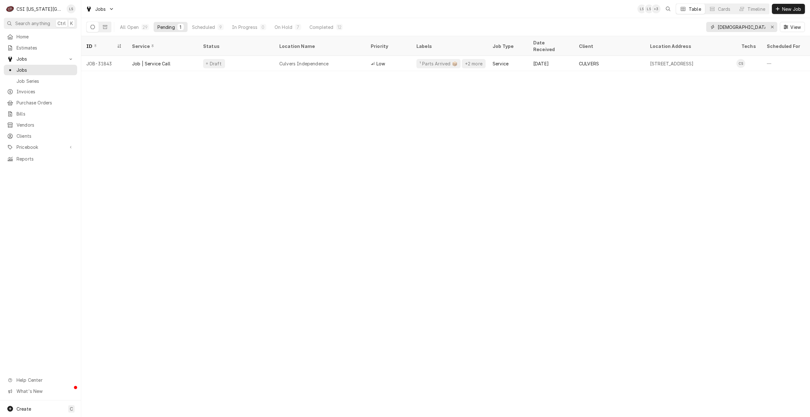
click at [727, 26] on input "christian" at bounding box center [742, 27] width 48 height 10
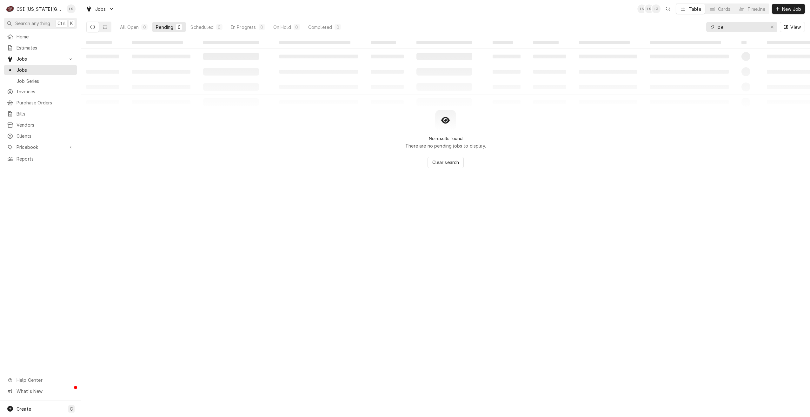
type input "p"
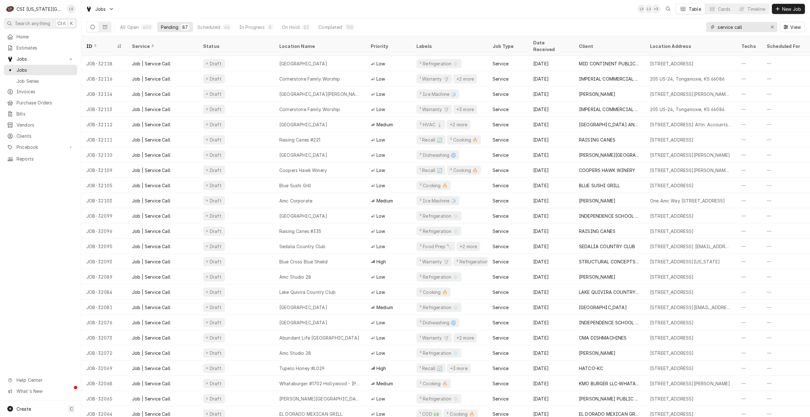
type input "service call"
click at [593, 13] on div "Jobs LS LS + 3 Table Cards Timeline New Job" at bounding box center [445, 9] width 729 height 18
click at [612, 22] on div "All Open 400 Pending 87 Scheduled 64 In Progress 8 On Hold 83 Completed 158 ser…" at bounding box center [445, 27] width 719 height 18
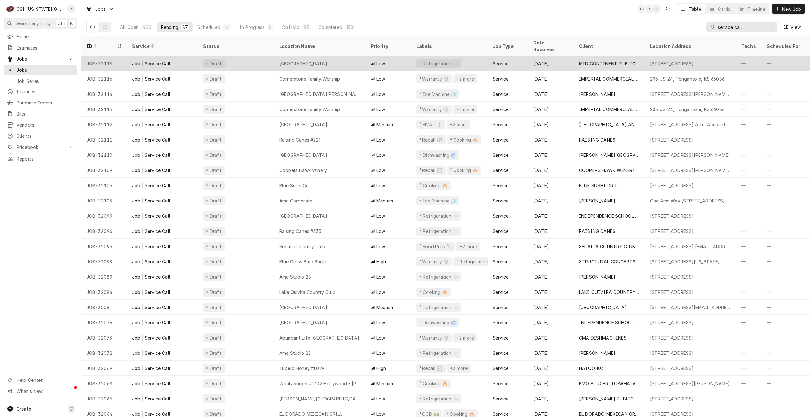
click at [367, 56] on div "Low" at bounding box center [389, 63] width 46 height 15
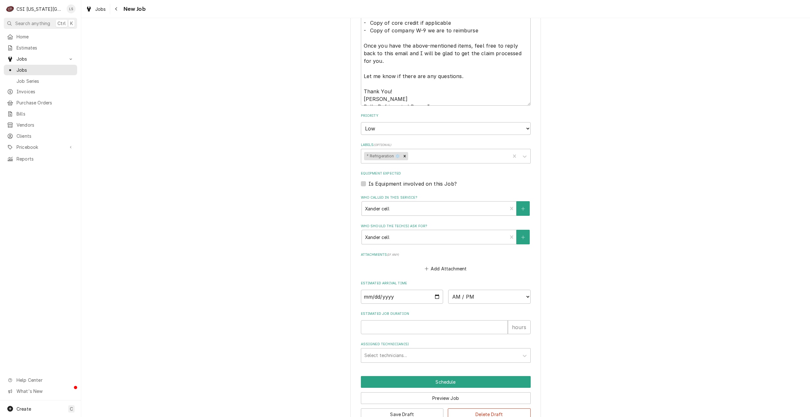
scroll to position [525, 0]
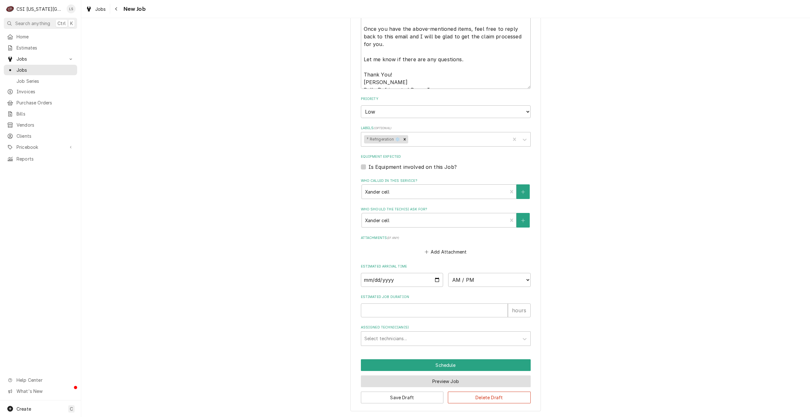
click at [441, 378] on button "Preview Job" at bounding box center [446, 382] width 170 height 12
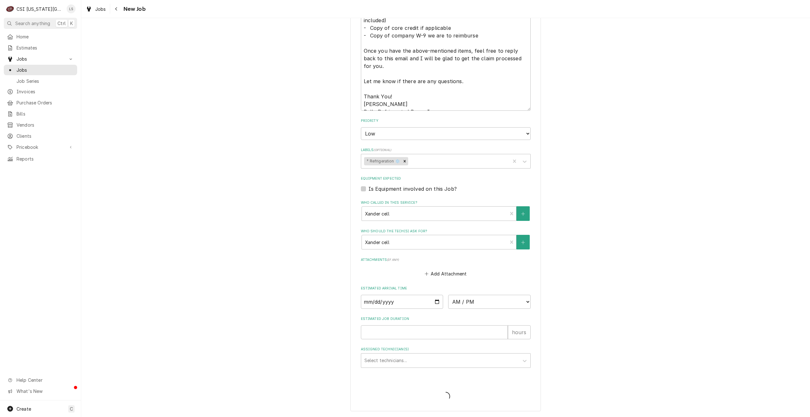
type textarea "x"
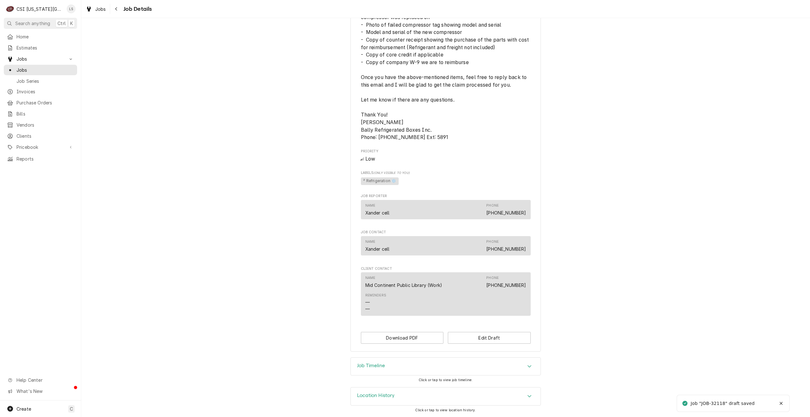
scroll to position [332, 0]
click at [454, 362] on div "Job Timeline" at bounding box center [446, 367] width 190 height 18
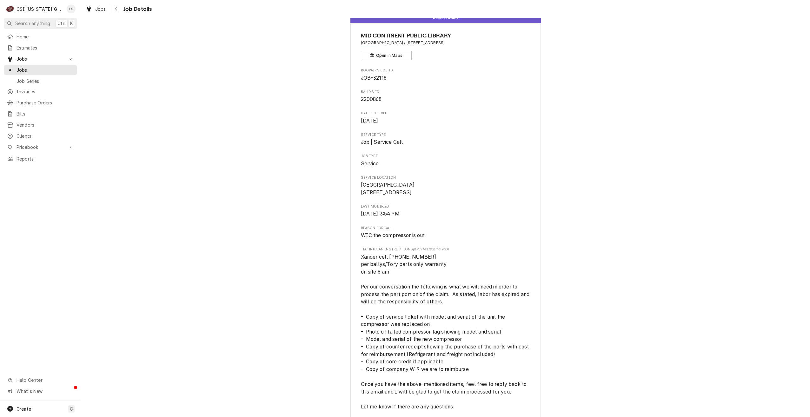
scroll to position [0, 0]
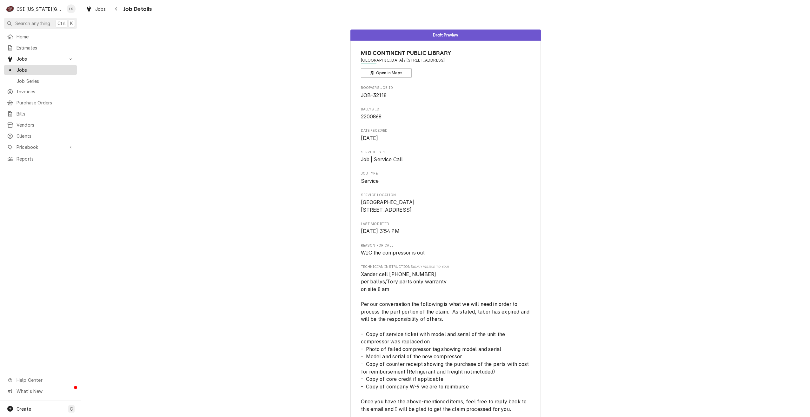
click at [69, 71] on div "Jobs" at bounding box center [40, 70] width 71 height 8
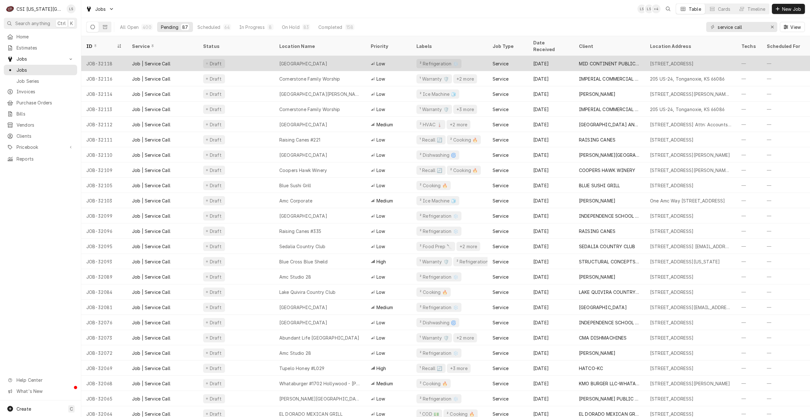
click at [313, 60] on div "GREEN HILLS LIBRARY CENTER" at bounding box center [303, 63] width 48 height 7
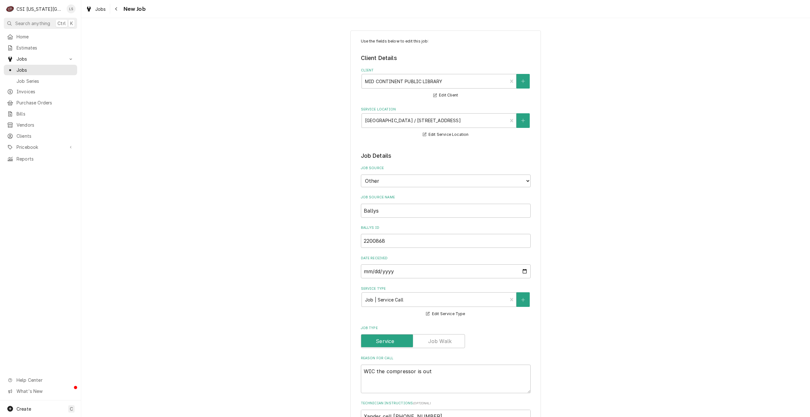
type textarea "x"
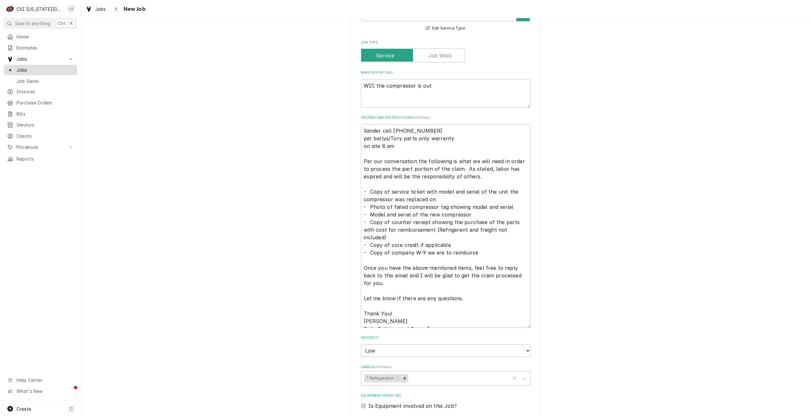
click at [35, 72] on link "Jobs" at bounding box center [40, 70] width 73 height 10
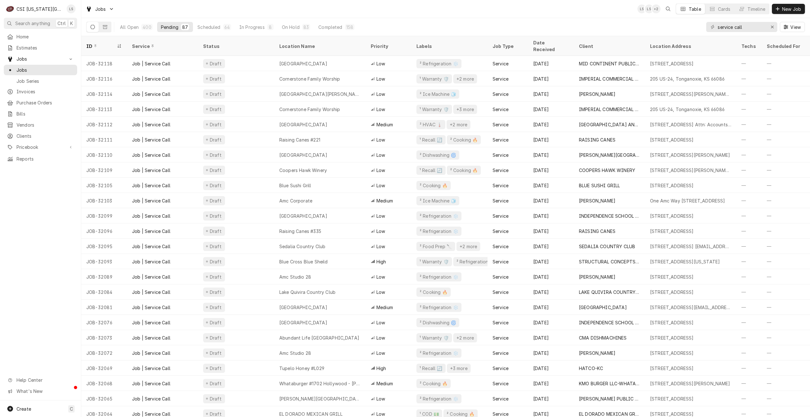
click at [531, 15] on div "Jobs LS LS + 2 Table Cards Timeline New Job" at bounding box center [445, 9] width 729 height 18
click at [625, 13] on div "Jobs LS LS + 2 Table Cards Timeline New Job" at bounding box center [445, 9] width 729 height 18
click at [512, 17] on div "Jobs LS LS + 2 Table Cards Timeline New Job" at bounding box center [445, 9] width 729 height 18
